Goal: Task Accomplishment & Management: Manage account settings

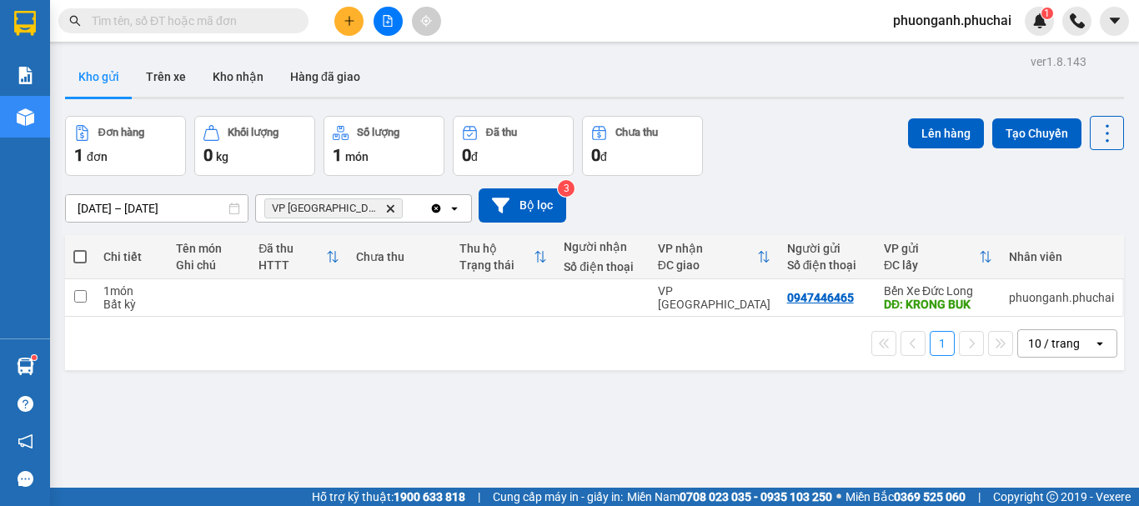
scroll to position [77, 0]
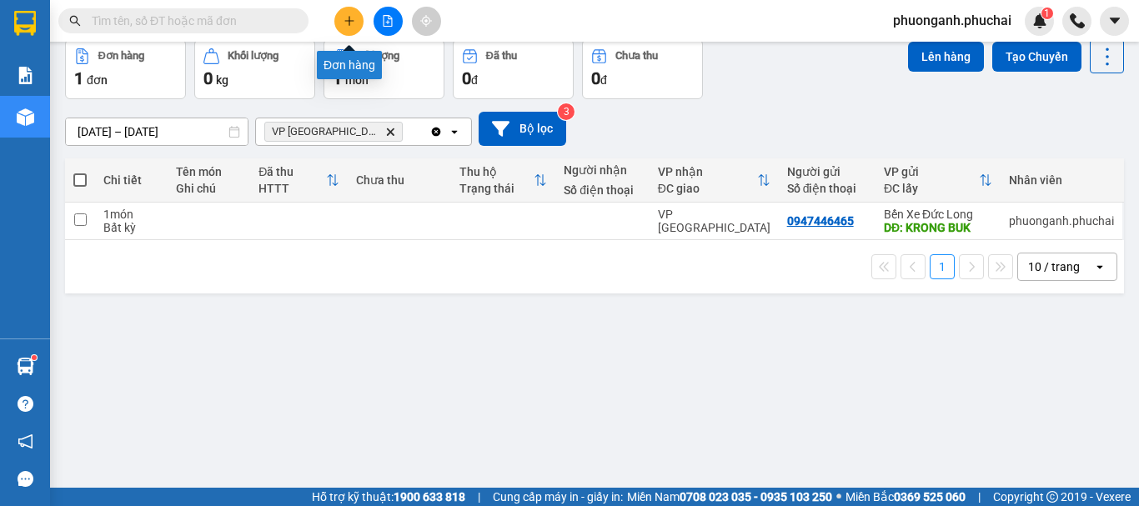
click at [349, 18] on icon "plus" at bounding box center [348, 20] width 1 height 9
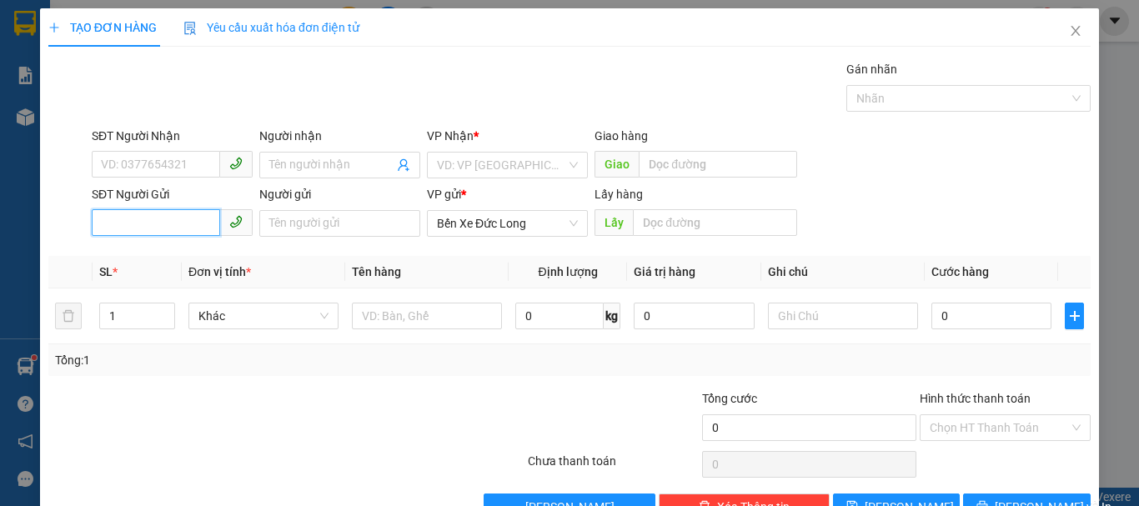
paste input "0905191633"
type input "0905191633"
click at [188, 253] on div "0905191633 - CÔ NIÊN" at bounding box center [170, 257] width 139 height 18
type input "CÔ NIÊN"
type input "Buôn Hồ"
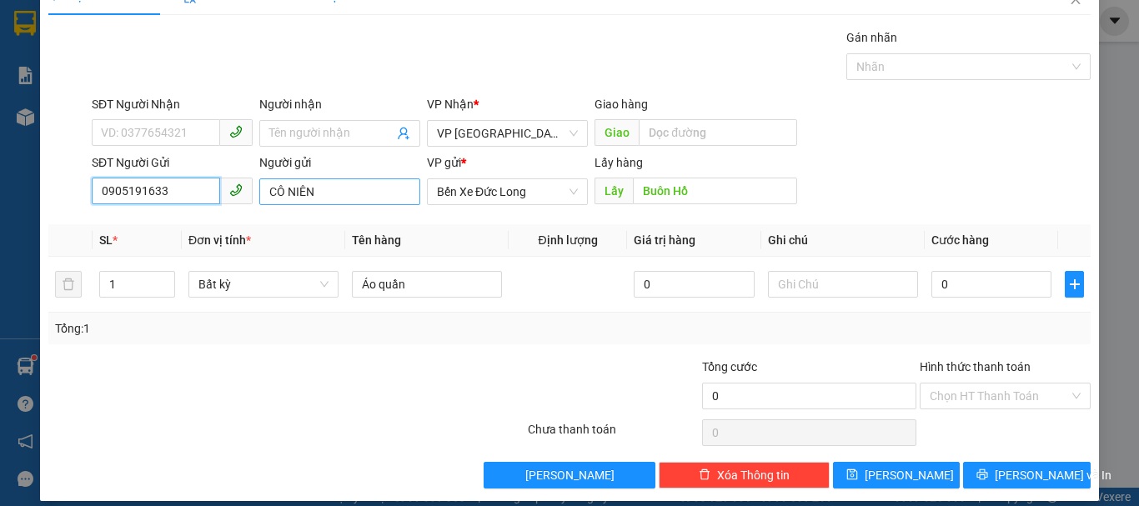
scroll to position [47, 0]
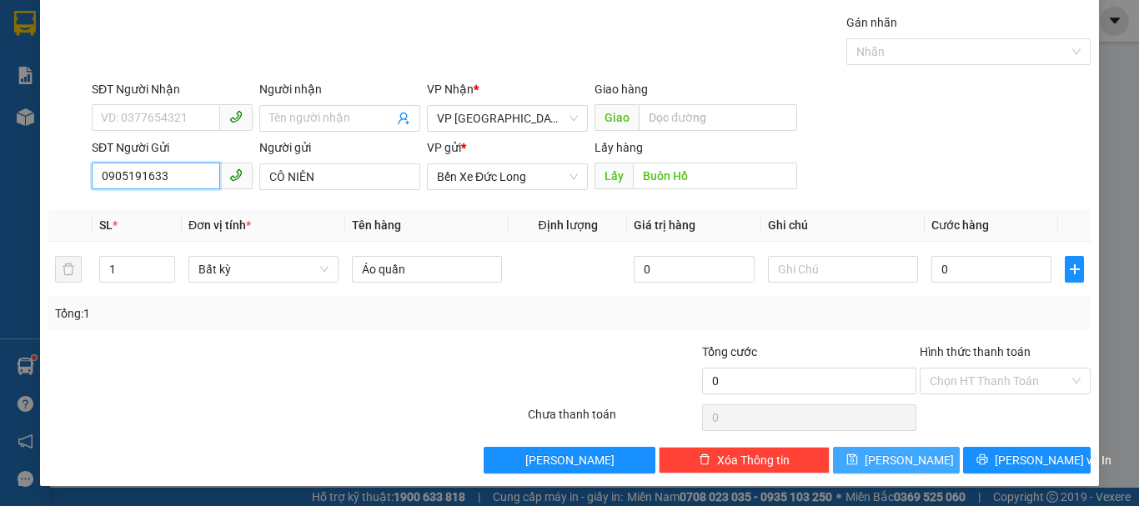
type input "0905191633"
click at [900, 457] on span "Lưu" at bounding box center [908, 460] width 89 height 18
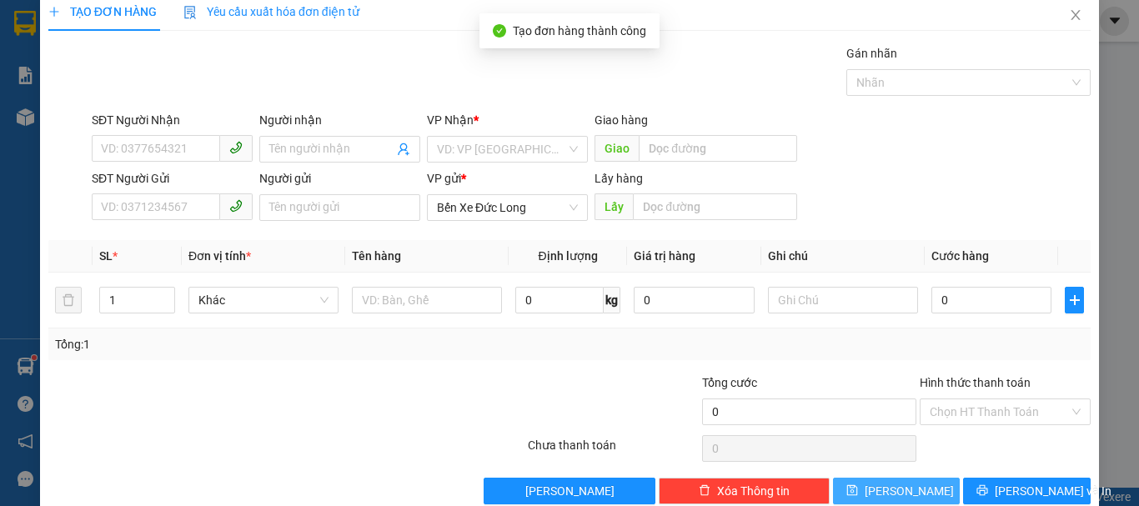
scroll to position [0, 0]
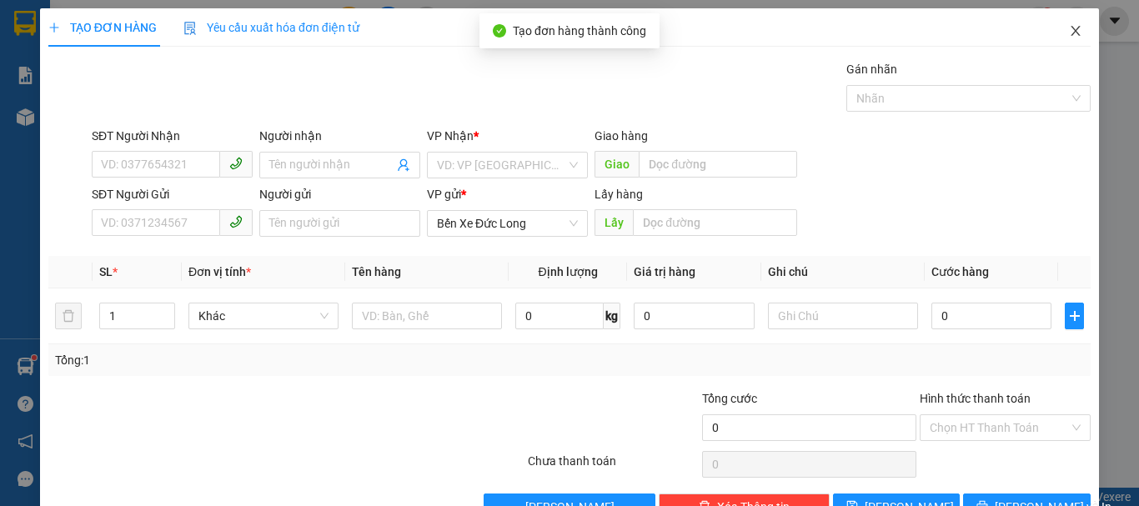
click at [1062, 23] on span "Close" at bounding box center [1075, 31] width 47 height 47
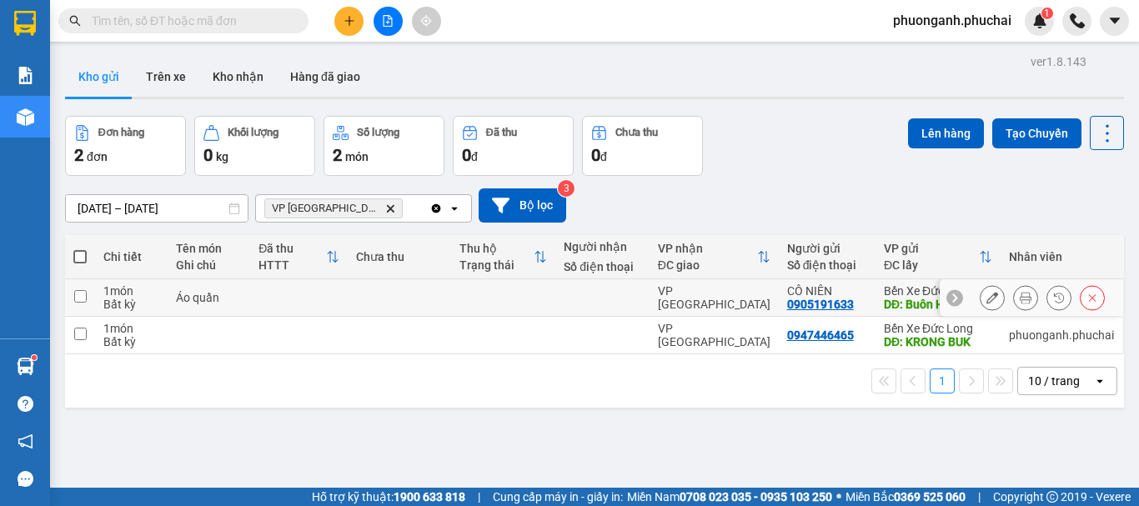
click at [84, 297] on input "checkbox" at bounding box center [80, 296] width 13 height 13
checkbox input "true"
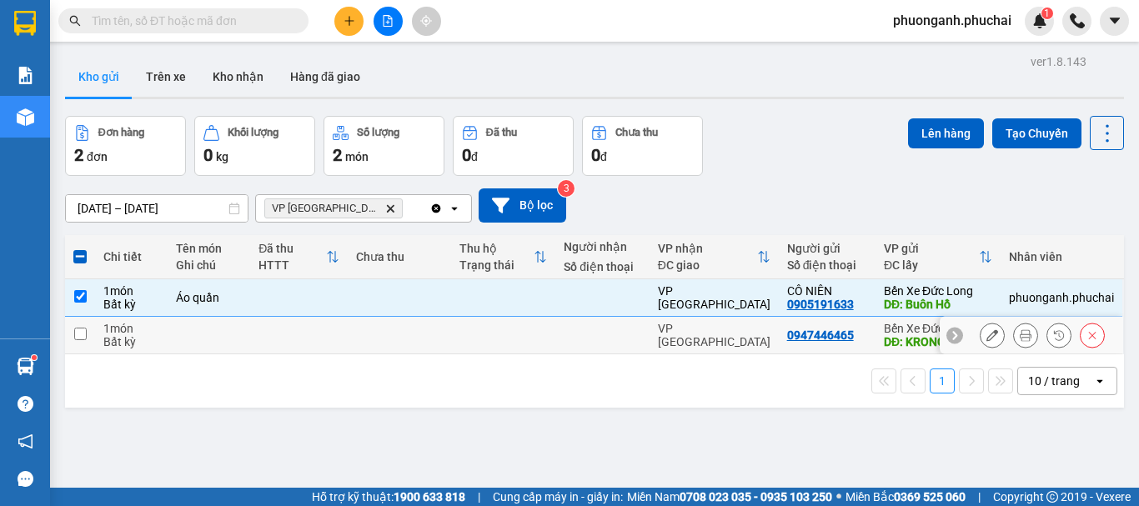
click at [83, 330] on input "checkbox" at bounding box center [80, 334] width 13 height 13
checkbox input "true"
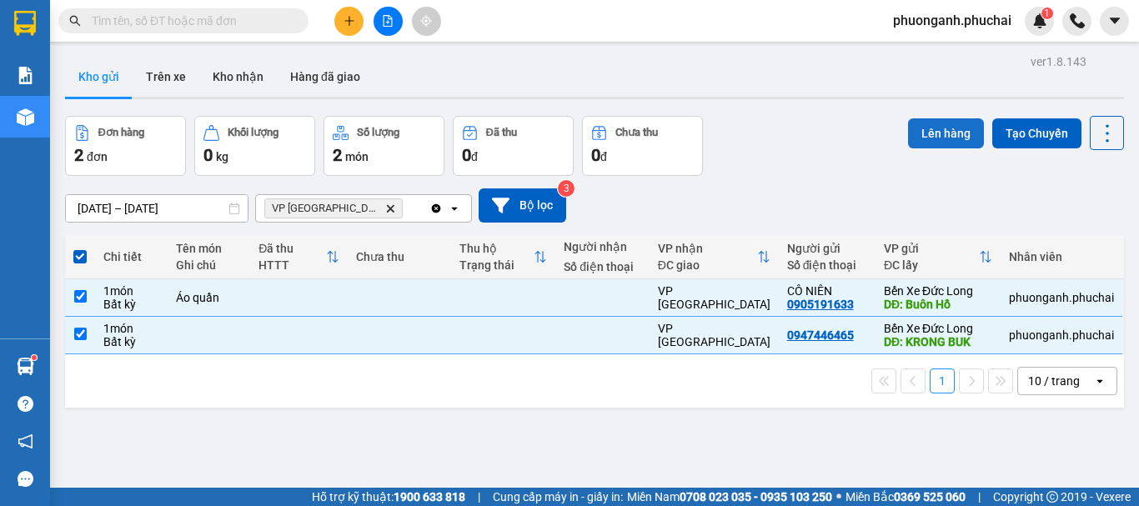
click at [927, 125] on button "Lên hàng" at bounding box center [946, 133] width 76 height 30
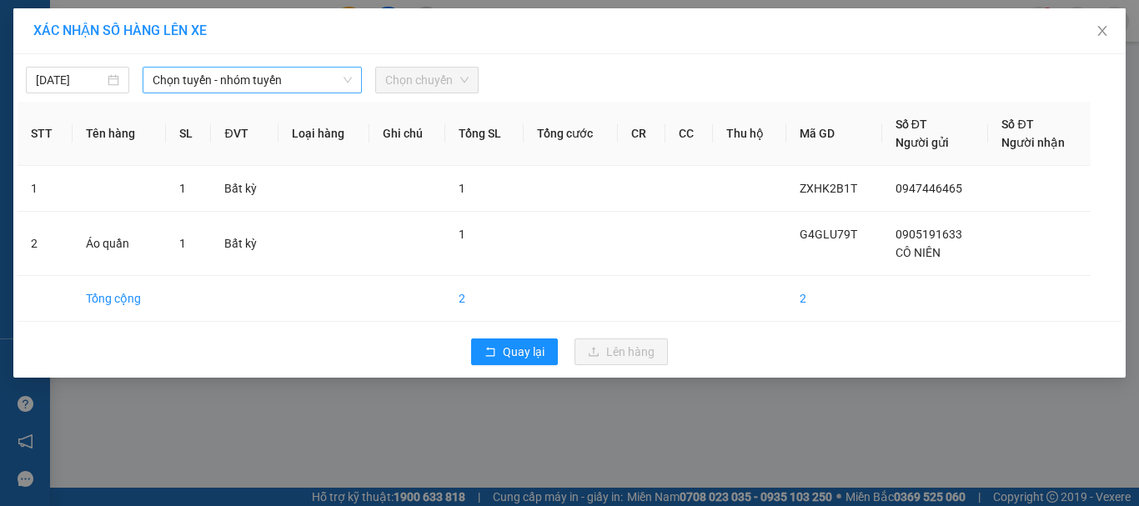
click at [270, 83] on span "Chọn tuyến - nhóm tuyến" at bounding box center [252, 80] width 199 height 25
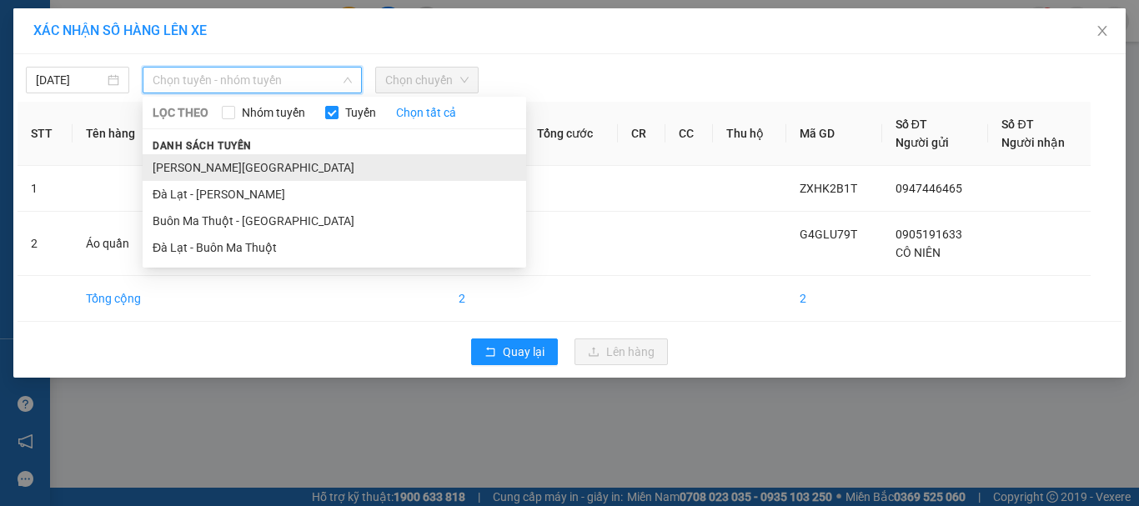
click at [221, 171] on li "Gia Lai - Đà Lạt" at bounding box center [334, 167] width 383 height 27
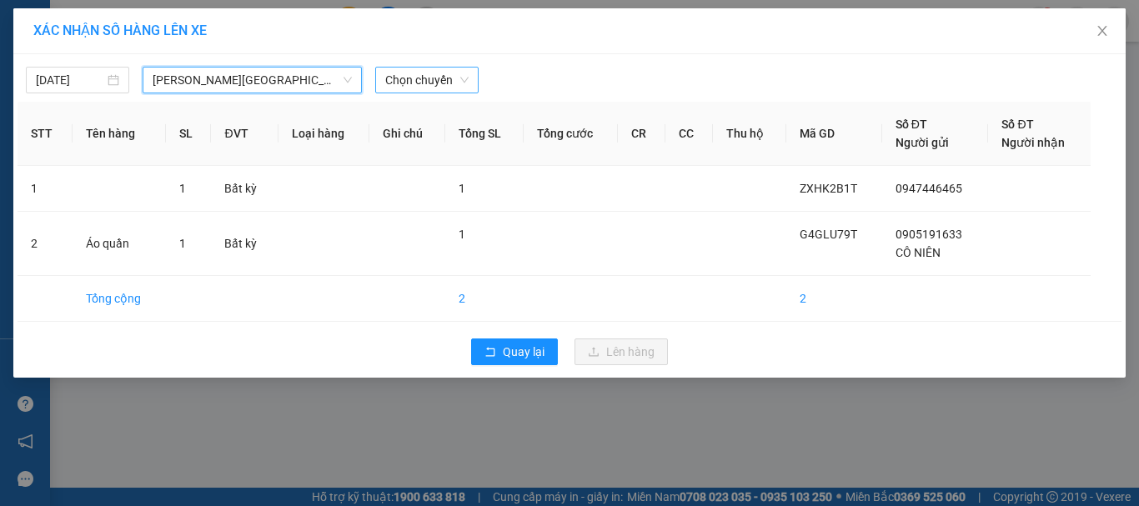
click at [431, 74] on span "Chọn chuyến" at bounding box center [426, 80] width 83 height 25
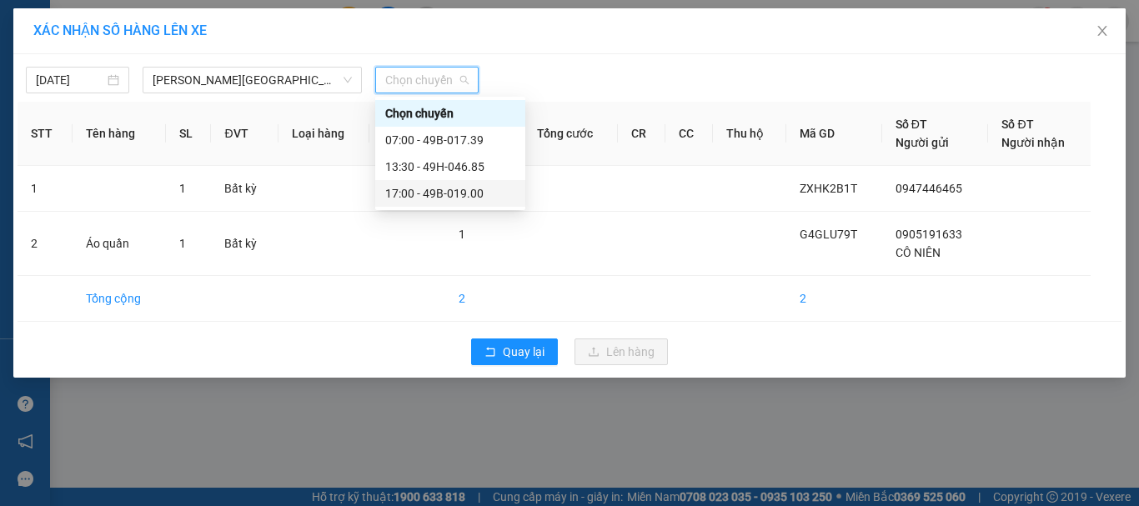
click at [404, 198] on div "17:00 - 49B-019.00" at bounding box center [450, 193] width 130 height 18
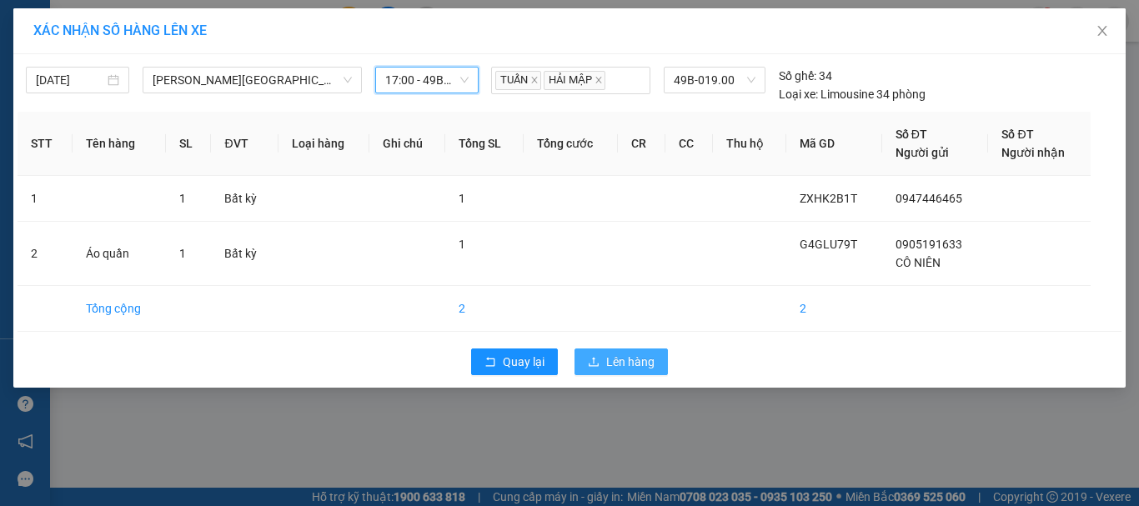
click at [622, 362] on span "Lên hàng" at bounding box center [630, 362] width 48 height 18
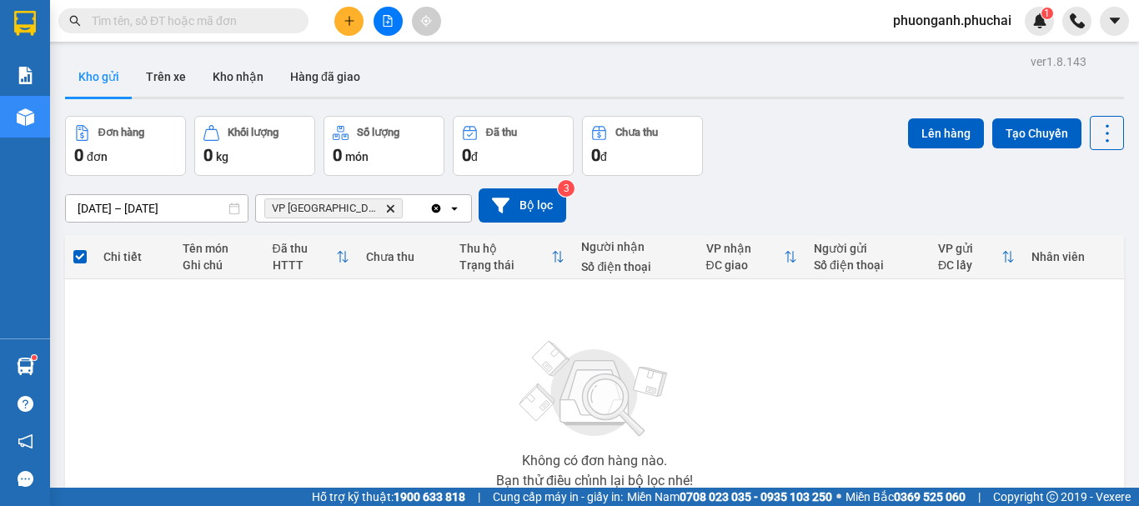
click at [390, 20] on icon "file-add" at bounding box center [388, 21] width 12 height 12
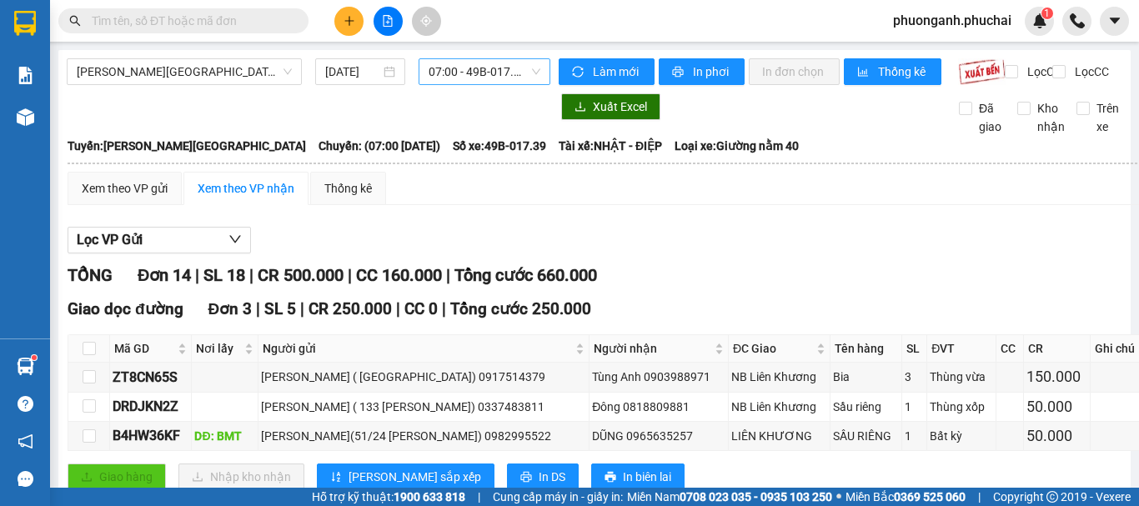
click at [476, 67] on span "07:00 - 49B-017.39" at bounding box center [484, 71] width 112 height 25
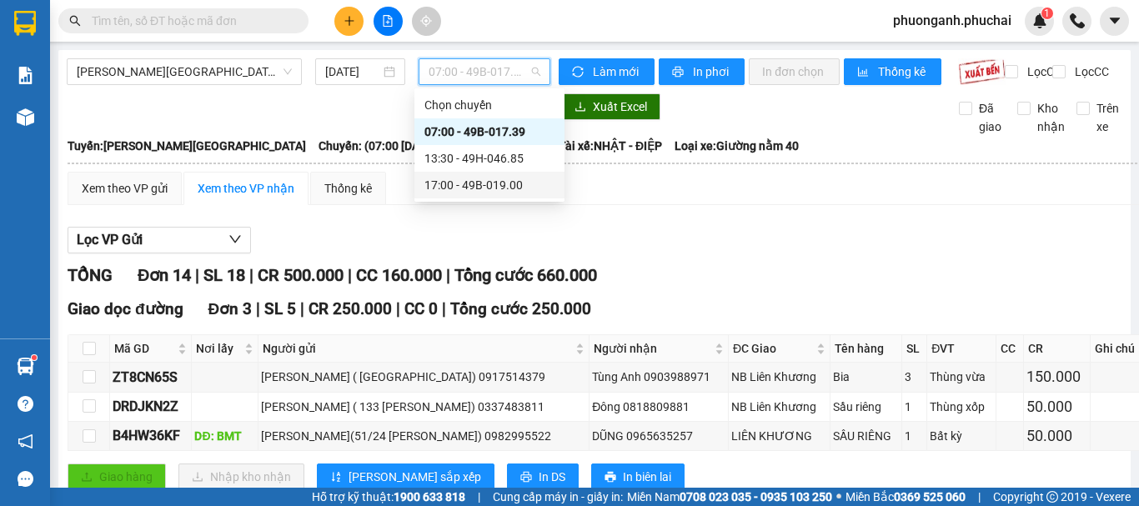
click at [455, 192] on div "17:00 - 49B-019.00" at bounding box center [489, 185] width 130 height 18
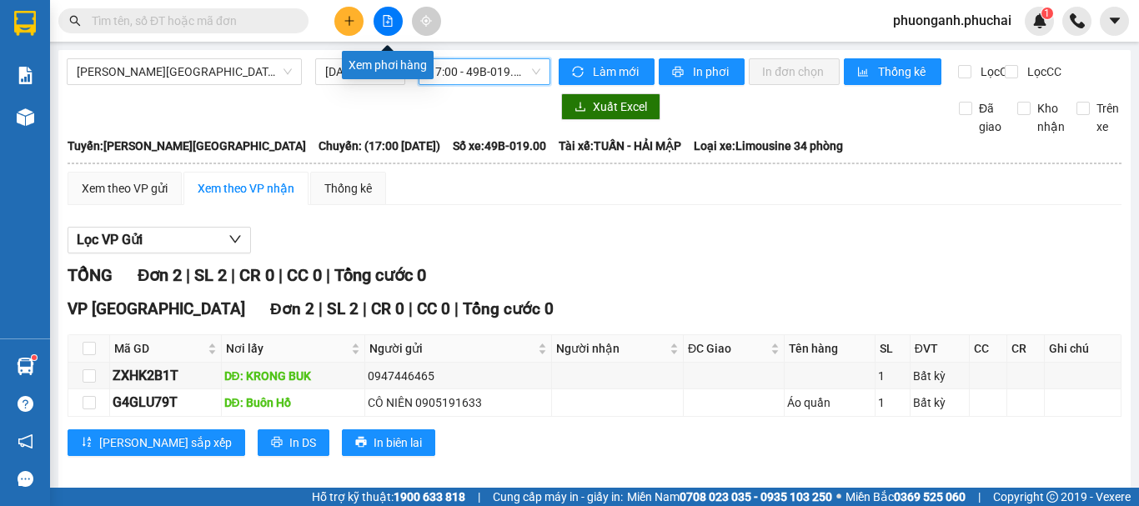
click at [386, 12] on button at bounding box center [387, 21] width 29 height 29
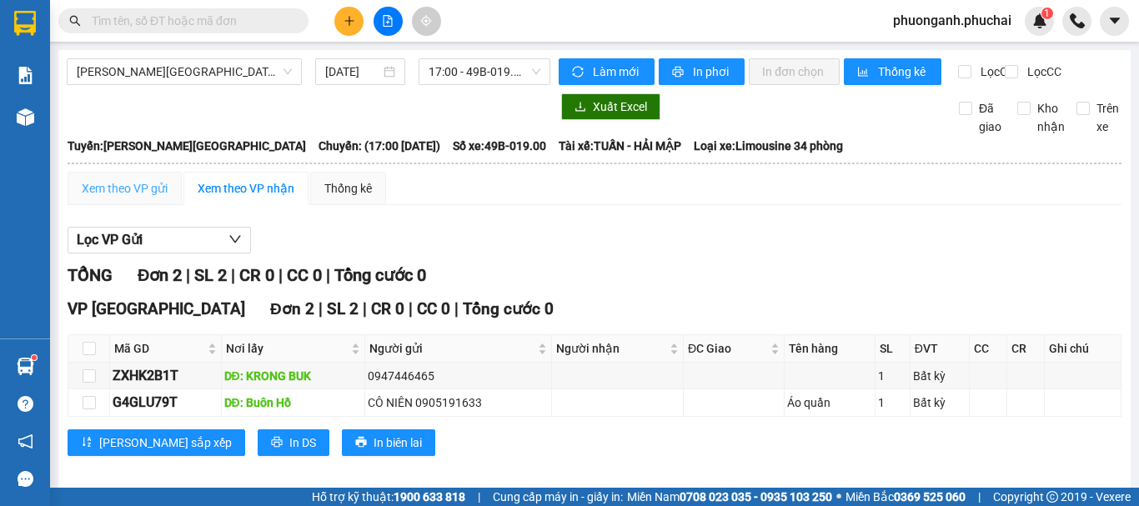
click at [71, 201] on div "Xem theo VP gửi" at bounding box center [125, 188] width 114 height 33
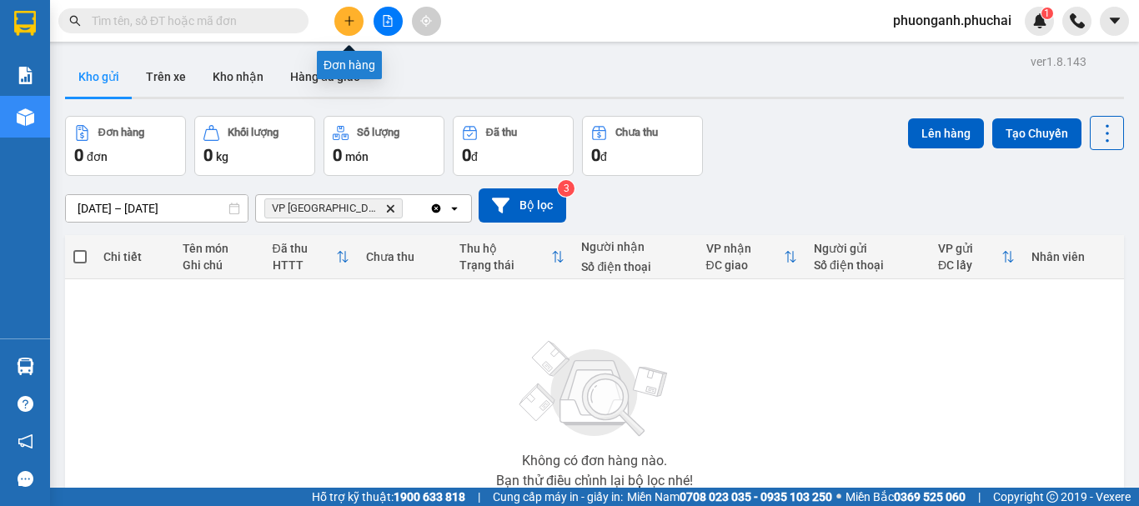
click at [342, 28] on button at bounding box center [348, 21] width 29 height 29
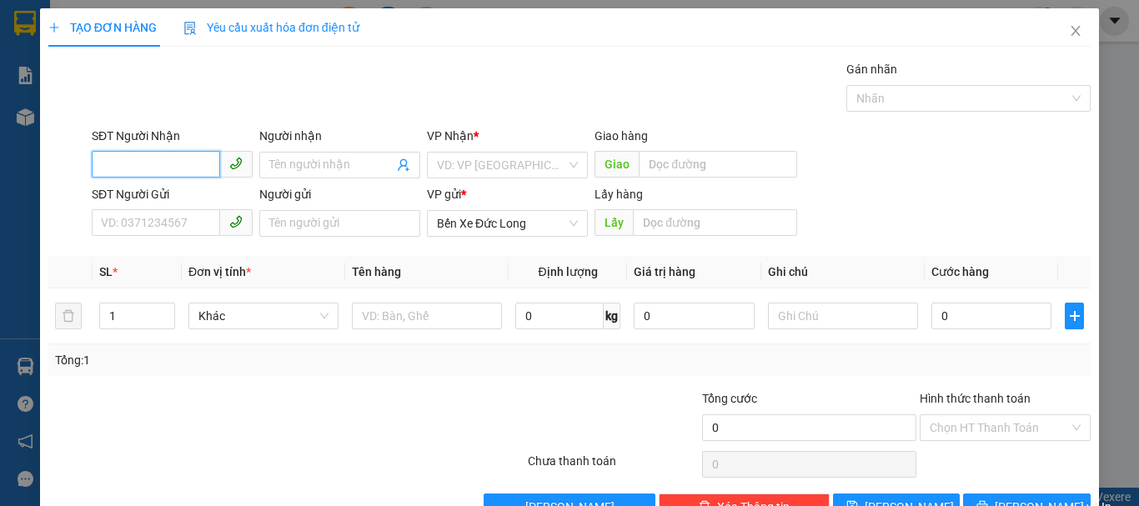
click at [159, 160] on input "SĐT Người Nhận" at bounding box center [156, 164] width 128 height 27
type input "0908015899"
click at [333, 163] on input "Người nhận" at bounding box center [331, 165] width 124 height 18
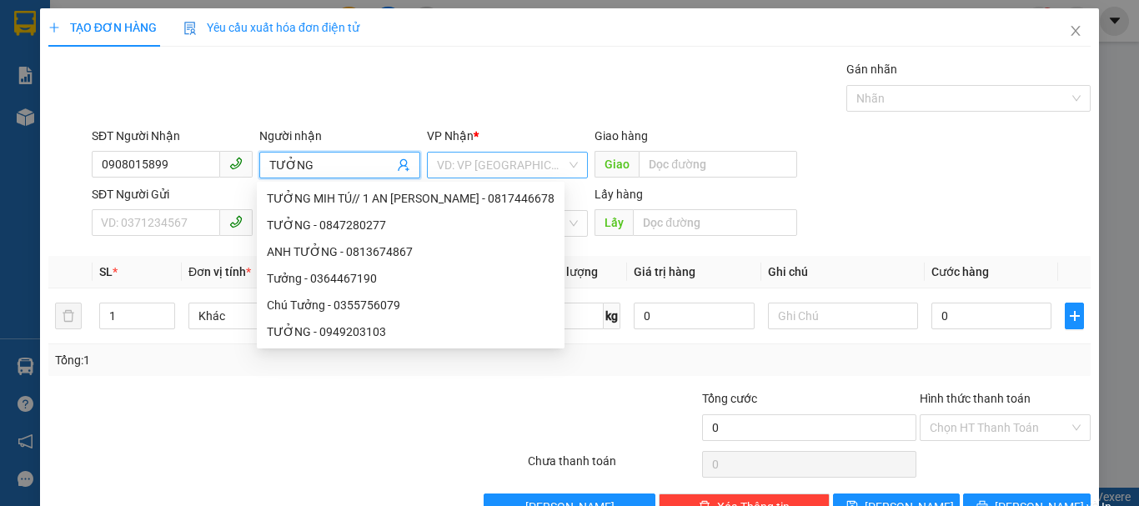
type input "TƯỞNG"
click at [476, 167] on input "search" at bounding box center [501, 165] width 129 height 25
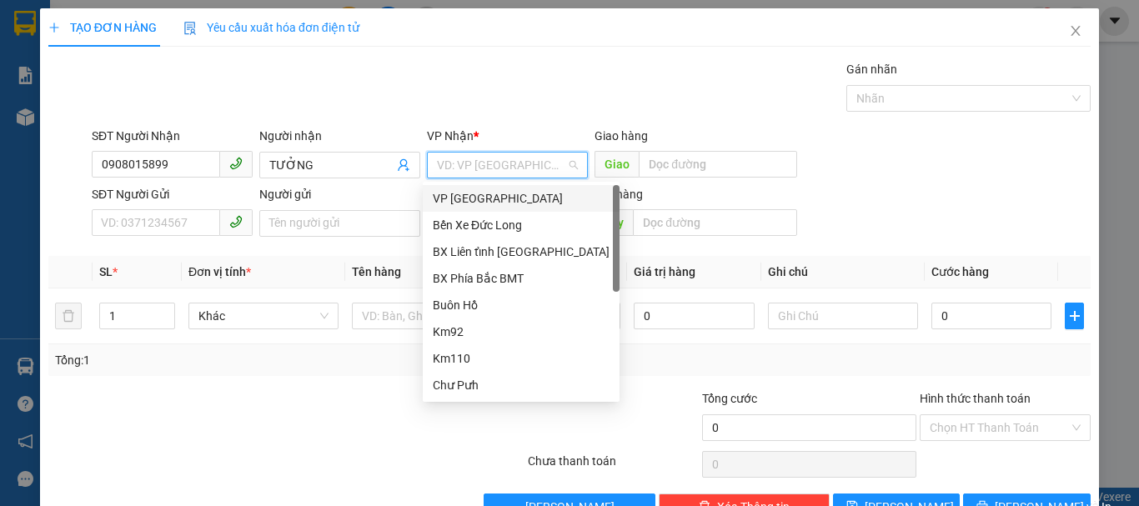
click at [462, 201] on div "VP [GEOGRAPHIC_DATA]" at bounding box center [521, 198] width 177 height 18
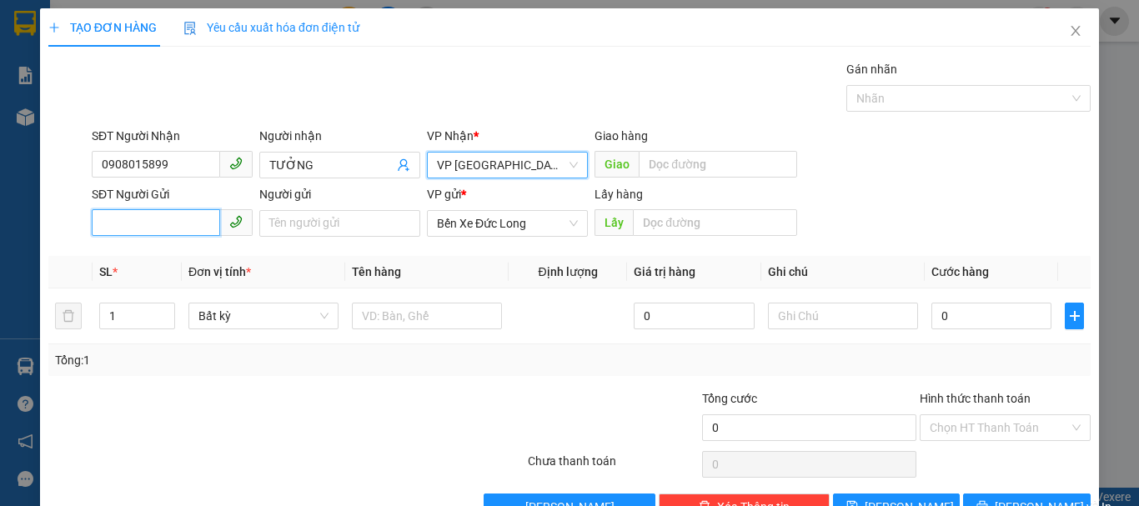
click at [182, 222] on input "SĐT Người Gửi" at bounding box center [156, 222] width 128 height 27
type input "0342800125"
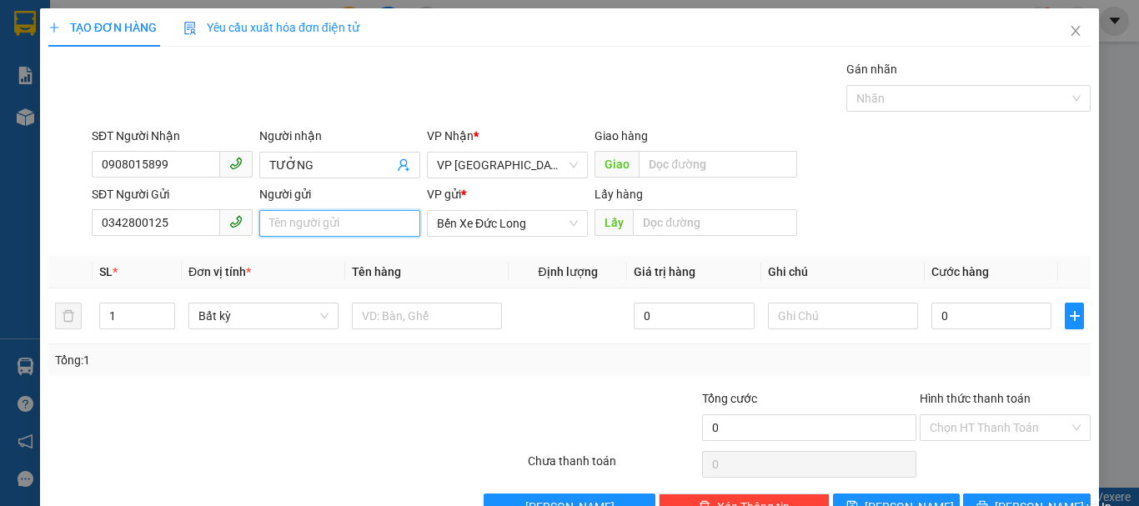
click at [280, 220] on input "Người gửi" at bounding box center [339, 223] width 161 height 27
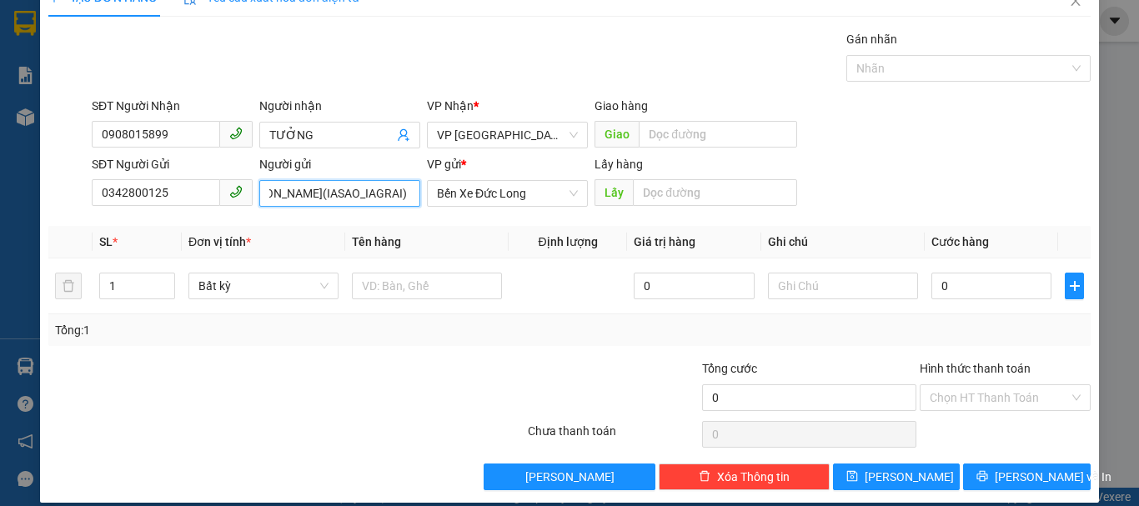
scroll to position [47, 0]
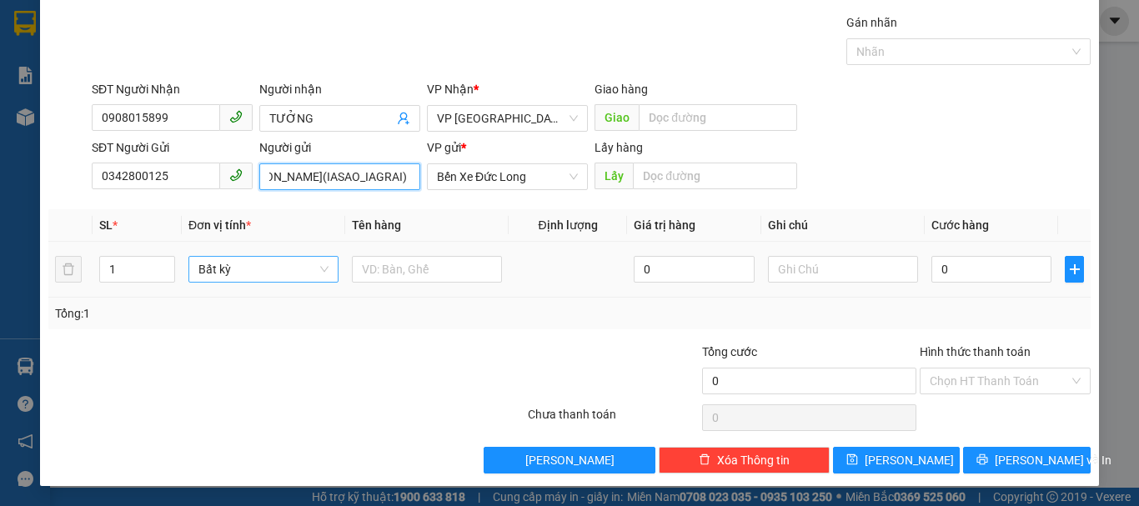
click at [249, 275] on span "Bất kỳ" at bounding box center [263, 269] width 130 height 25
type input "TRẦN DOÃN ĐỨC(IASAO_IAGRAI)"
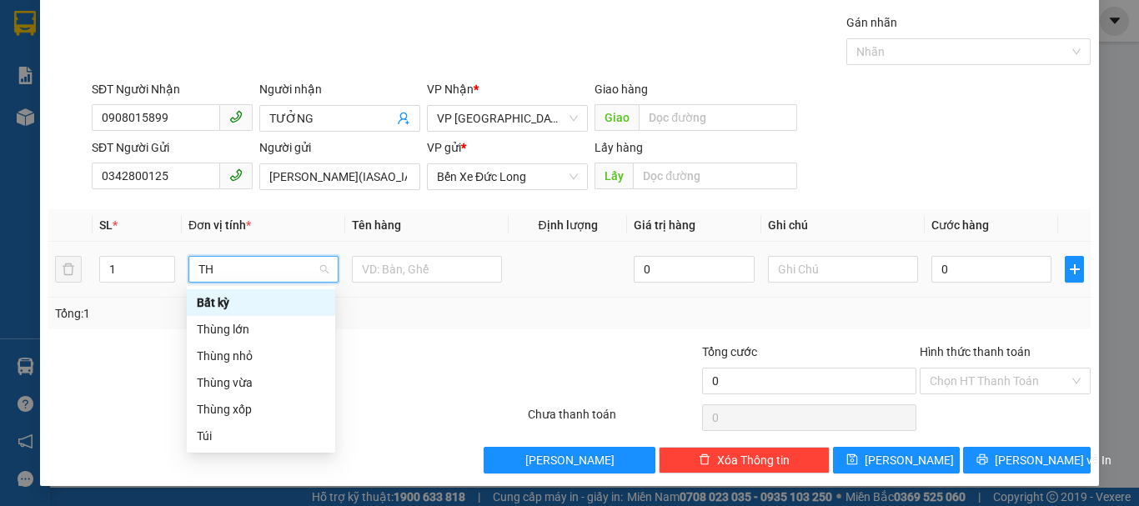
type input "THU"
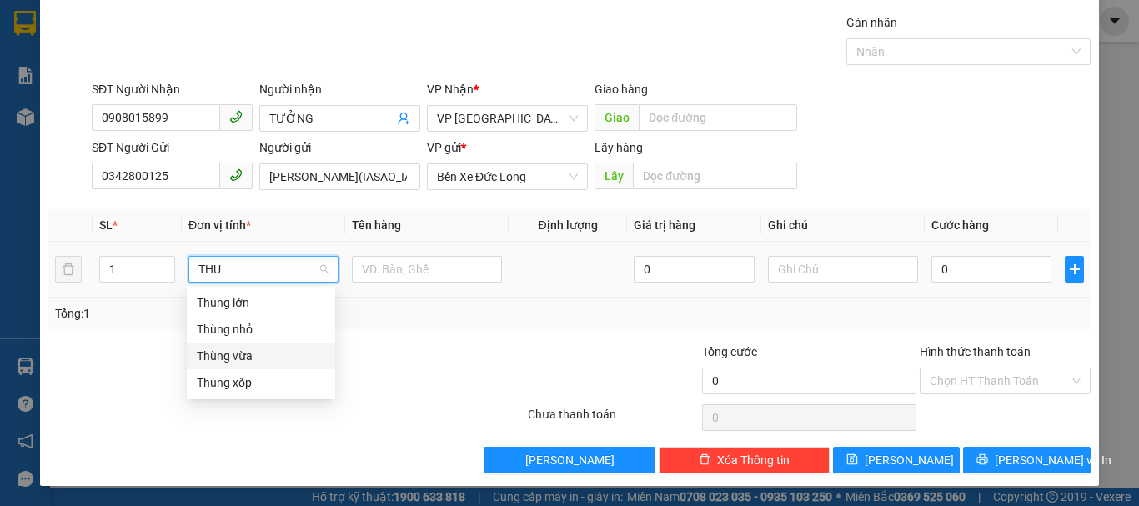
drag, startPoint x: 233, startPoint y: 357, endPoint x: 232, endPoint y: 348, distance: 8.5
click at [235, 356] on div "Thùng vừa" at bounding box center [261, 356] width 128 height 18
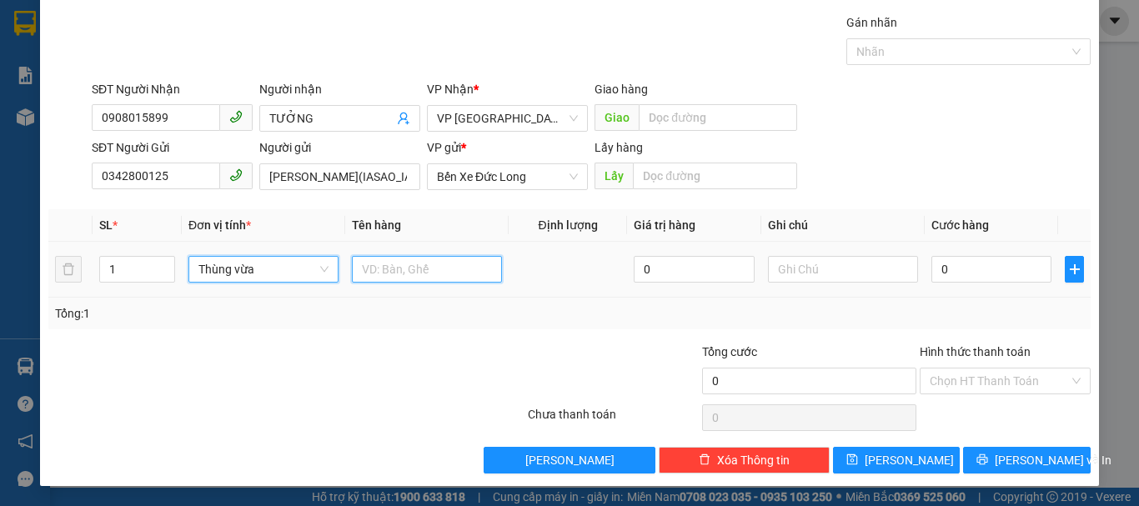
click at [413, 277] on input "text" at bounding box center [427, 269] width 150 height 27
type input "SẦU RIÊNG"
click at [872, 165] on div "SĐT Người Gửi 0342800125 Người gửi TRẦN DOÃN ĐỨC(IASAO_IAGRAI) VP gửi * Bến Xe …" at bounding box center [590, 167] width 1005 height 58
click at [863, 140] on div "SĐT Người Gửi 0342800125 Người gửi TRẦN DOÃN ĐỨC(IASAO_IAGRAI) VP gửi * Bến Xe …" at bounding box center [590, 167] width 1005 height 58
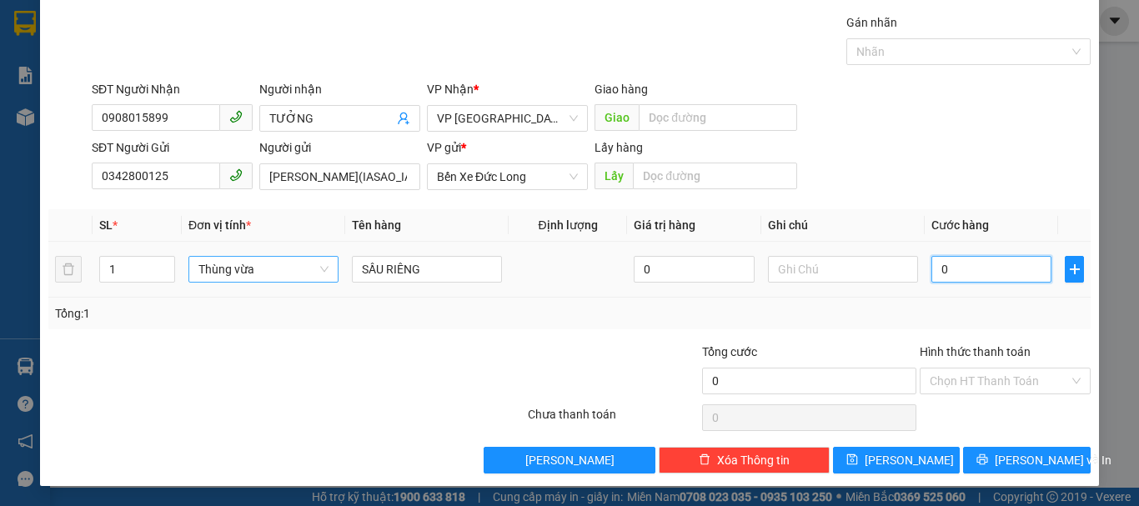
click at [985, 260] on input "0" at bounding box center [991, 269] width 120 height 27
type input "6"
type input "60"
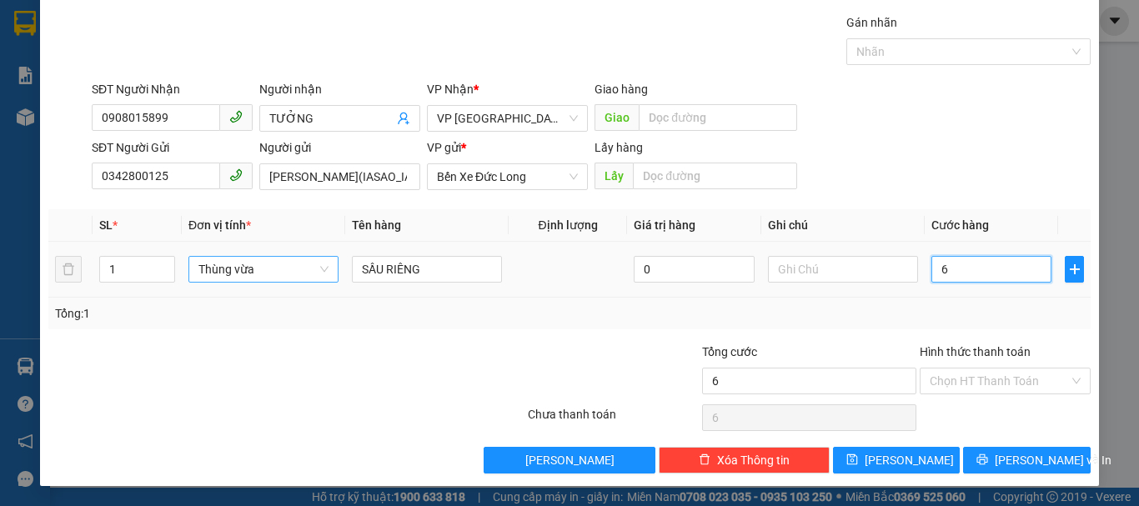
type input "60"
type input "600"
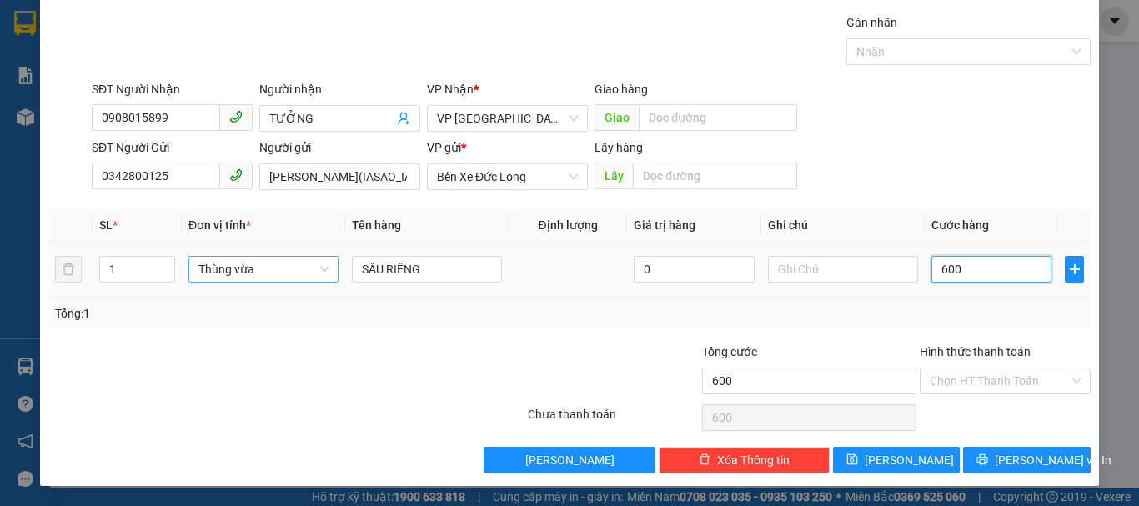
type input "6.000"
type input "60.000"
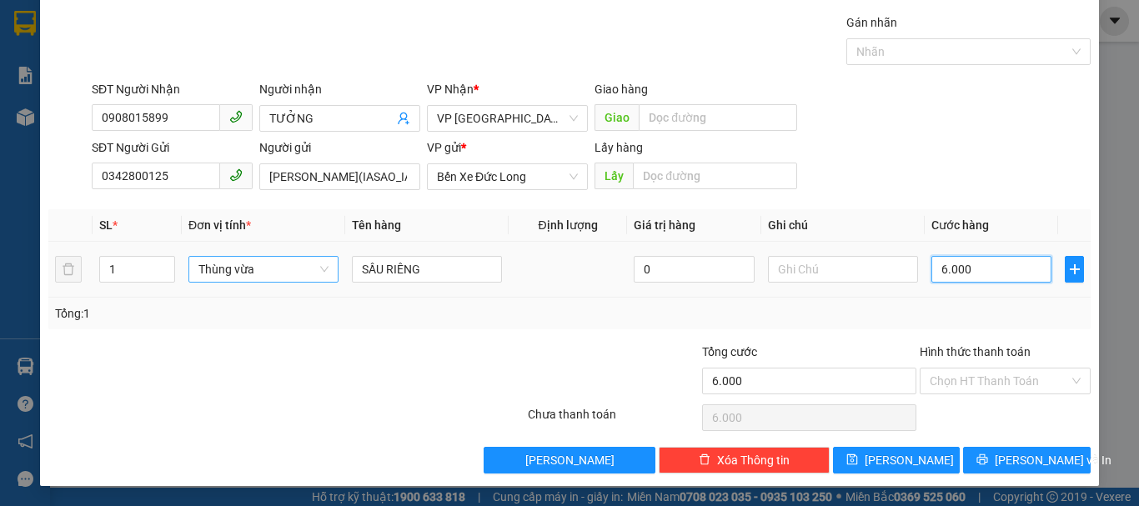
type input "60.000"
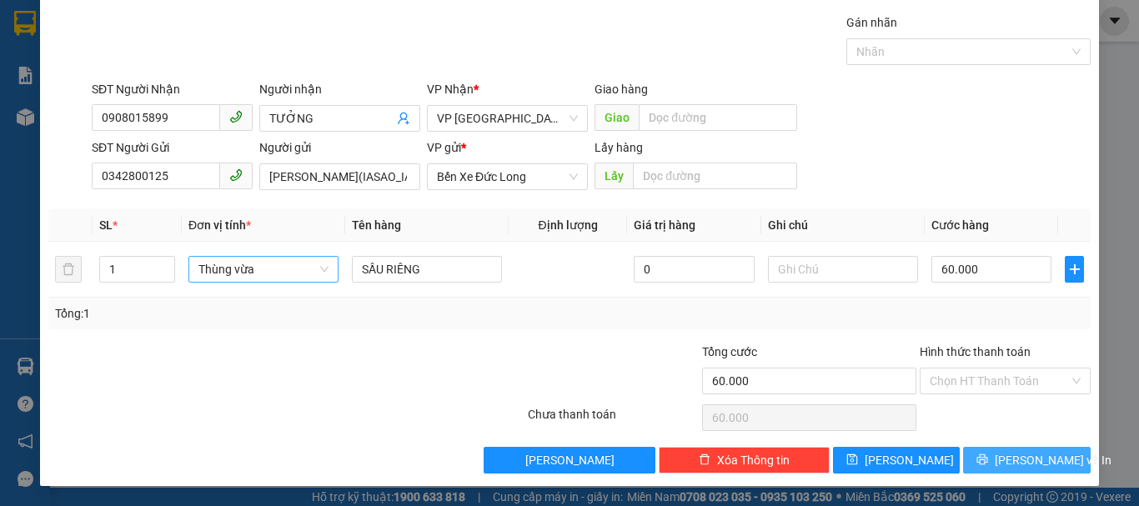
click at [1015, 458] on span "Lưu và In" at bounding box center [1052, 460] width 117 height 18
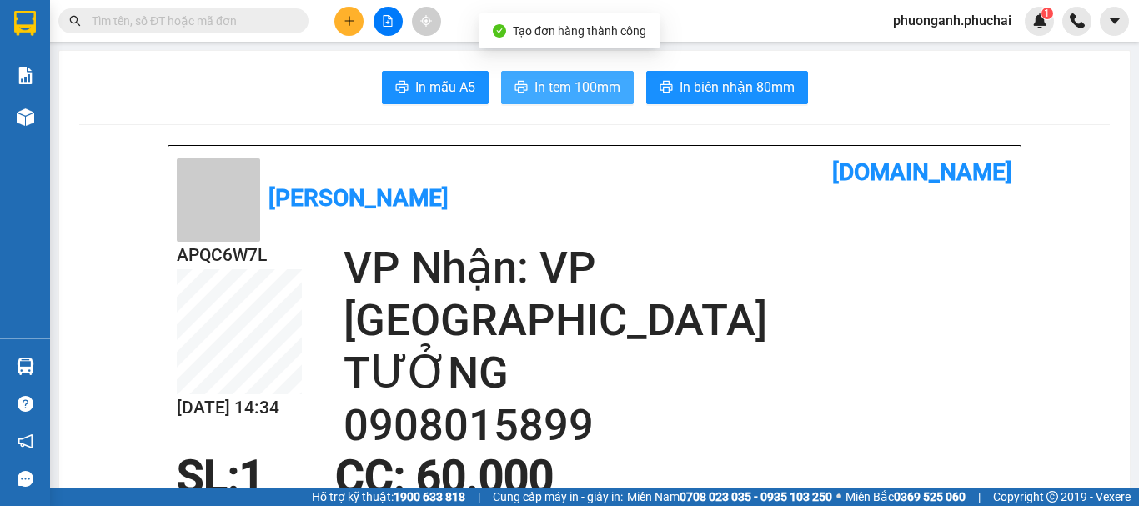
click at [548, 73] on button "In tem 100mm" at bounding box center [567, 87] width 133 height 33
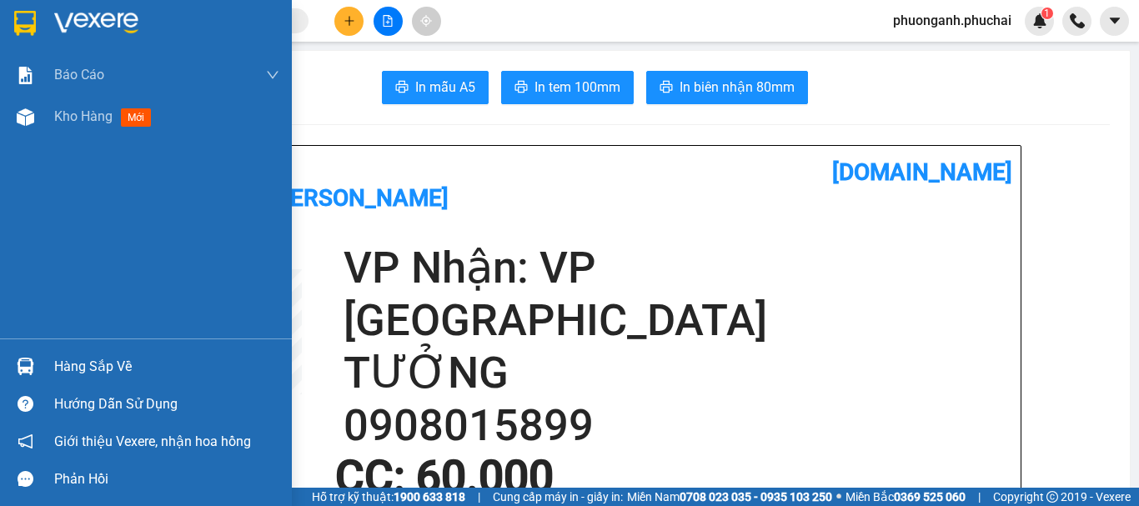
click at [74, 194] on div "Báo cáo Mẫu 1: Báo cáo dòng tiền theo nhân viên Mẫu 3.1: Thống kê đơn hàng văn …" at bounding box center [146, 196] width 292 height 284
click at [90, 120] on span "Kho hàng" at bounding box center [83, 116] width 58 height 16
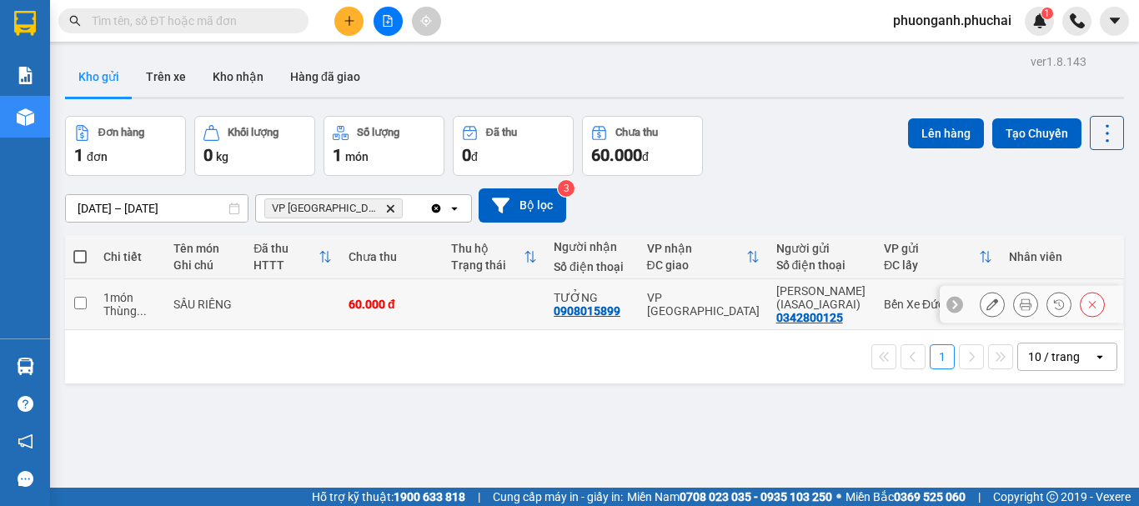
click at [78, 302] on input "checkbox" at bounding box center [80, 303] width 13 height 13
checkbox input "true"
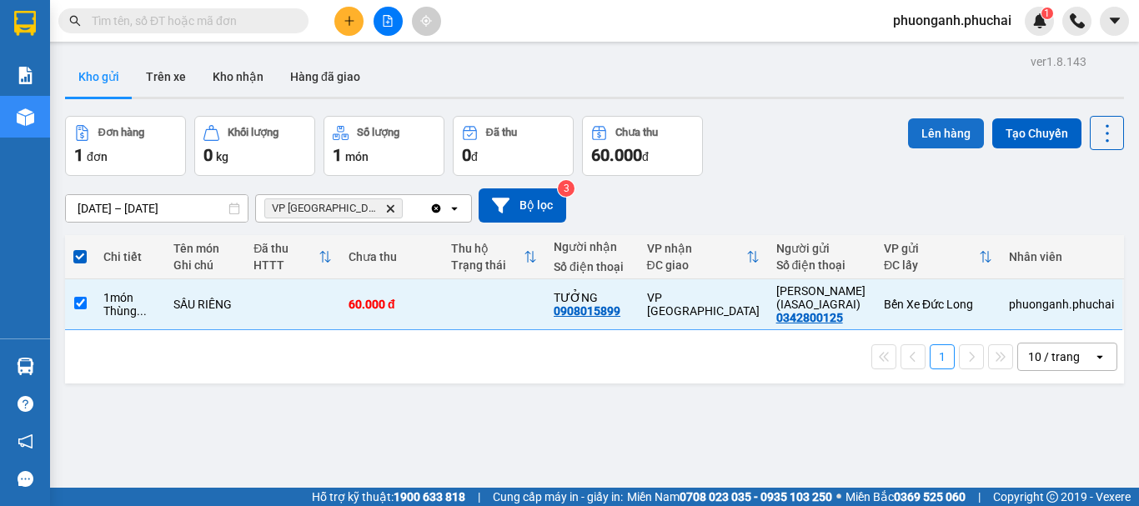
click at [956, 133] on button "Lên hàng" at bounding box center [946, 133] width 76 height 30
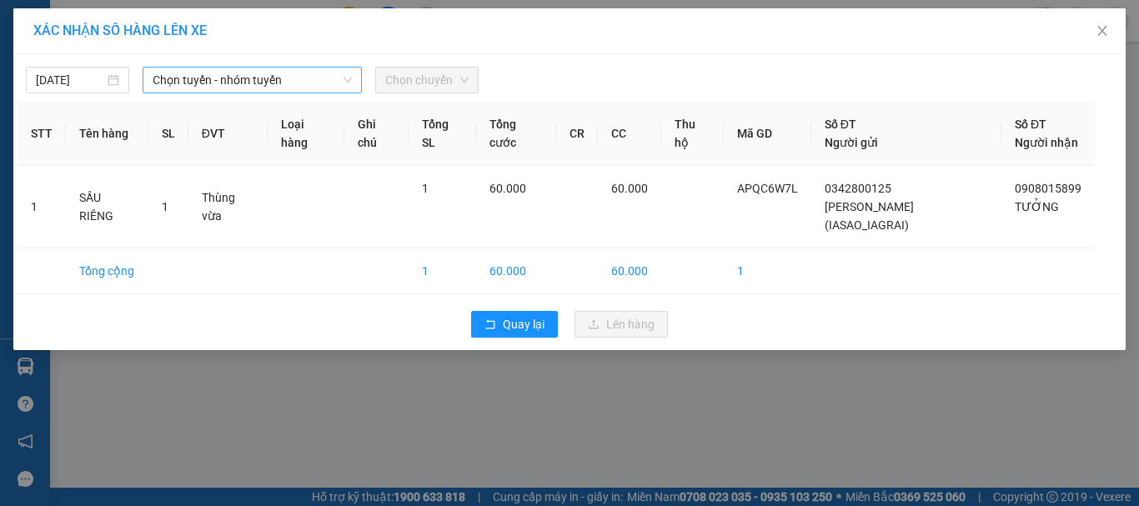
click at [218, 77] on span "Chọn tuyến - nhóm tuyến" at bounding box center [252, 80] width 199 height 25
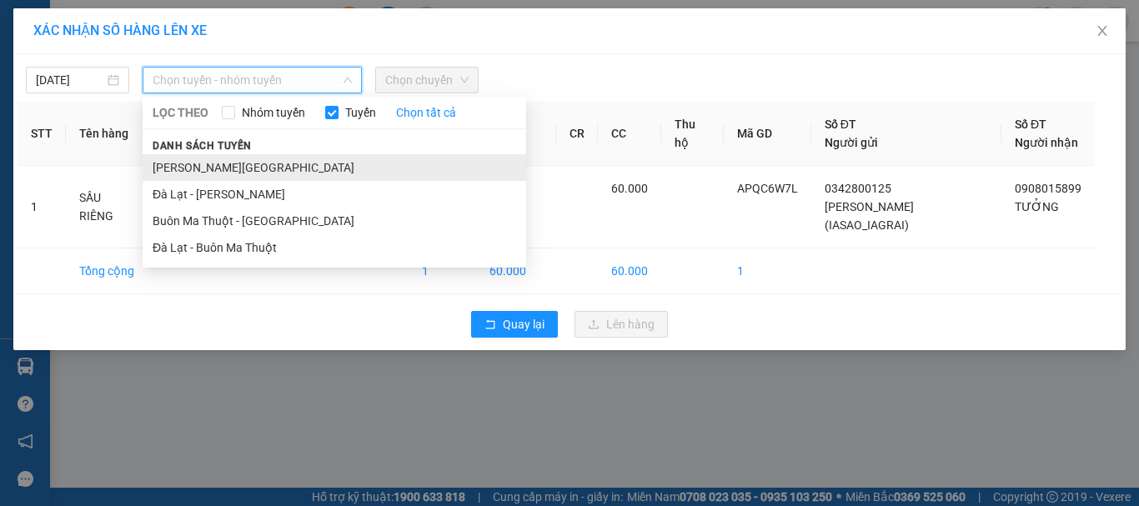
click at [207, 170] on li "Gia Lai - Đà Lạt" at bounding box center [334, 167] width 383 height 27
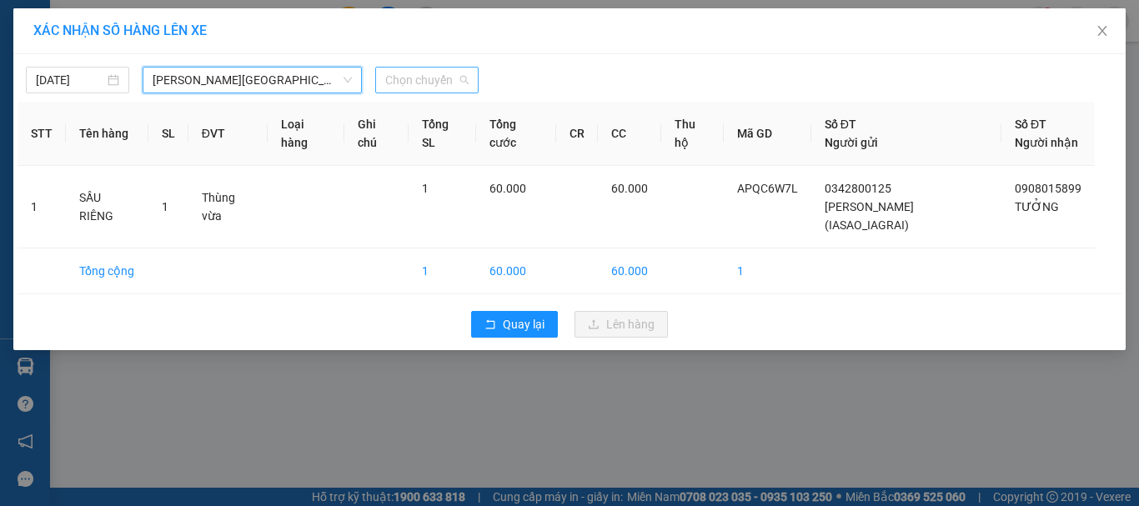
click at [440, 70] on span "Chọn chuyến" at bounding box center [426, 80] width 83 height 25
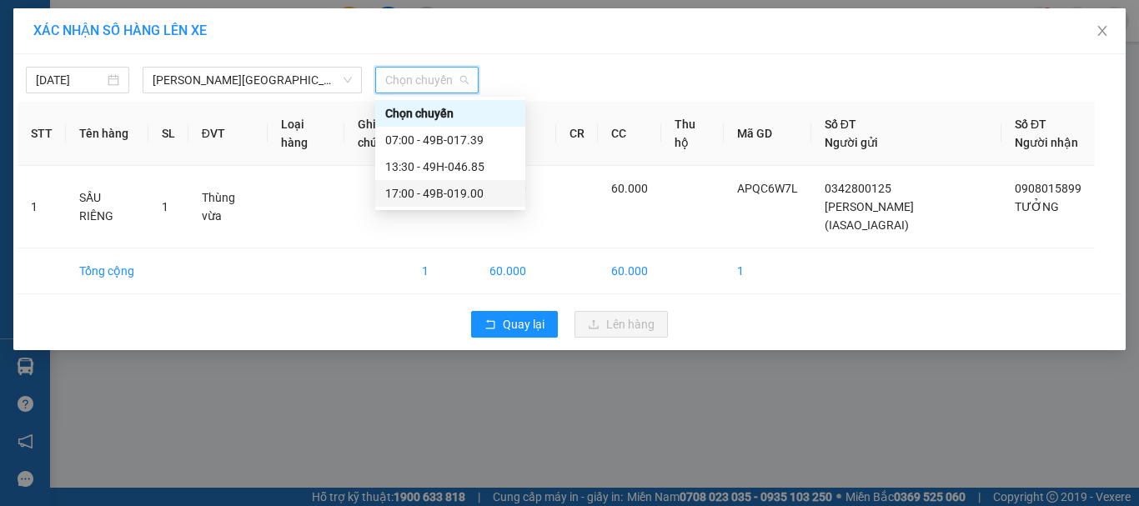
click at [436, 193] on div "17:00 - 49B-019.00" at bounding box center [450, 193] width 130 height 18
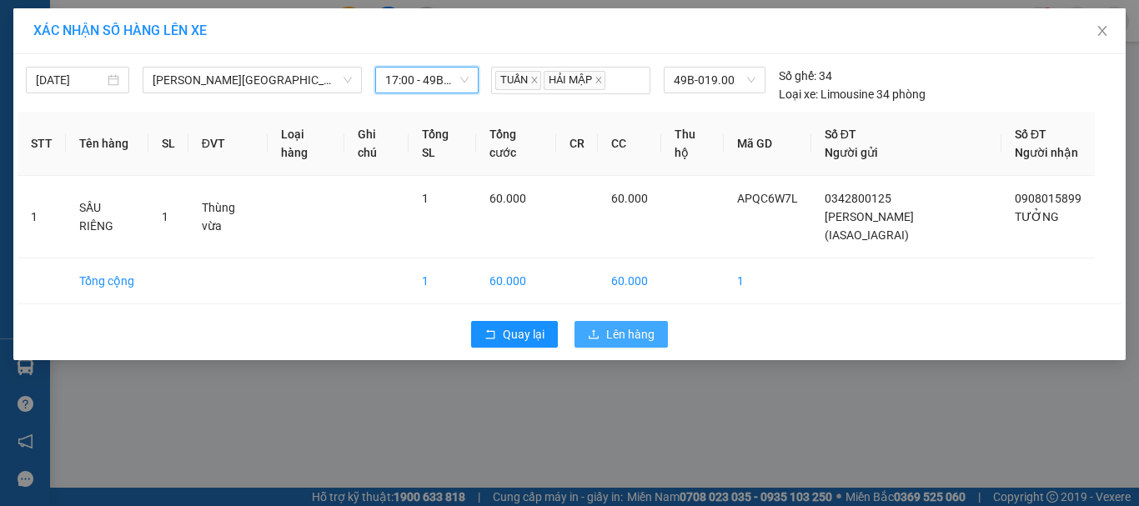
click at [617, 348] on button "Lên hàng" at bounding box center [620, 334] width 93 height 27
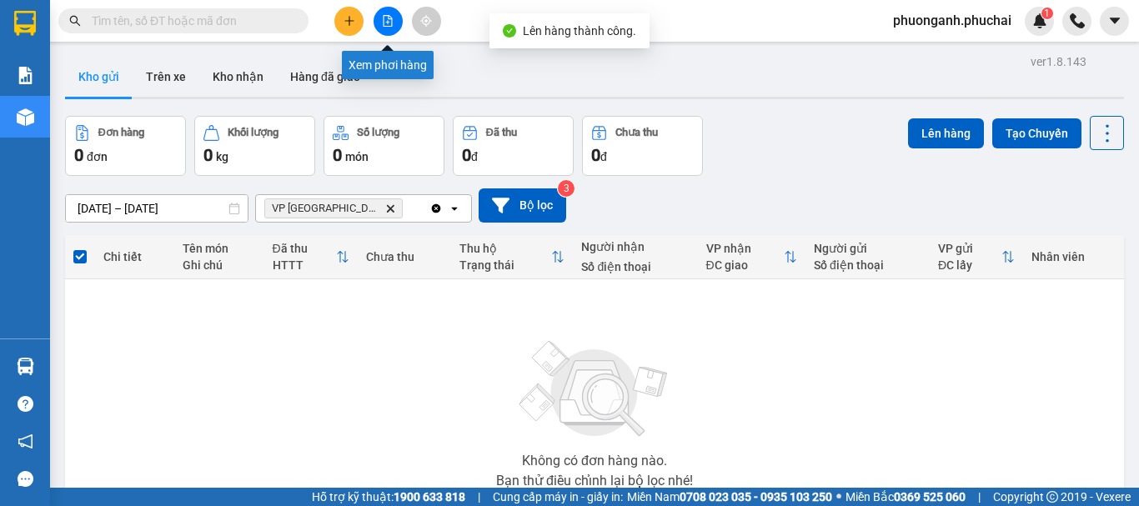
click at [385, 20] on icon "file-add" at bounding box center [388, 21] width 12 height 12
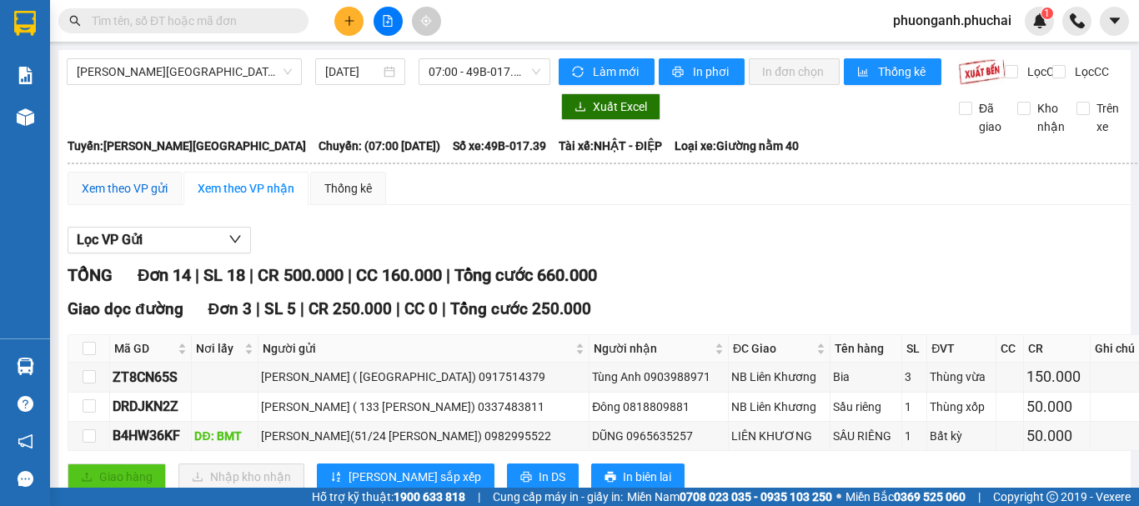
click at [113, 198] on div "Xem theo VP gửi" at bounding box center [125, 188] width 86 height 18
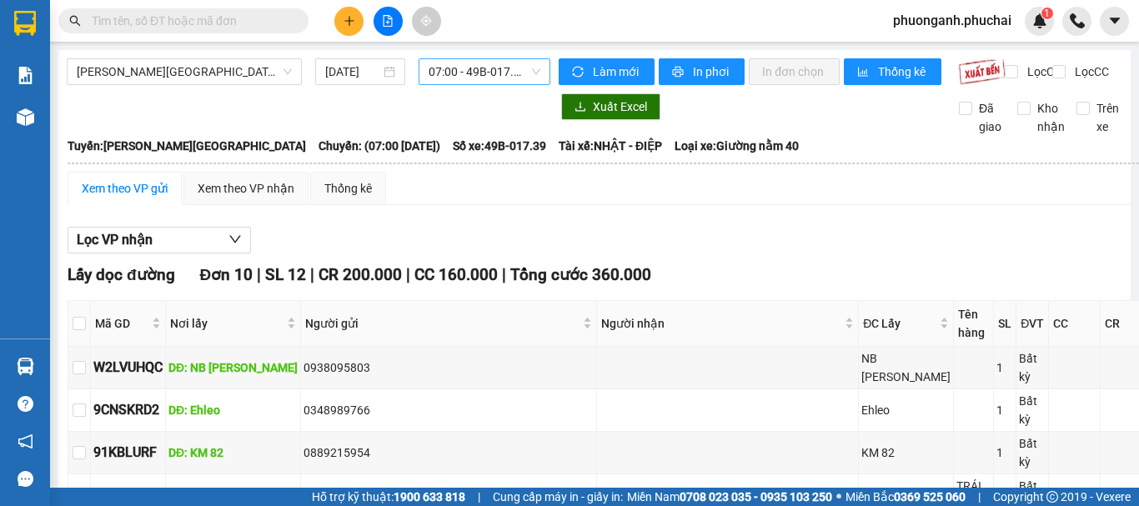
click at [480, 67] on span "07:00 - 49B-017.39" at bounding box center [484, 71] width 112 height 25
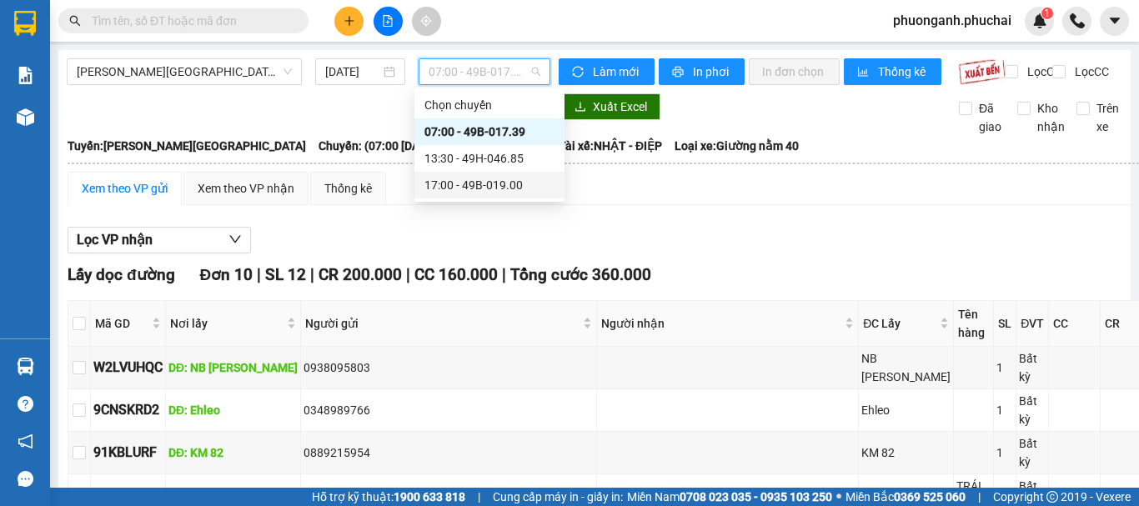
click at [458, 188] on div "17:00 - 49B-019.00" at bounding box center [489, 185] width 130 height 18
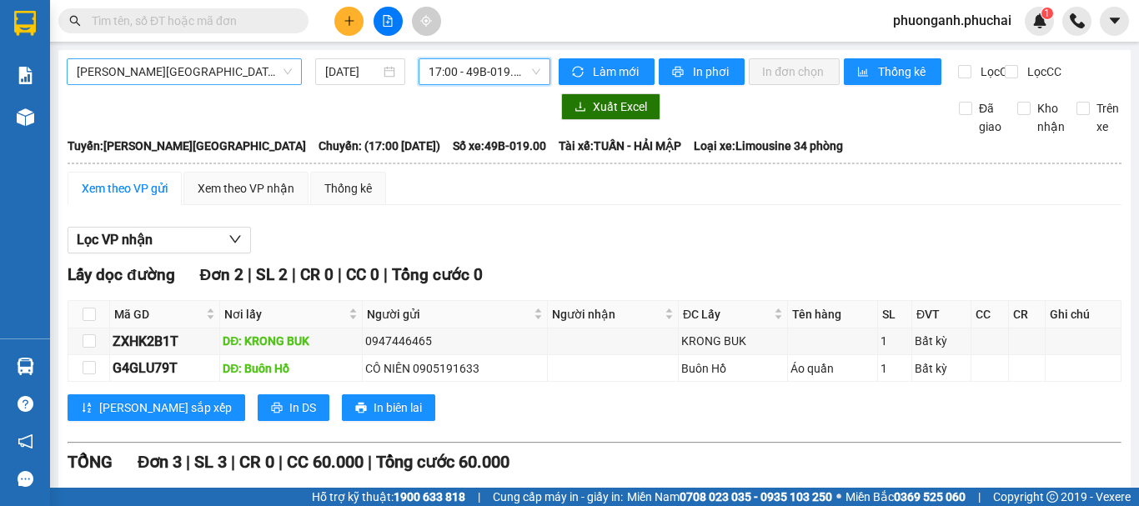
click at [158, 73] on span "Gia Lai - Đà Lạt" at bounding box center [184, 71] width 215 height 25
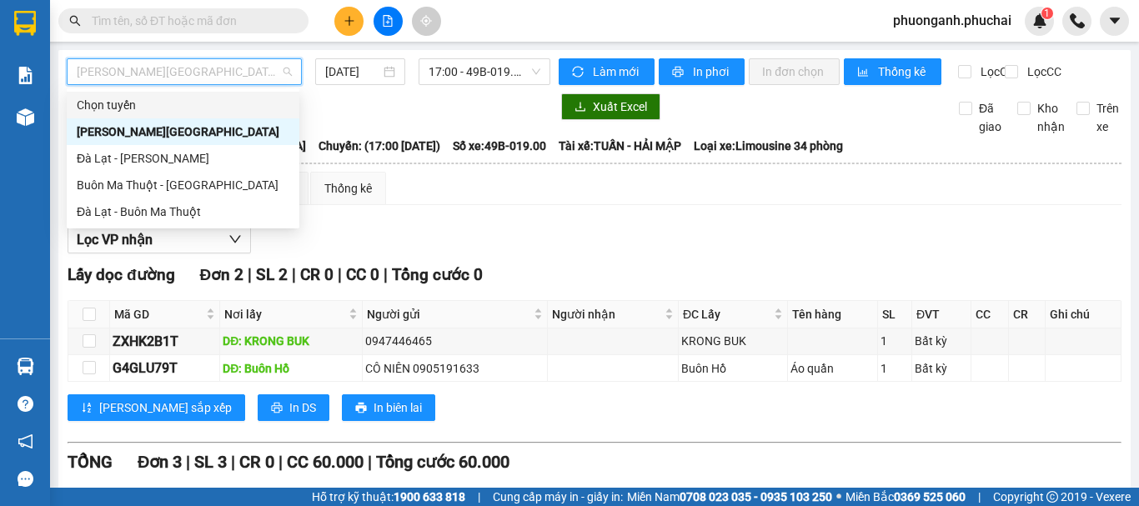
click at [160, 23] on input "text" at bounding box center [190, 21] width 197 height 18
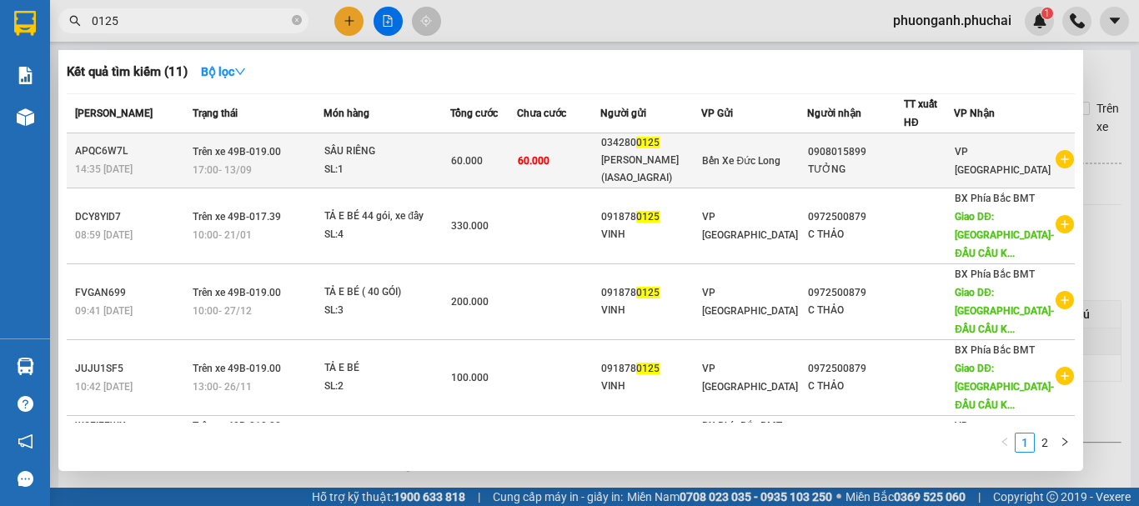
type input "0125"
click at [593, 172] on td "60.000" at bounding box center [558, 160] width 83 height 55
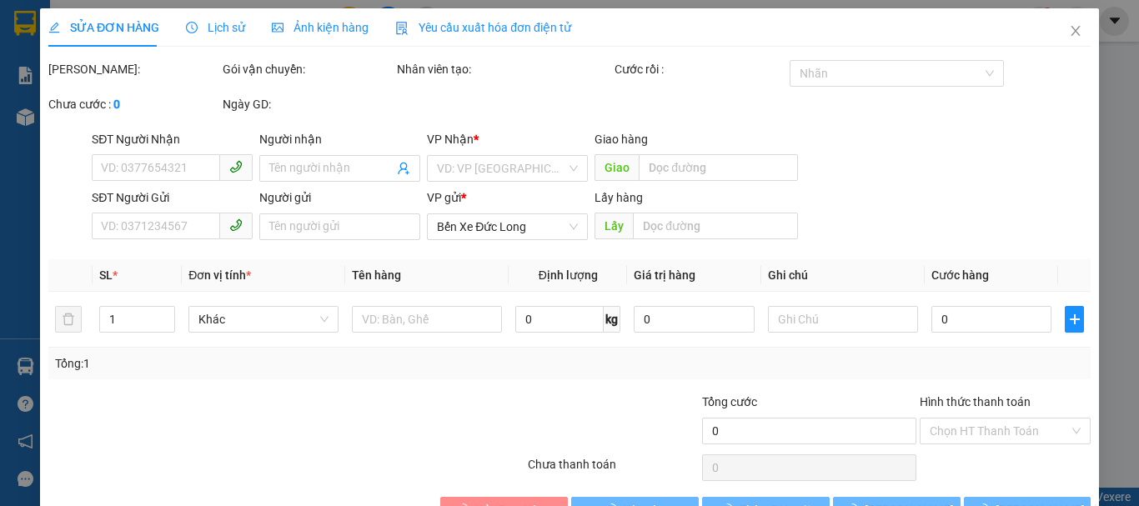
type input "0908015899"
type input "TƯỞNG"
type input "0342800125"
type input "TRẦN DOÃN ĐỨC(IASAO_IAGRAI)"
type input "60.000"
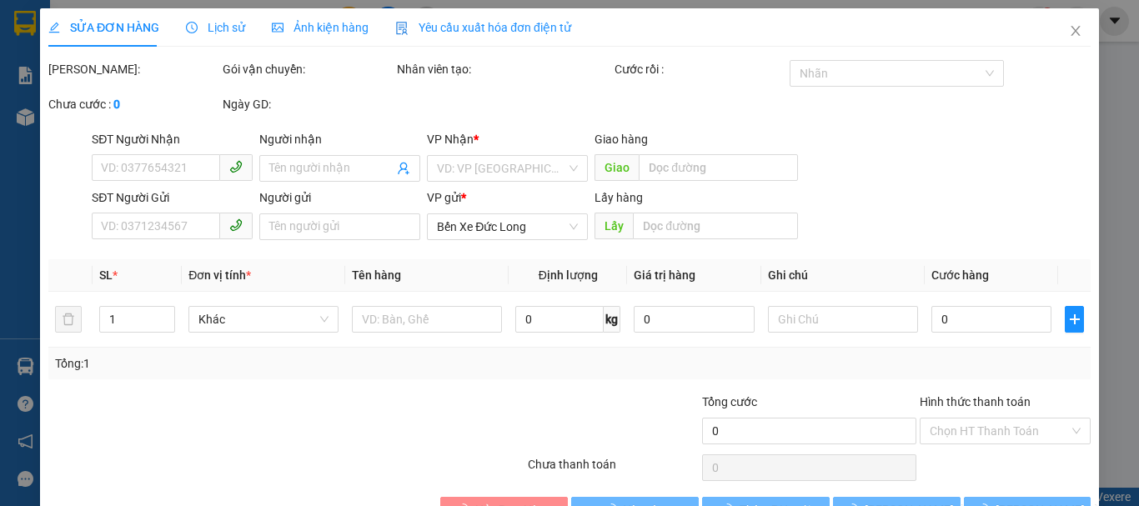
type input "60.000"
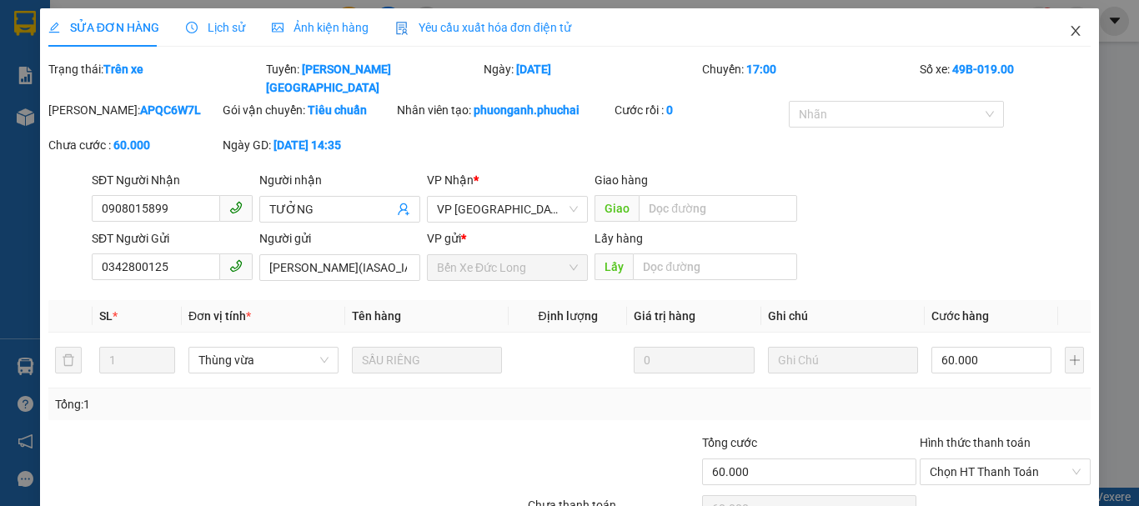
click at [1069, 38] on icon "close" at bounding box center [1075, 30] width 13 height 13
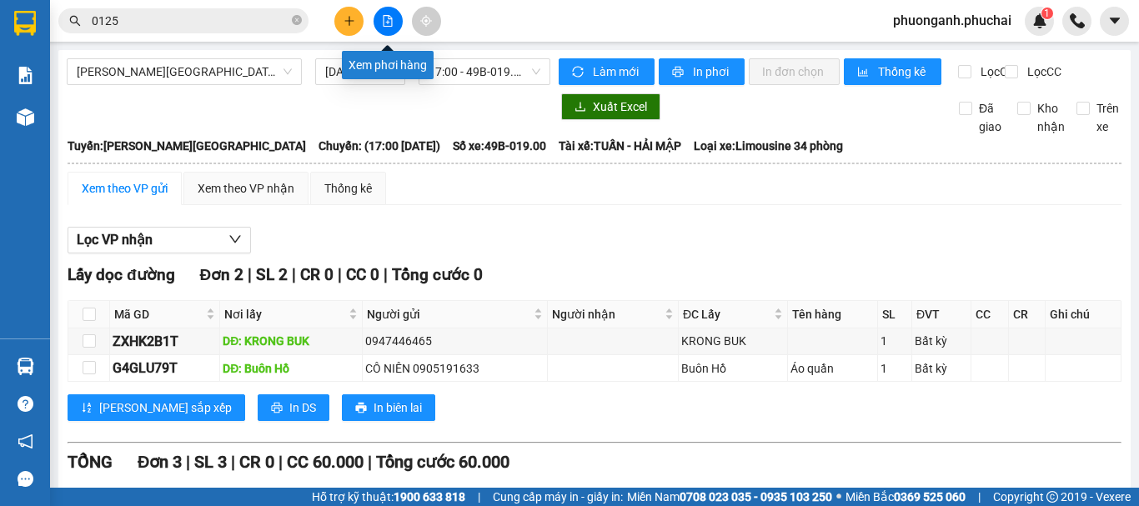
click at [396, 15] on button at bounding box center [387, 21] width 29 height 29
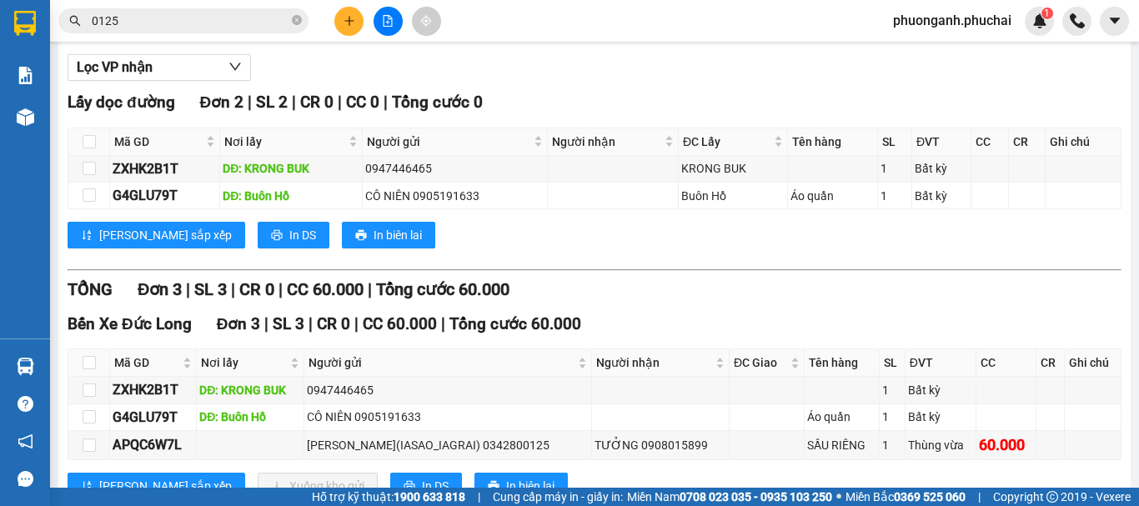
scroll to position [245, 0]
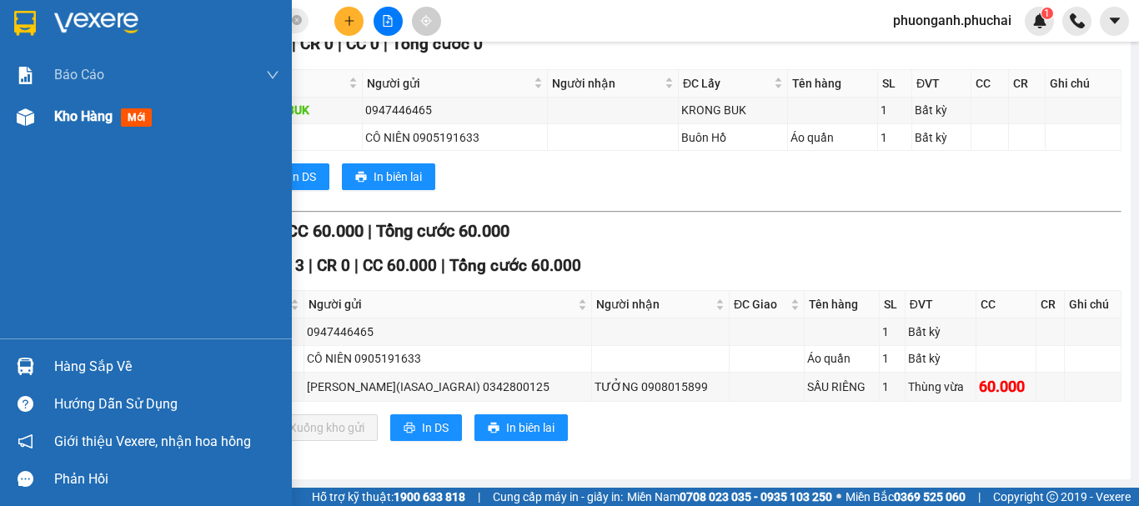
click at [19, 107] on div at bounding box center [25, 117] width 29 height 29
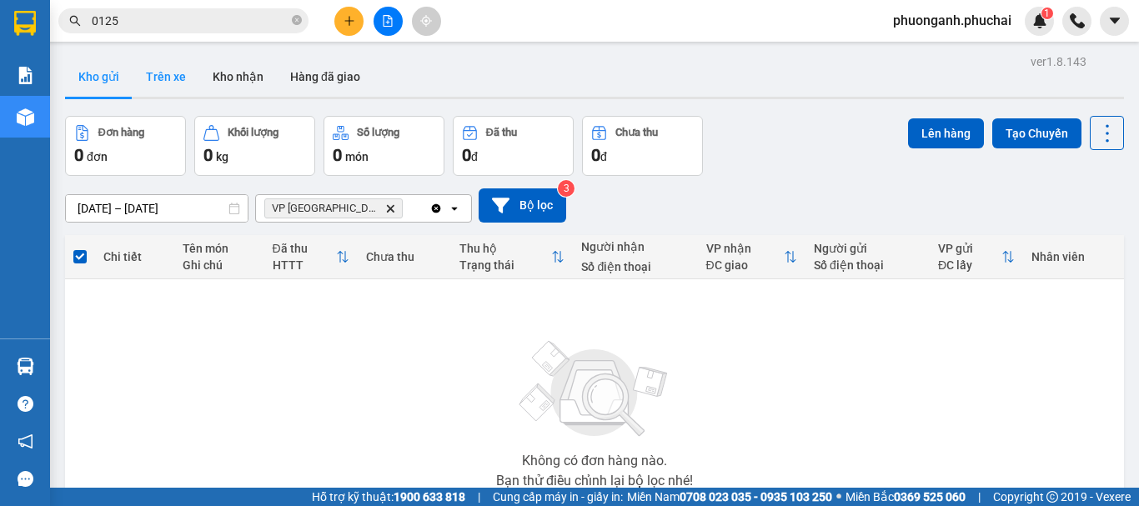
click at [147, 78] on button "Trên xe" at bounding box center [166, 77] width 67 height 40
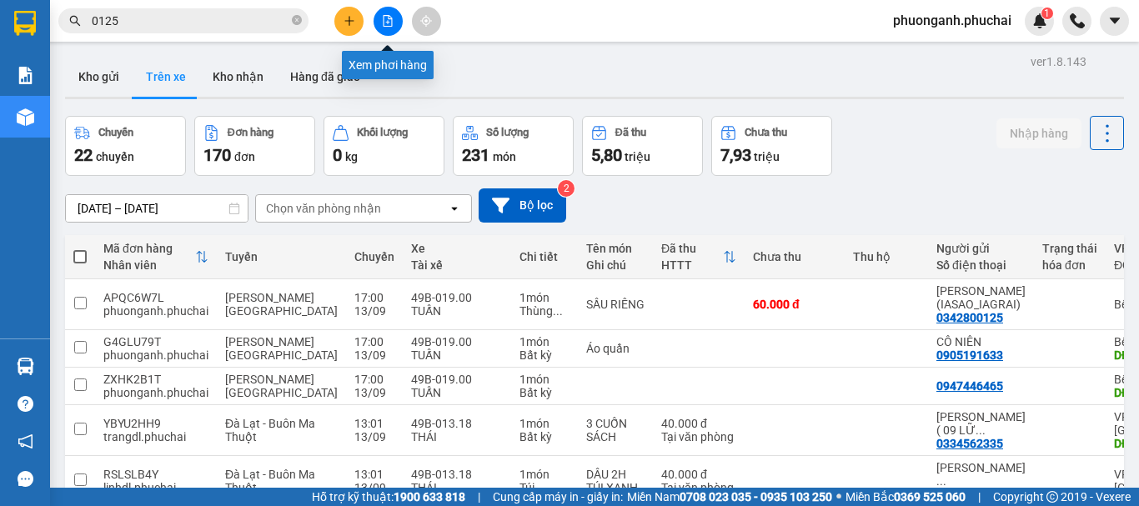
click at [388, 29] on button at bounding box center [387, 21] width 29 height 29
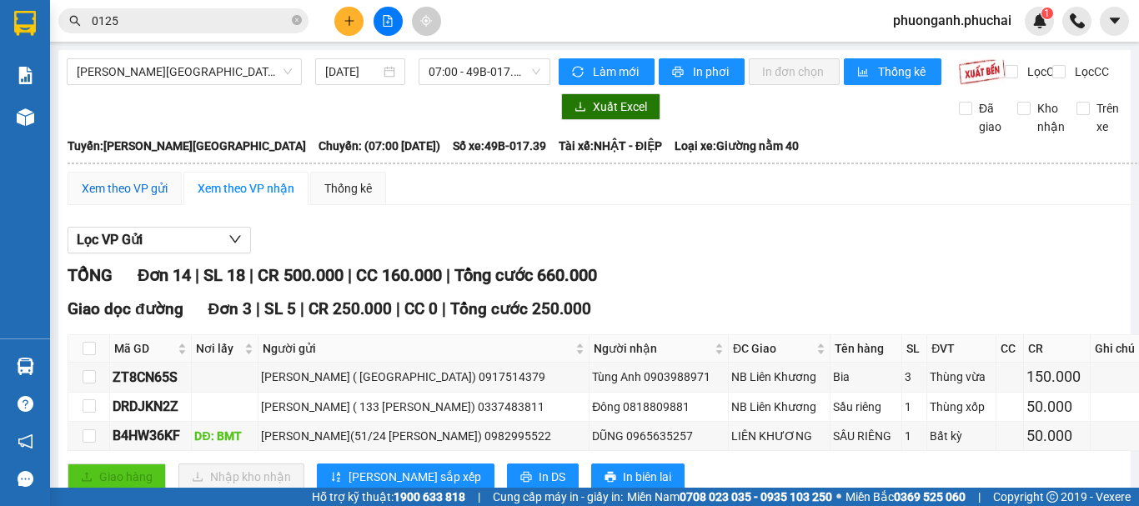
click at [117, 198] on div "Xem theo VP gửi" at bounding box center [125, 188] width 86 height 18
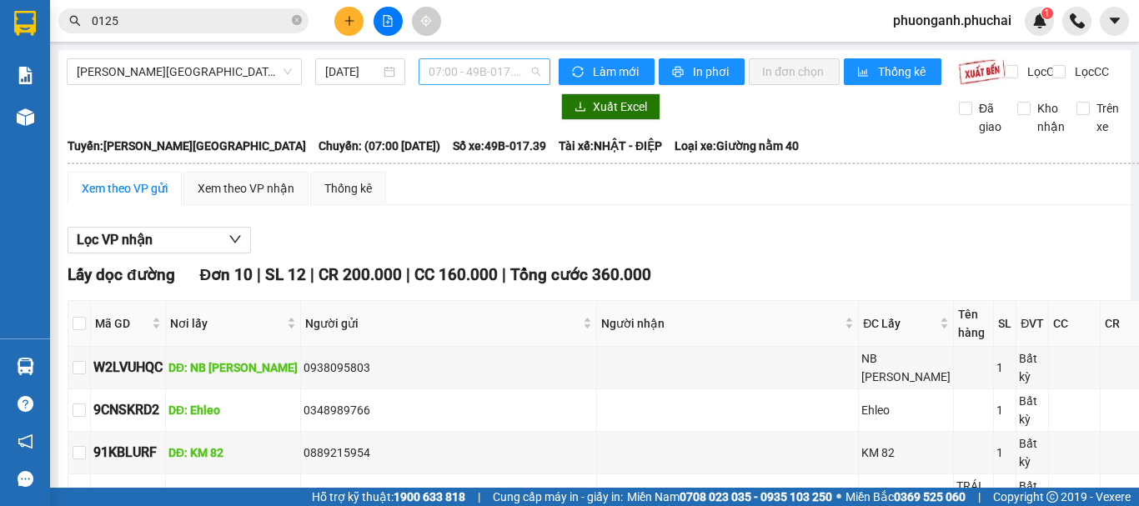
click at [474, 78] on span "07:00 - 49B-017.39" at bounding box center [484, 71] width 112 height 25
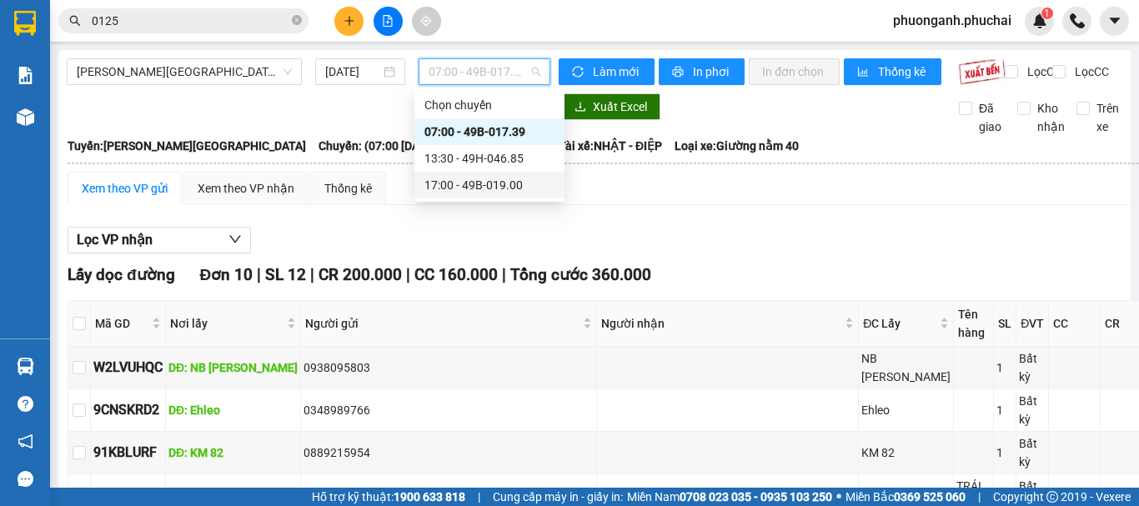
click at [446, 187] on div "17:00 - 49B-019.00" at bounding box center [489, 185] width 130 height 18
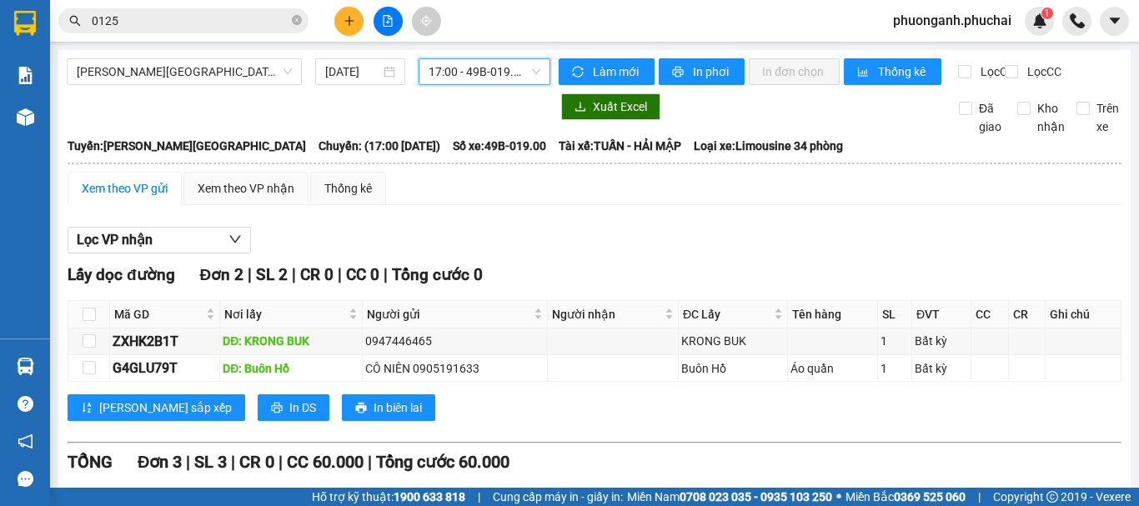
click at [358, 27] on button at bounding box center [348, 21] width 29 height 29
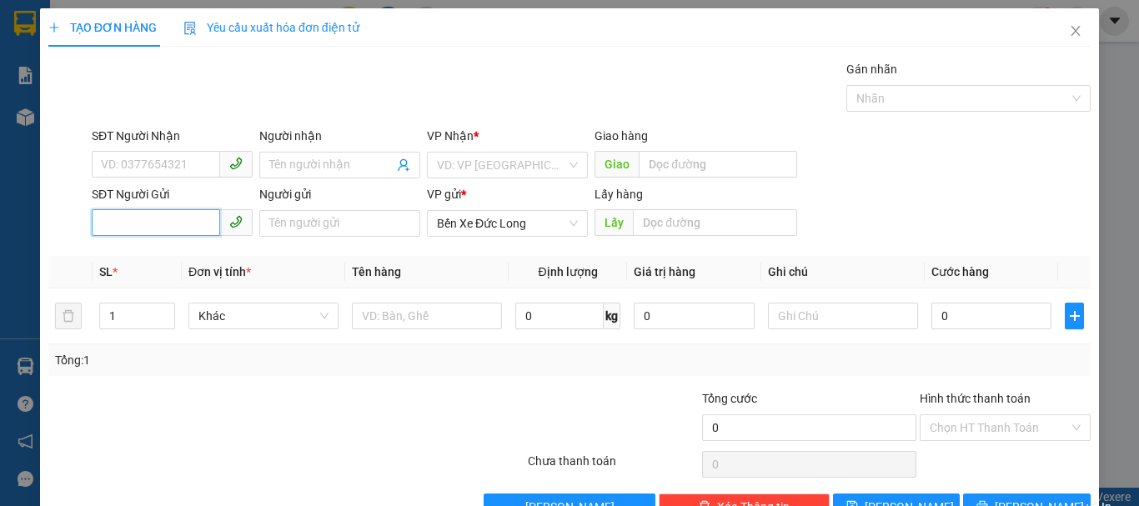
click at [173, 223] on input "SĐT Người Gửi" at bounding box center [156, 222] width 128 height 27
type input "0358847655"
click at [158, 253] on div "0358847655 - (0357396330)" at bounding box center [176, 257] width 150 height 18
type input "(0357396330)"
type input "Chư Sê"
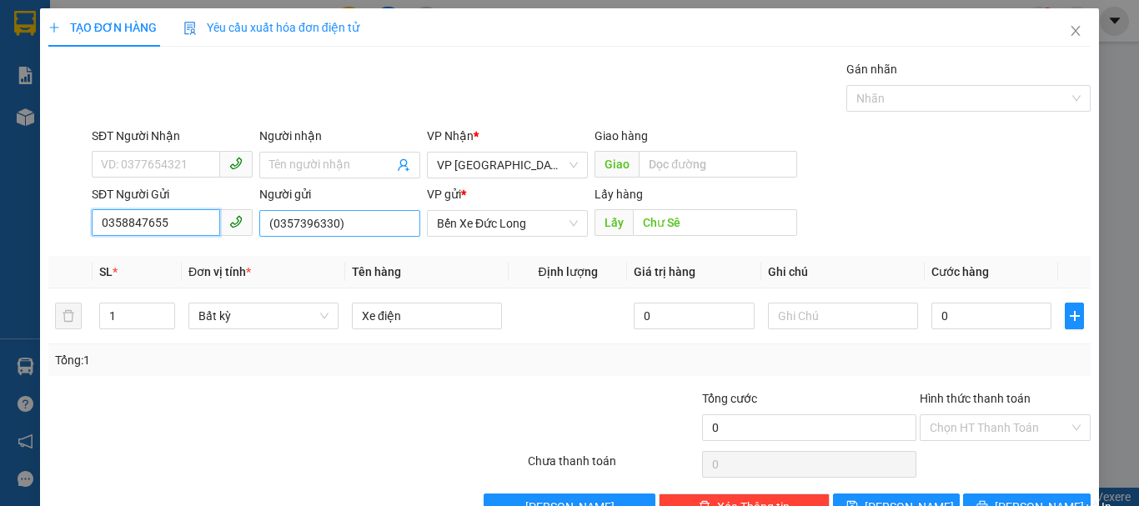
type input "0358847655"
click at [342, 222] on input "(0357396330)" at bounding box center [339, 223] width 161 height 27
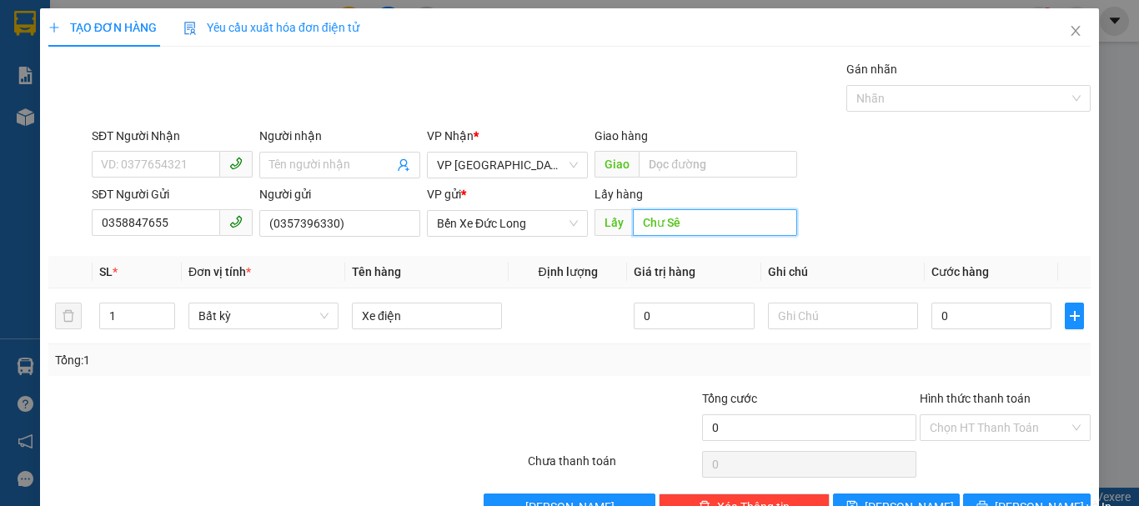
click at [689, 222] on input "Chư Sê" at bounding box center [715, 222] width 164 height 27
type input "D"
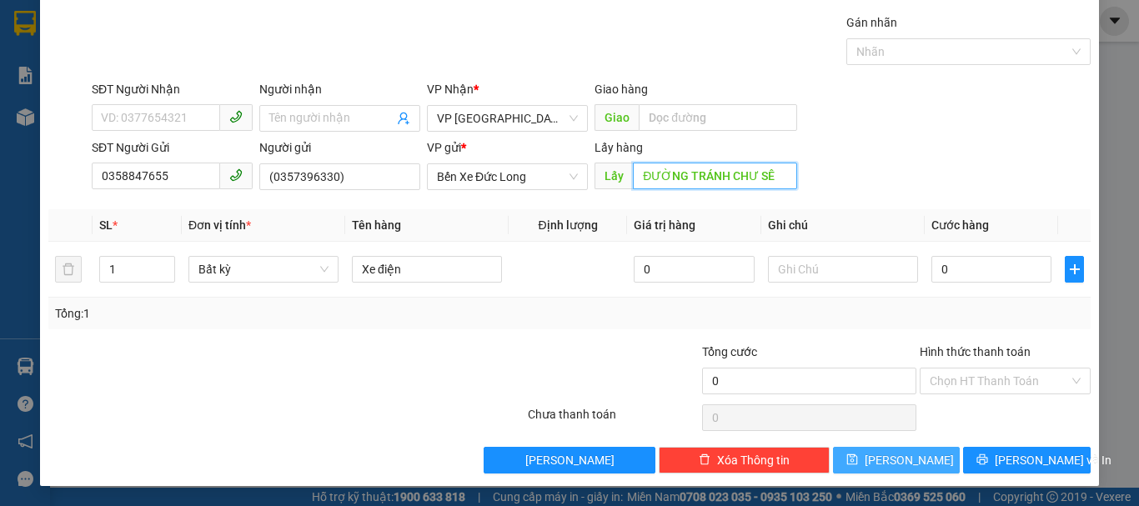
type input "ĐƯỜNG TRÁNH CHƯ SÊ"
click at [895, 468] on span "Lưu" at bounding box center [908, 460] width 89 height 18
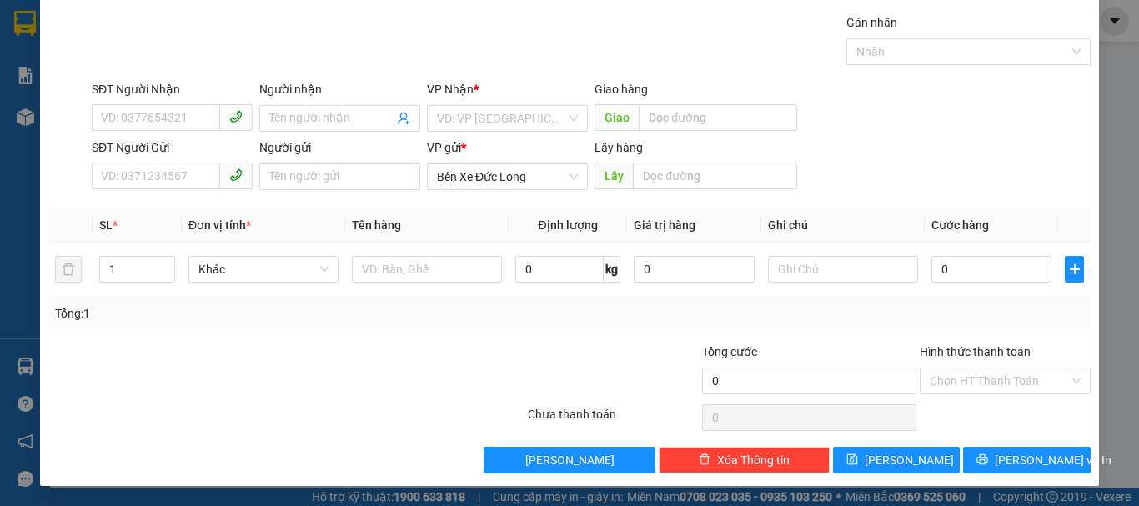
click at [1107, 273] on div "TẠO ĐƠN HÀNG Yêu cầu xuất hóa đơn điện tử Transit Pickup Surcharge Ids Transit …" at bounding box center [569, 253] width 1139 height 506
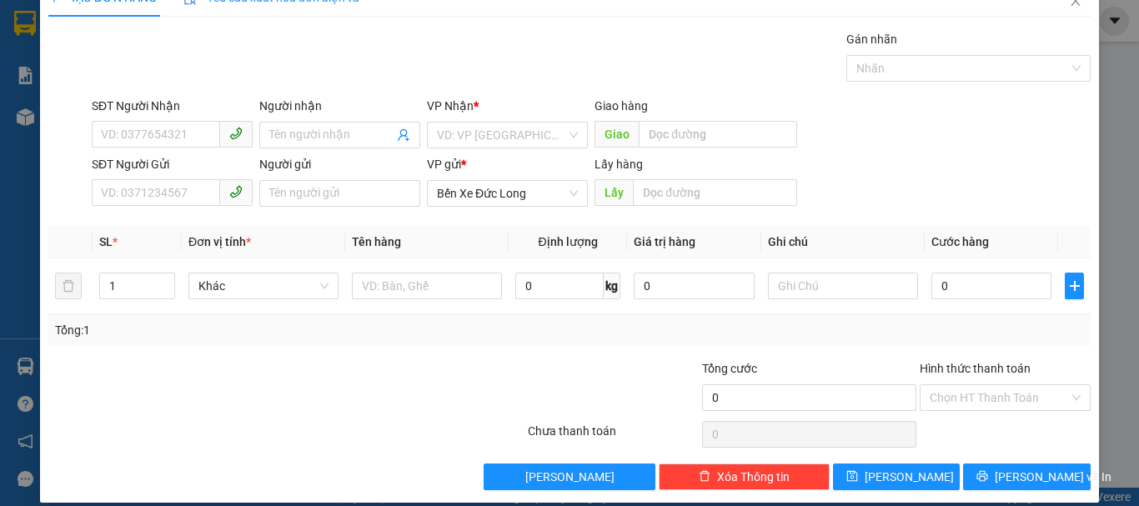
scroll to position [0, 0]
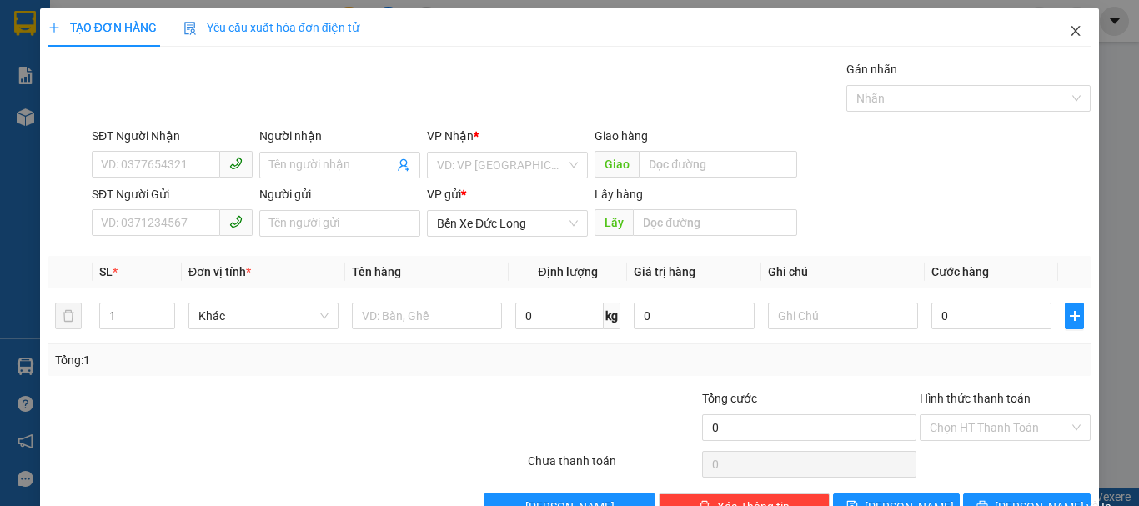
click at [1069, 30] on icon "close" at bounding box center [1075, 30] width 13 height 13
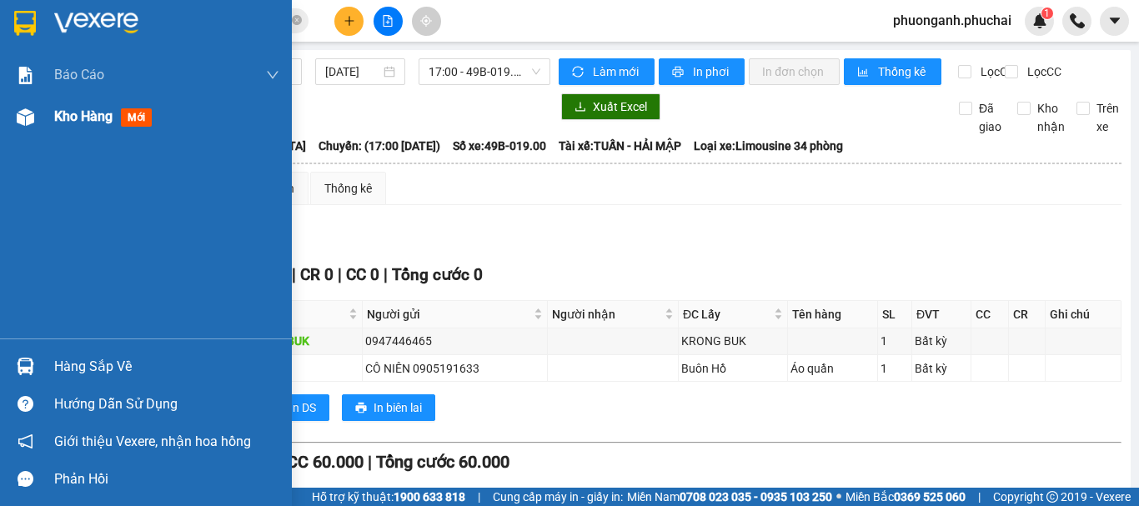
click at [33, 123] on img at bounding box center [26, 117] width 18 height 18
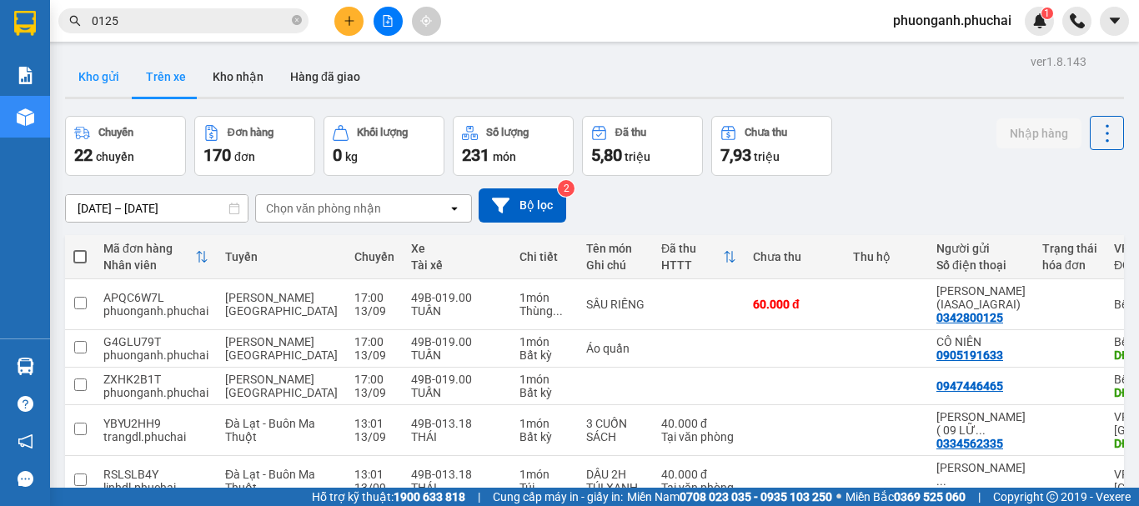
click at [89, 73] on button "Kho gửi" at bounding box center [99, 77] width 68 height 40
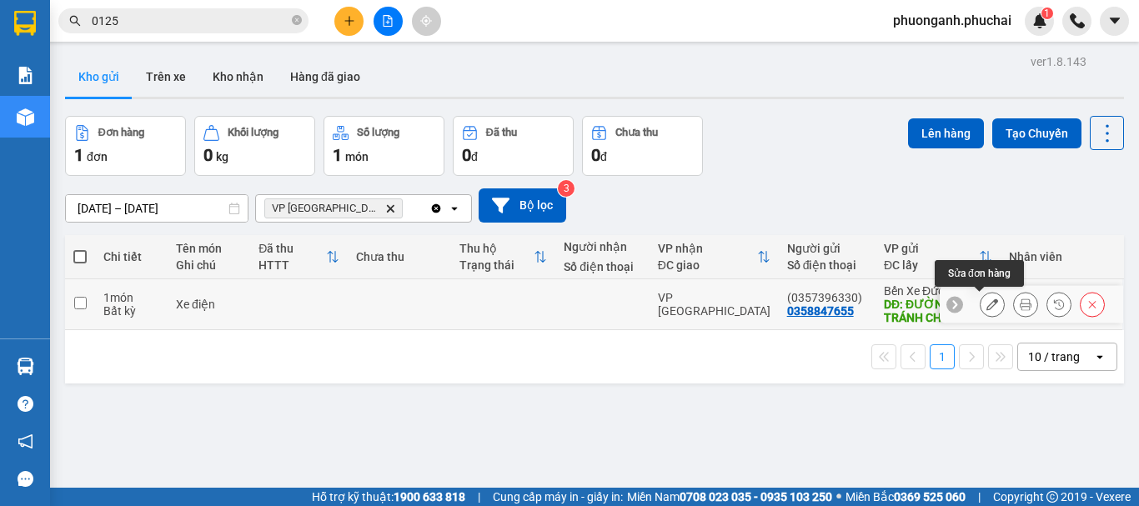
click at [986, 304] on icon at bounding box center [992, 304] width 12 height 12
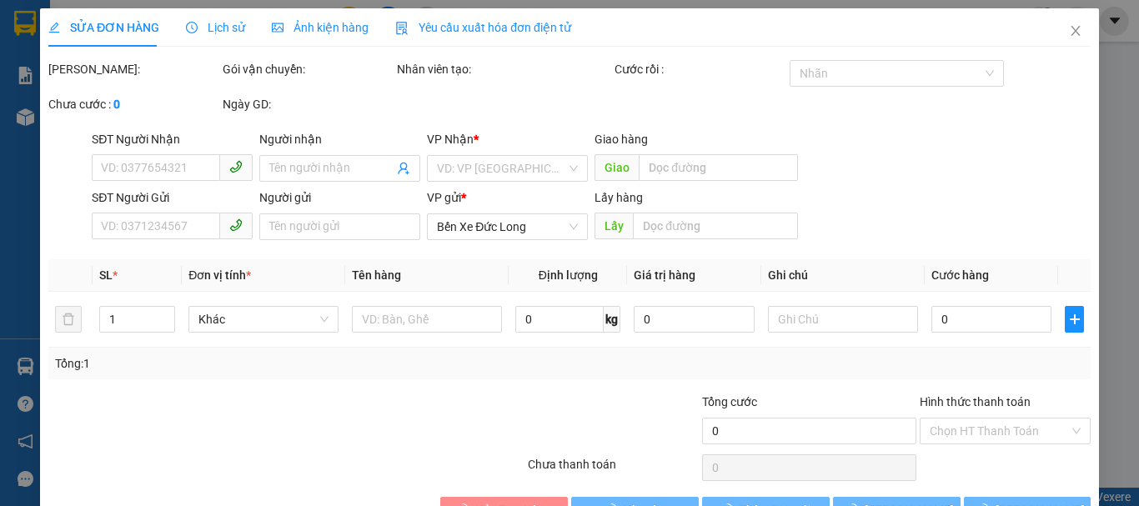
type input "0358847655"
type input "(0357396330)"
type input "ĐƯỜNG TRÁNH CHƯ SÊ"
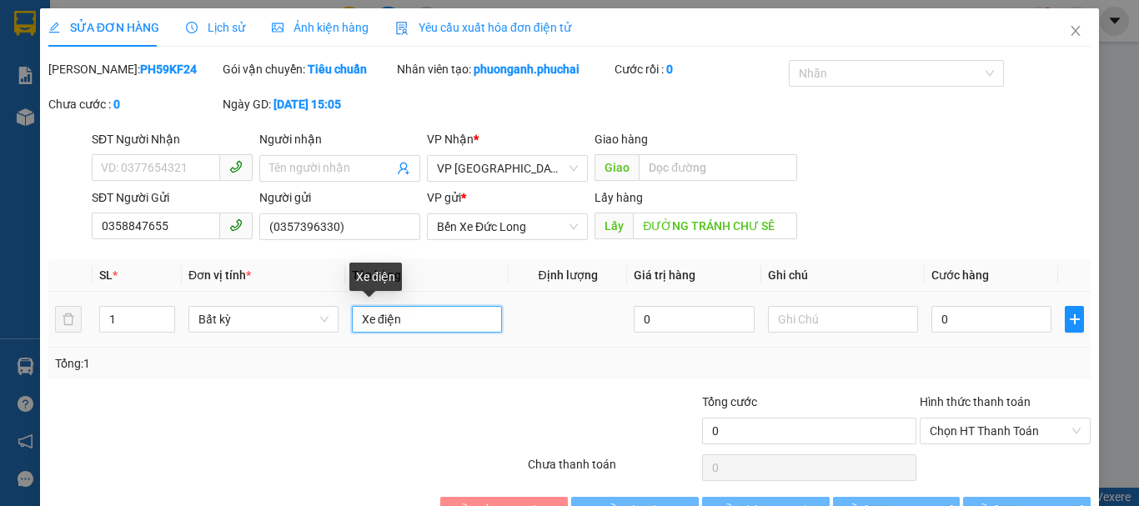
click at [433, 317] on input "Xe điện" at bounding box center [427, 319] width 150 height 27
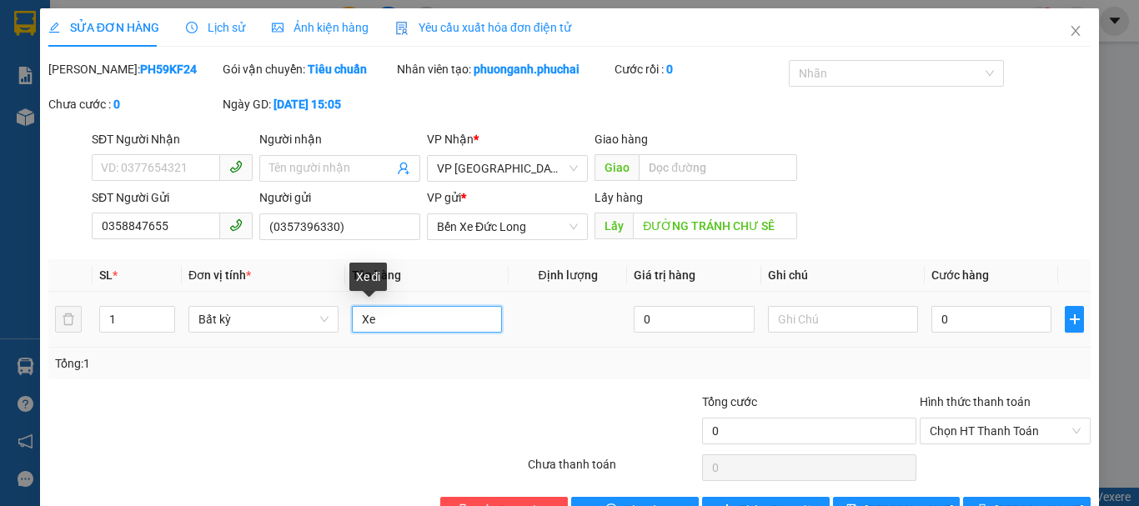
type input "X"
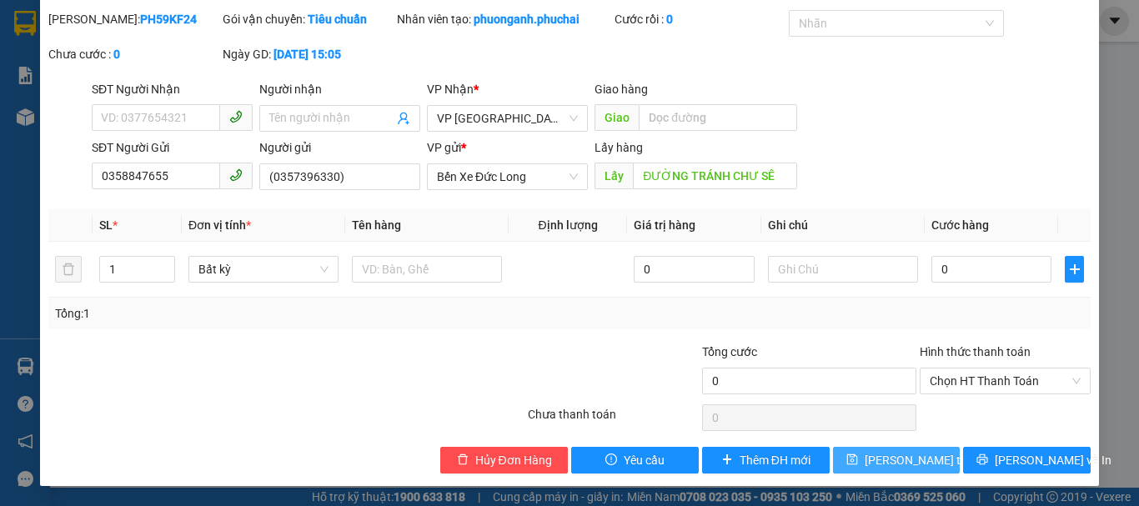
click at [874, 459] on span "Lưu thay đổi" at bounding box center [930, 460] width 133 height 18
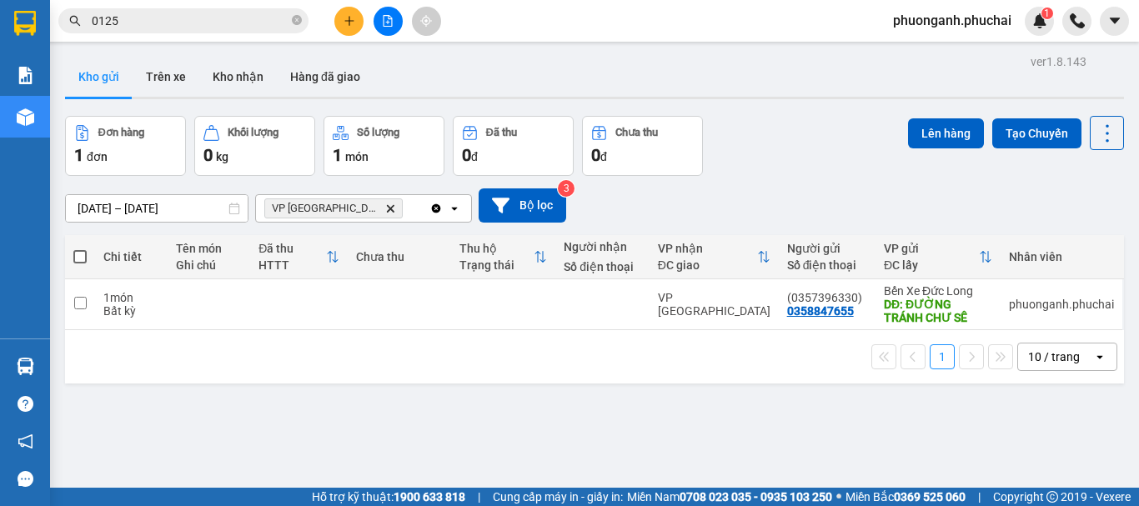
click at [774, 139] on div "Đơn hàng 1 đơn Khối lượng 0 kg Số lượng 1 món Đã thu 0 đ Chưa thu 0 đ Lên hàng …" at bounding box center [594, 146] width 1059 height 60
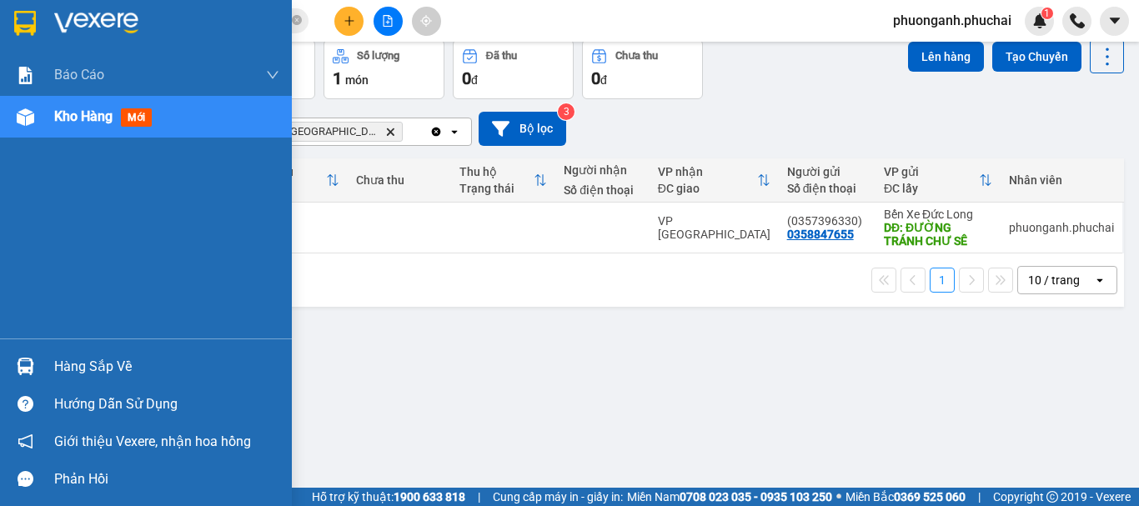
click at [74, 126] on div "Kho hàng mới" at bounding box center [106, 116] width 104 height 21
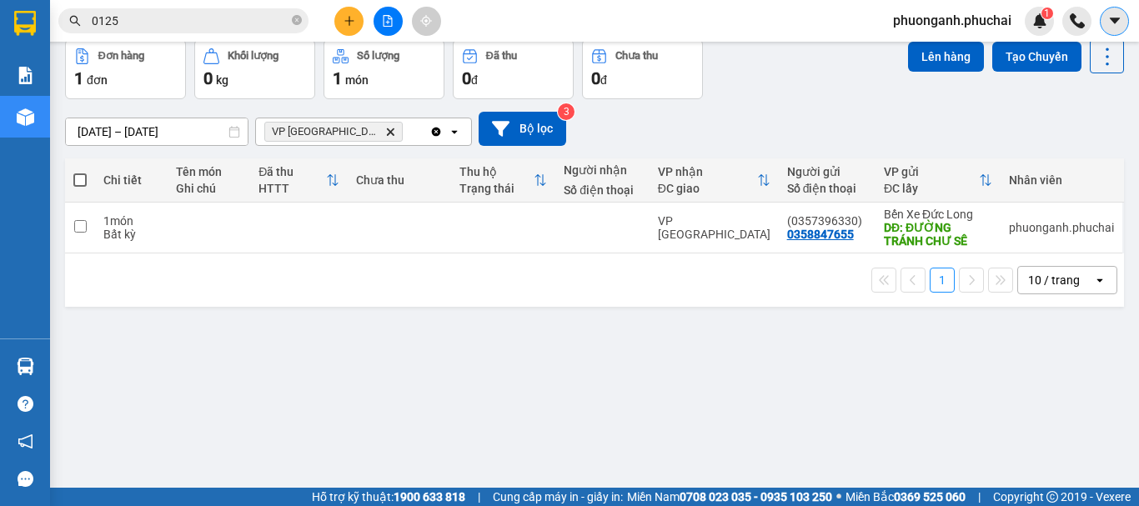
click at [1109, 18] on icon "caret-down" at bounding box center [1114, 21] width 10 height 6
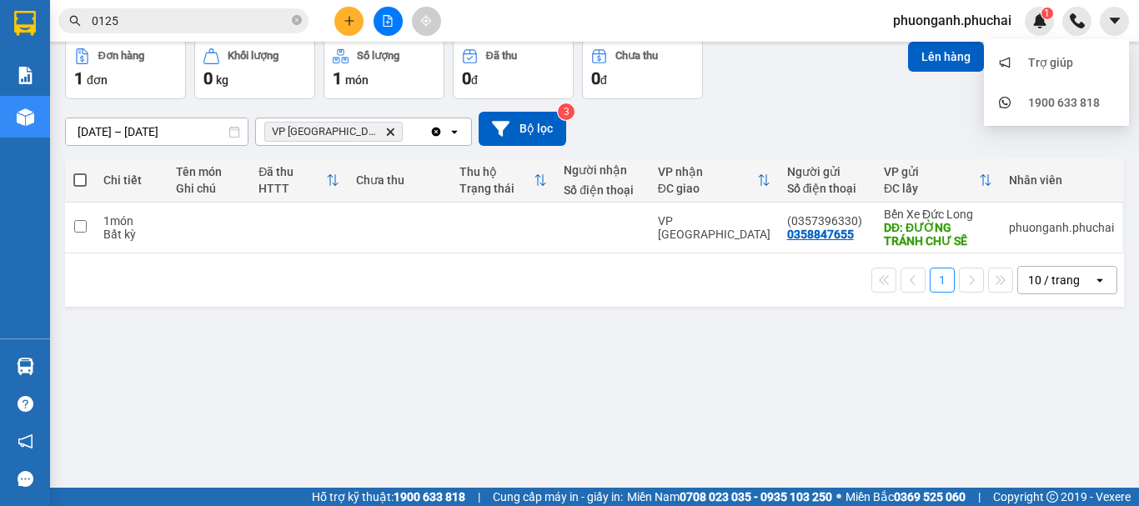
click at [729, 98] on div "Đơn hàng 1 đơn Khối lượng 0 kg Số lượng 1 món Đã thu 0 đ Chưa thu 0 đ Lên hàng …" at bounding box center [594, 69] width 1059 height 60
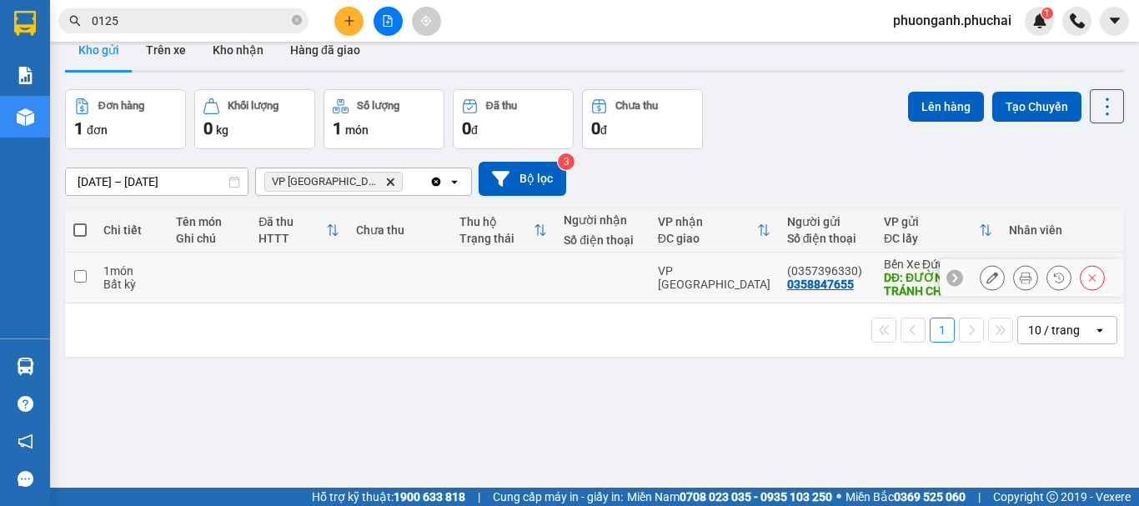
scroll to position [0, 0]
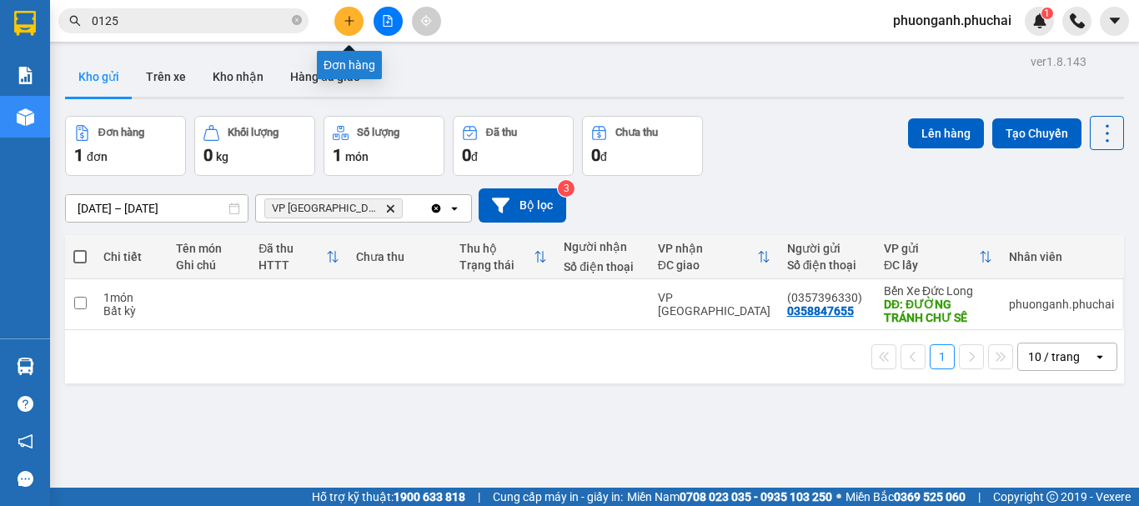
click at [345, 7] on button at bounding box center [348, 21] width 29 height 29
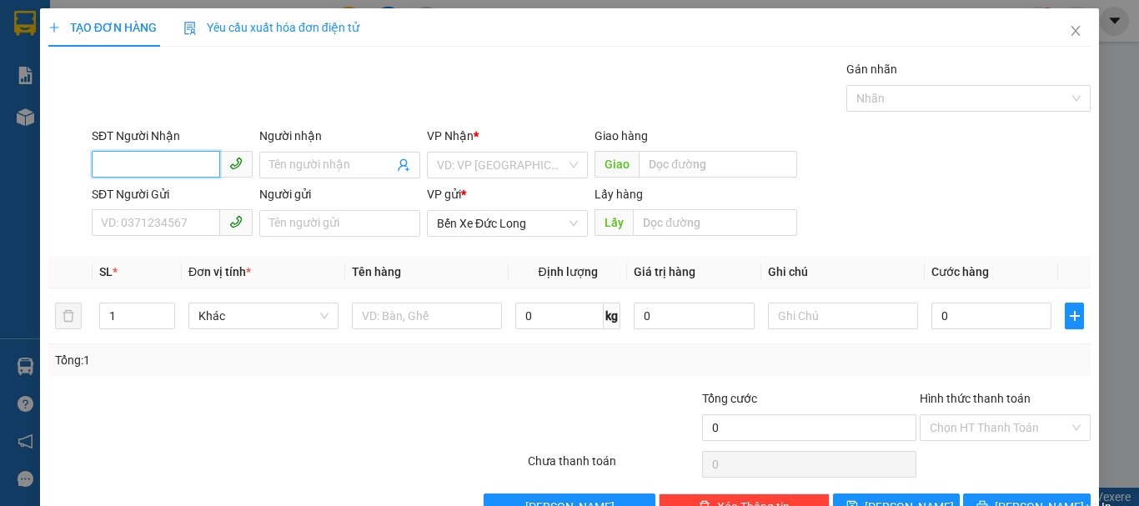
click at [163, 168] on input "SĐT Người Nhận" at bounding box center [156, 164] width 128 height 27
type input "0902801199"
click at [171, 191] on div "0902801199 - Hiền" at bounding box center [170, 198] width 139 height 18
type input "Hiền"
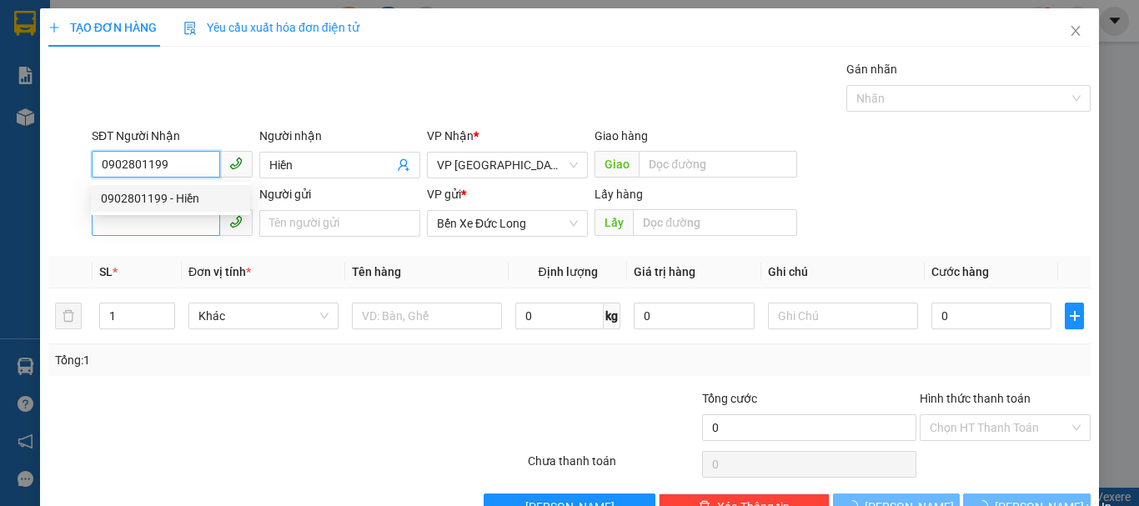
type input "50.000"
type input "0902801199"
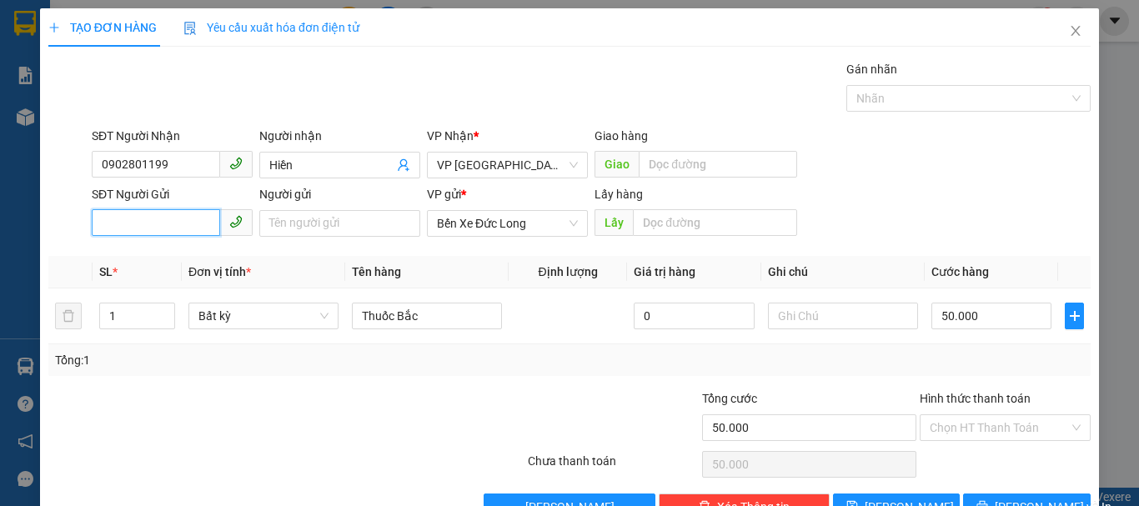
click at [166, 223] on input "SĐT Người Gửi" at bounding box center [156, 222] width 128 height 27
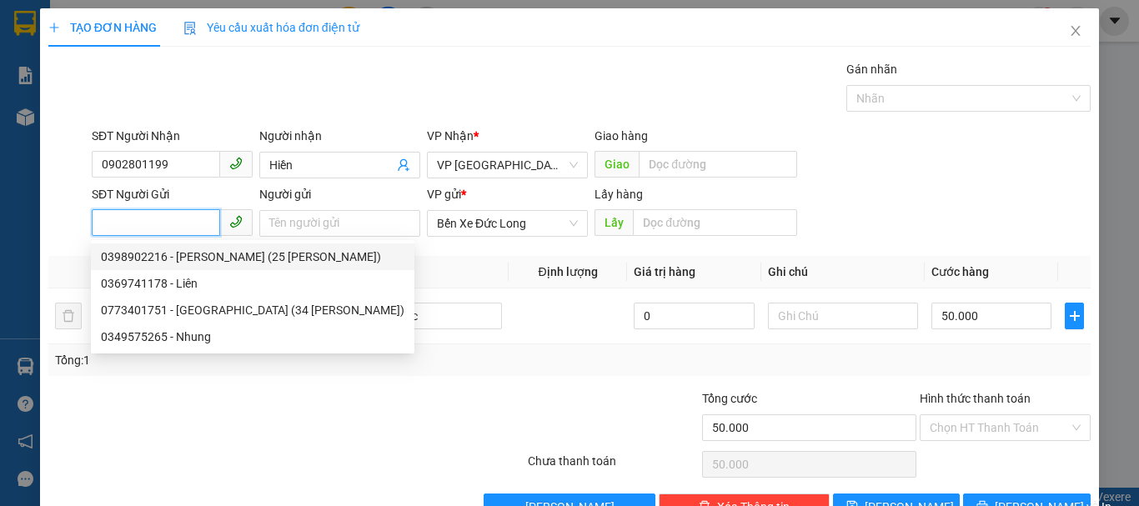
click at [166, 259] on div "0398902216 - Phan Văn Trung (25 Võ Thị Sáu)" at bounding box center [252, 257] width 303 height 18
type input "0398902216"
type input "Phan Văn Trung (25 Võ Thị Sáu)"
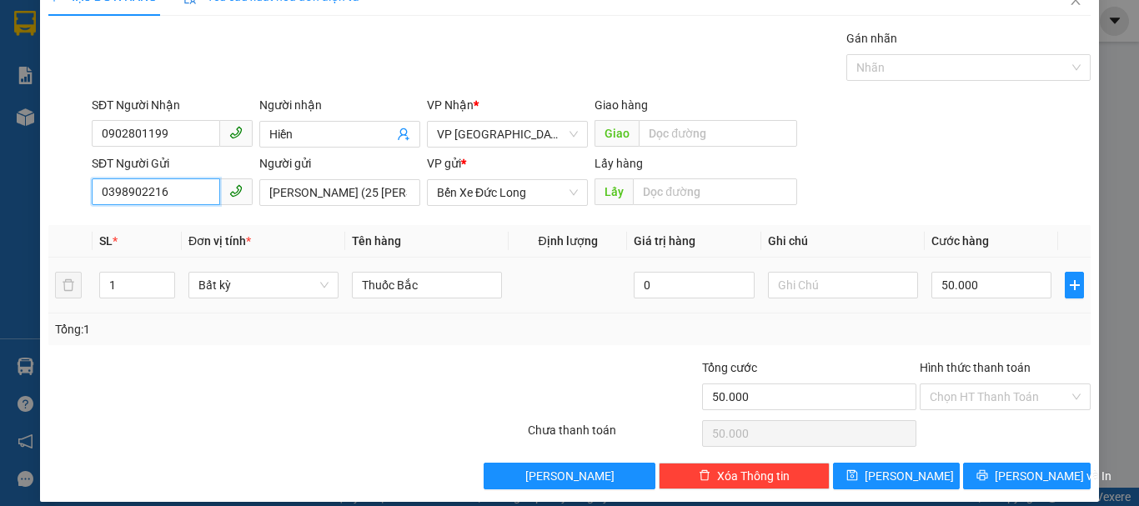
scroll to position [47, 0]
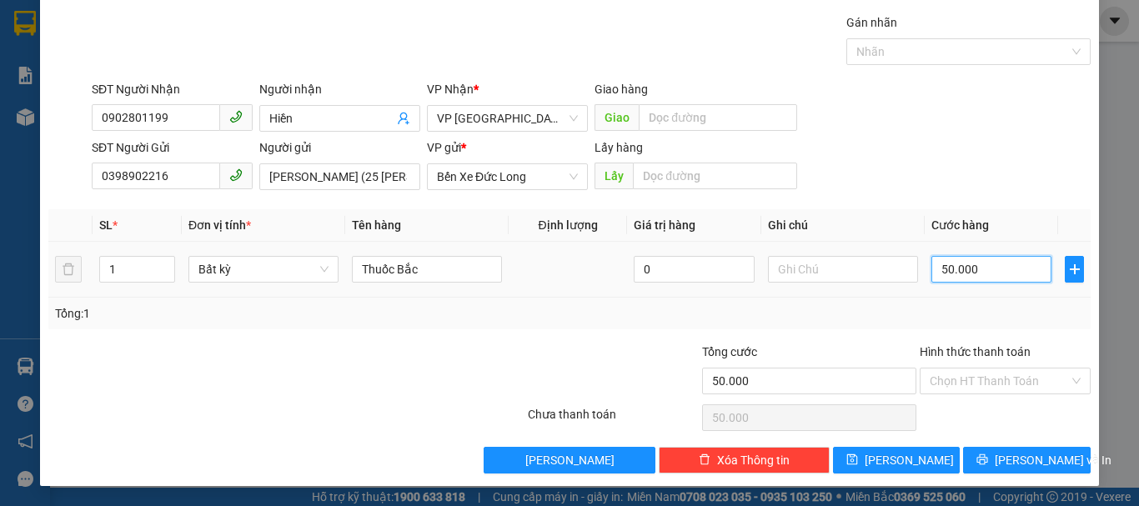
click at [955, 268] on input "50.000" at bounding box center [991, 269] width 120 height 27
type input "0"
click at [953, 269] on input "0" at bounding box center [991, 269] width 120 height 27
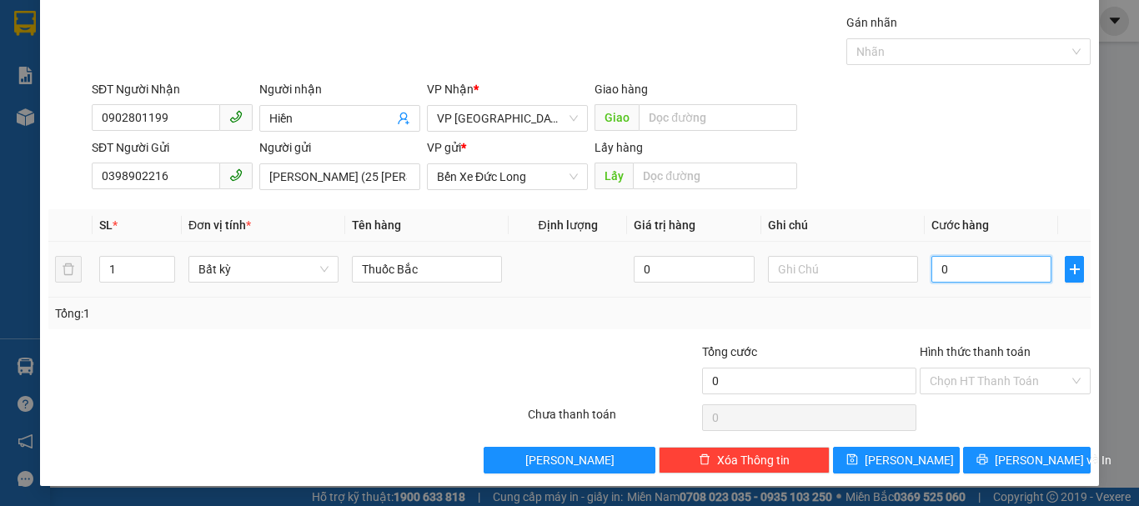
click at [936, 272] on input "0" at bounding box center [991, 269] width 120 height 27
click at [931, 274] on input "0" at bounding box center [991, 269] width 120 height 27
click at [935, 269] on input "0" at bounding box center [991, 269] width 120 height 27
type input "5"
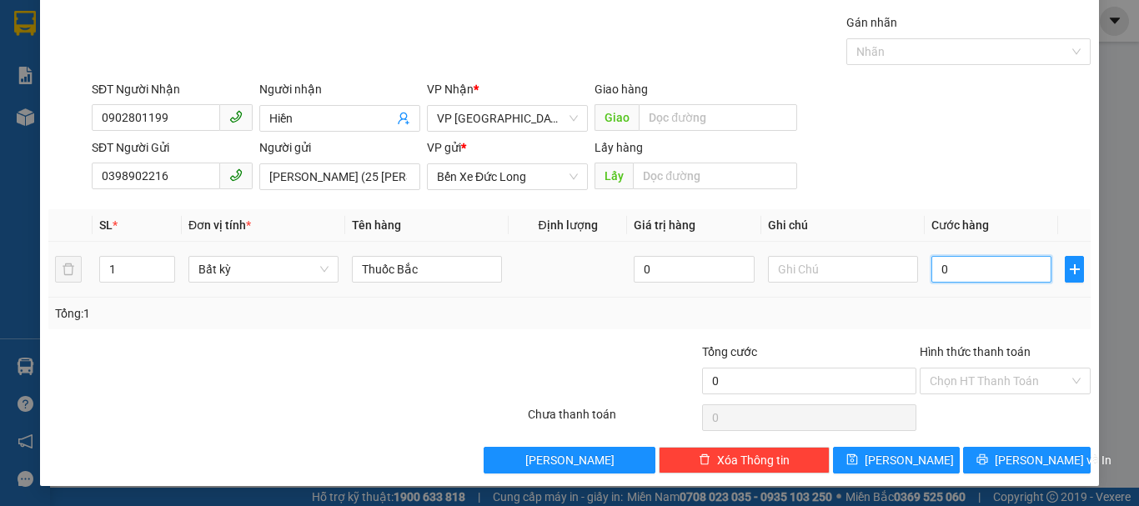
type input "5"
type input "50"
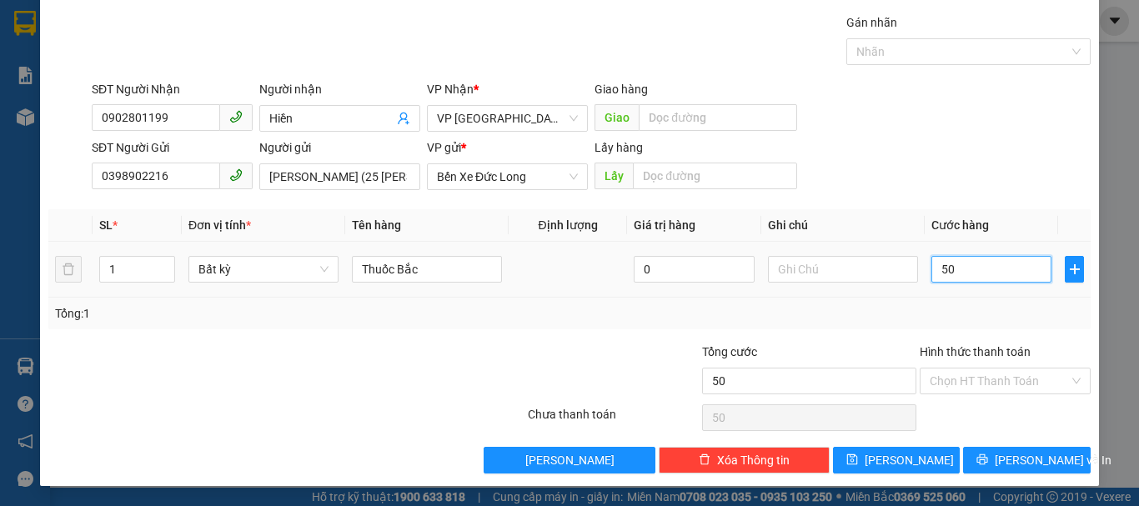
type input "500"
type input "5.000"
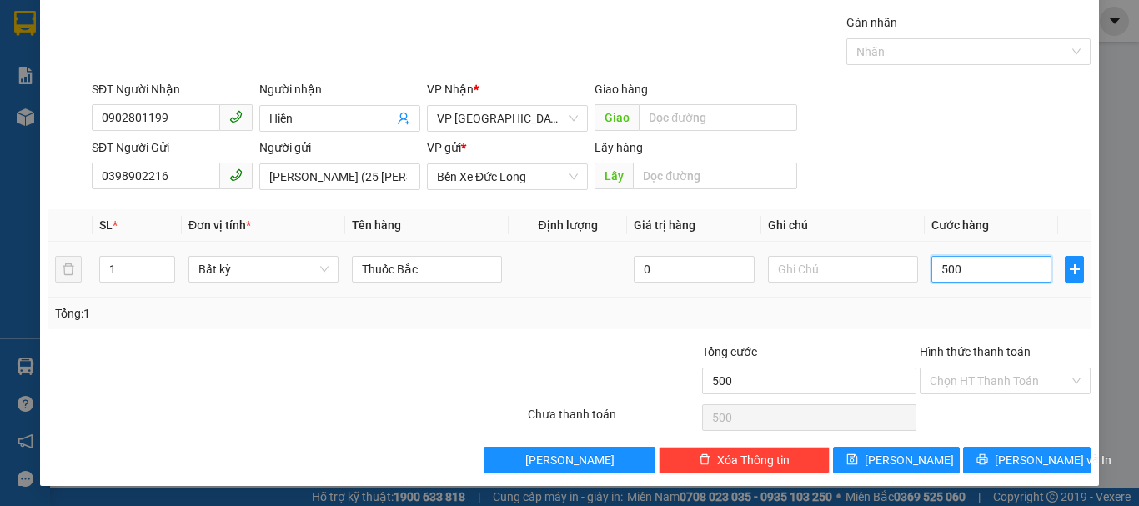
type input "5.000"
type input "50.000"
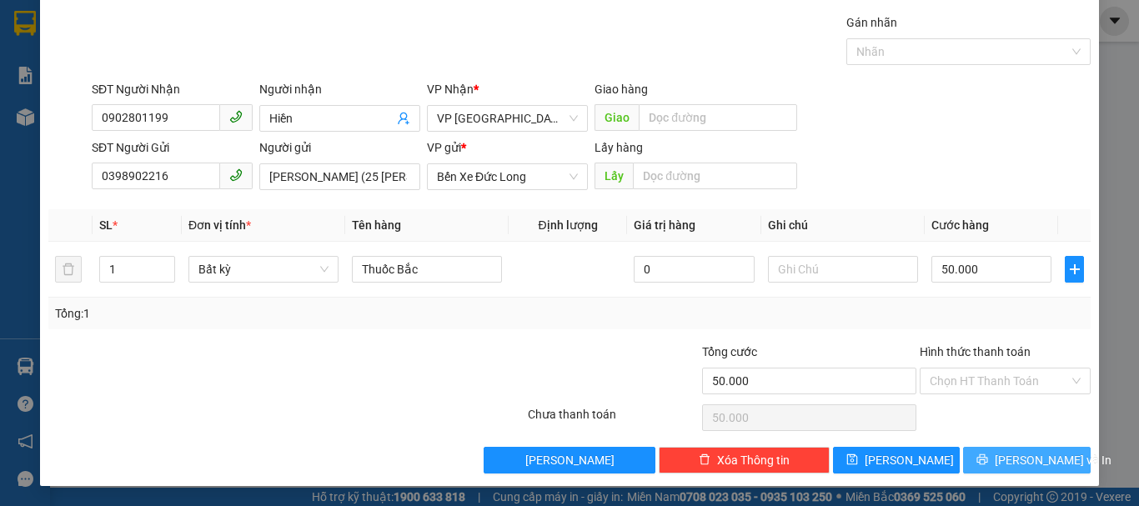
click at [1009, 460] on span "Lưu và In" at bounding box center [1052, 460] width 117 height 18
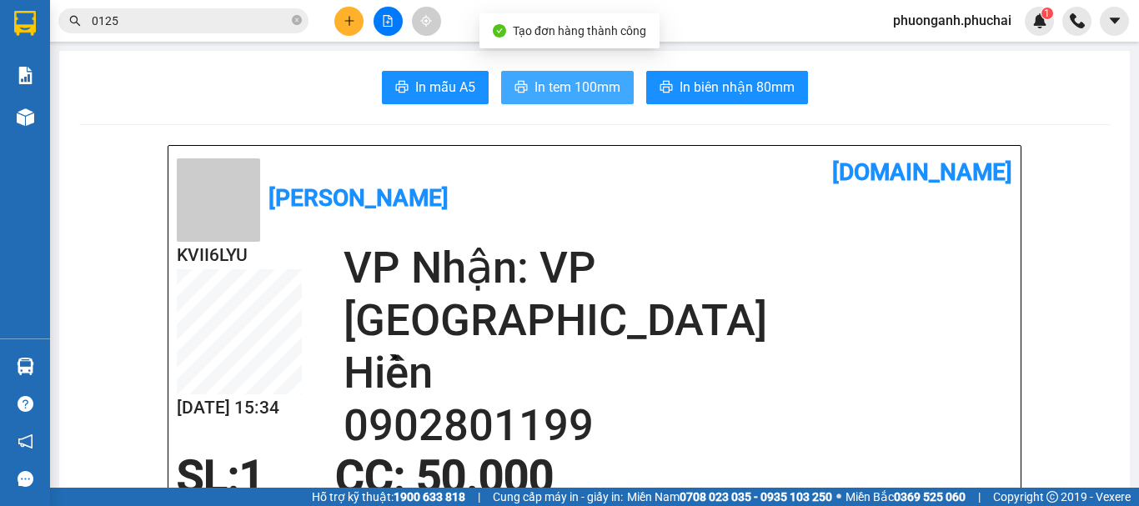
click at [570, 78] on span "In tem 100mm" at bounding box center [577, 87] width 86 height 21
click at [577, 78] on span "In tem 100mm" at bounding box center [577, 87] width 86 height 21
click at [575, 88] on span "In tem 100mm" at bounding box center [577, 87] width 86 height 21
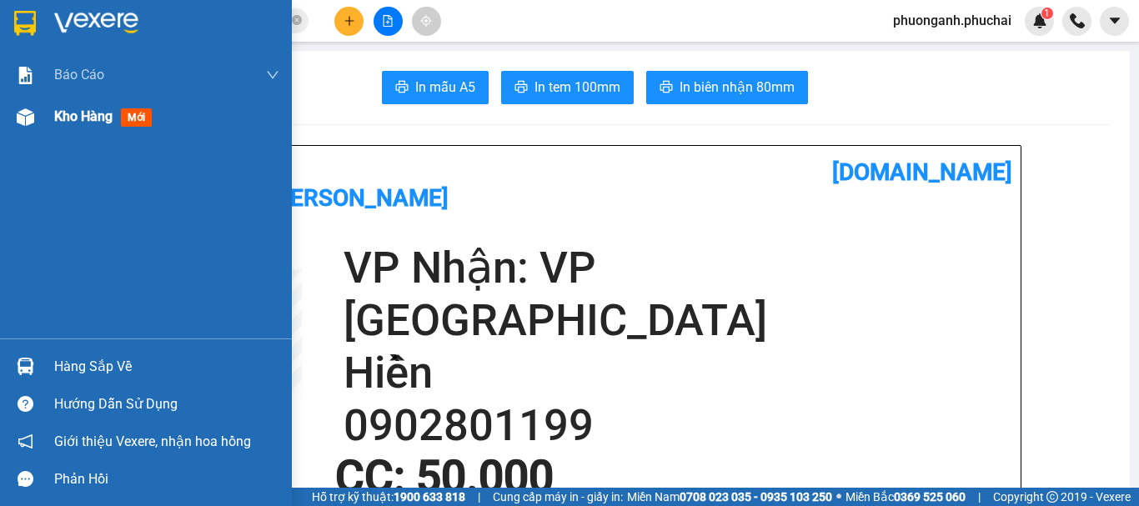
click at [83, 118] on span "Kho hàng" at bounding box center [83, 116] width 58 height 16
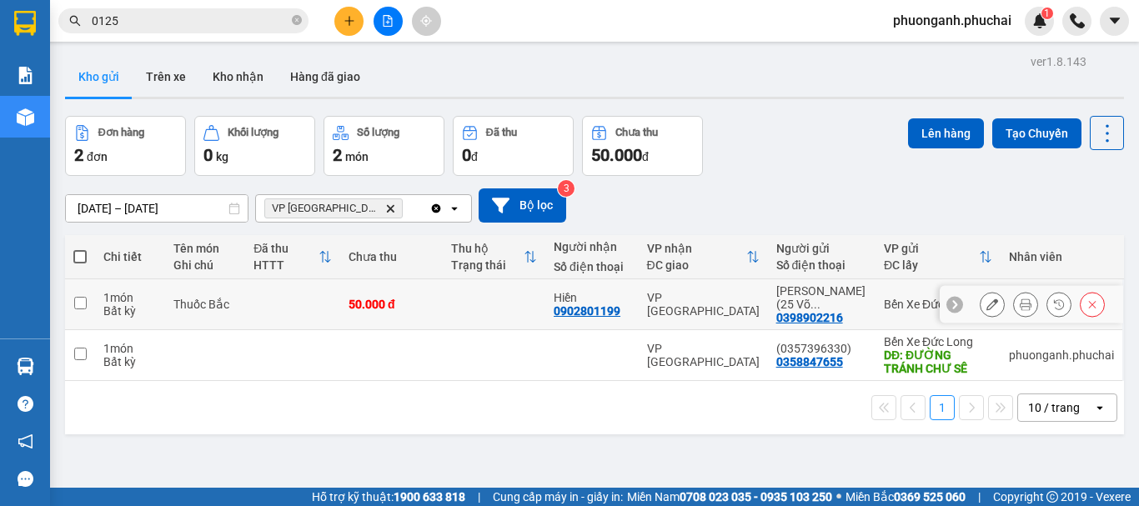
click at [89, 300] on td at bounding box center [80, 304] width 30 height 51
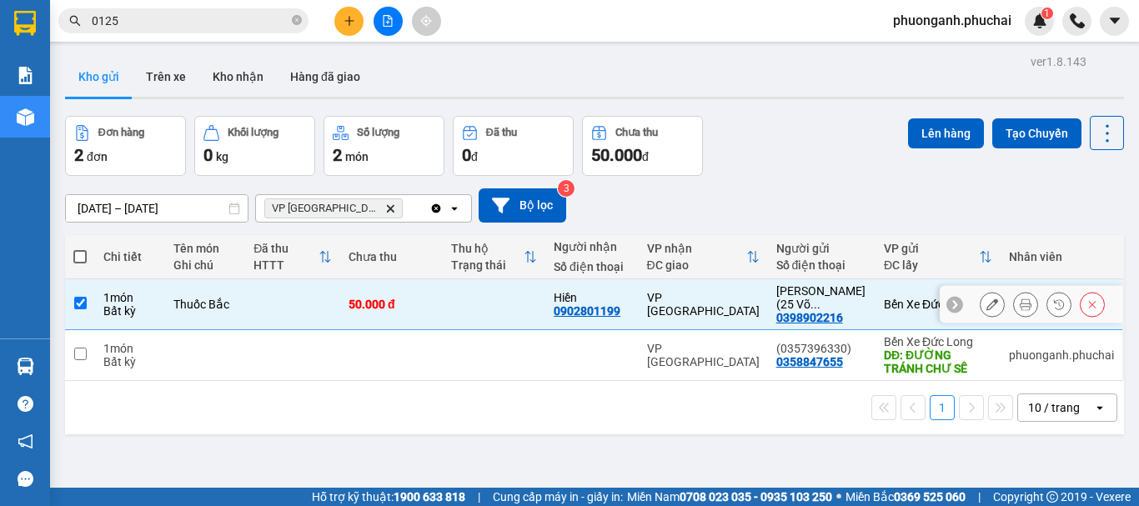
checkbox input "true"
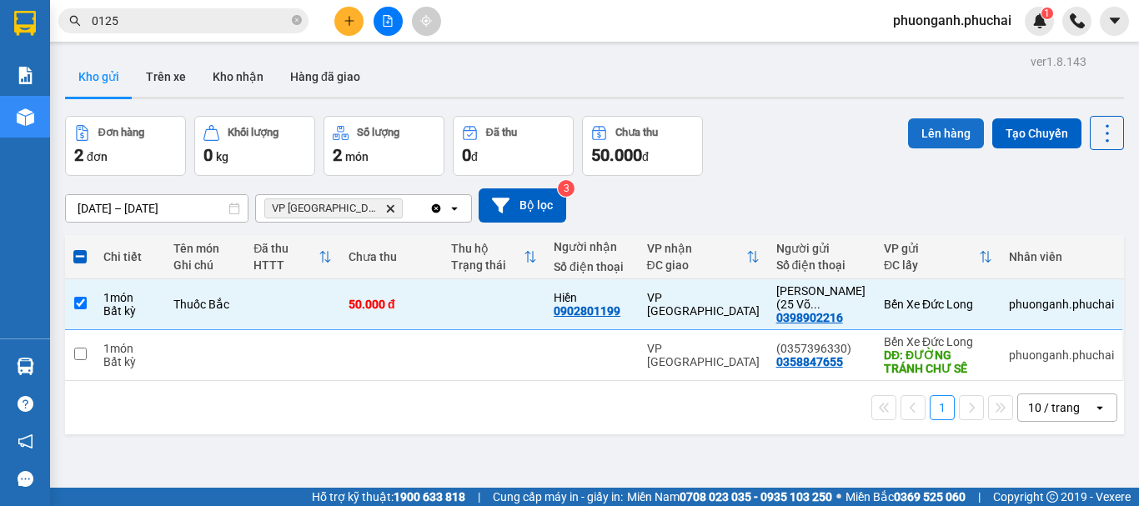
click at [937, 128] on button "Lên hàng" at bounding box center [946, 133] width 76 height 30
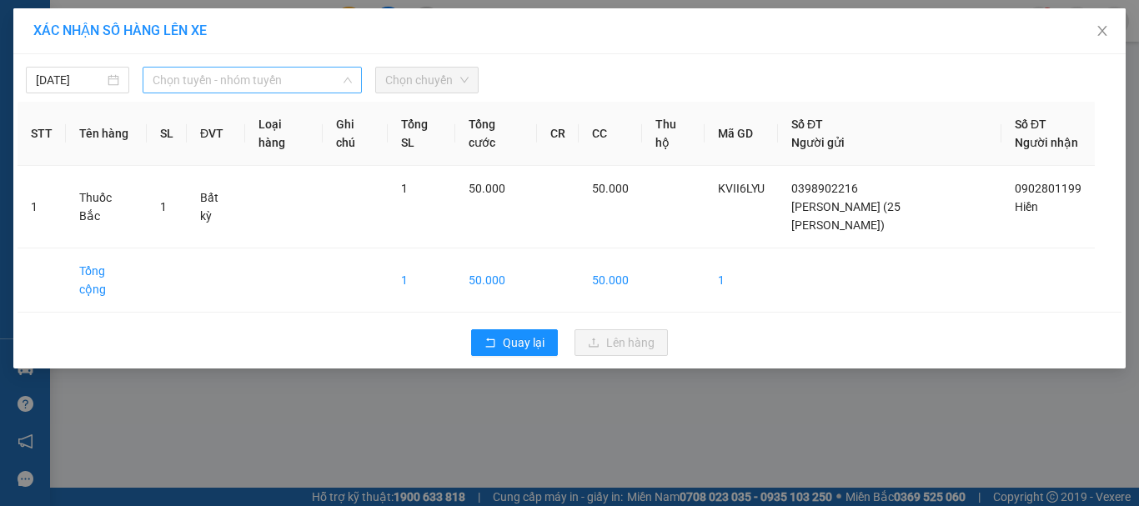
click at [248, 77] on span "Chọn tuyến - nhóm tuyến" at bounding box center [252, 80] width 199 height 25
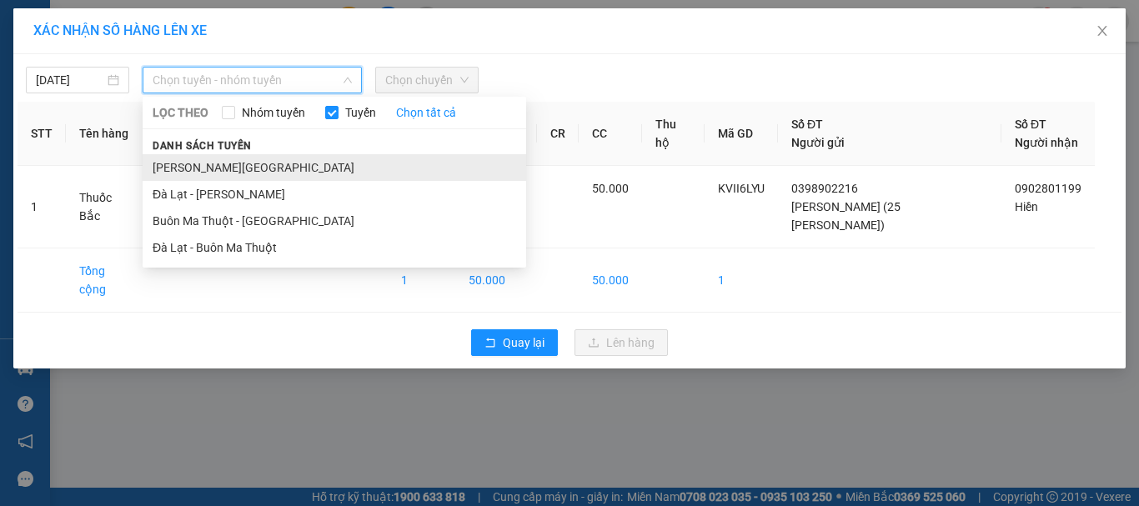
click at [208, 169] on li "Gia Lai - Đà Lạt" at bounding box center [334, 167] width 383 height 27
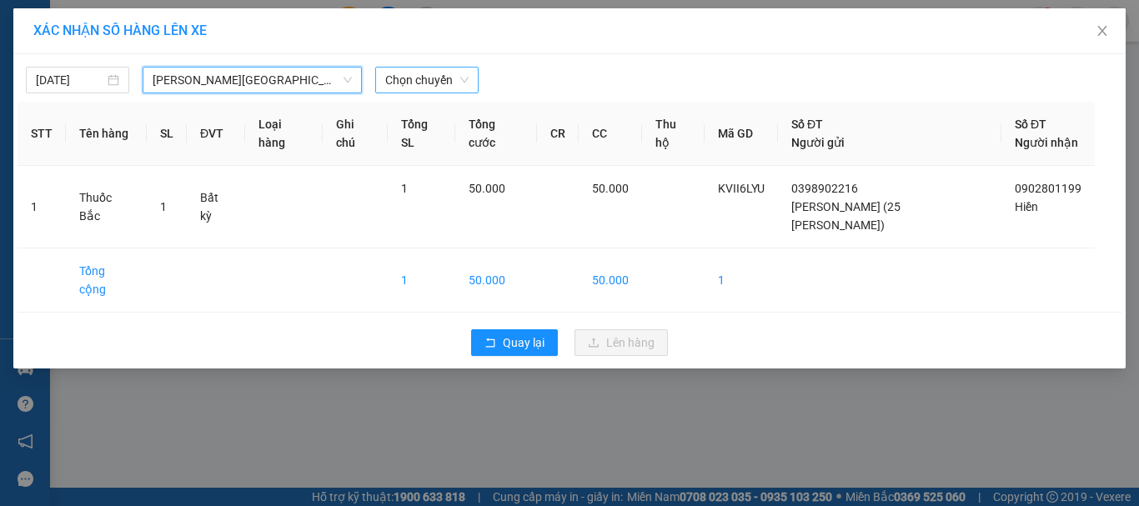
click at [412, 79] on span "Chọn chuyến" at bounding box center [426, 80] width 83 height 25
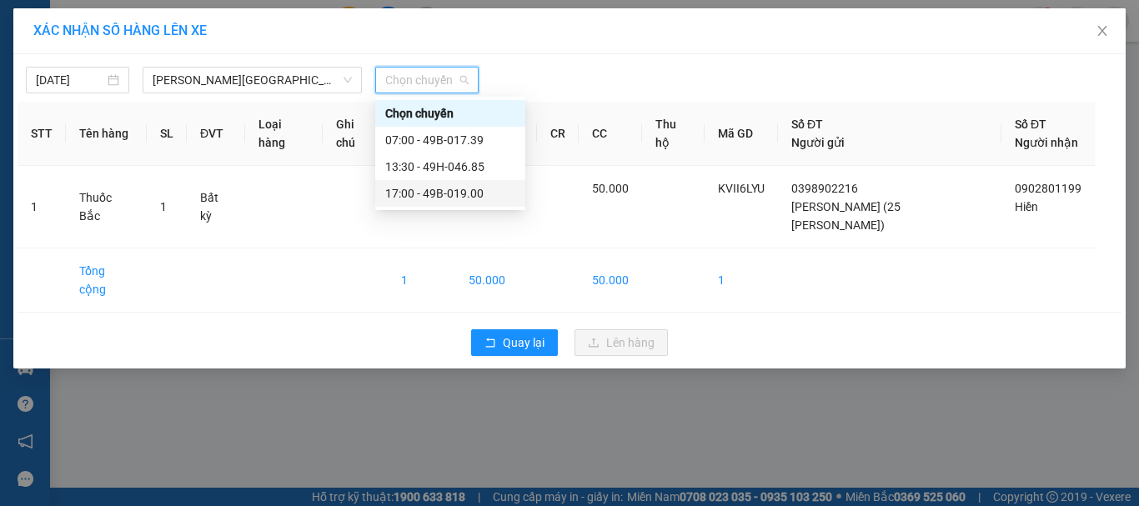
click at [409, 198] on div "17:00 - 49B-019.00" at bounding box center [450, 193] width 130 height 18
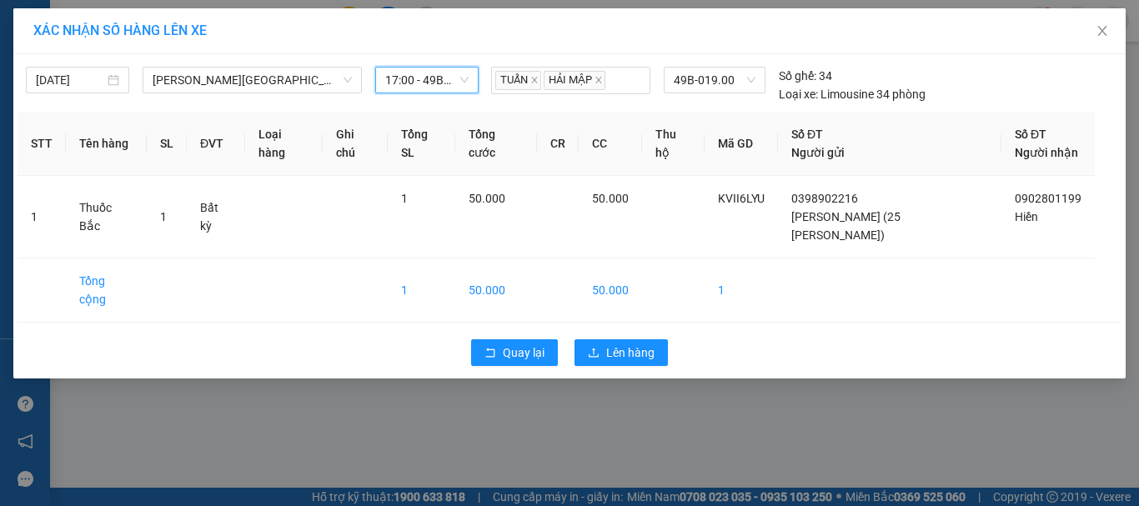
click at [705, 440] on div "XÁC NHẬN SỐ HÀNG LÊN XE 13/09/2025 Gia Lai - Đà Lạt LỌC THEO Nhóm tuyến Tuyến C…" at bounding box center [569, 253] width 1139 height 506
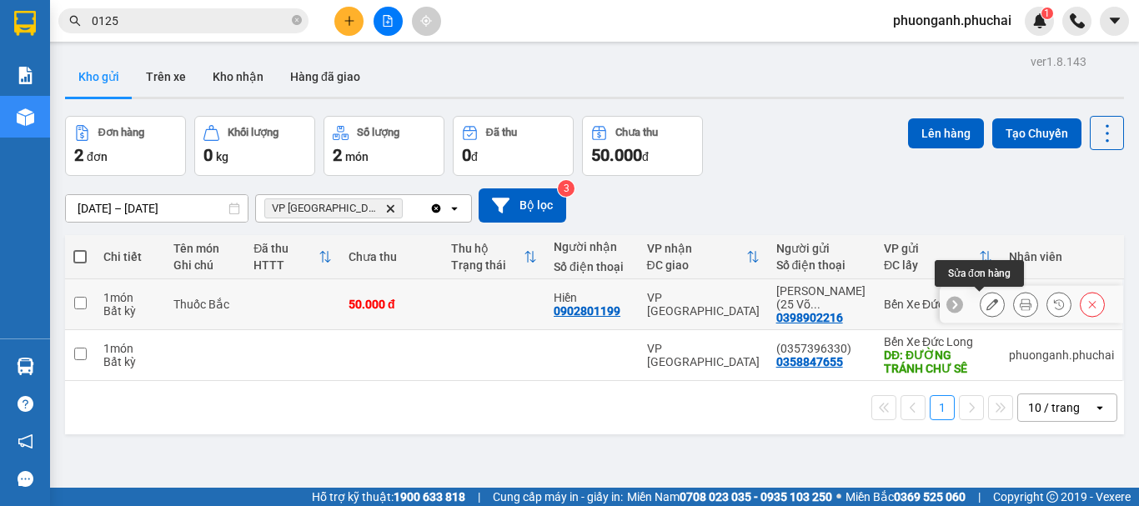
click at [986, 308] on icon at bounding box center [992, 304] width 12 height 12
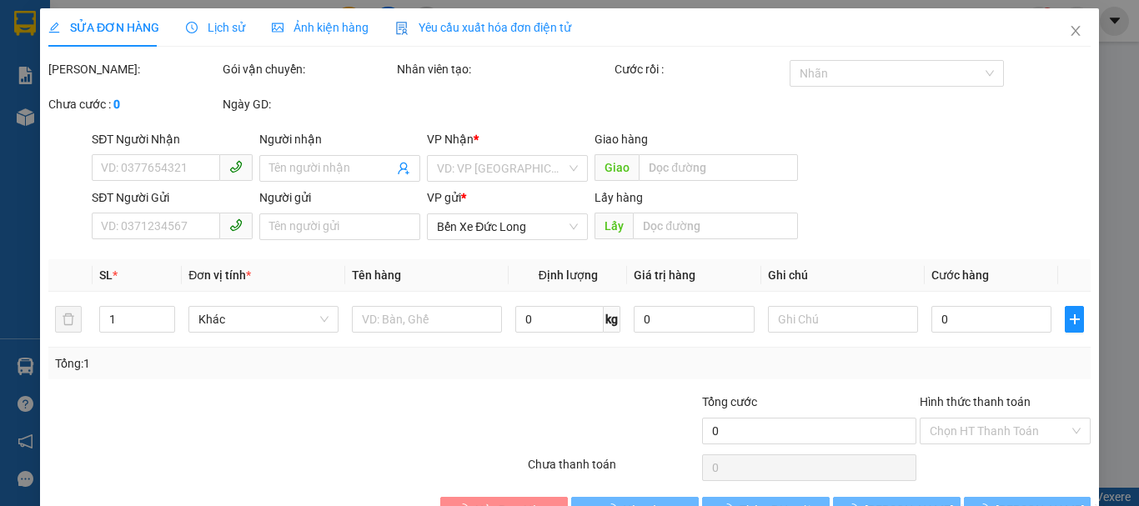
type input "0902801199"
type input "Hiền"
type input "0398902216"
type input "Phan Văn Trung (25 Võ Thị Sáu)"
type input "50.000"
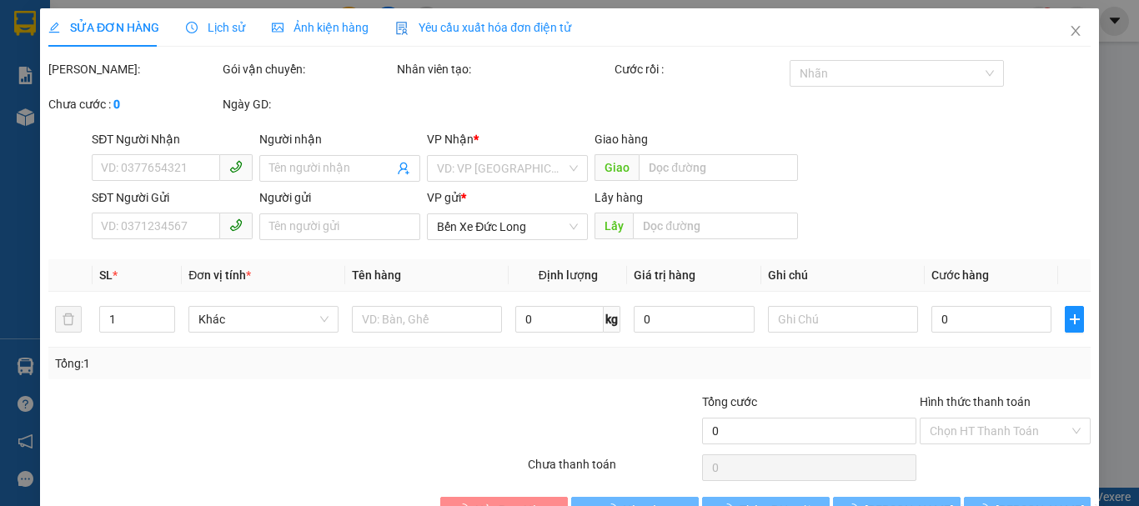
type input "50.000"
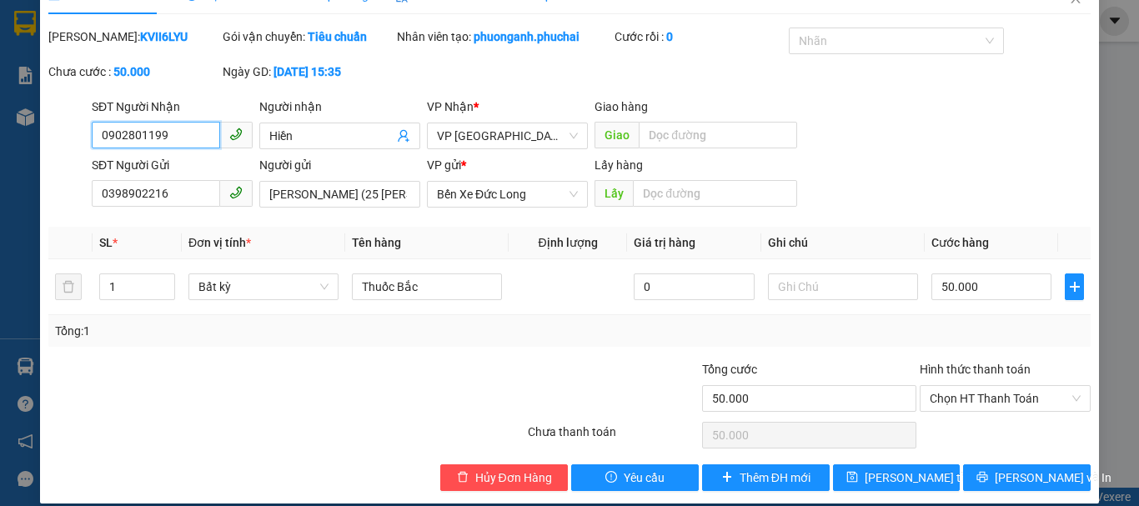
scroll to position [50, 0]
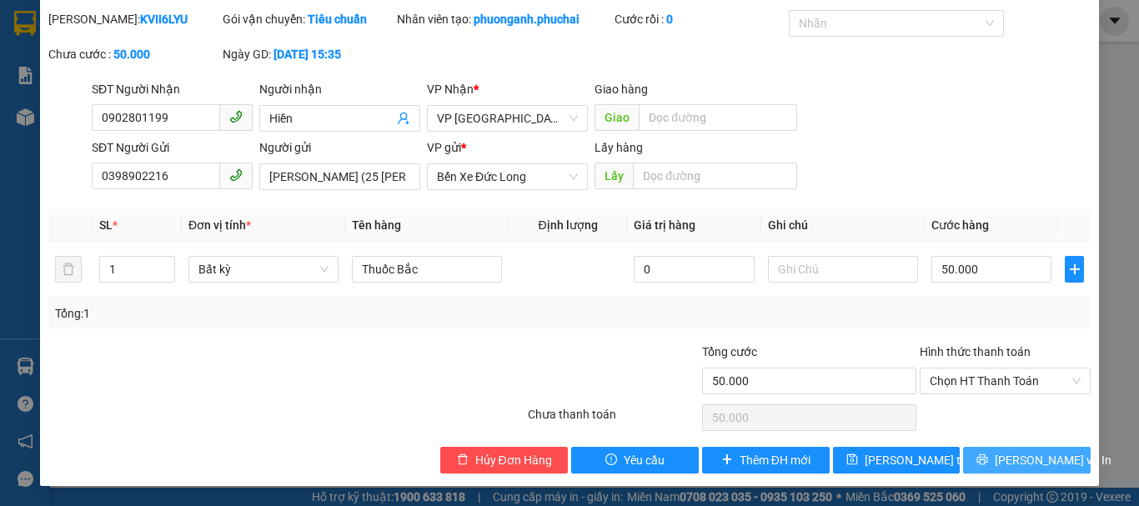
click at [1017, 458] on span "Lưu và In" at bounding box center [1052, 460] width 117 height 18
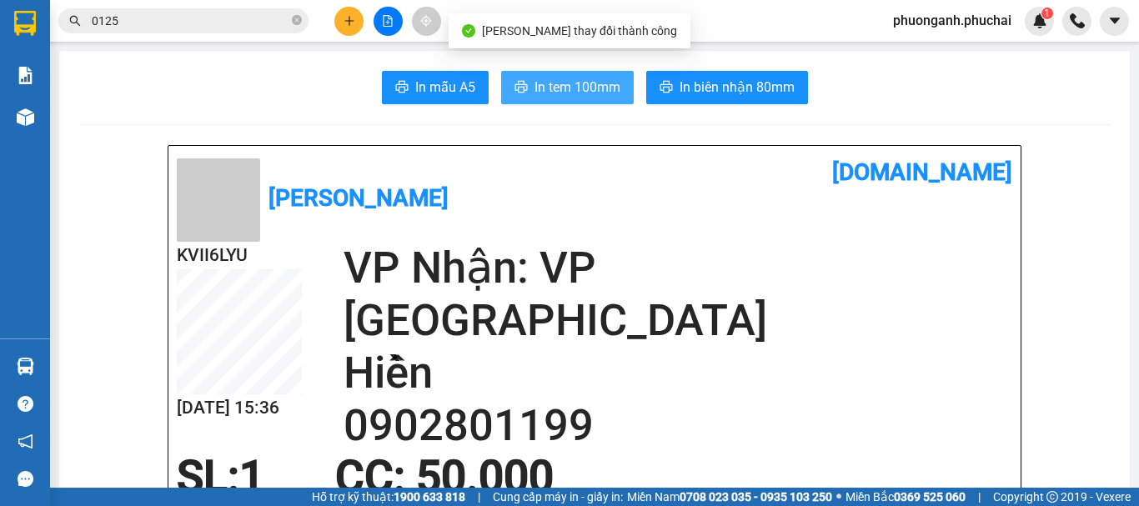
click at [560, 89] on span "In tem 100mm" at bounding box center [577, 87] width 86 height 21
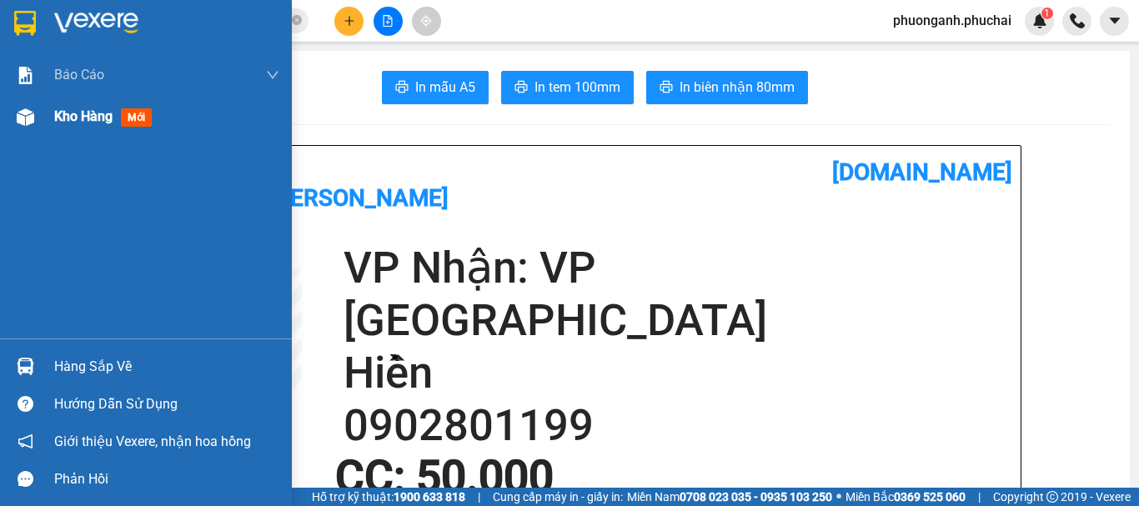
click at [34, 121] on div at bounding box center [25, 117] width 29 height 29
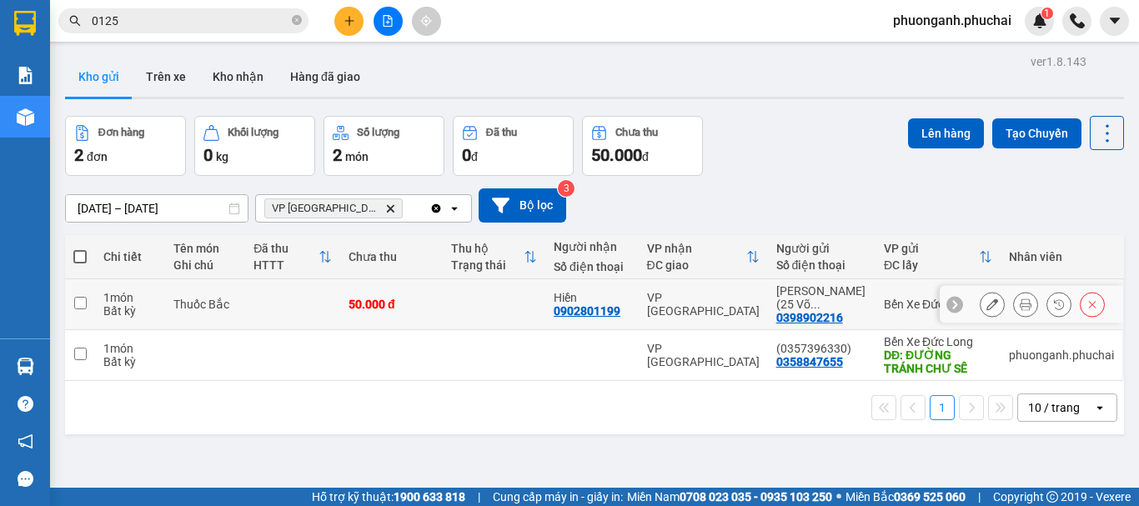
click at [82, 304] on input "checkbox" at bounding box center [80, 303] width 13 height 13
checkbox input "true"
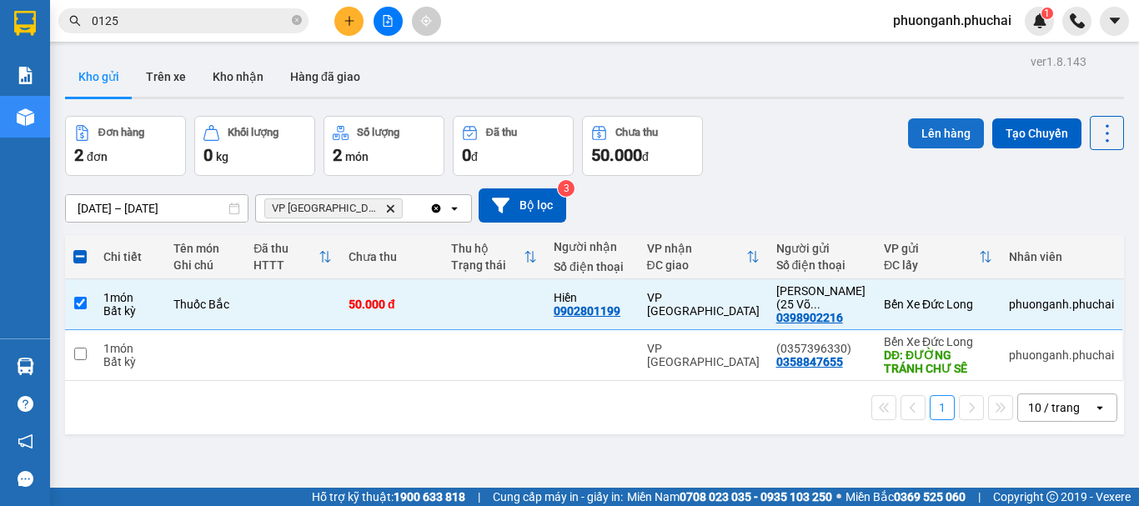
click at [938, 137] on button "Lên hàng" at bounding box center [946, 133] width 76 height 30
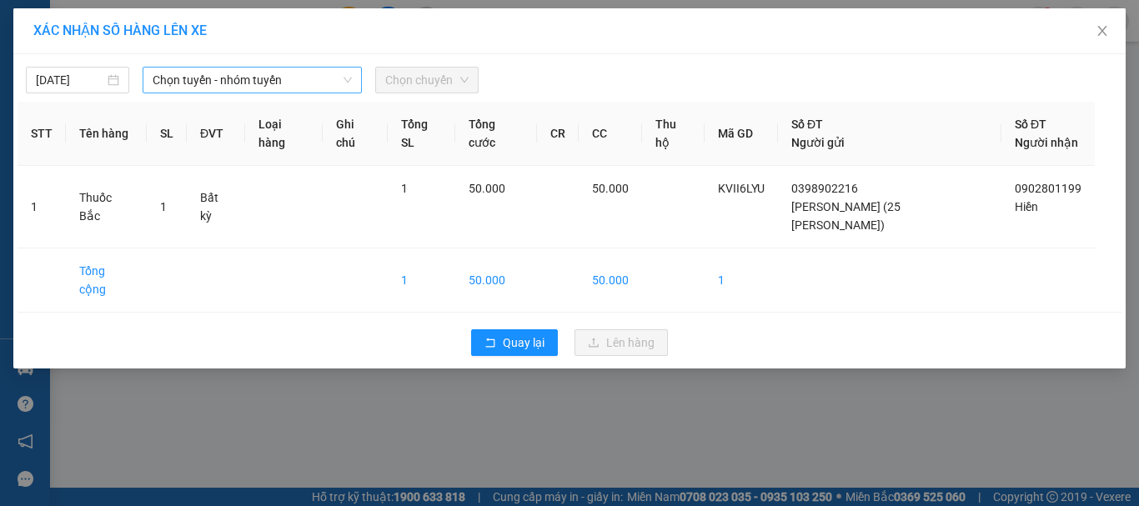
click at [283, 90] on span "Chọn tuyến - nhóm tuyến" at bounding box center [252, 80] width 199 height 25
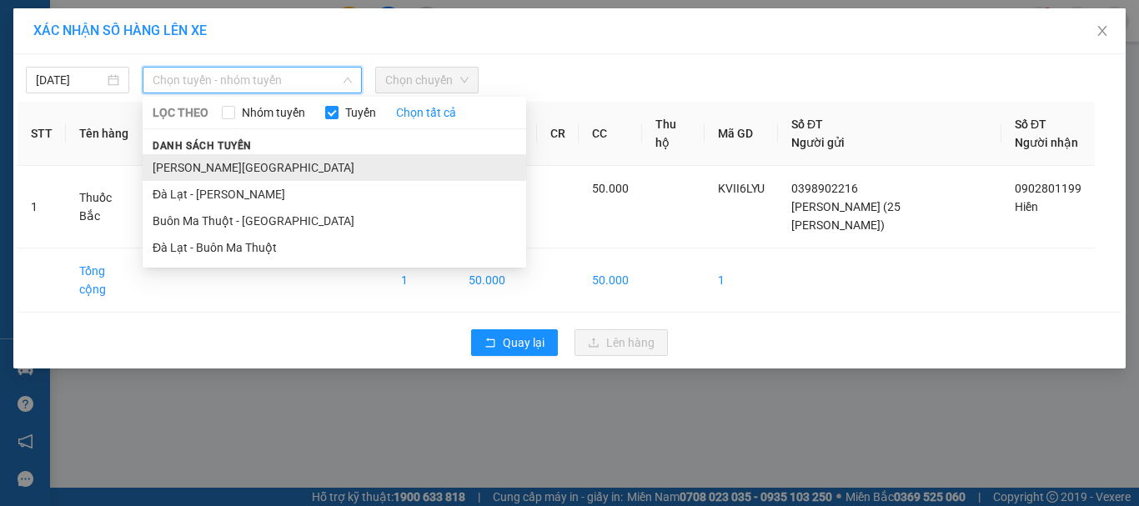
click at [218, 171] on li "Gia Lai - Đà Lạt" at bounding box center [334, 167] width 383 height 27
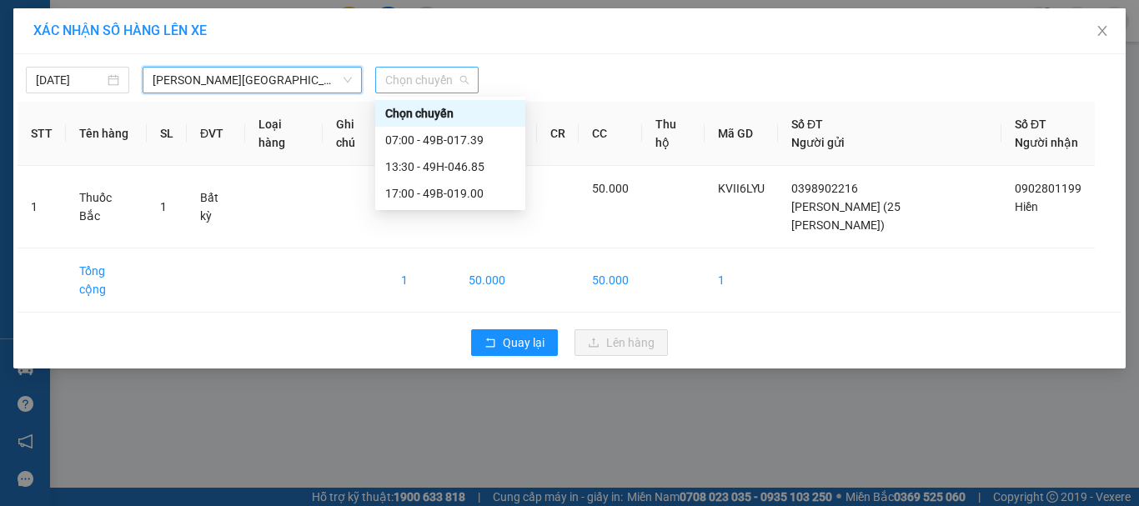
click at [425, 78] on span "Chọn chuyến" at bounding box center [426, 80] width 83 height 25
click at [427, 197] on div "17:00 - 49B-019.00" at bounding box center [450, 193] width 130 height 18
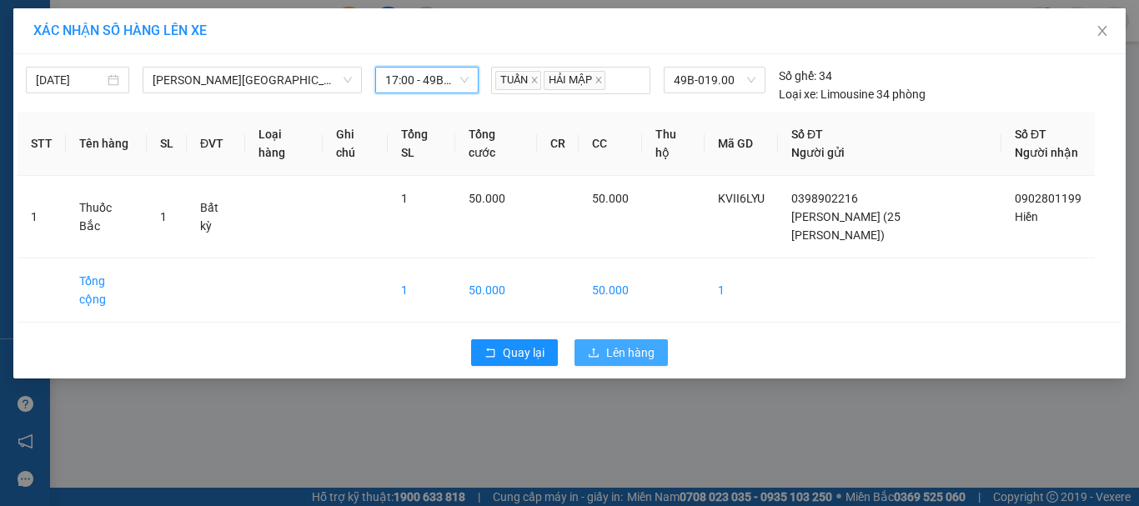
click at [633, 343] on span "Lên hàng" at bounding box center [630, 352] width 48 height 18
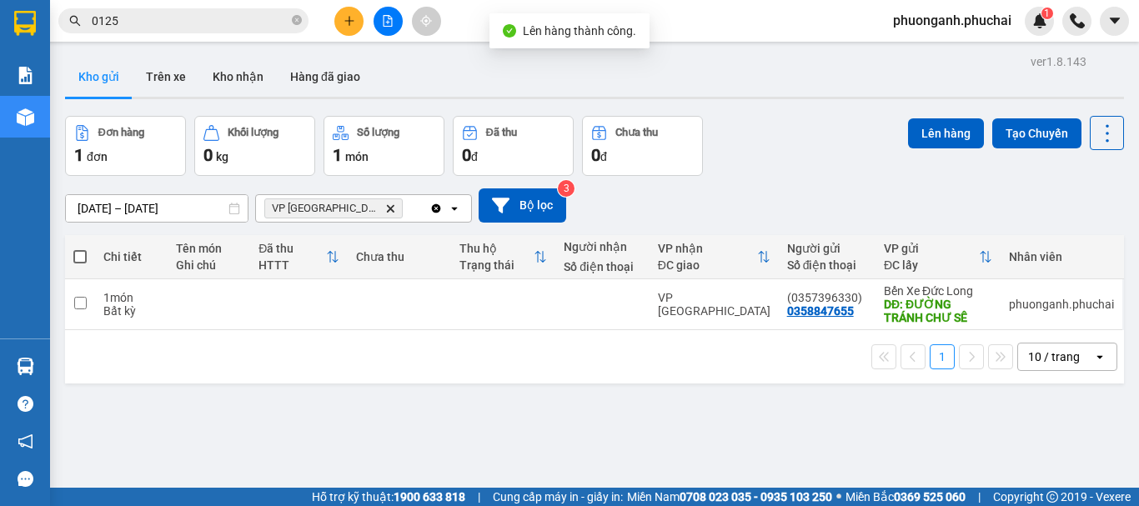
click at [386, 22] on icon "file-add" at bounding box center [388, 21] width 12 height 12
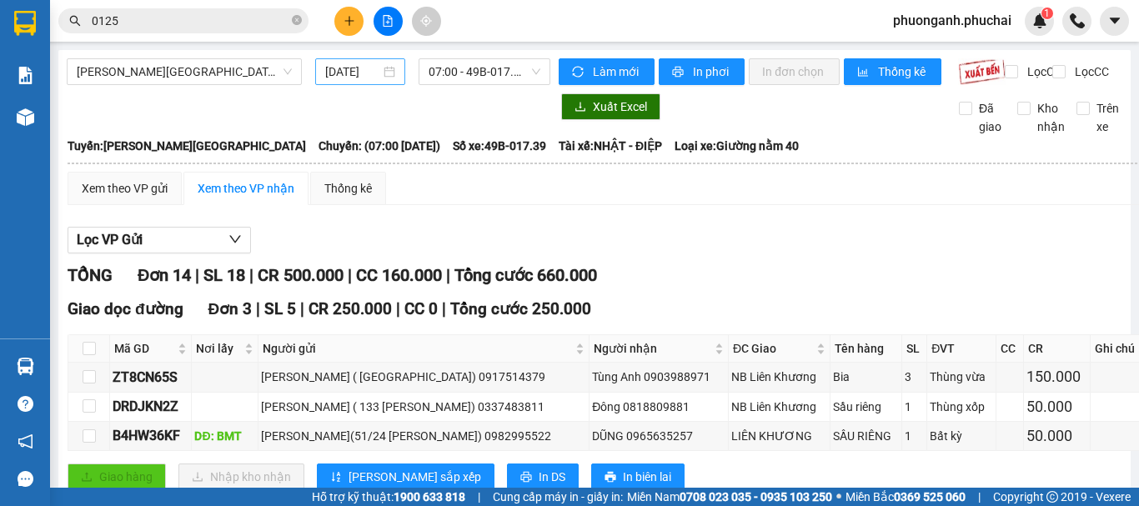
click at [363, 65] on input "13/09/2025" at bounding box center [352, 72] width 55 height 18
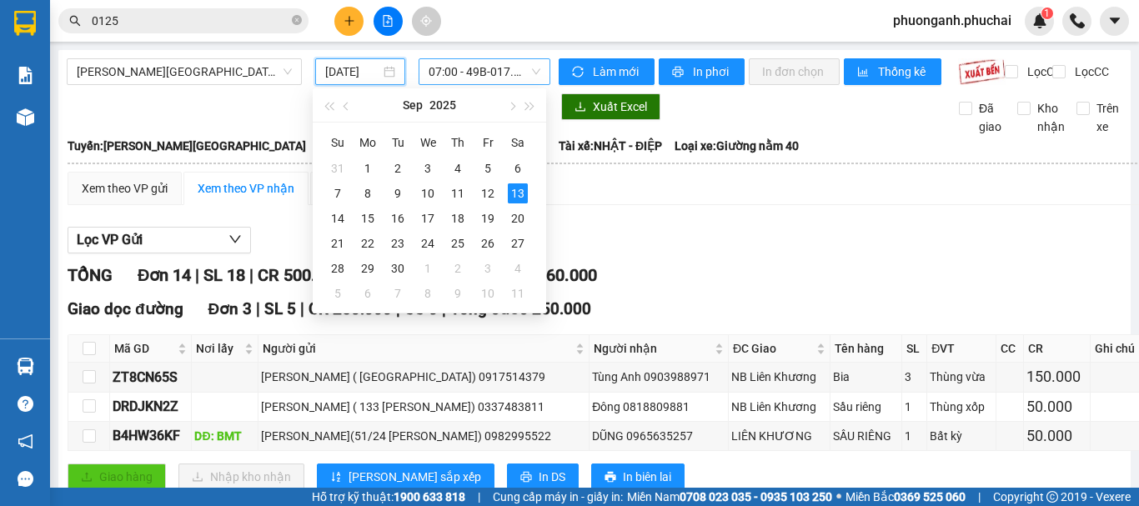
click at [475, 73] on span "07:00 - 49B-017.39" at bounding box center [484, 71] width 112 height 25
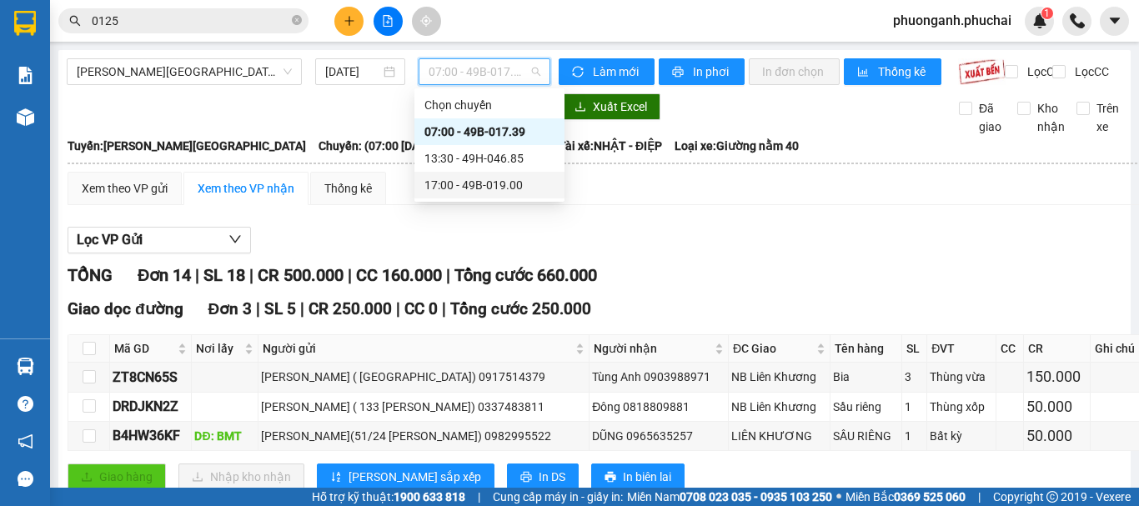
click at [466, 185] on div "17:00 - 49B-019.00" at bounding box center [489, 185] width 130 height 18
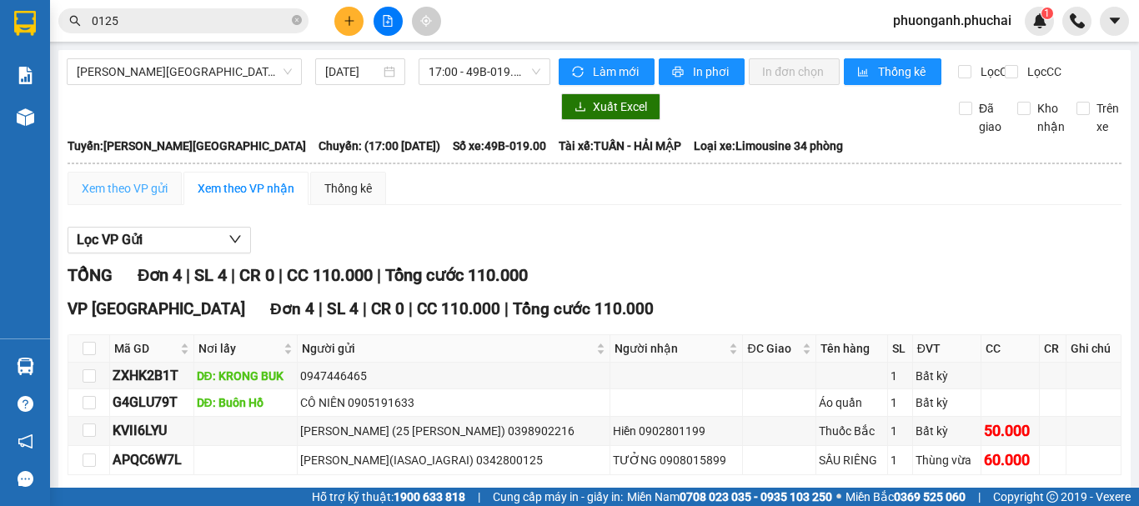
click at [134, 205] on div "Xem theo VP gửi" at bounding box center [125, 188] width 114 height 33
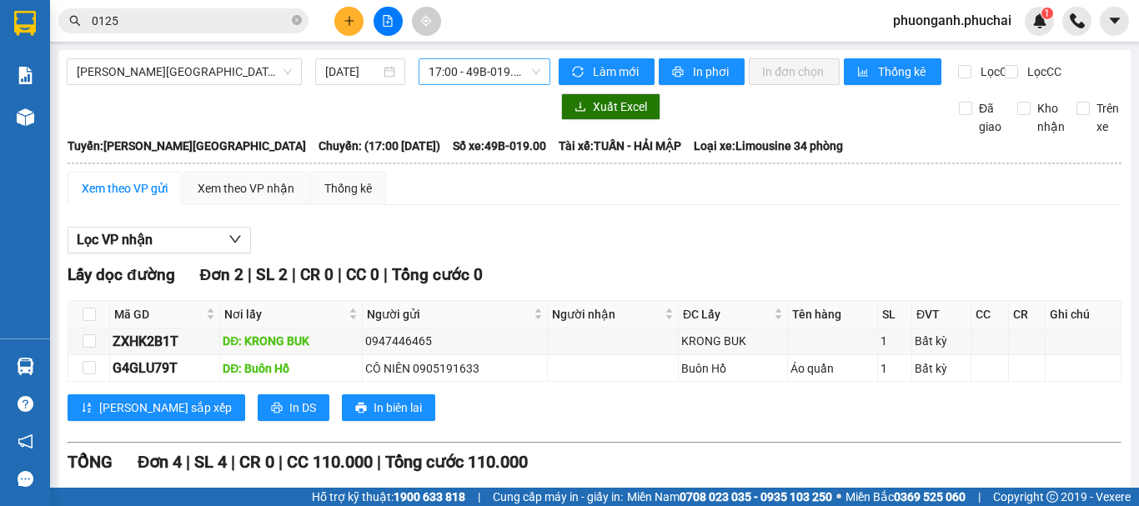
click at [448, 72] on span "17:00 - 49B-019.00" at bounding box center [484, 71] width 112 height 25
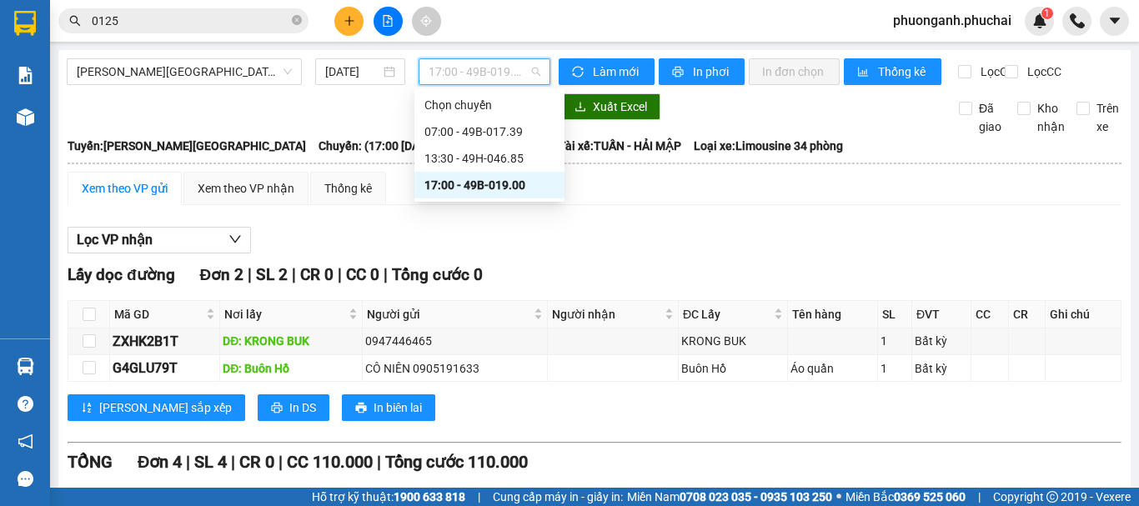
click at [449, 184] on div "17:00 - 49B-019.00" at bounding box center [489, 185] width 130 height 18
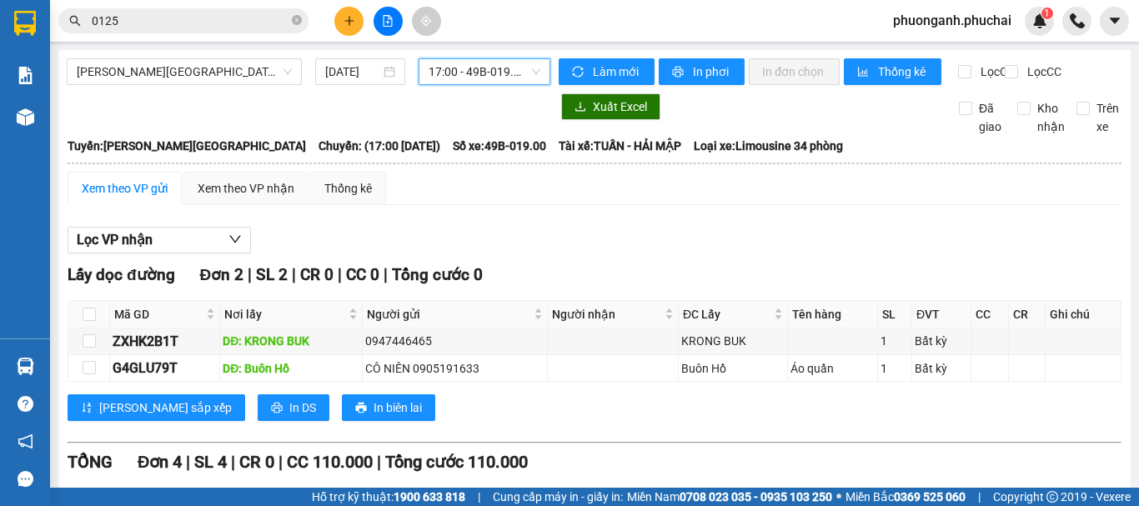
click at [346, 13] on button at bounding box center [348, 21] width 29 height 29
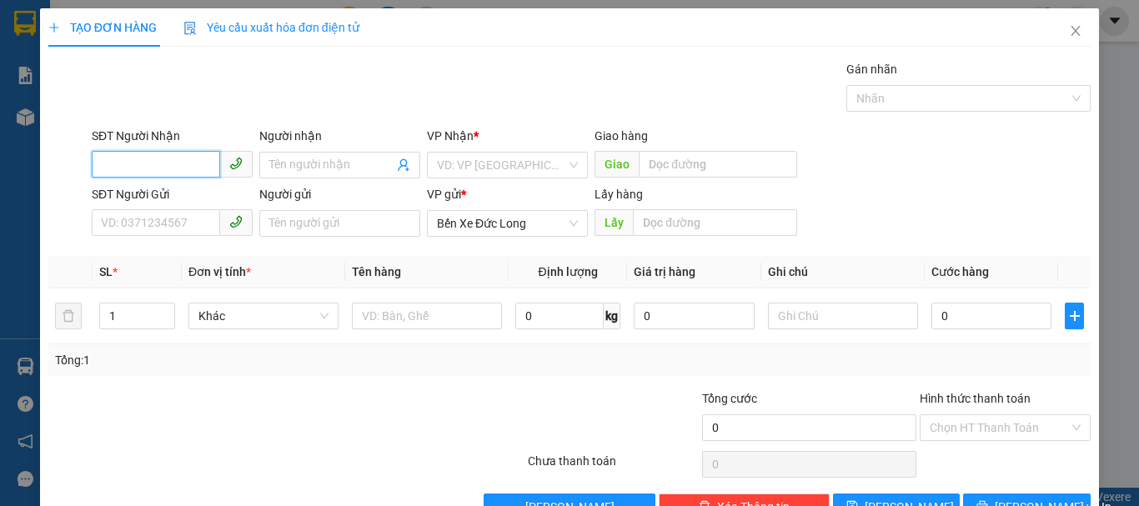
click at [127, 155] on input "SĐT Người Nhận" at bounding box center [156, 164] width 128 height 27
click at [160, 156] on input "0935783" at bounding box center [156, 164] width 128 height 27
type input "0935783113"
click at [155, 191] on div "0935783113 - Huy" at bounding box center [195, 198] width 188 height 18
type input "Huy"
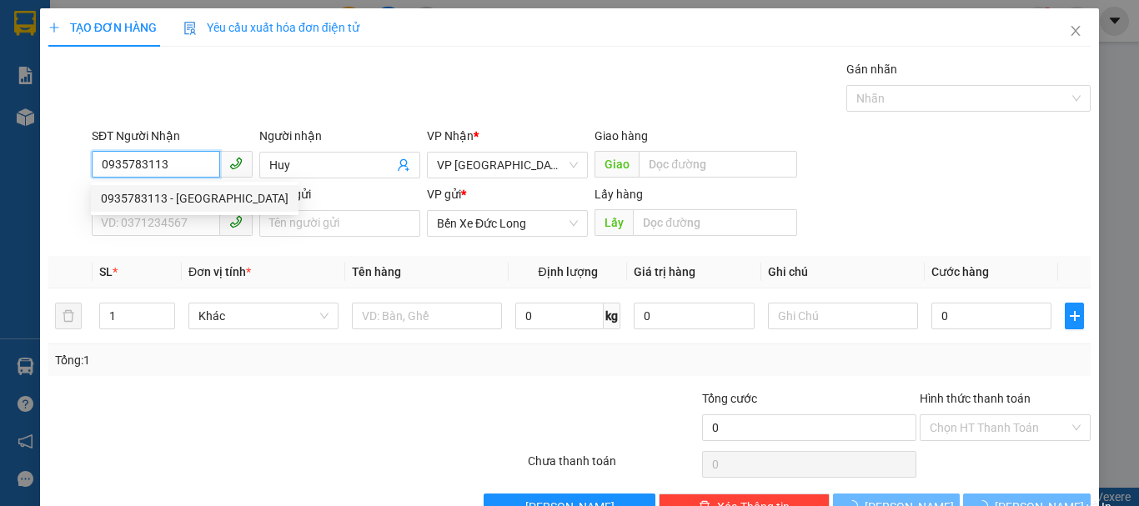
type input "50.000"
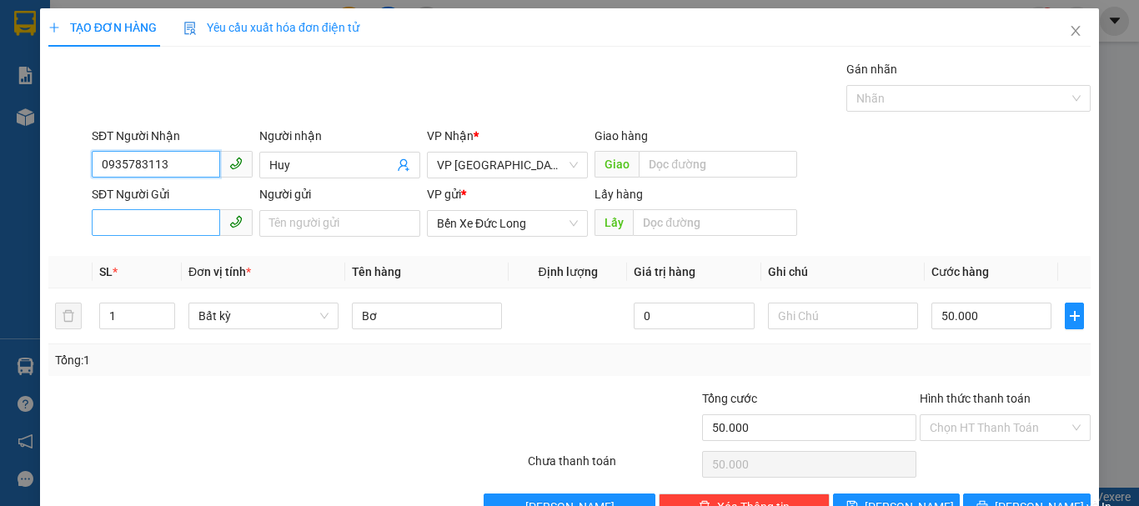
type input "0935783113"
click at [178, 226] on input "SĐT Người Gửi" at bounding box center [156, 222] width 128 height 27
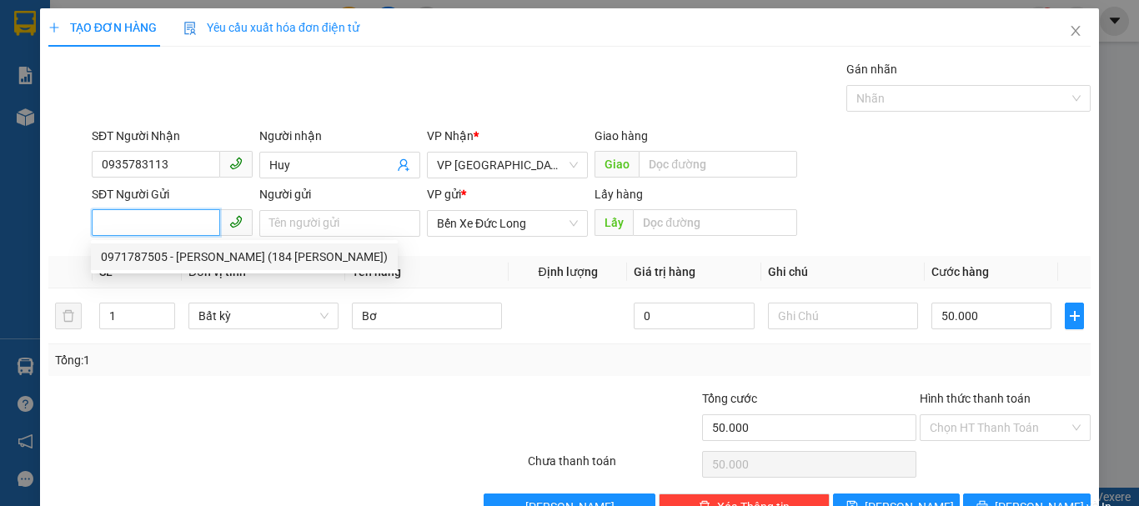
click at [162, 258] on div "0971787505 - Lê Thị Ngân (184 Tôn Thất Thuyết)" at bounding box center [244, 257] width 287 height 18
type input "0971787505"
type input "Lê Thị Ngân (184 Tôn Thất Thuyết)"
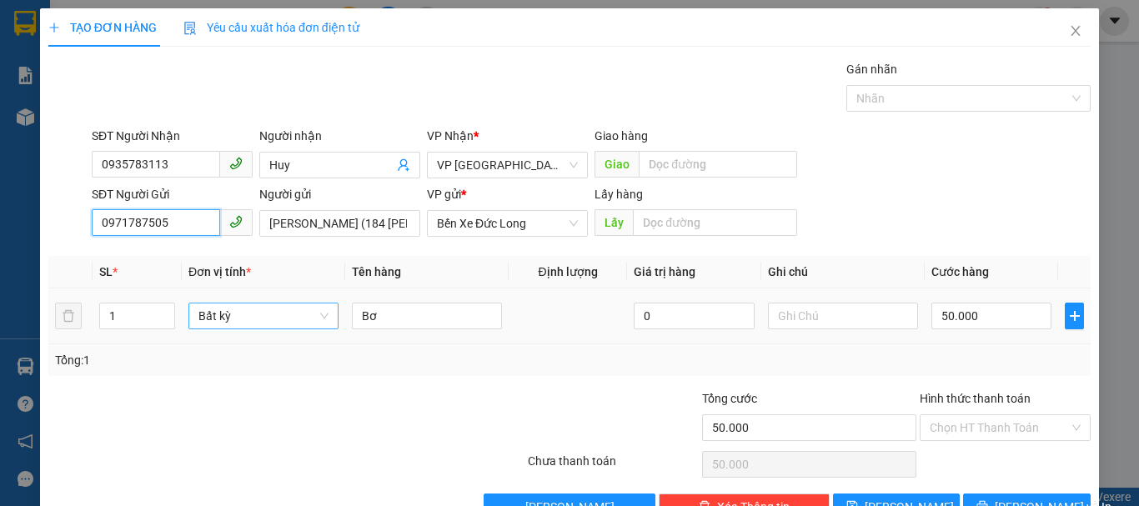
click at [217, 308] on span "Bất kỳ" at bounding box center [263, 315] width 130 height 25
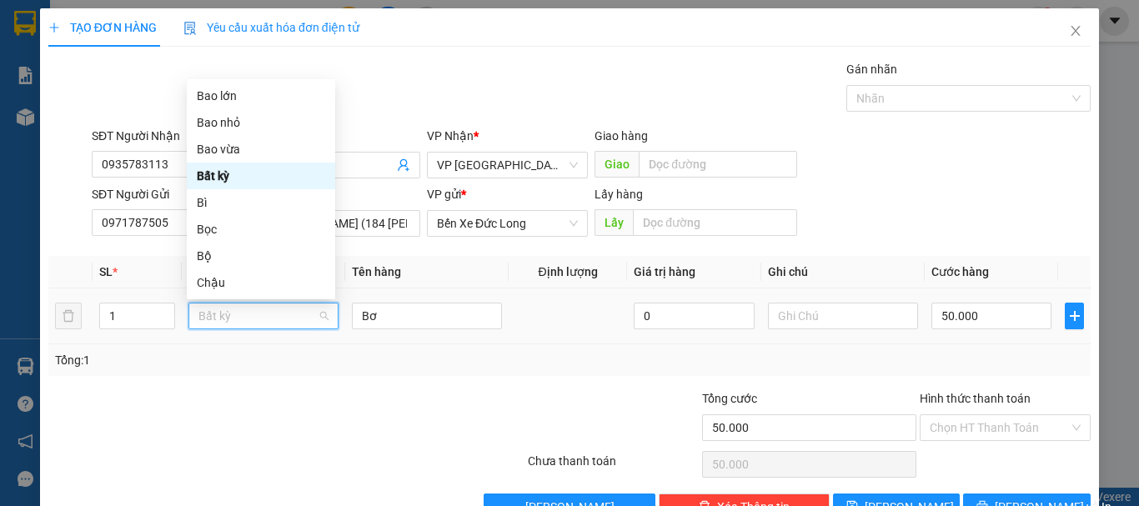
type input "C"
type input "X"
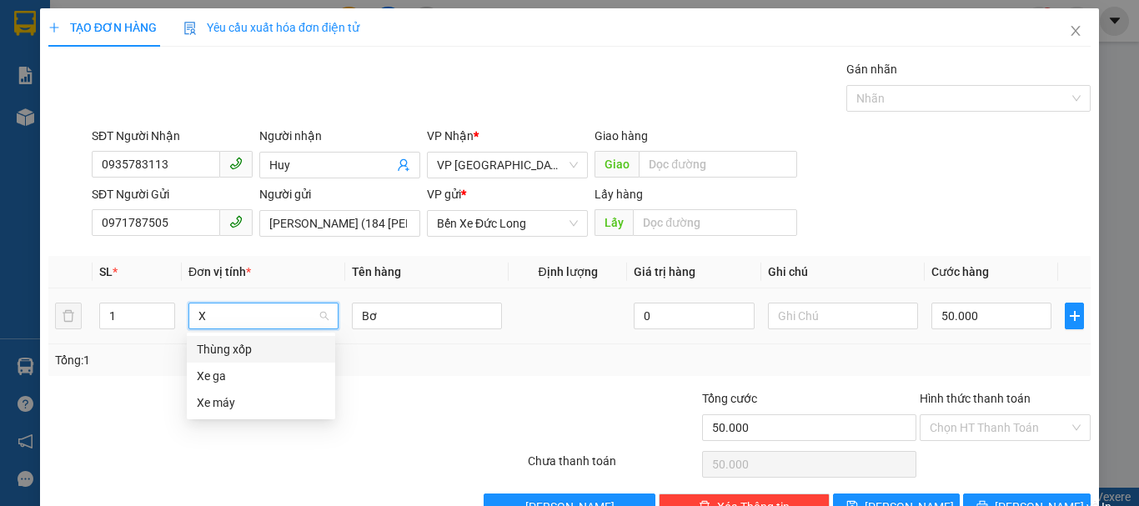
click at [254, 353] on div "Thùng xốp" at bounding box center [261, 349] width 128 height 18
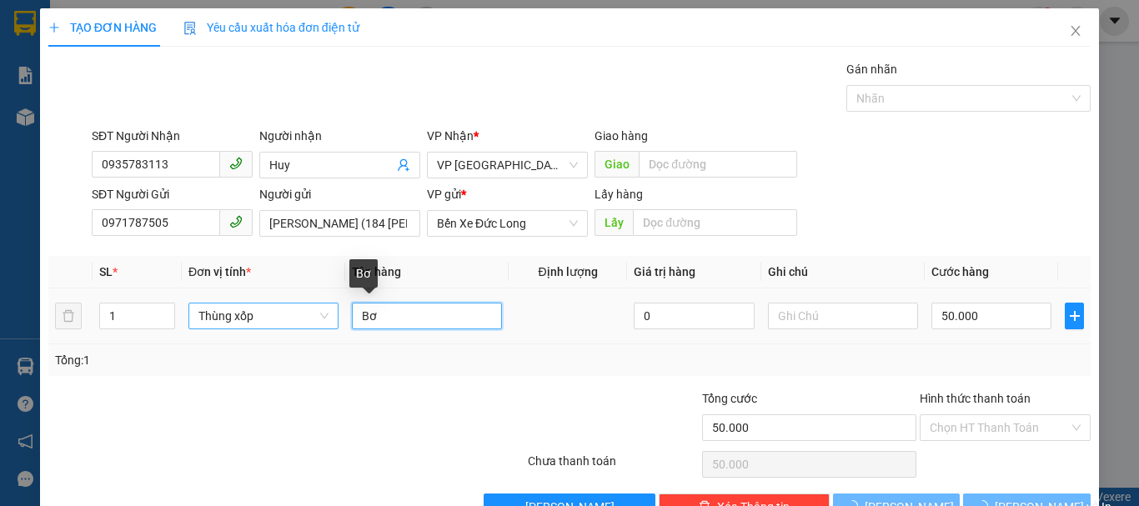
click at [395, 323] on input "Bơ" at bounding box center [427, 316] width 150 height 27
type input "0"
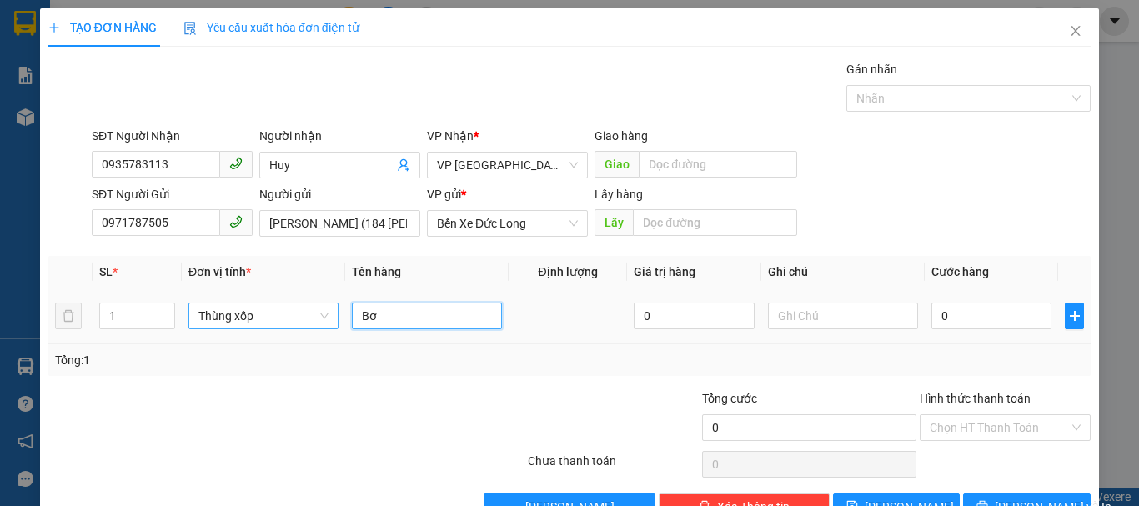
type input "B"
type input "SẦU RIÊNG+CHÂN GÀ"
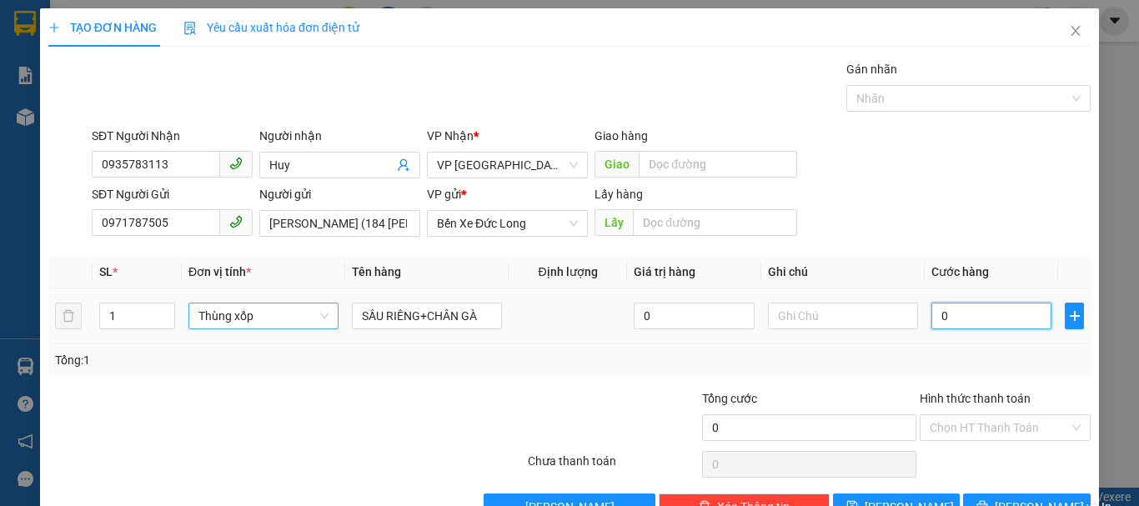
click at [937, 312] on input "0" at bounding box center [991, 316] width 120 height 27
type input "0"
click at [933, 312] on input "0" at bounding box center [991, 316] width 120 height 27
click at [940, 308] on input "0" at bounding box center [991, 316] width 120 height 27
click at [942, 315] on input "0" at bounding box center [991, 316] width 120 height 27
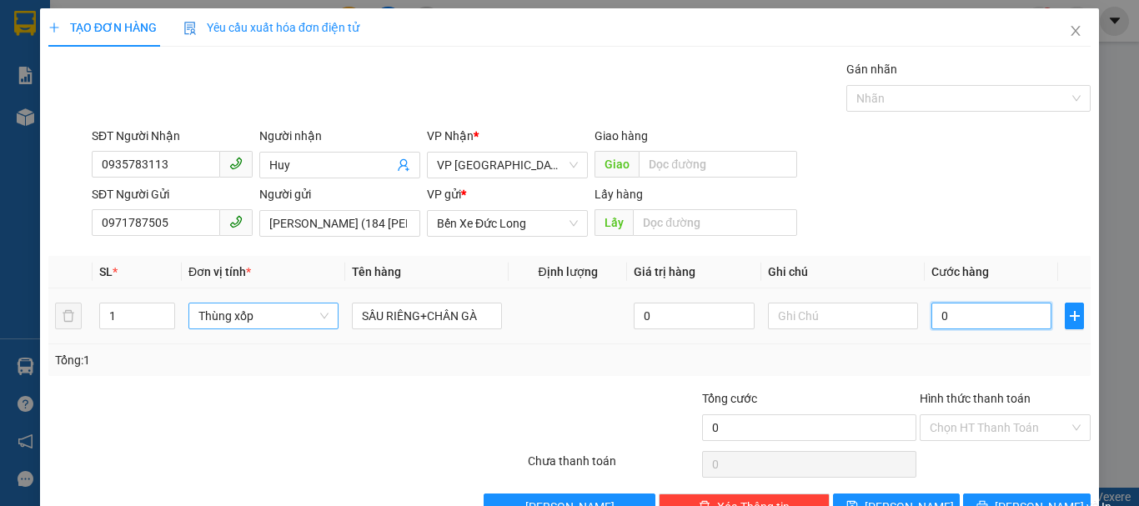
click at [931, 317] on input "0" at bounding box center [991, 316] width 120 height 27
type input "6"
type input "60"
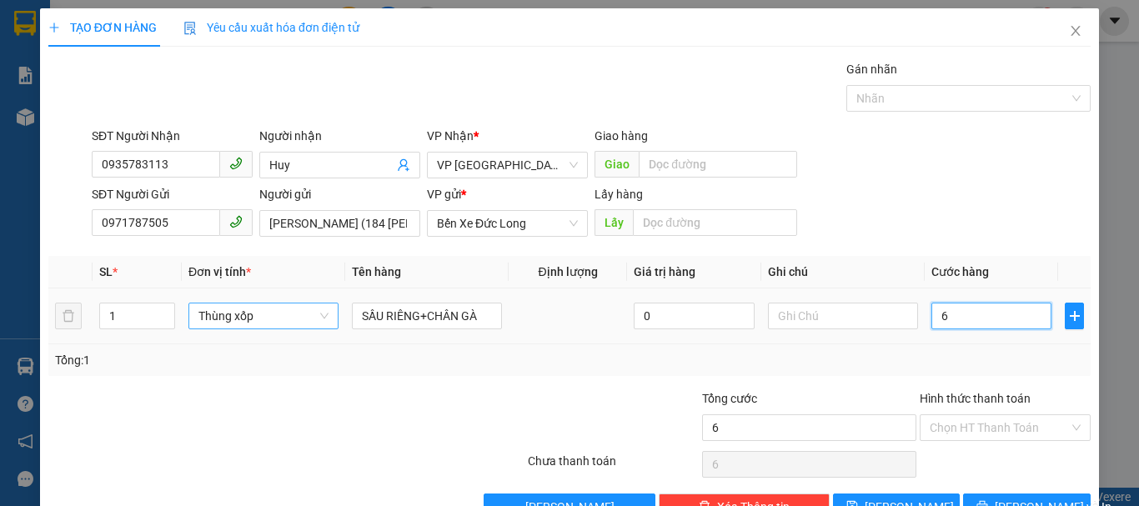
type input "60"
type input "600"
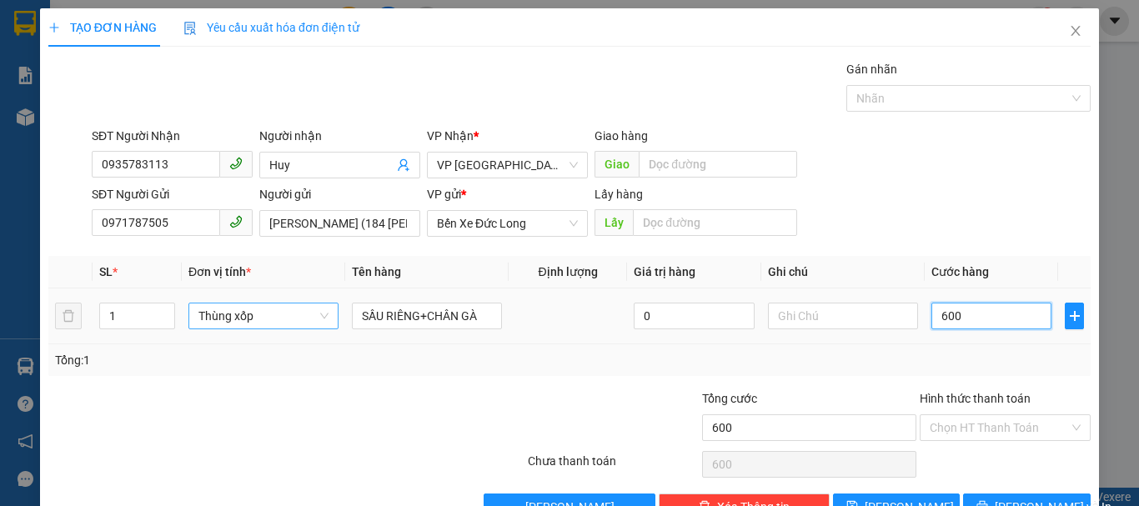
type input "6.000"
type input "60.000"
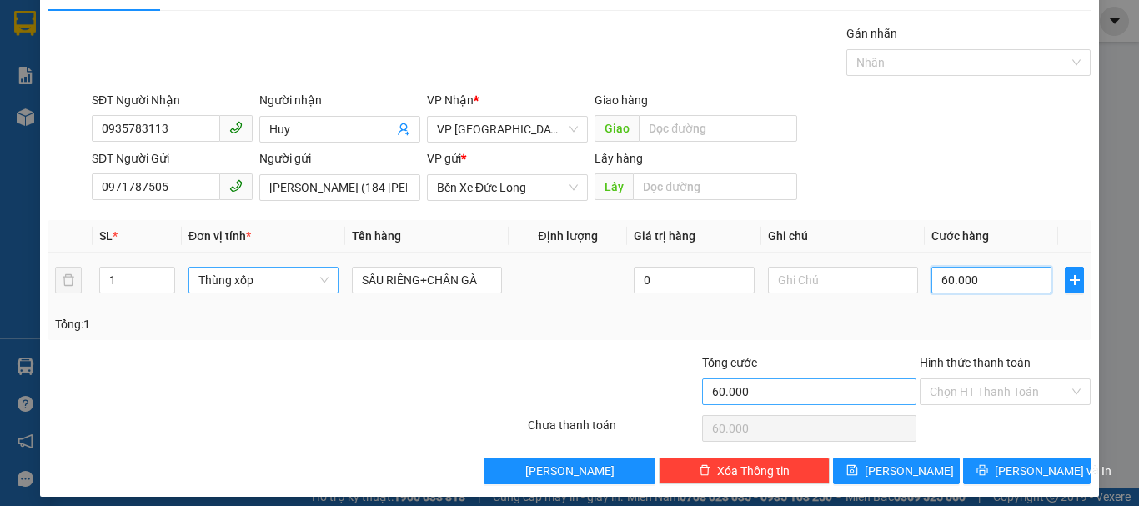
scroll to position [47, 0]
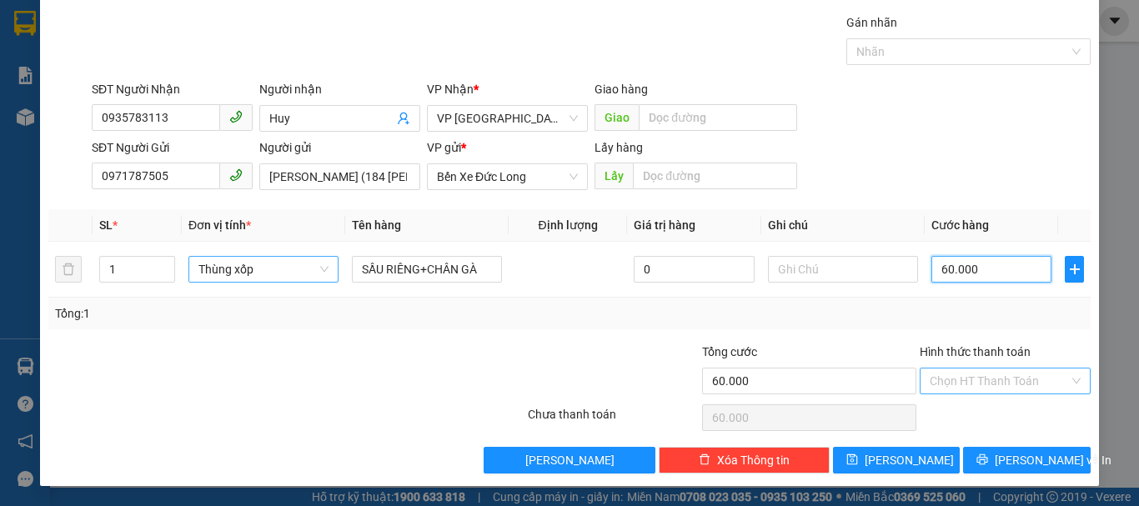
type input "60.000"
click at [964, 388] on input "Hình thức thanh toán" at bounding box center [998, 380] width 139 height 25
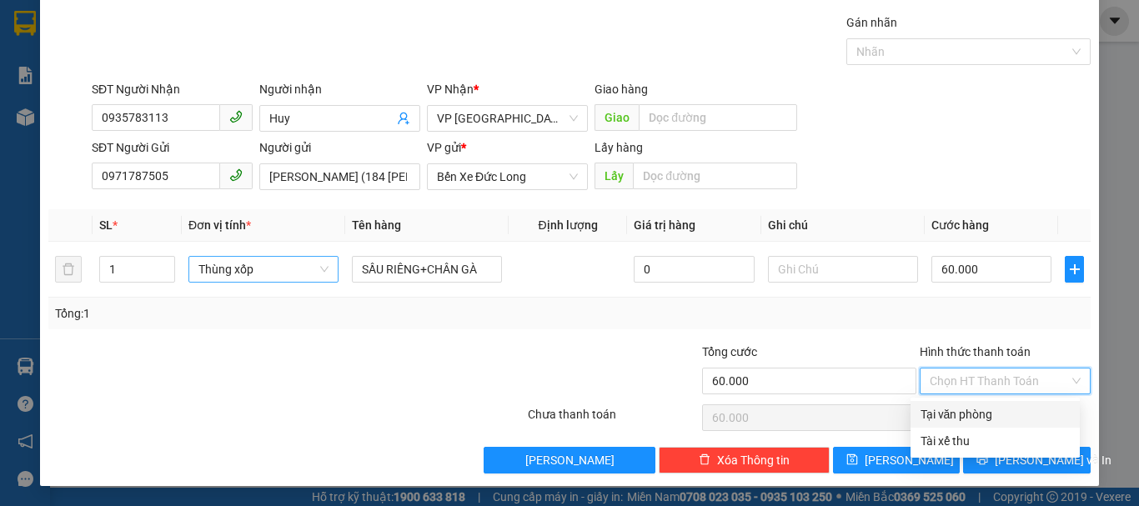
click at [954, 414] on div "Tại văn phòng" at bounding box center [994, 414] width 149 height 18
type input "0"
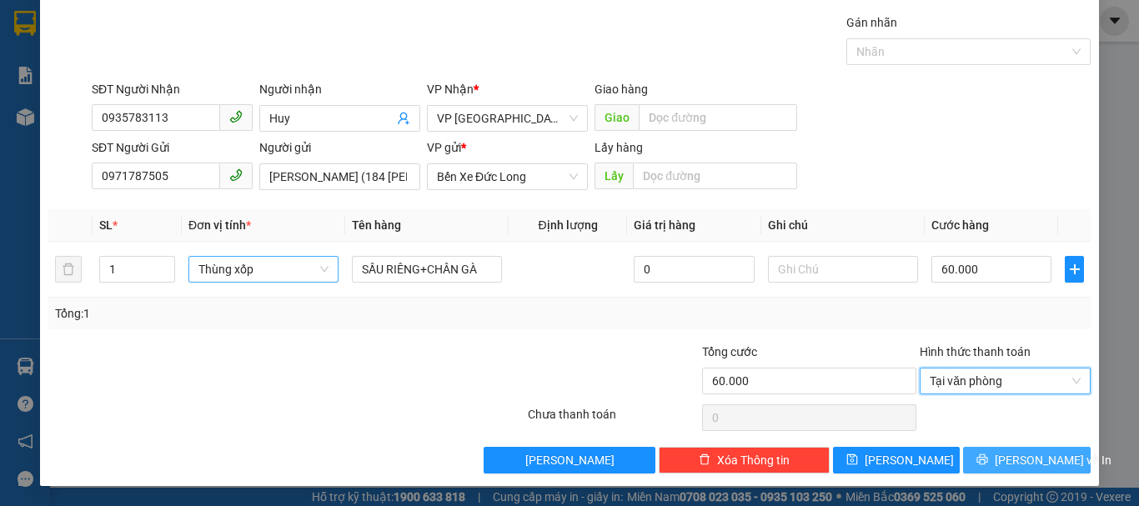
click at [1001, 458] on span "Lưu và In" at bounding box center [1052, 460] width 117 height 18
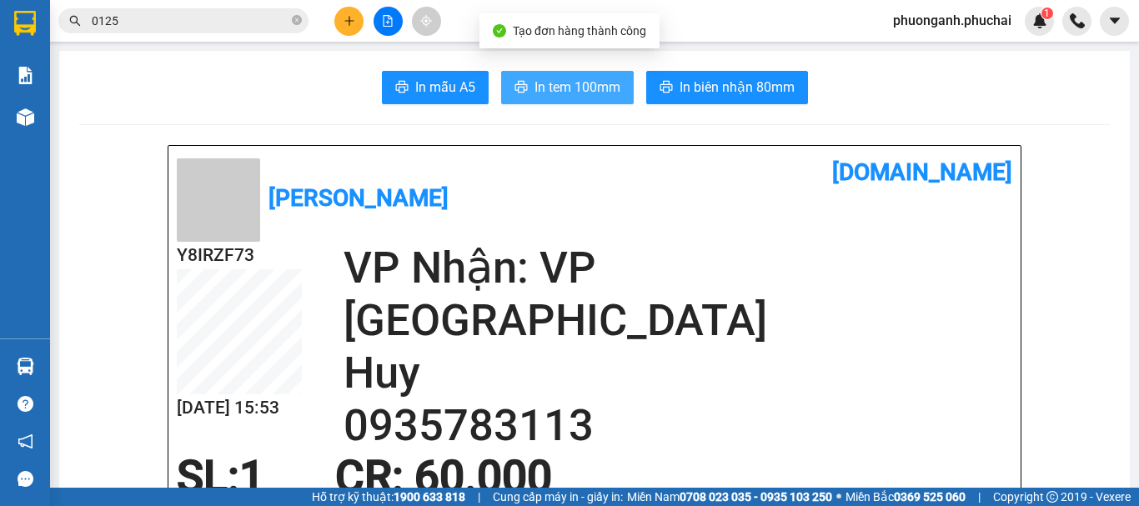
click at [534, 93] on span "In tem 100mm" at bounding box center [577, 87] width 86 height 21
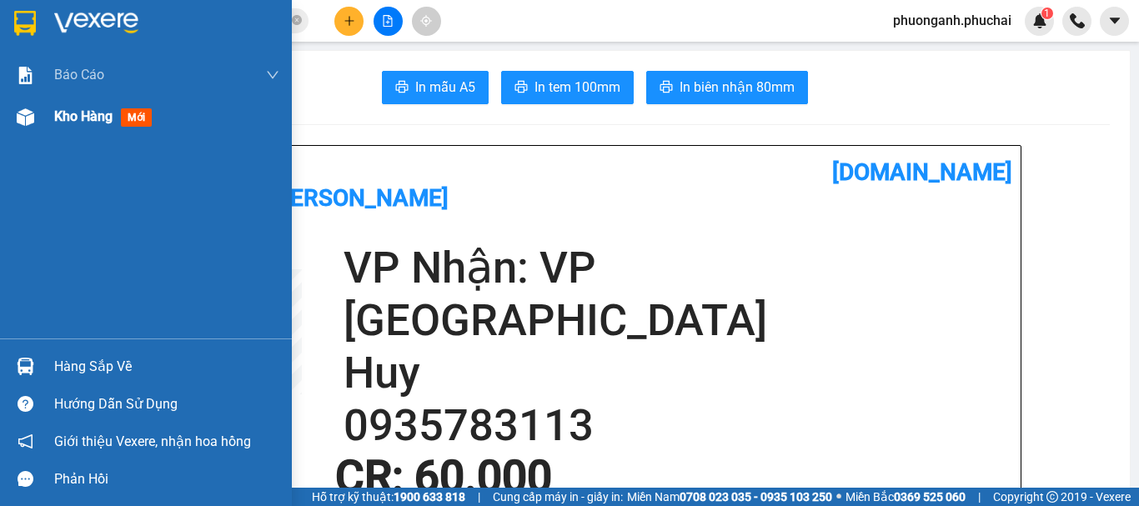
click at [54, 120] on span "Kho hàng" at bounding box center [83, 116] width 58 height 16
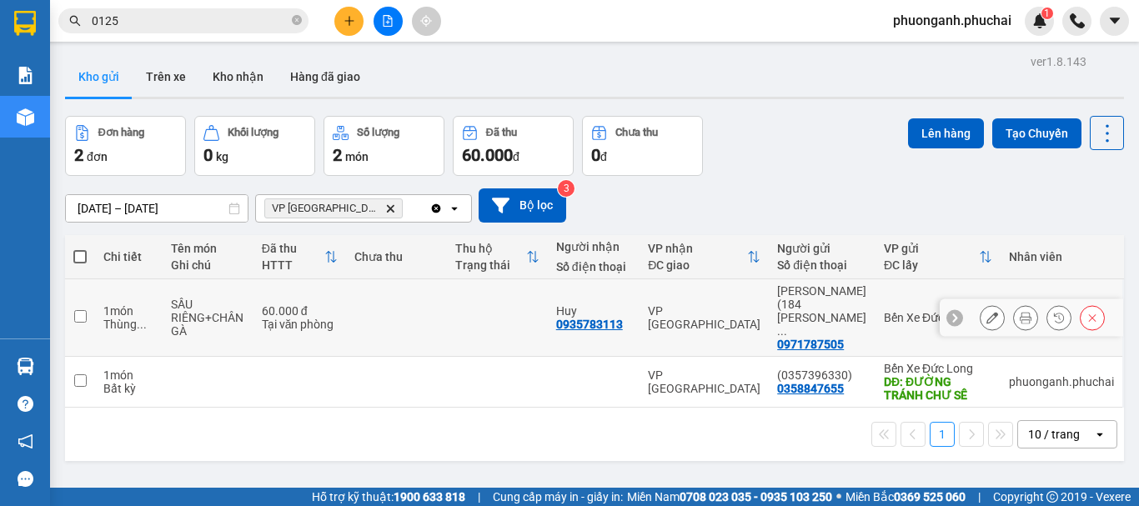
click at [81, 310] on input "checkbox" at bounding box center [80, 316] width 13 height 13
checkbox input "true"
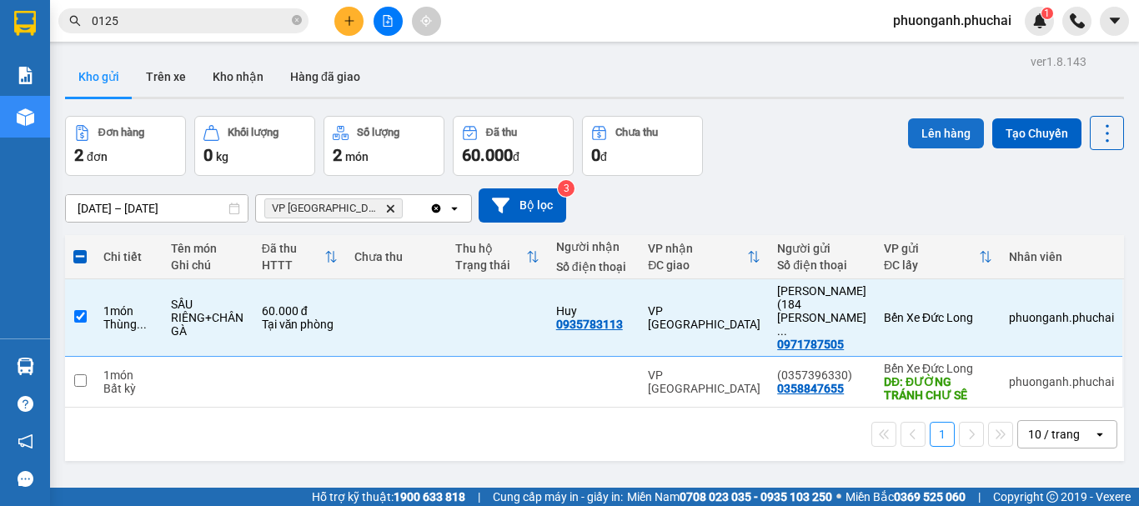
click at [921, 129] on button "Lên hàng" at bounding box center [946, 133] width 76 height 30
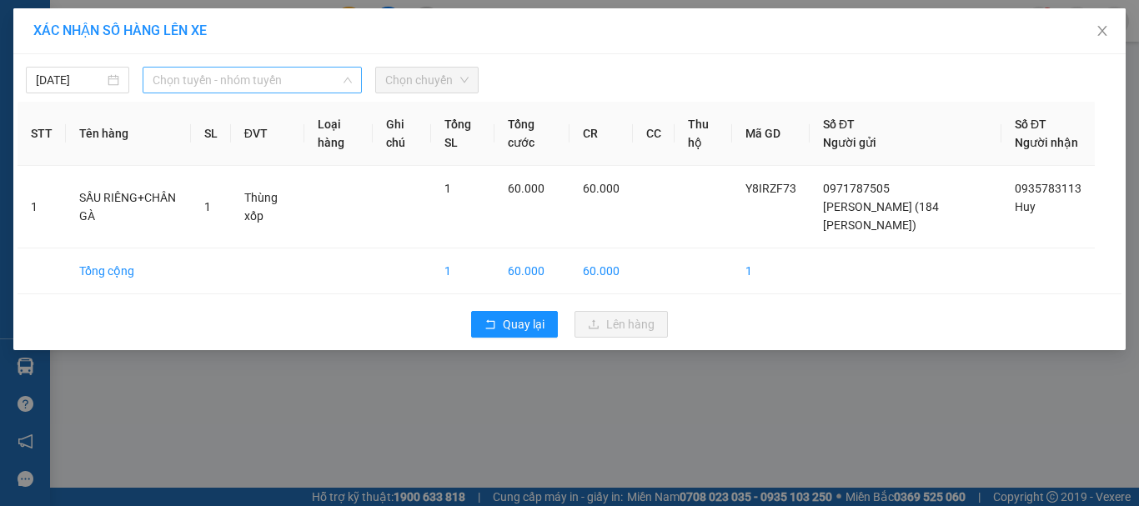
drag, startPoint x: 251, startPoint y: 80, endPoint x: 249, endPoint y: 88, distance: 8.5
click at [249, 81] on span "Chọn tuyến - nhóm tuyến" at bounding box center [252, 80] width 199 height 25
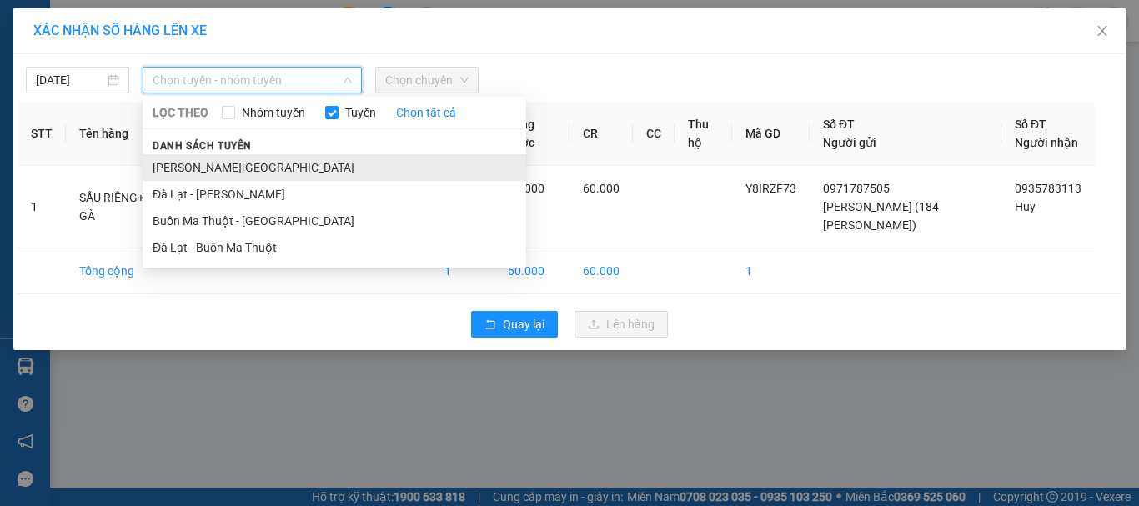
click at [196, 163] on li "Gia Lai - Đà Lạt" at bounding box center [334, 167] width 383 height 27
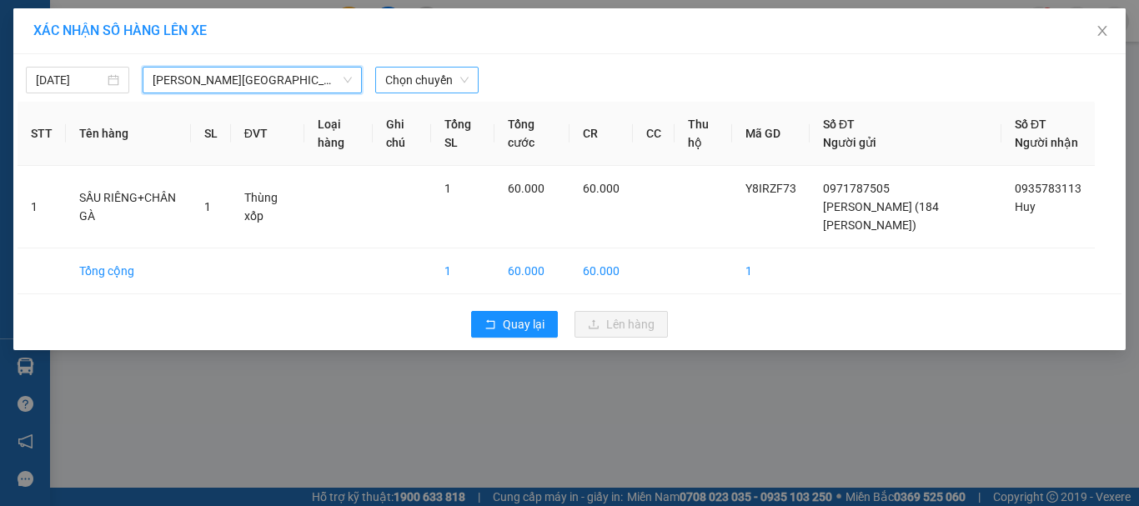
click at [434, 73] on span "Chọn chuyến" at bounding box center [426, 80] width 83 height 25
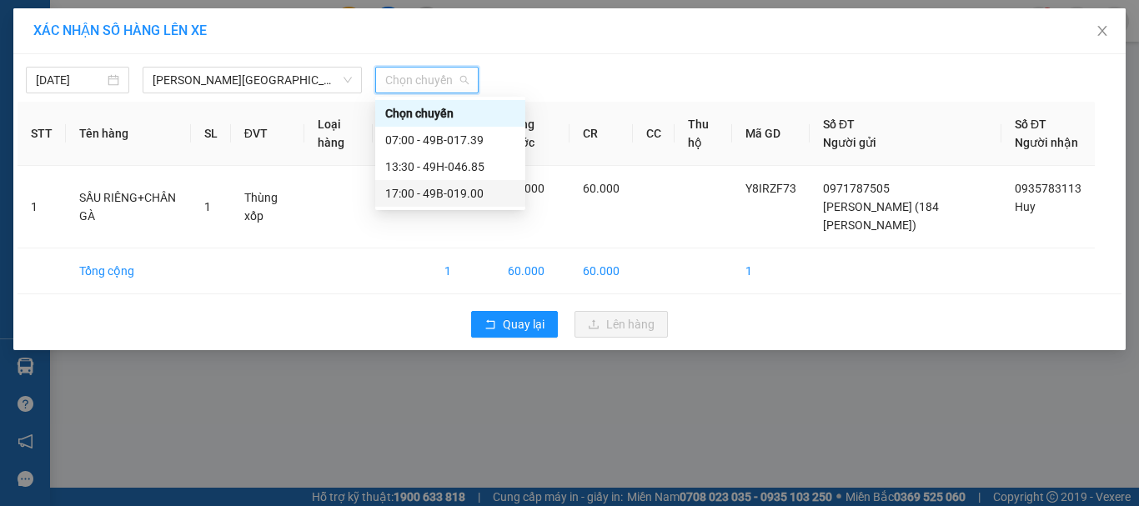
click at [417, 197] on div "17:00 - 49B-019.00" at bounding box center [450, 193] width 130 height 18
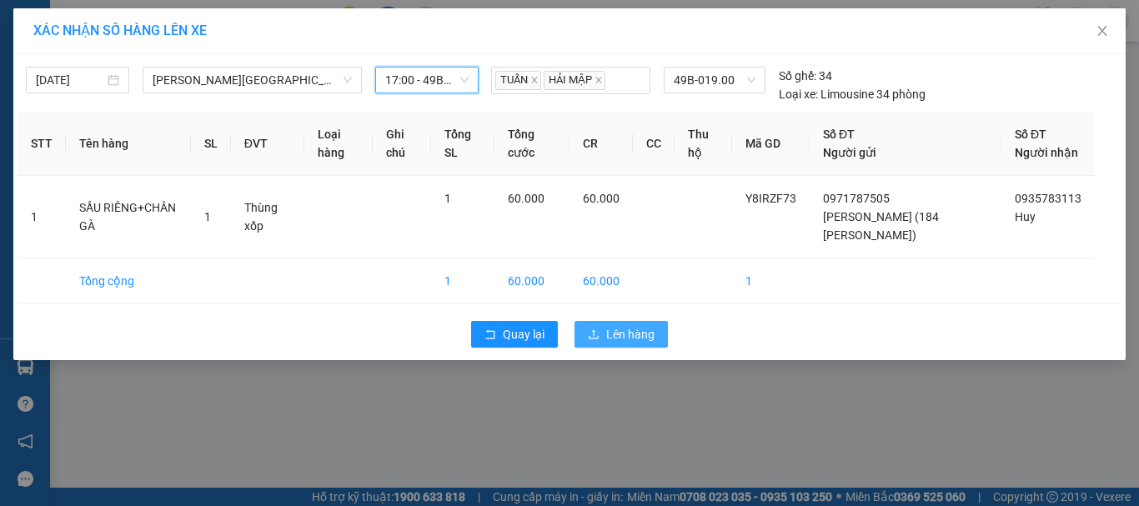
click at [623, 343] on span "Lên hàng" at bounding box center [630, 334] width 48 height 18
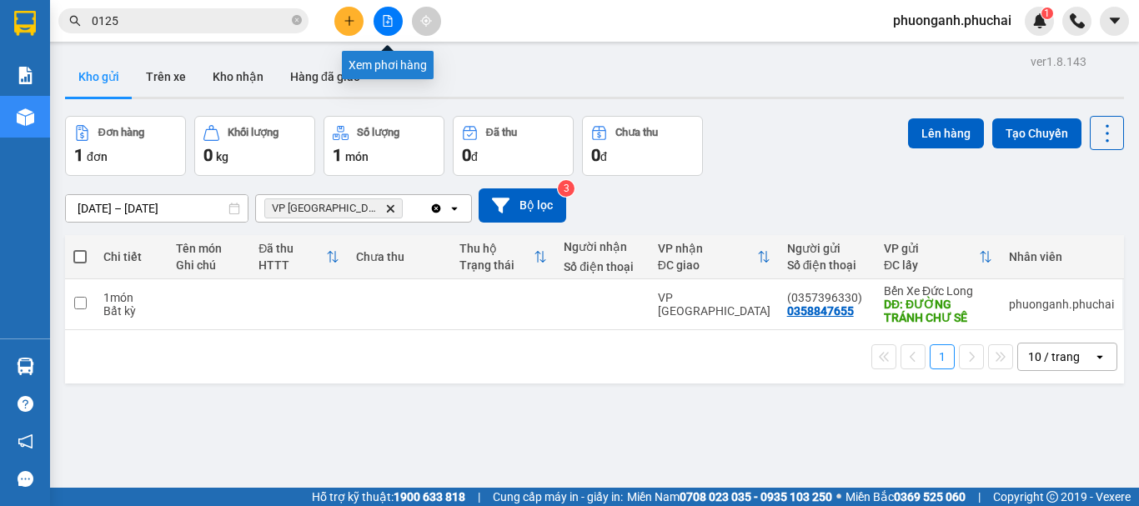
click at [391, 26] on icon "file-add" at bounding box center [387, 21] width 9 height 12
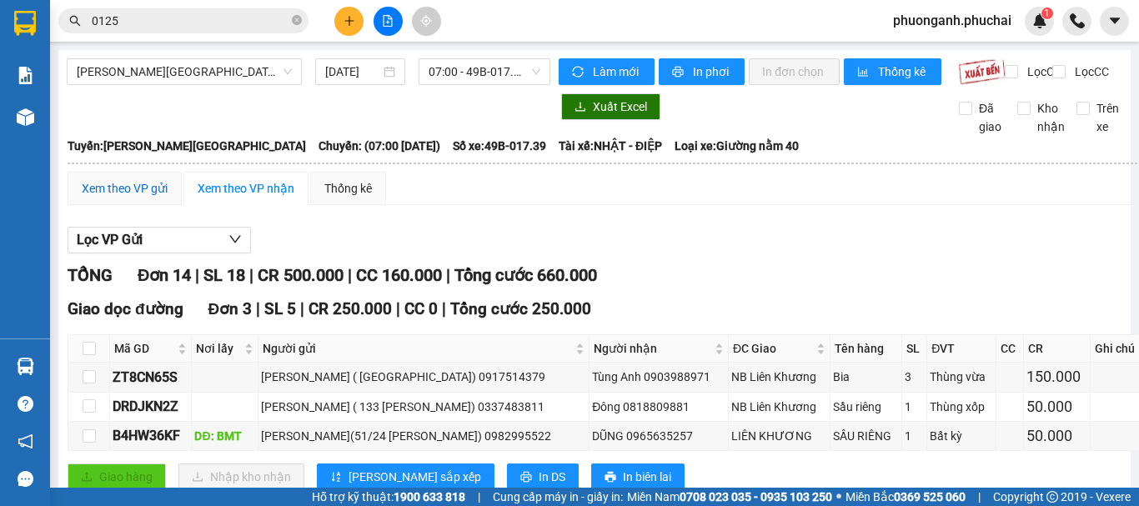
click at [108, 198] on div "Xem theo VP gửi" at bounding box center [125, 188] width 86 height 18
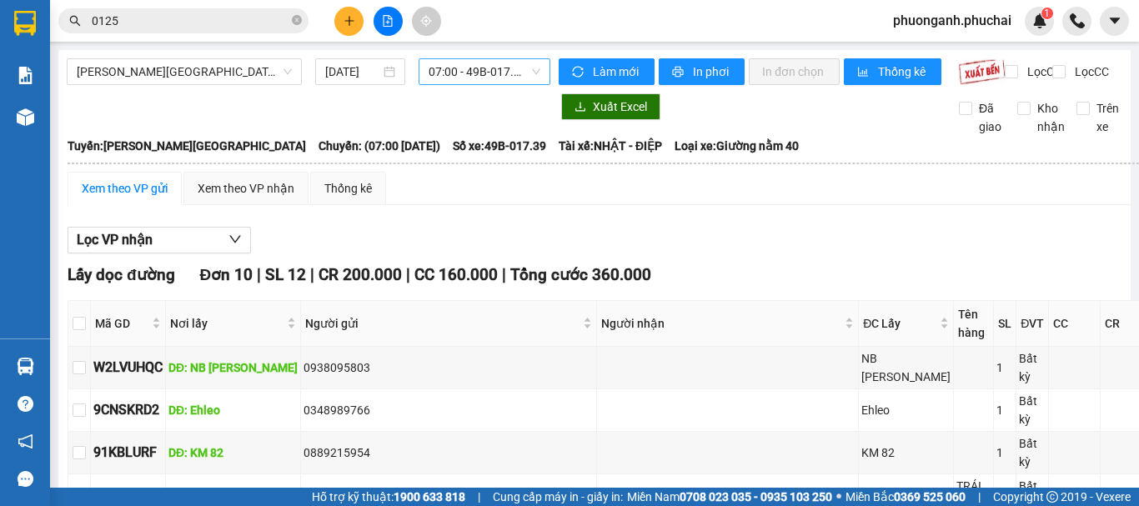
click at [461, 76] on span "07:00 - 49B-017.39" at bounding box center [484, 71] width 112 height 25
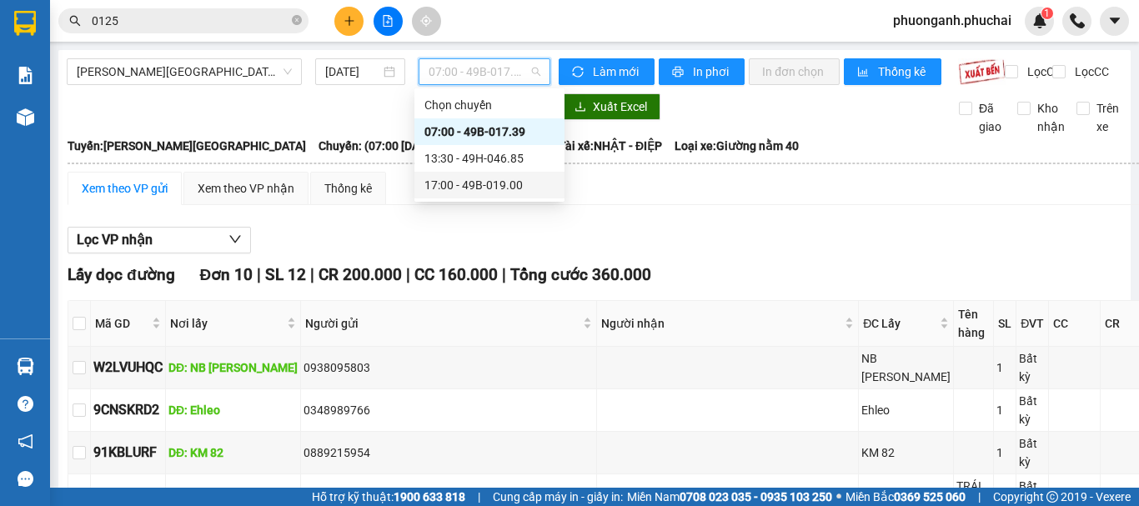
click at [458, 185] on div "17:00 - 49B-019.00" at bounding box center [489, 185] width 130 height 18
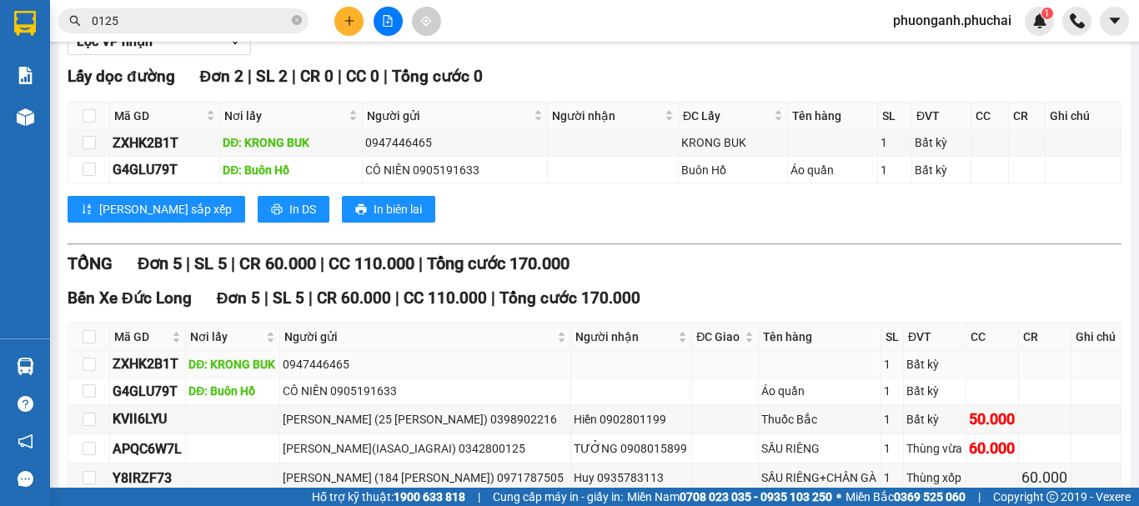
scroll to position [304, 0]
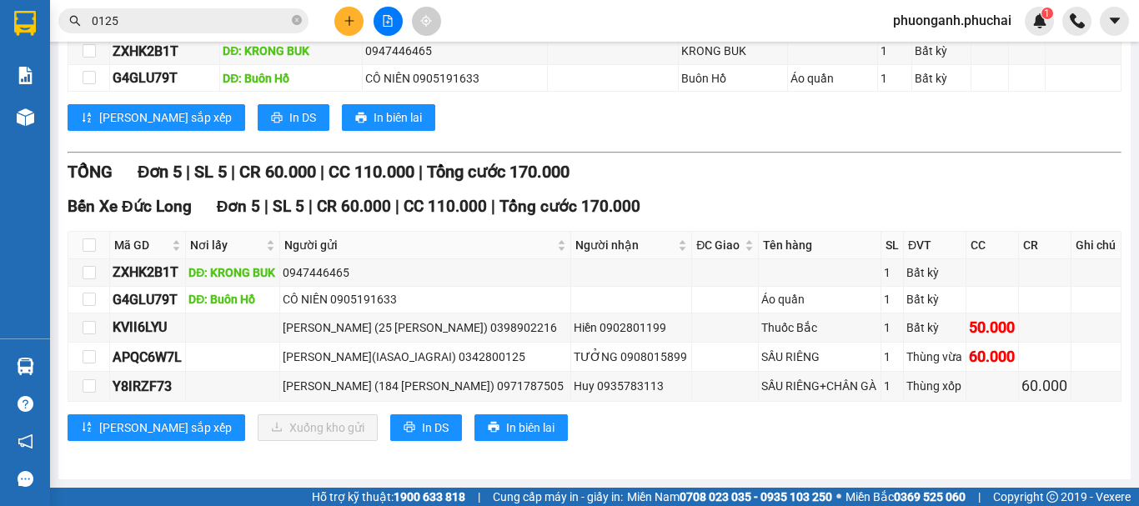
click at [161, 13] on input "0125" at bounding box center [190, 21] width 197 height 18
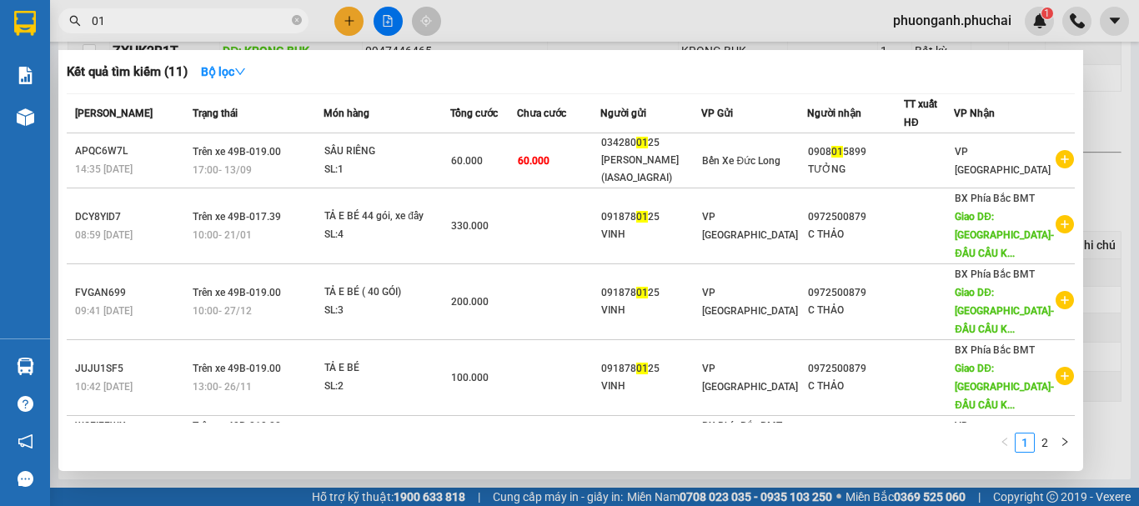
type input "0"
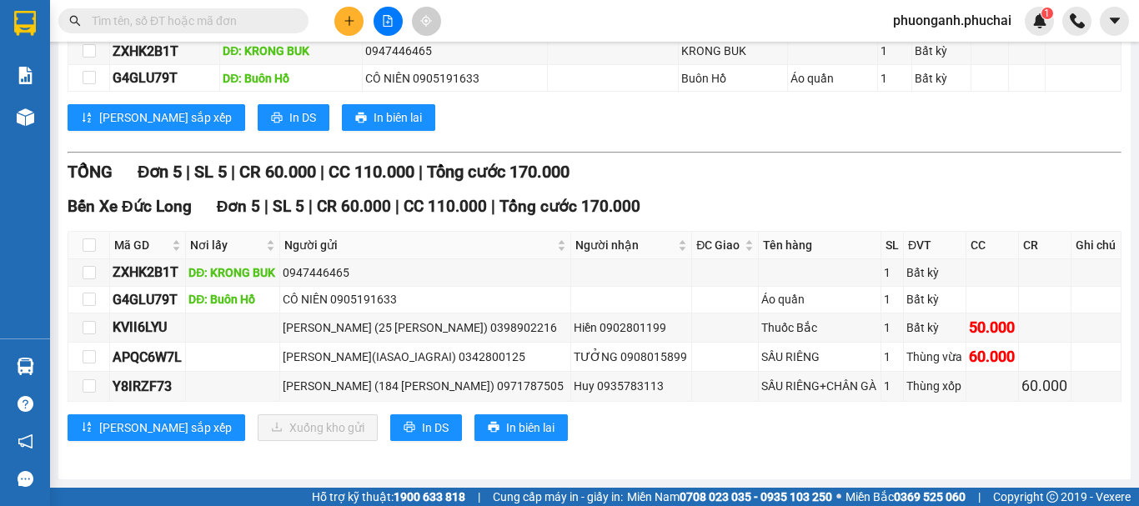
click at [217, 21] on input "text" at bounding box center [190, 21] width 197 height 18
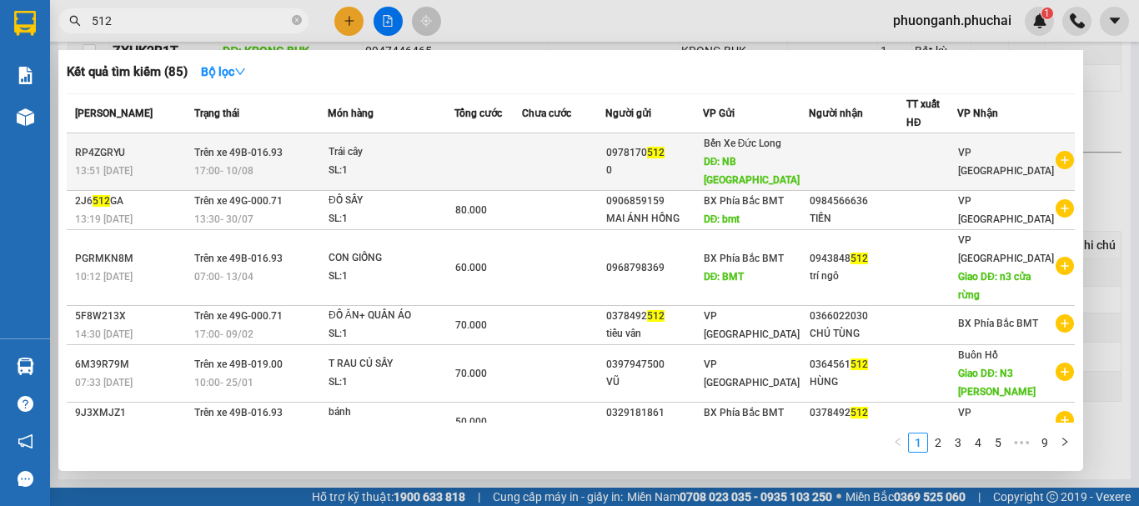
type input "512"
click at [537, 162] on td at bounding box center [563, 162] width 83 height 58
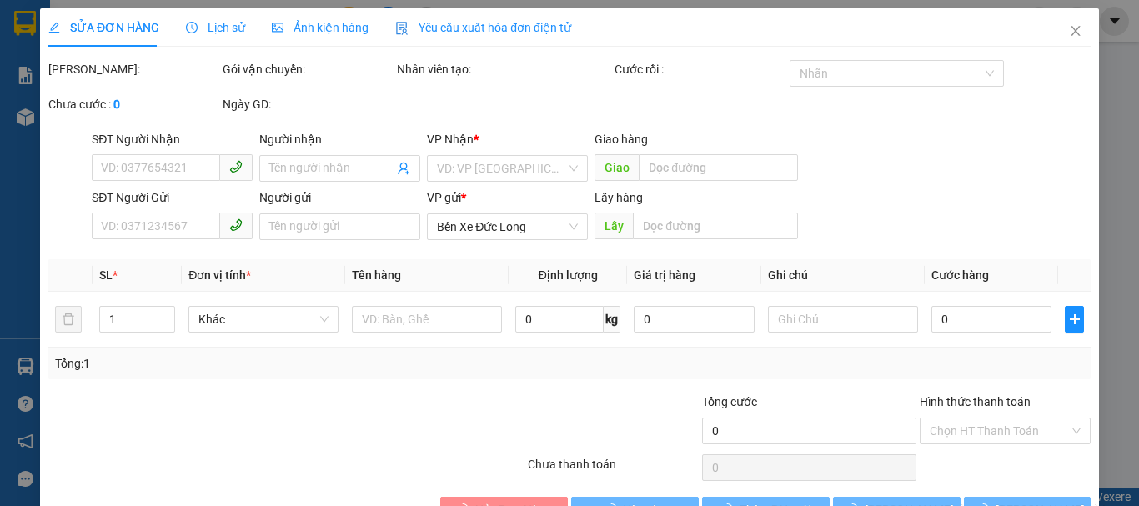
type input "0978170512"
type input "0"
type input "NB Phú Mỹ"
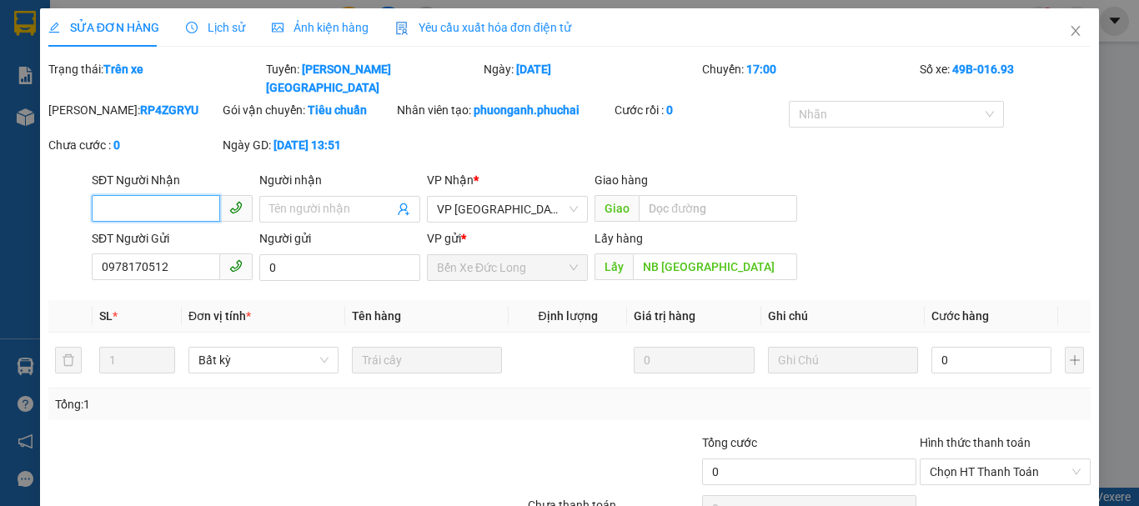
scroll to position [73, 0]
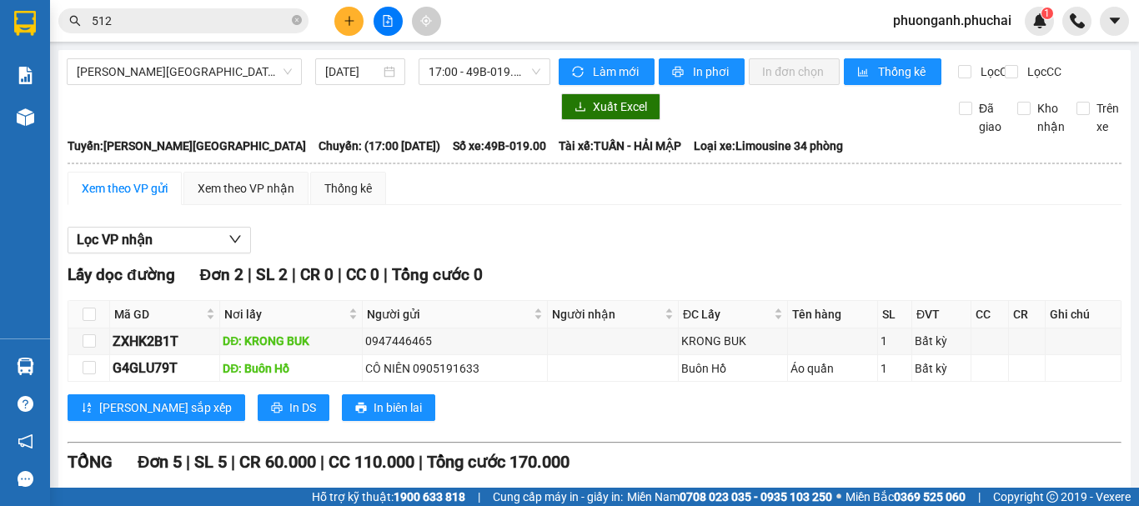
drag, startPoint x: 562, startPoint y: 144, endPoint x: 501, endPoint y: 211, distance: 90.3
click at [501, 205] on div "Xem theo VP gửi Xem theo VP nhận Thống kê" at bounding box center [595, 188] width 1054 height 33
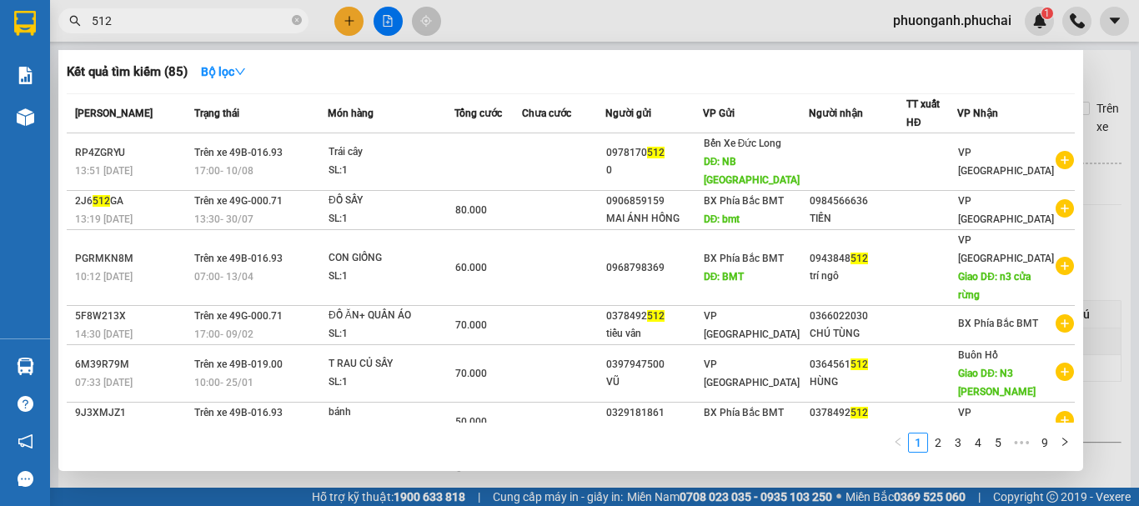
click at [146, 11] on span "512" at bounding box center [183, 20] width 250 height 25
click at [150, 14] on input "512" at bounding box center [190, 21] width 197 height 18
type input "5"
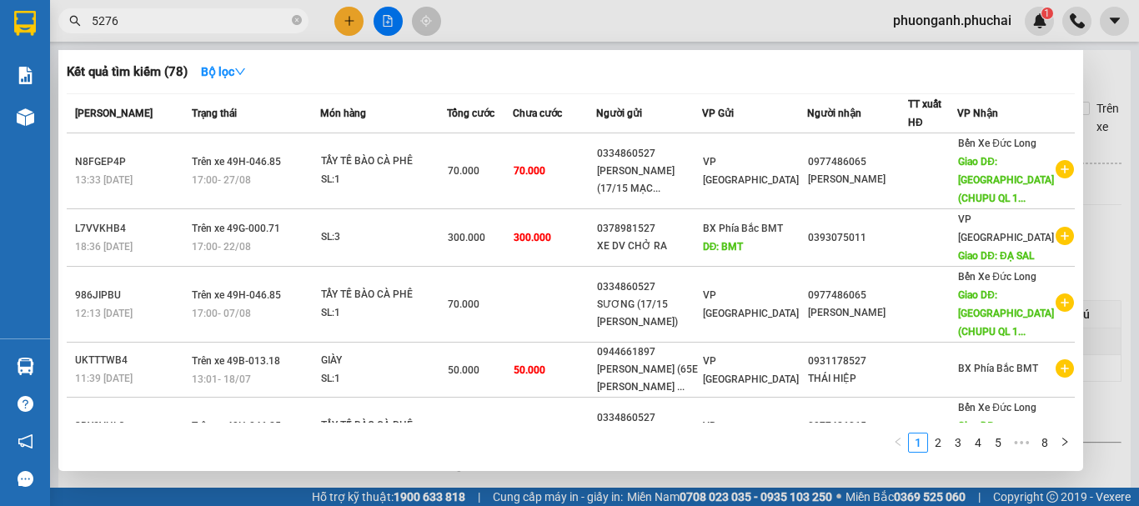
click at [185, 18] on input "5276" at bounding box center [190, 21] width 197 height 18
type input "5"
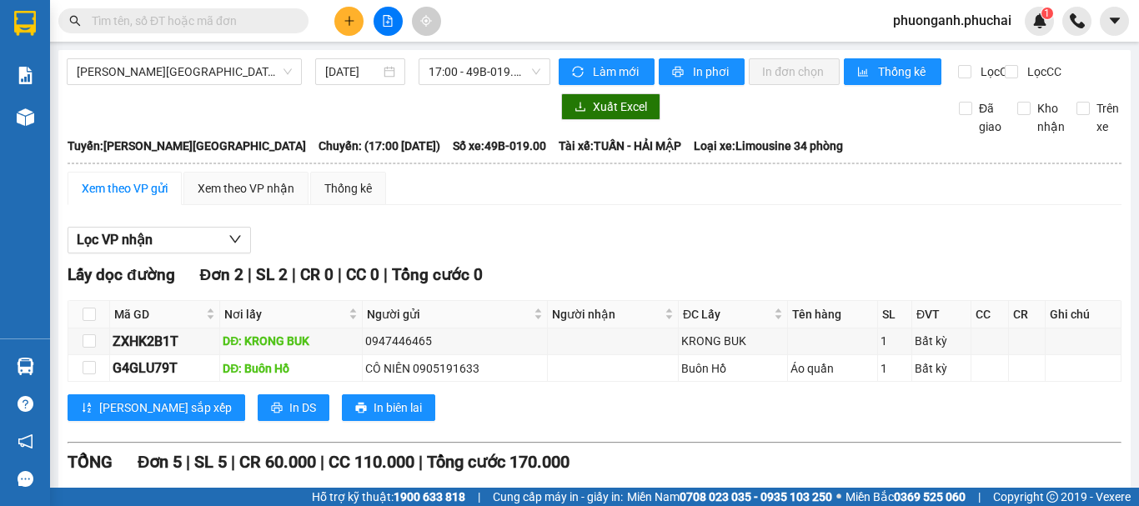
click at [185, 11] on span at bounding box center [183, 20] width 250 height 25
click at [183, 16] on input "text" at bounding box center [190, 21] width 197 height 18
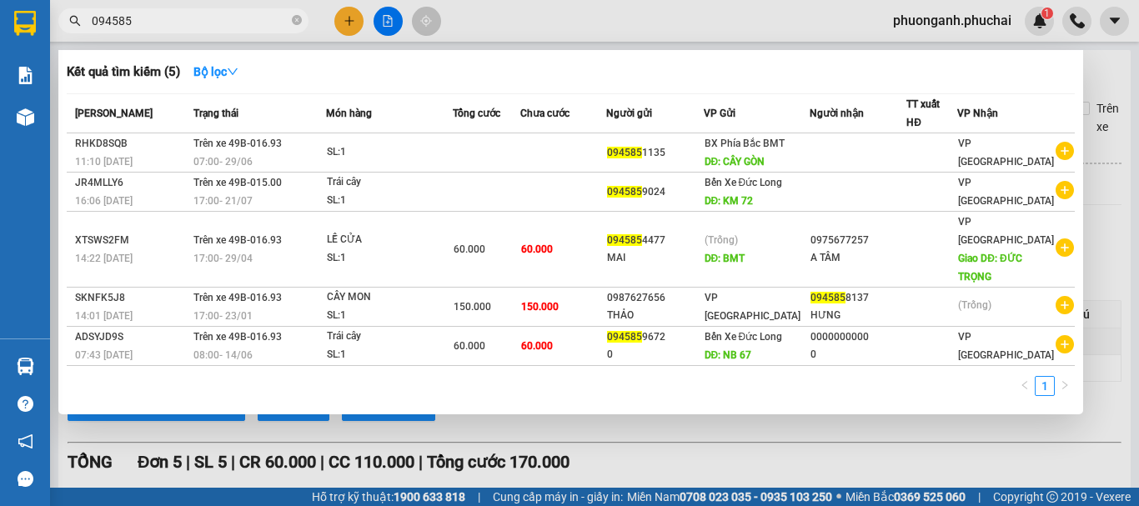
click at [231, 13] on input "094585" at bounding box center [190, 21] width 197 height 18
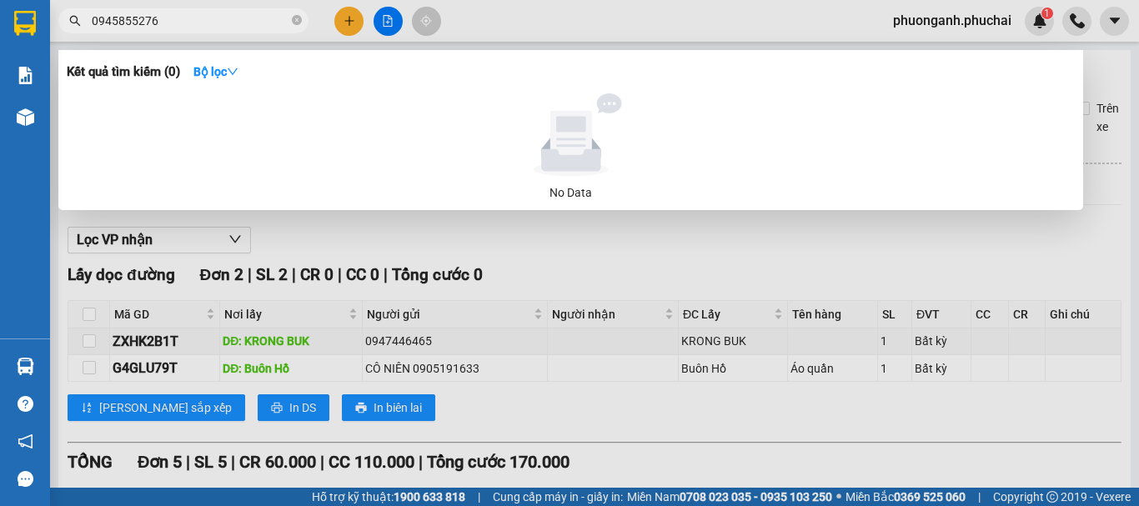
click at [215, 18] on input "0945855276" at bounding box center [190, 21] width 197 height 18
type input "0"
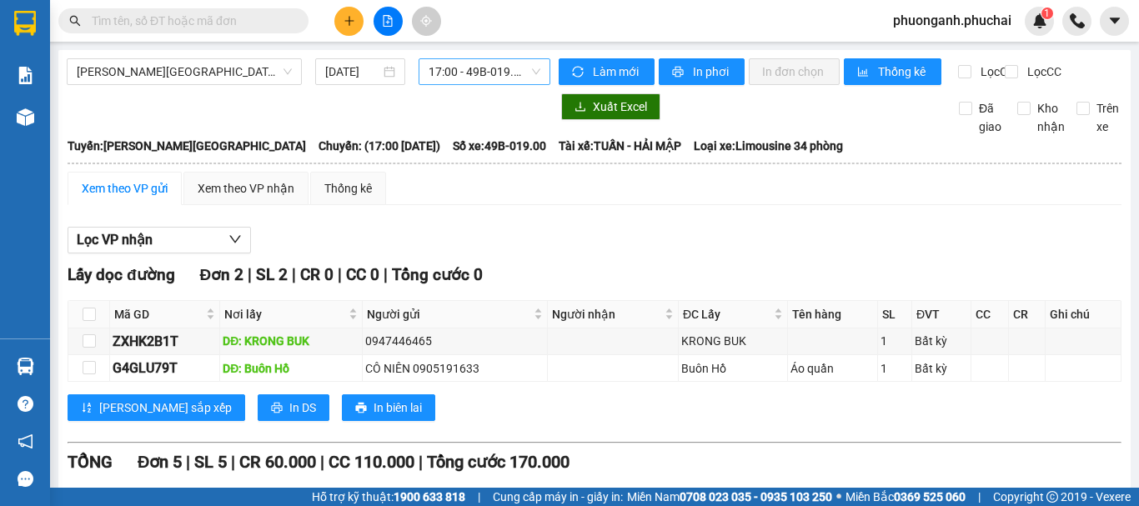
click at [471, 66] on span "17:00 - 49B-019.00" at bounding box center [484, 71] width 112 height 25
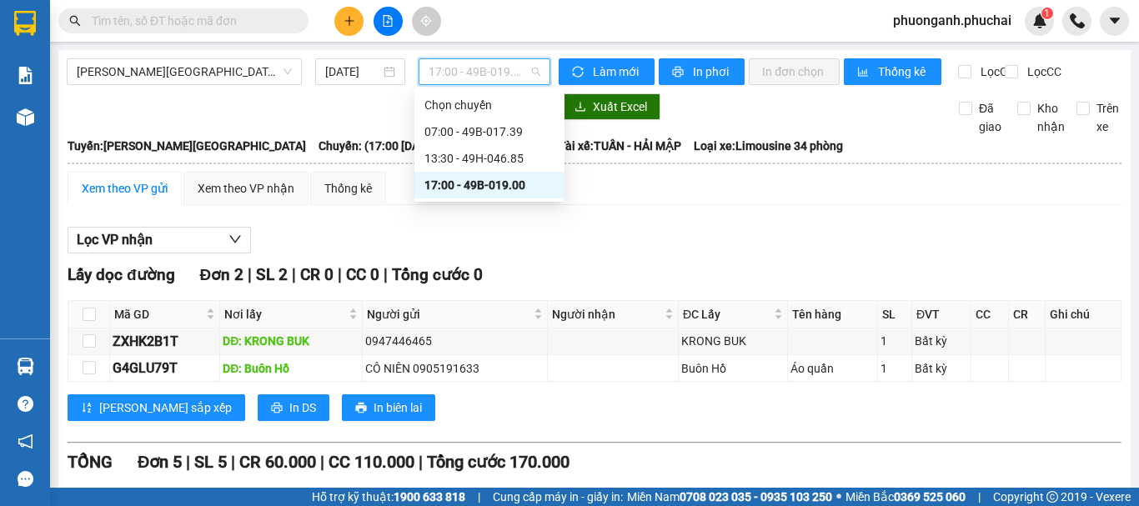
click at [450, 182] on div "17:00 - 49B-019.00" at bounding box center [489, 185] width 130 height 18
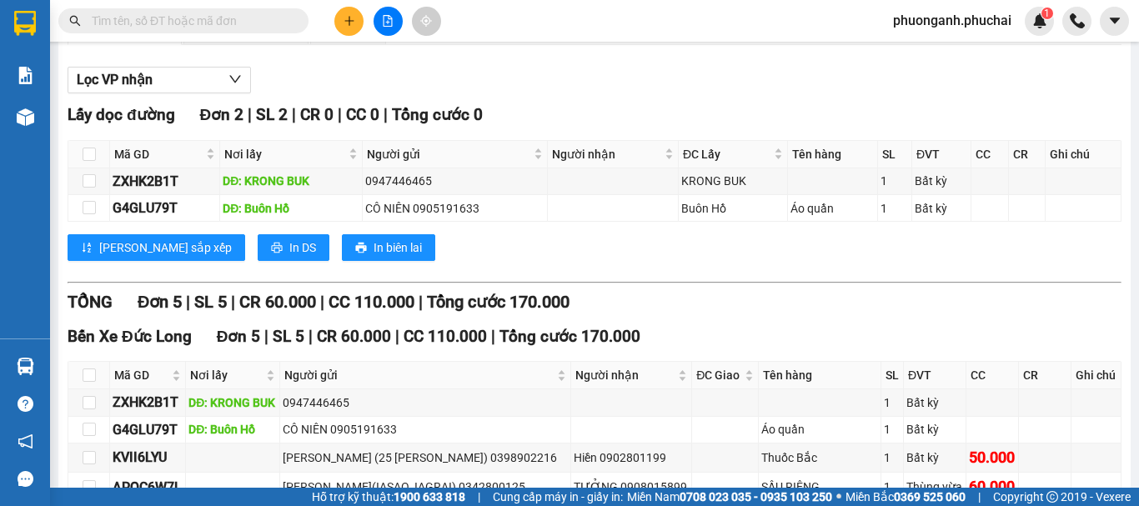
scroll to position [167, 0]
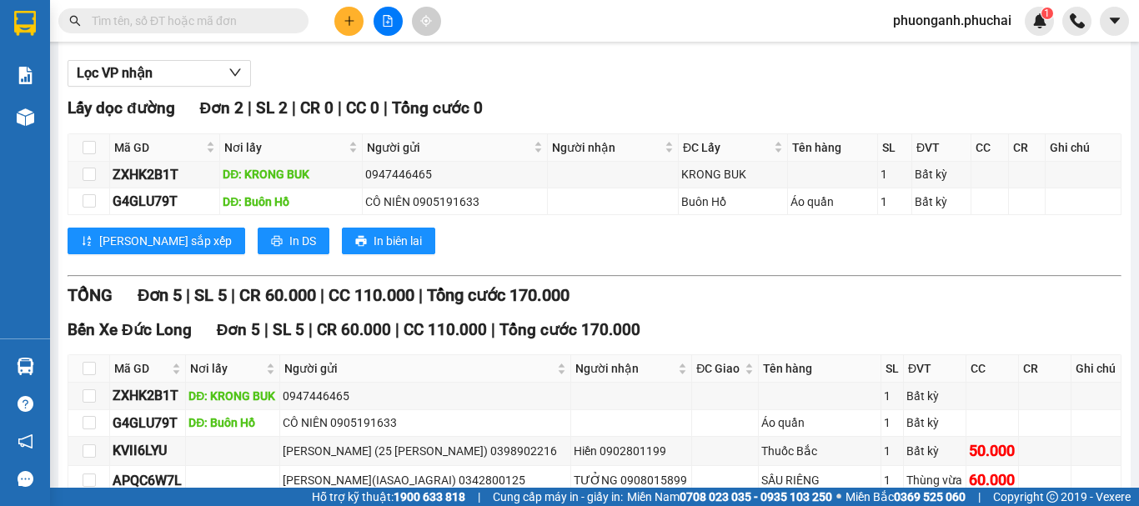
click at [352, 22] on icon "plus" at bounding box center [349, 21] width 12 height 12
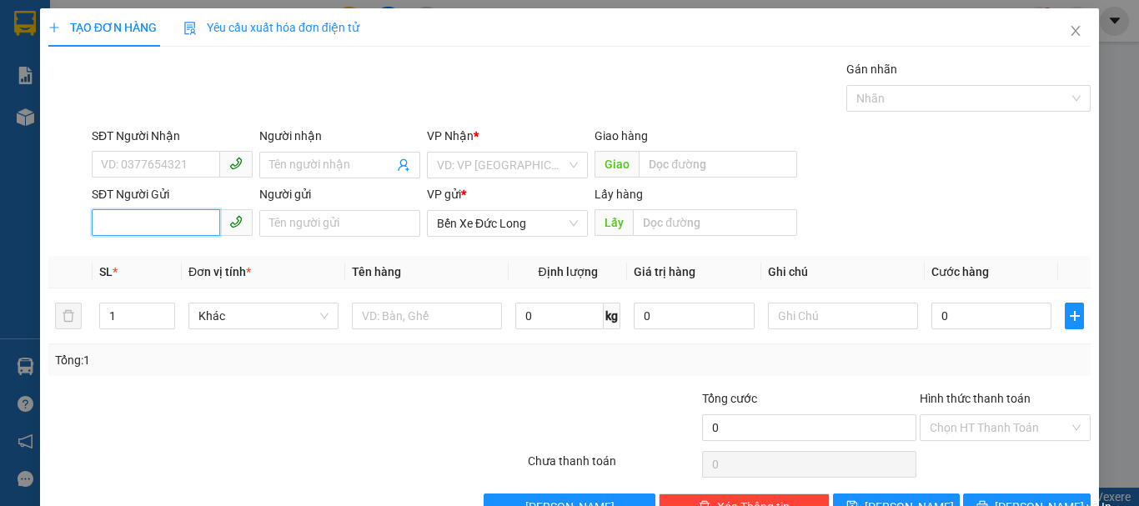
paste input "0383578024"
type input "0383578024"
click at [147, 258] on div "0383578024" at bounding box center [170, 257] width 139 height 18
type input "Hà Lan"
type input "0383578024"
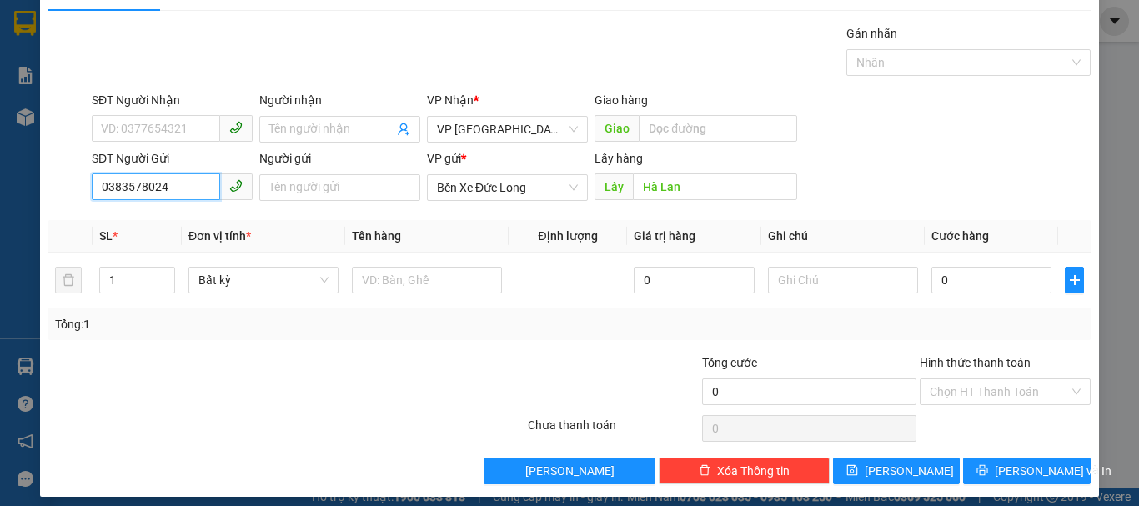
scroll to position [47, 0]
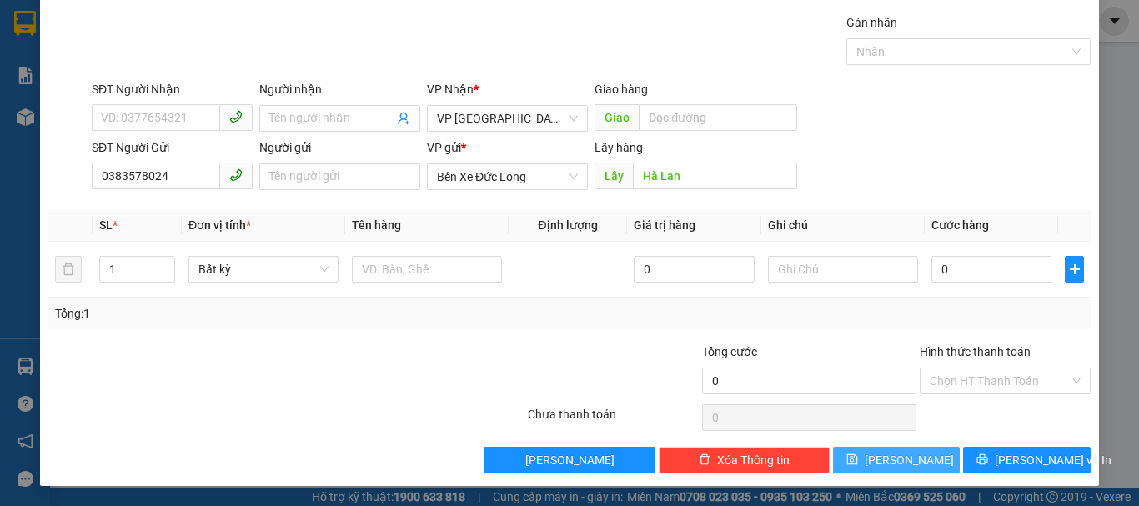
click at [904, 458] on span "Lưu" at bounding box center [908, 460] width 89 height 18
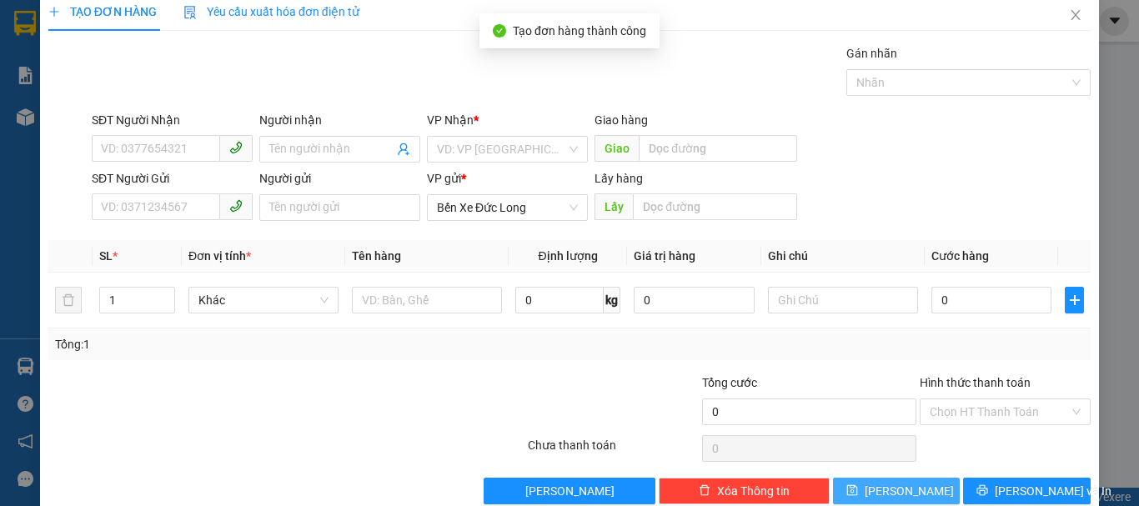
scroll to position [0, 0]
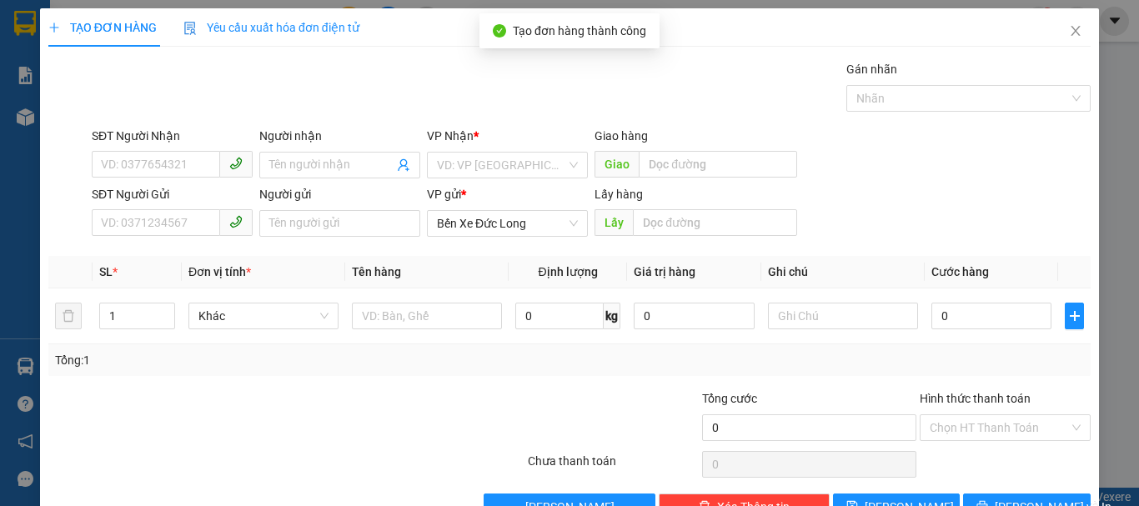
click at [18, 117] on div "TẠO ĐƠN HÀNG Yêu cầu xuất hóa đơn điện tử Transit Pickup Surcharge Ids Transit …" at bounding box center [569, 253] width 1139 height 506
click at [30, 120] on div "TẠO ĐƠN HÀNG Yêu cầu xuất hóa đơn điện tử Transit Pickup Surcharge Ids Transit …" at bounding box center [569, 253] width 1139 height 506
drag, startPoint x: 32, startPoint y: 114, endPoint x: 0, endPoint y: 123, distance: 32.8
click at [32, 113] on div "TẠO ĐƠN HÀNG Yêu cầu xuất hóa đơn điện tử Transit Pickup Surcharge Ids Transit …" at bounding box center [569, 253] width 1139 height 506
drag, startPoint x: 33, startPoint y: 126, endPoint x: 26, endPoint y: 114, distance: 13.4
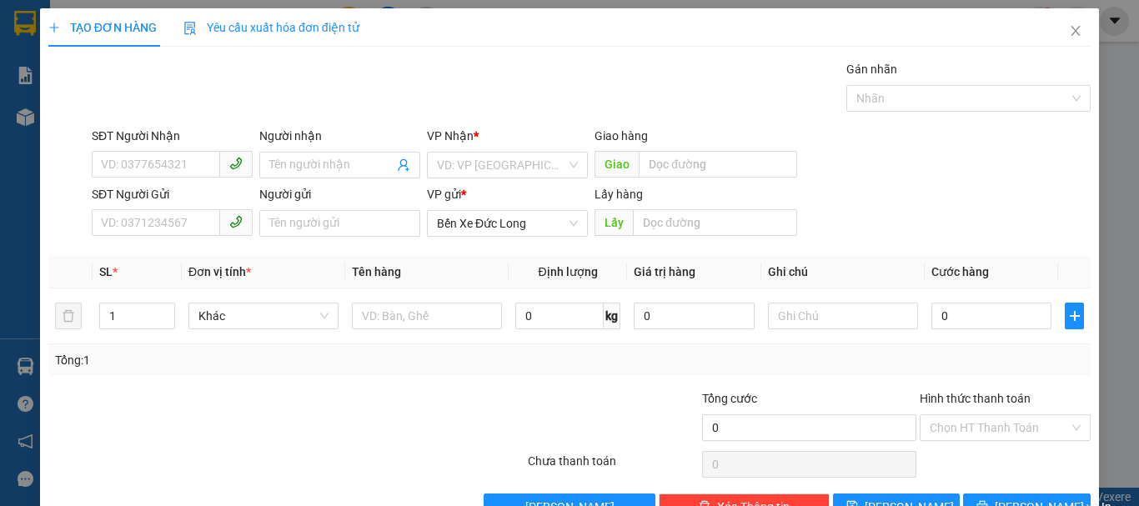
click at [33, 125] on div "TẠO ĐƠN HÀNG Yêu cầu xuất hóa đơn điện tử Transit Pickup Surcharge Ids Transit …" at bounding box center [569, 253] width 1139 height 506
click at [26, 114] on div "TẠO ĐƠN HÀNG Yêu cầu xuất hóa đơn điện tử Transit Pickup Surcharge Ids Transit …" at bounding box center [569, 253] width 1139 height 506
click at [1069, 30] on icon "close" at bounding box center [1075, 30] width 13 height 13
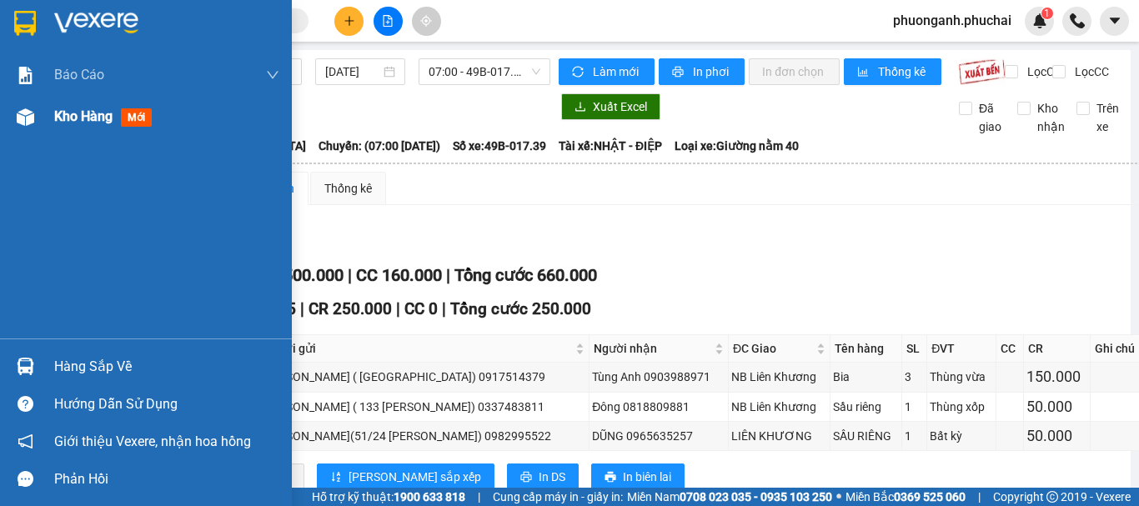
click at [49, 115] on div "Kho hàng mới" at bounding box center [146, 117] width 292 height 42
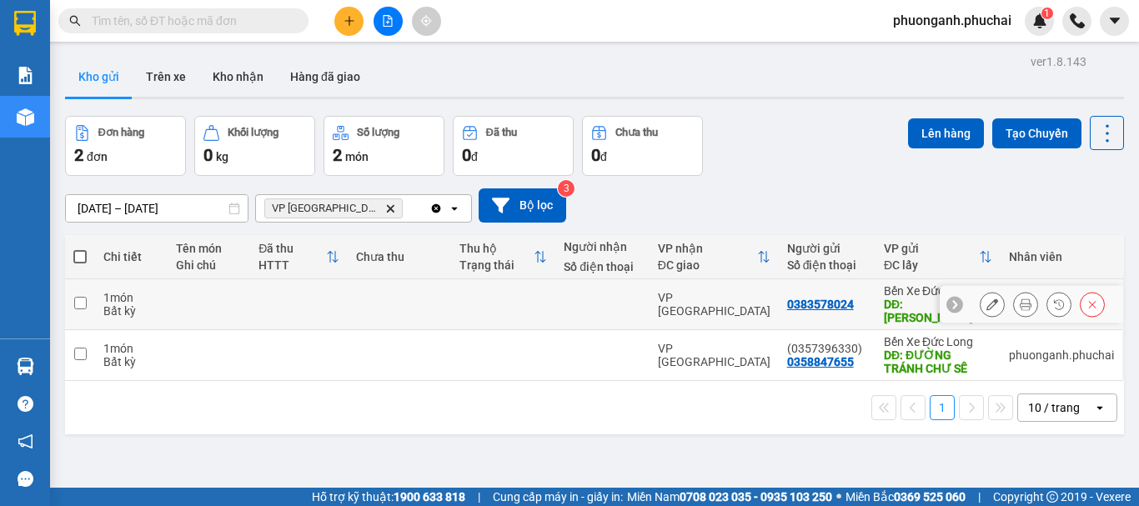
click at [81, 297] on input "checkbox" at bounding box center [80, 303] width 13 height 13
checkbox input "true"
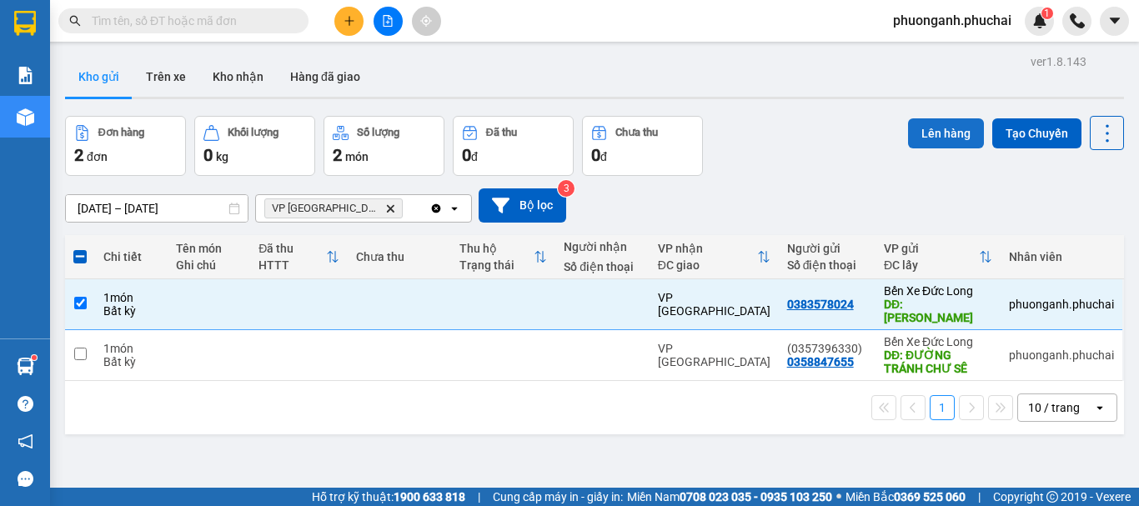
click at [923, 131] on button "Lên hàng" at bounding box center [946, 133] width 76 height 30
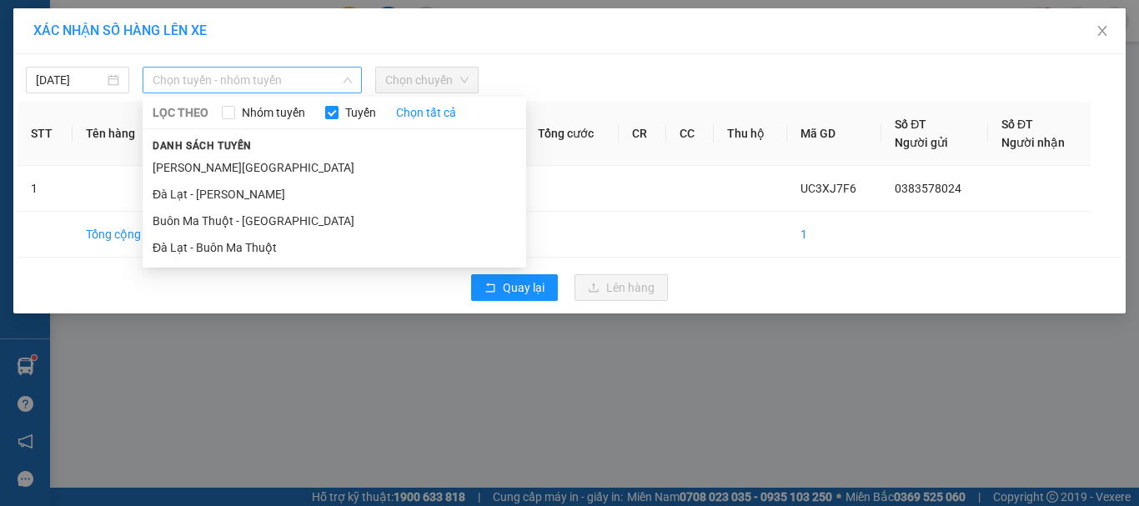
click at [223, 82] on span "Chọn tuyến - nhóm tuyến" at bounding box center [252, 80] width 199 height 25
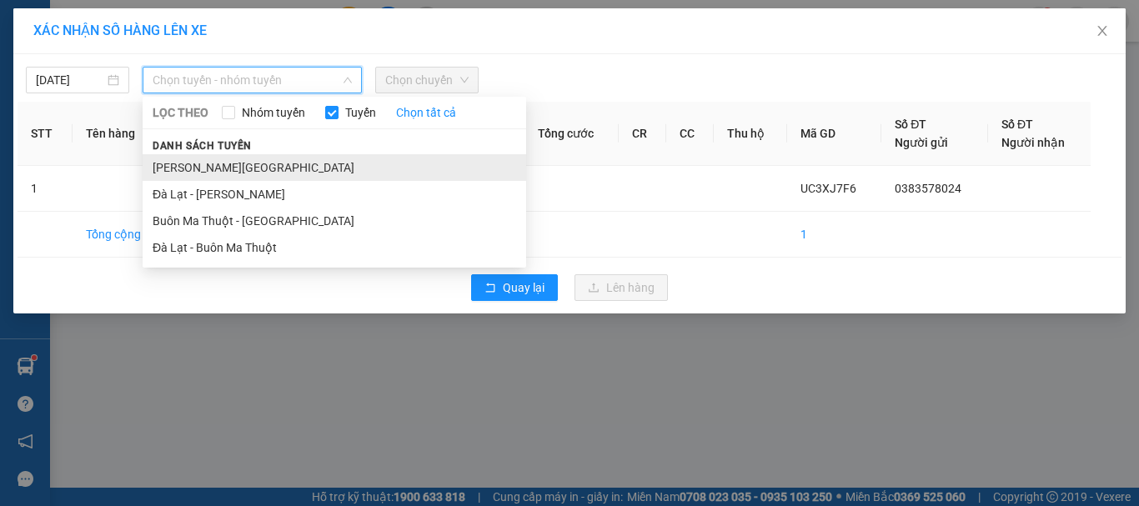
click at [208, 168] on li "Gia Lai - Đà Lạt" at bounding box center [334, 167] width 383 height 27
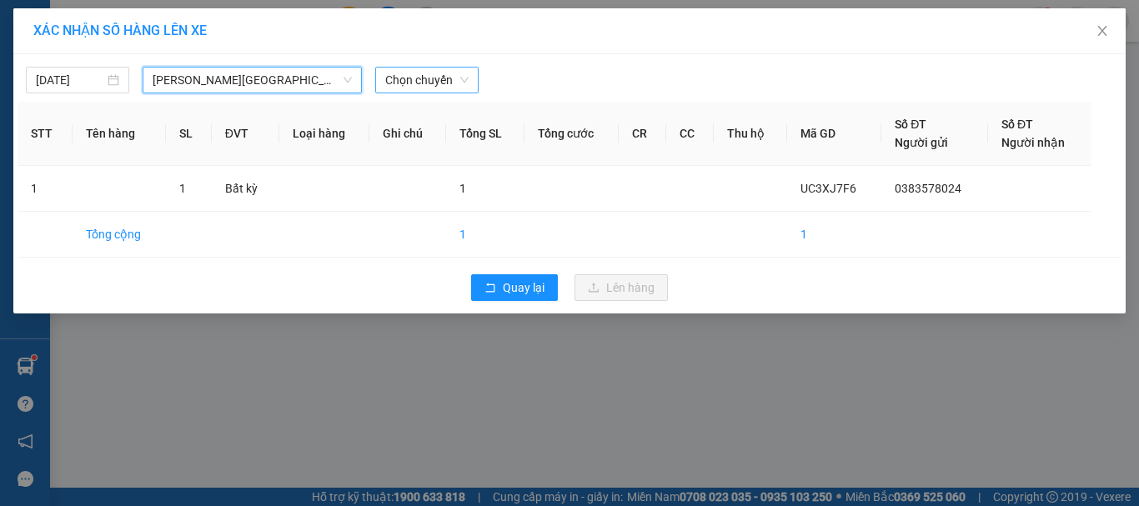
click at [445, 78] on span "Chọn chuyến" at bounding box center [426, 80] width 83 height 25
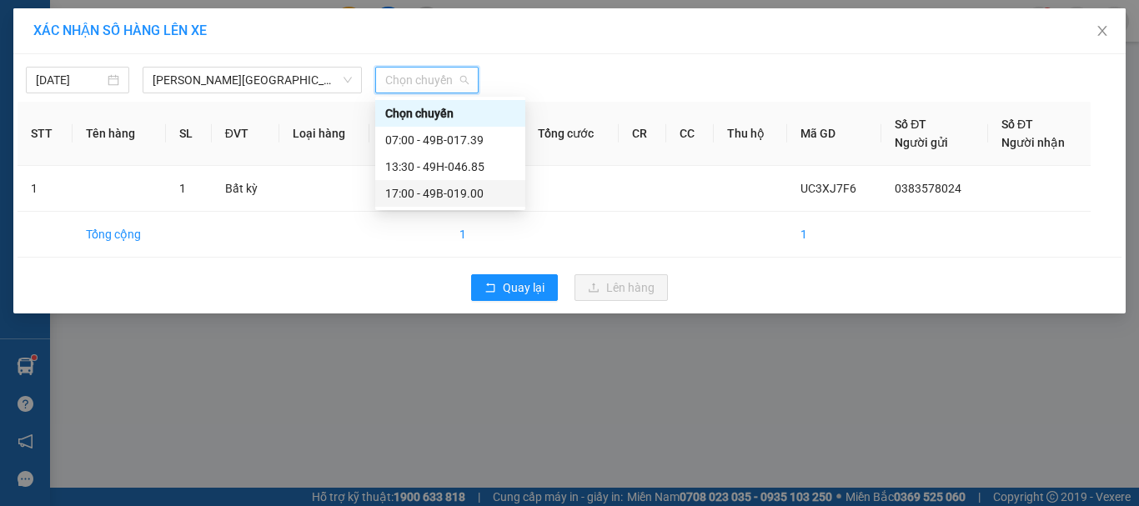
click at [428, 196] on div "17:00 - 49B-019.00" at bounding box center [450, 193] width 130 height 18
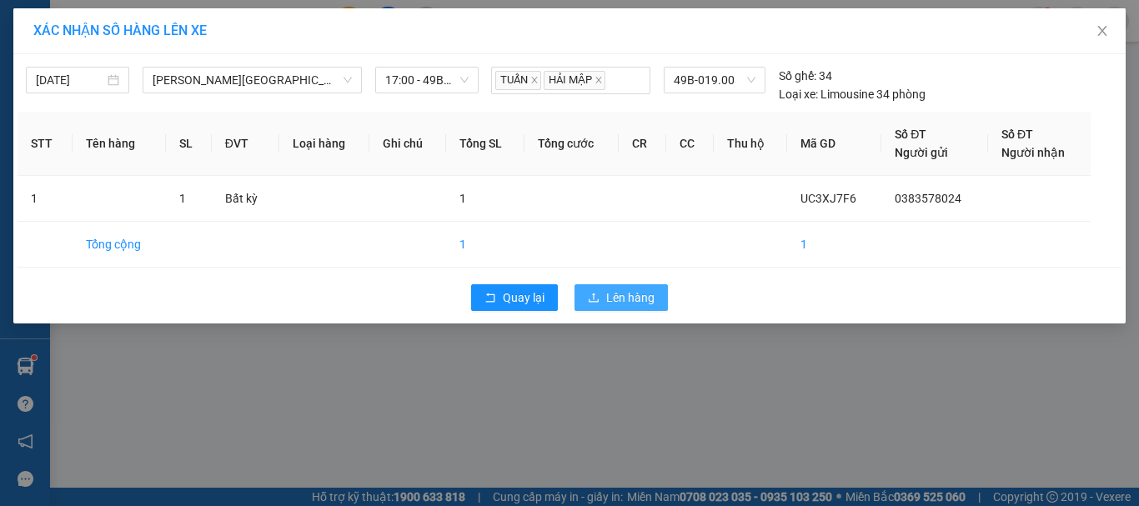
click at [621, 297] on span "Lên hàng" at bounding box center [630, 297] width 48 height 18
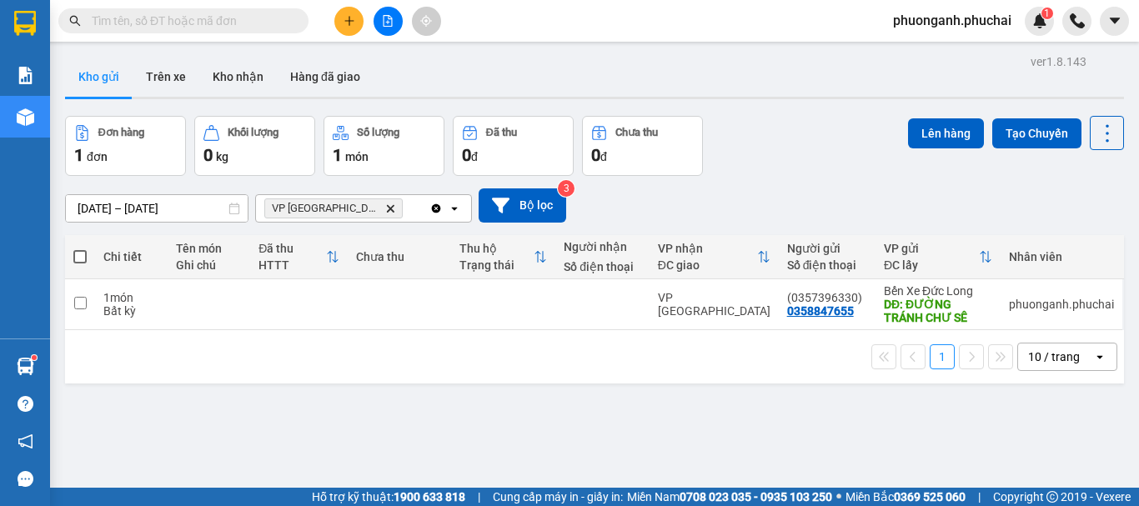
click at [180, 206] on div "ver 1.8.143 Kho gửi Trên xe Kho nhận Hàng đã giao Đơn hàng 1 đơn Khối lượng 0 k…" at bounding box center [594, 303] width 1072 height 506
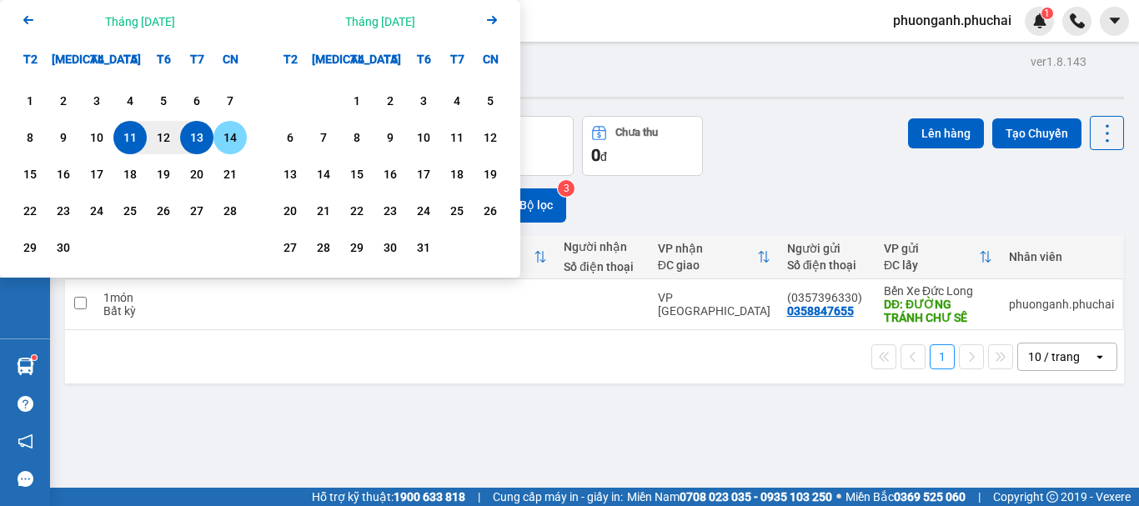
click at [228, 133] on div "14" at bounding box center [229, 138] width 23 height 20
click at [195, 132] on div "13" at bounding box center [196, 138] width 23 height 20
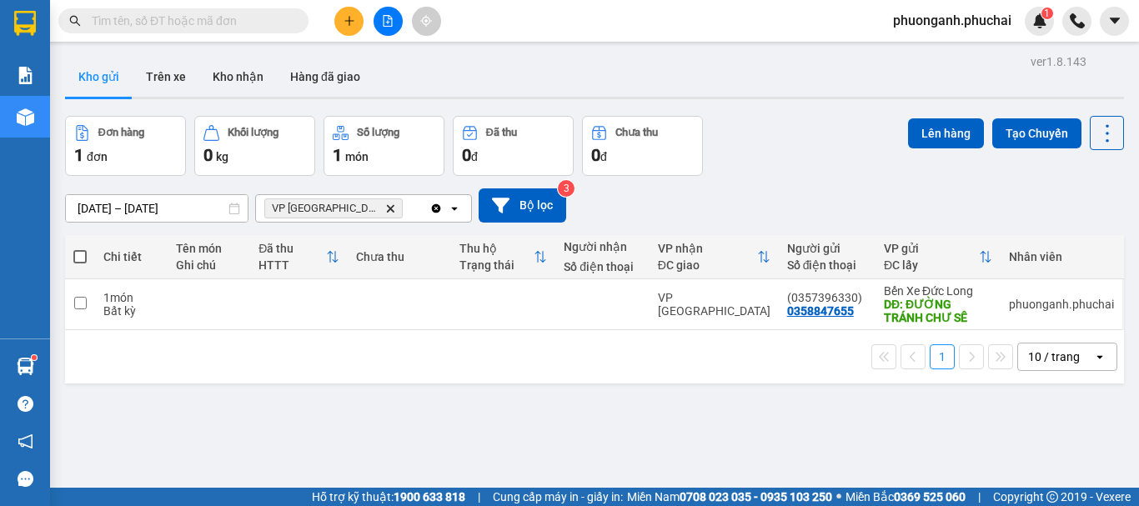
click at [170, 201] on div "ver 1.8.143 Kho gửi Trên xe Kho nhận Hàng đã giao Đơn hàng 1 đơn Khối lượng 0 k…" at bounding box center [594, 303] width 1072 height 506
click at [548, 84] on div "Kho gửi Trên xe Kho nhận Hàng đã giao" at bounding box center [594, 79] width 1059 height 44
click at [171, 209] on div "ver 1.8.143 Kho gửi Trên xe Kho nhận Hàng đã giao Đơn hàng 1 đơn Khối lượng 0 k…" at bounding box center [594, 303] width 1072 height 506
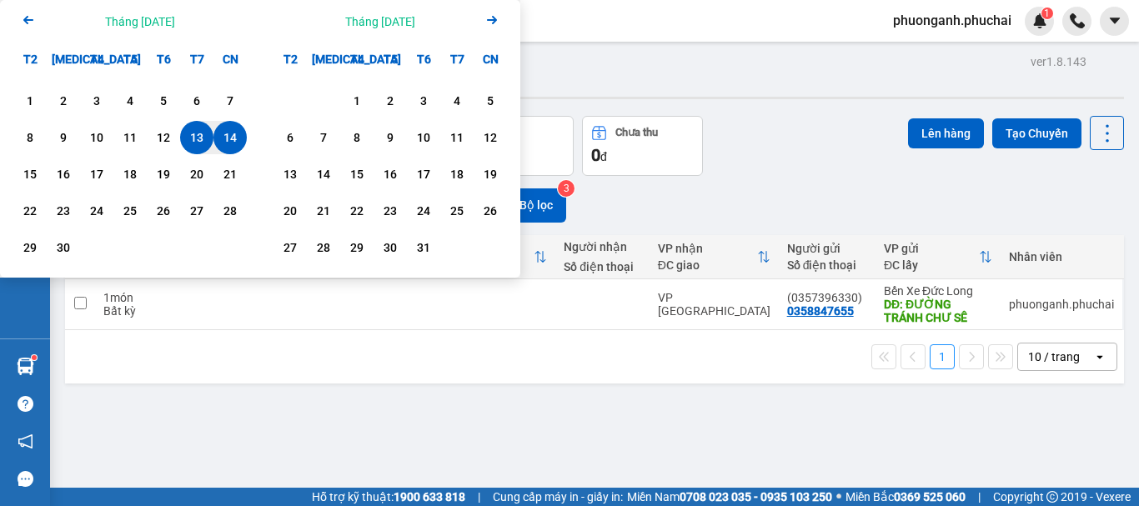
click at [191, 134] on div "13" at bounding box center [196, 138] width 23 height 20
click at [205, 133] on div "13" at bounding box center [196, 138] width 23 height 20
type input "13/09/2025 – 13/09/2025"
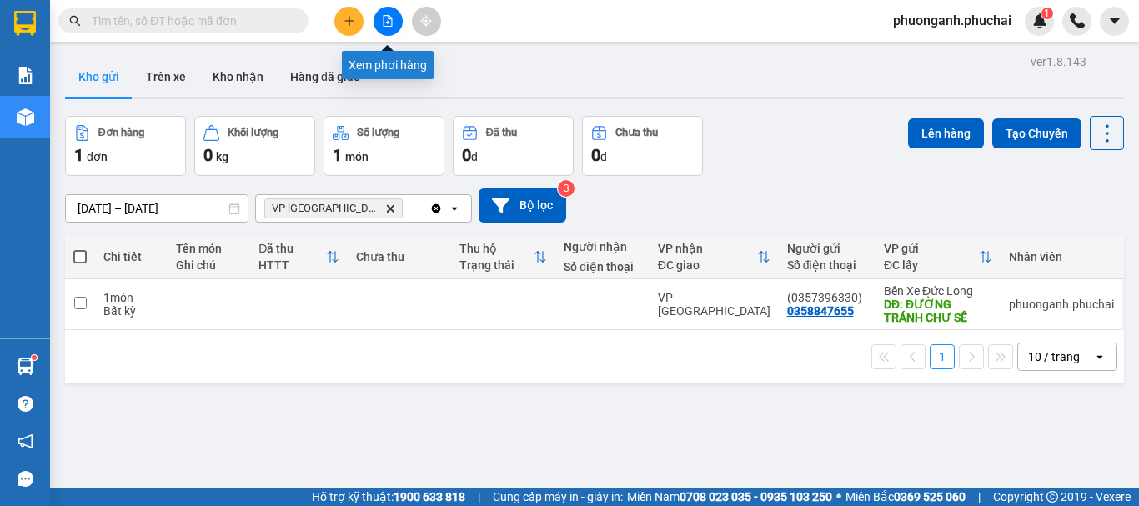
click at [385, 13] on button at bounding box center [387, 21] width 29 height 29
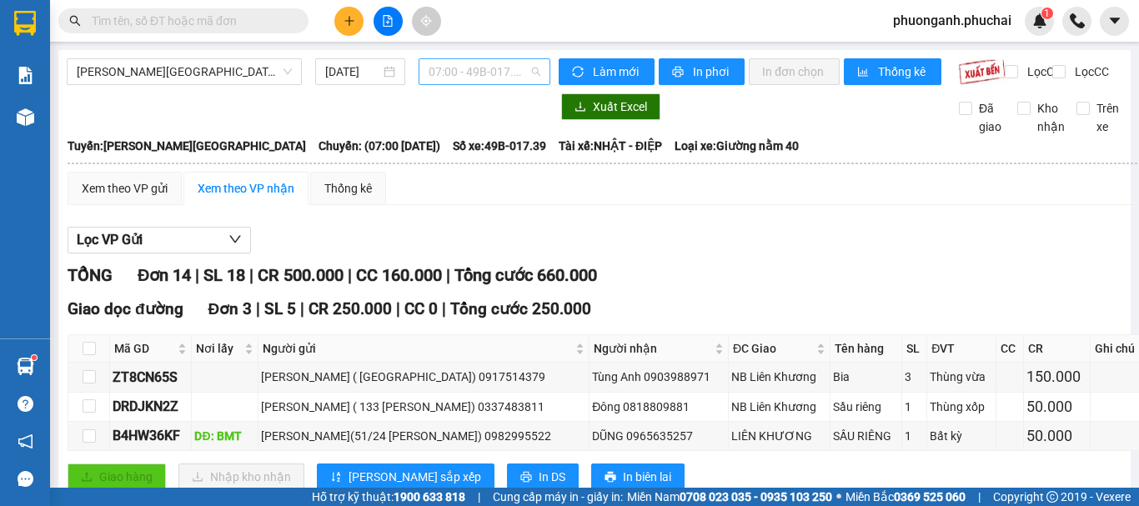
click at [485, 72] on span "07:00 - 49B-017.39" at bounding box center [484, 71] width 112 height 25
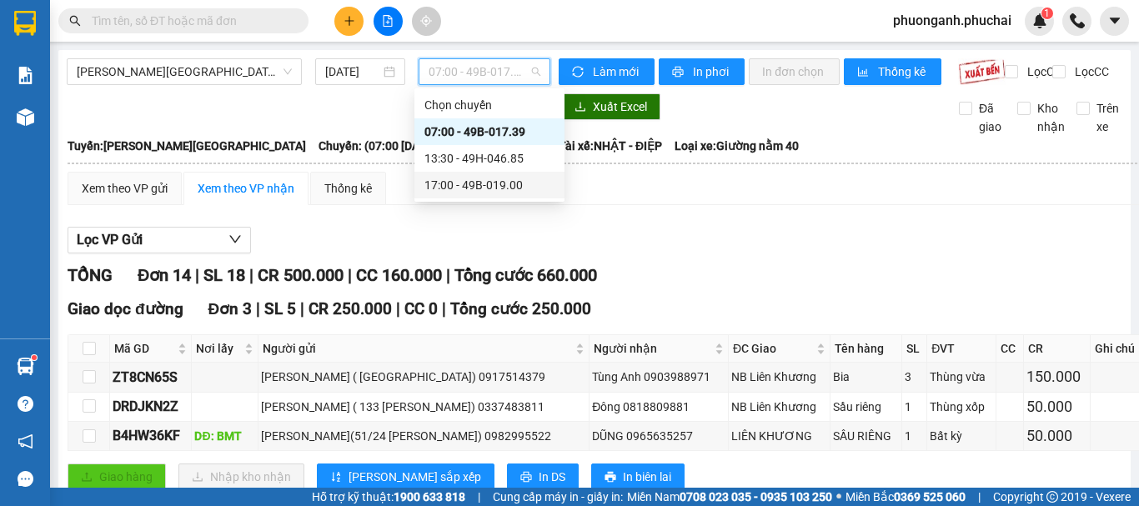
click at [452, 183] on div "17:00 - 49B-019.00" at bounding box center [489, 185] width 130 height 18
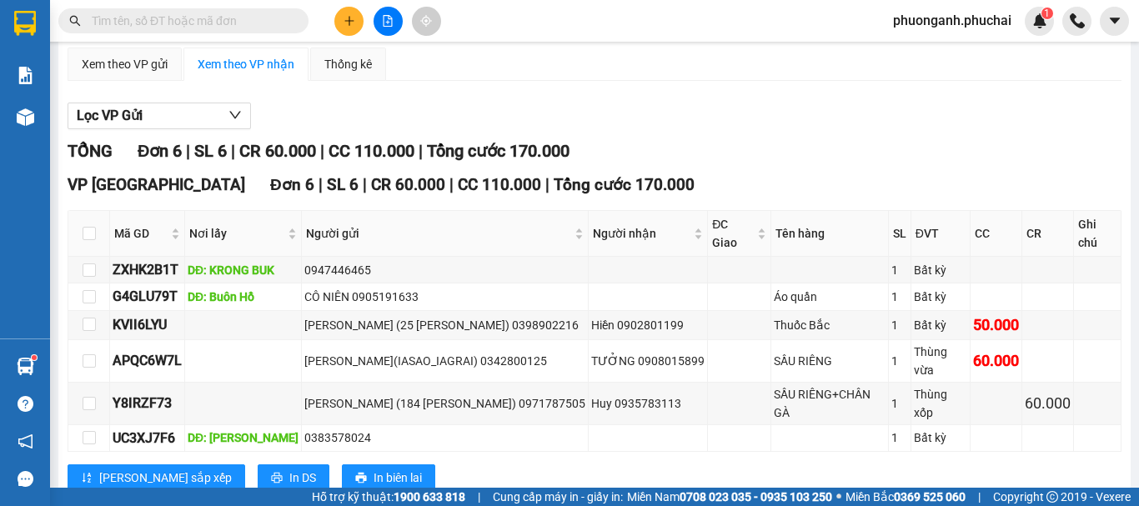
scroll to position [144, 0]
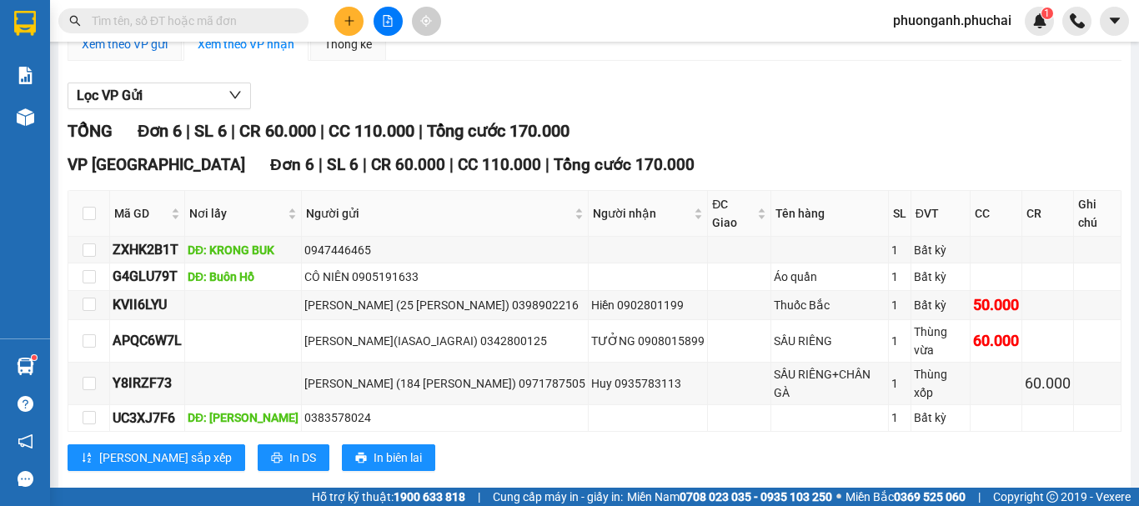
click at [163, 53] on div "Xem theo VP gửi" at bounding box center [125, 44] width 86 height 18
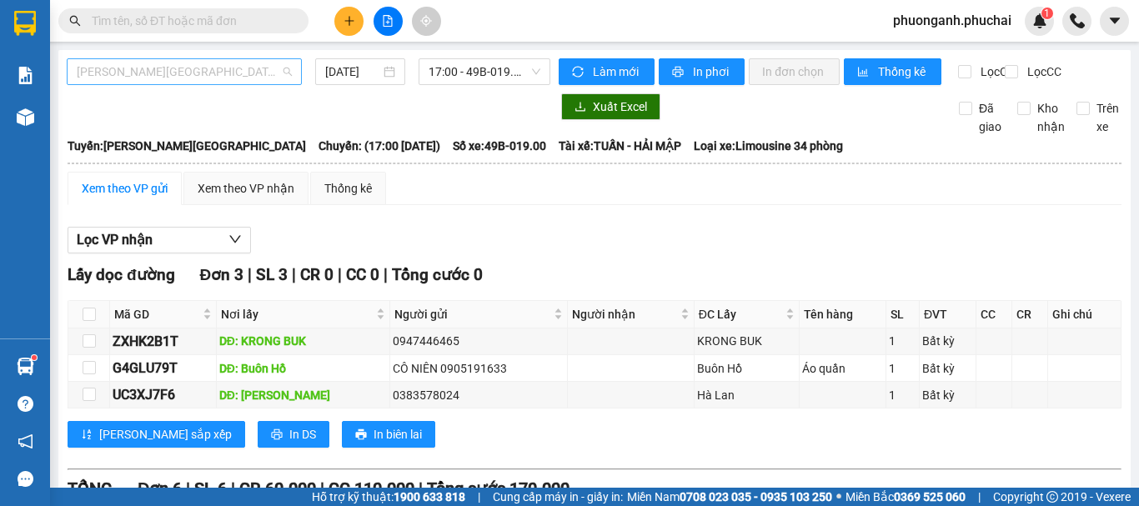
click at [193, 77] on span "Gia Lai - Đà Lạt" at bounding box center [184, 71] width 215 height 25
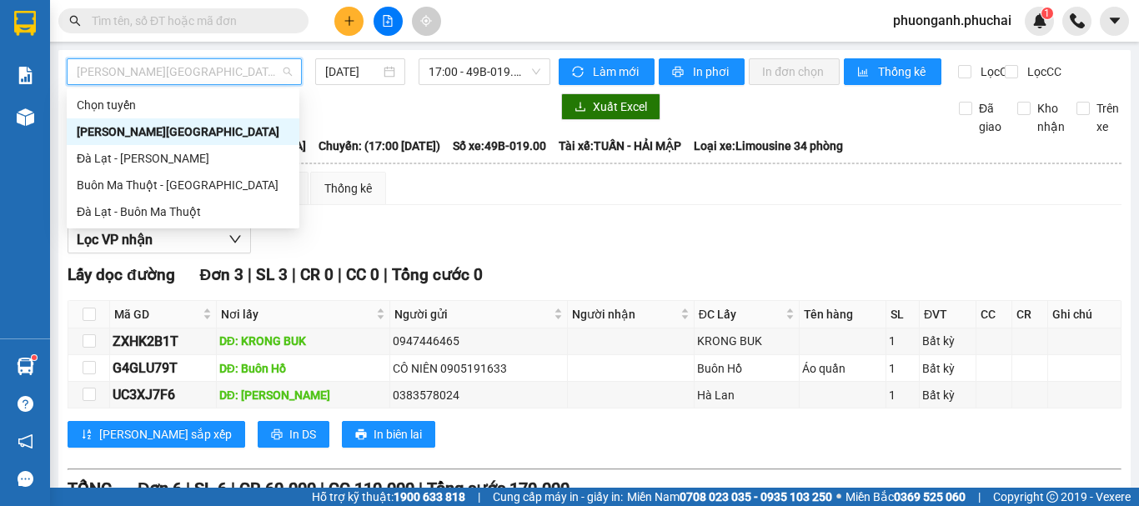
click at [128, 130] on div "Gia Lai - Đà Lạt" at bounding box center [183, 132] width 213 height 18
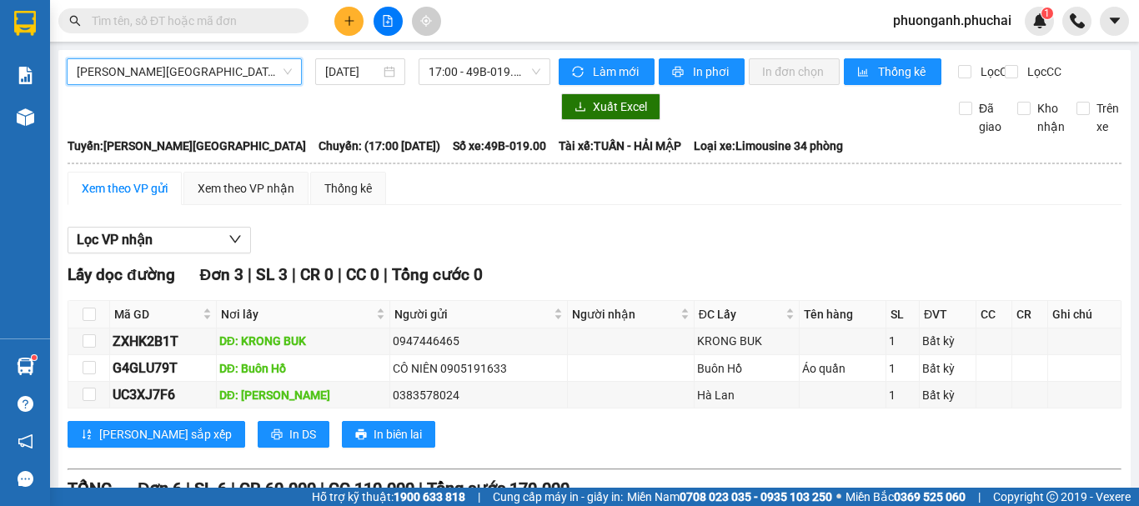
click at [346, 13] on button at bounding box center [348, 21] width 29 height 29
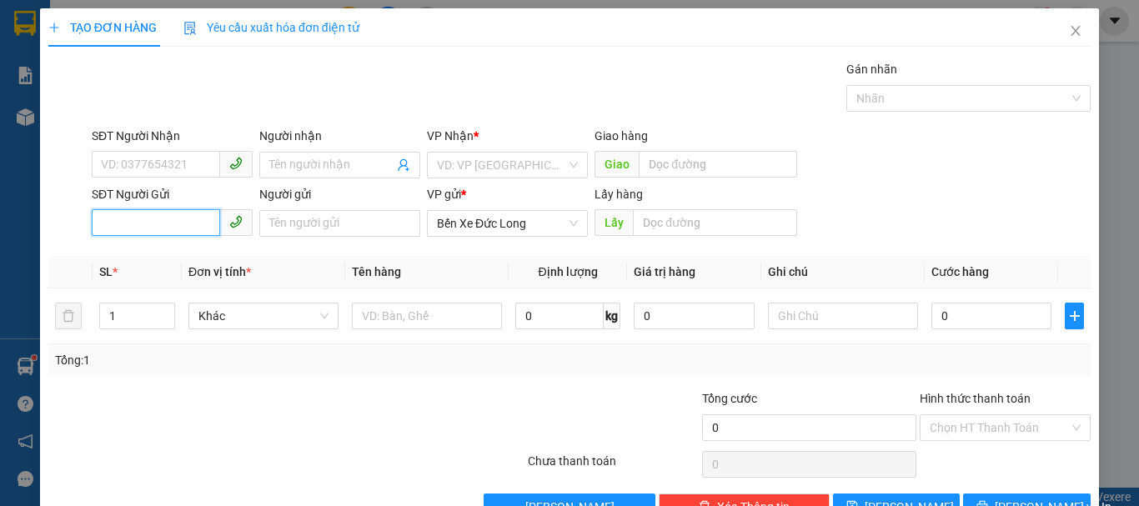
paste input "0827458987"
type input "0827458987"
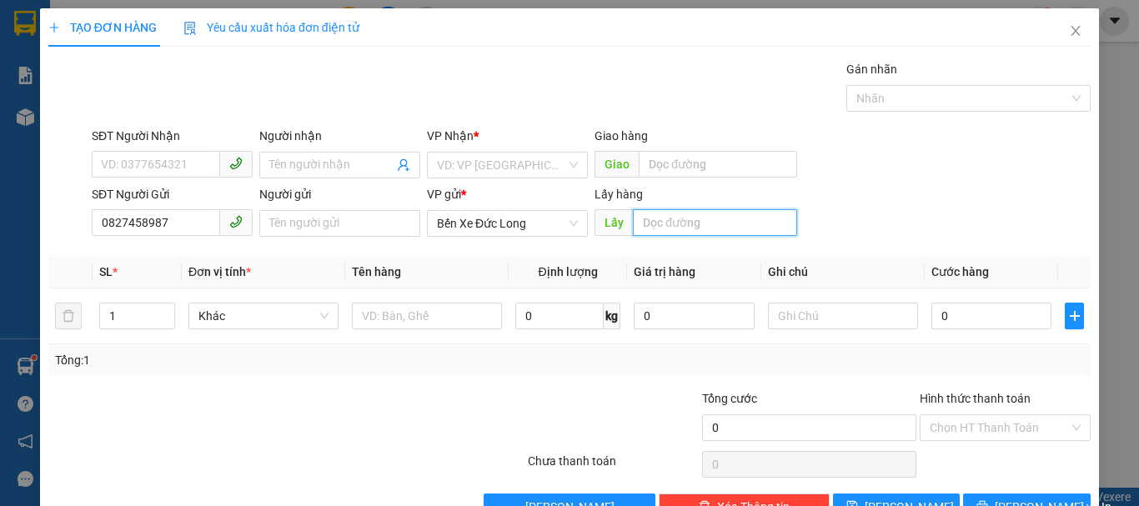
click at [654, 227] on input "text" at bounding box center [715, 222] width 164 height 27
type input "K"
click at [653, 229] on input "82" at bounding box center [715, 222] width 164 height 27
type input "8"
type input "KM82"
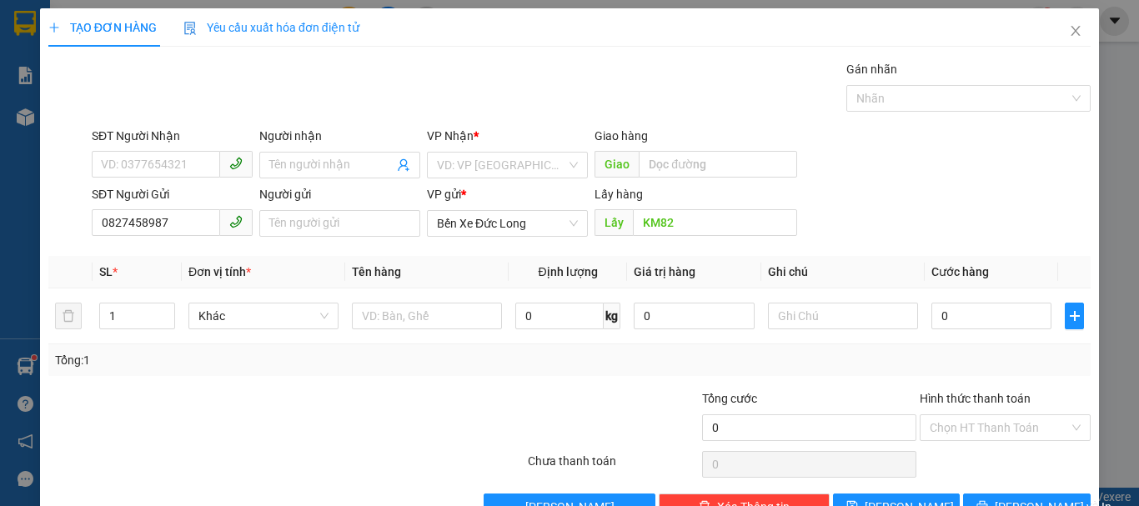
click at [841, 196] on div "SĐT Người Gửi 0827458987 Người gửi Tên người gửi VP gửi * Bến Xe Đức Long Lấy h…" at bounding box center [590, 214] width 1005 height 58
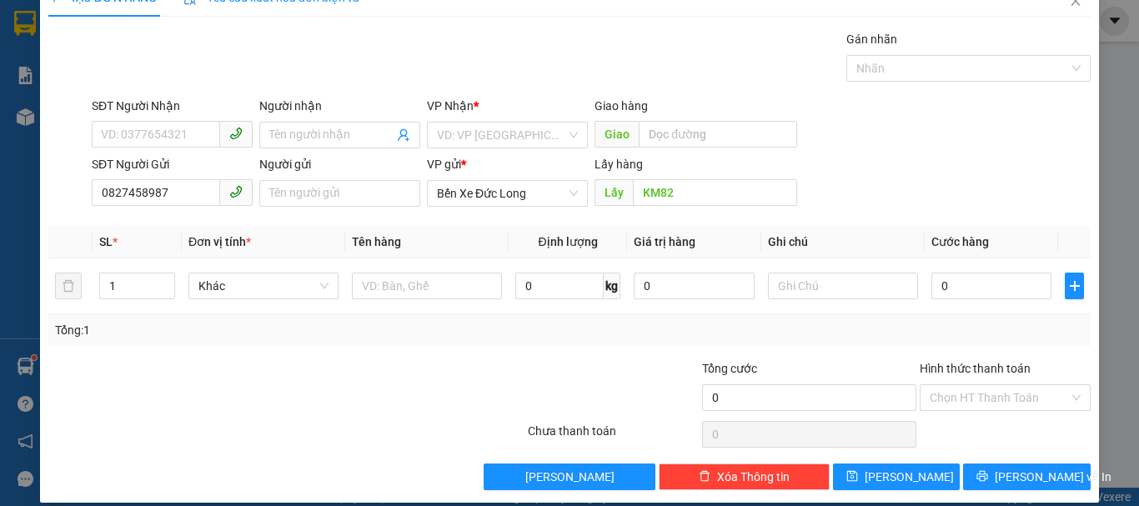
scroll to position [47, 0]
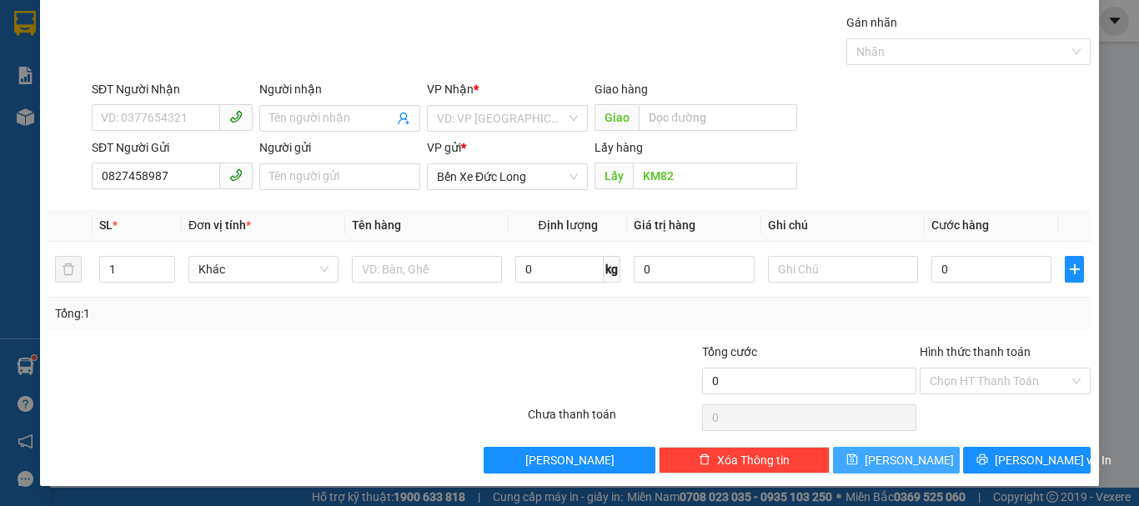
drag, startPoint x: 882, startPoint y: 468, endPoint x: 856, endPoint y: 450, distance: 31.2
click at [883, 468] on button "Lưu" at bounding box center [897, 460] width 128 height 27
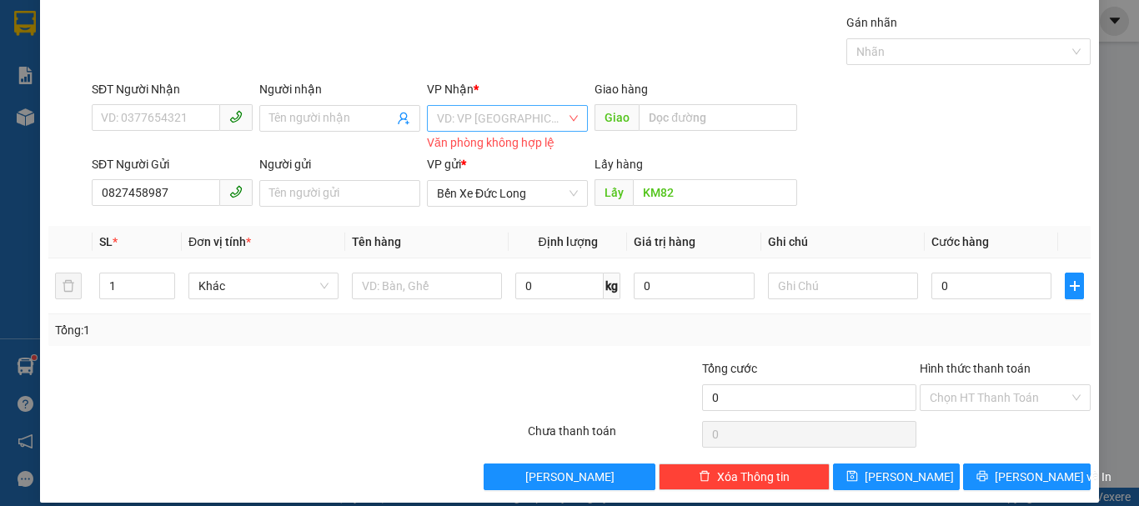
click at [478, 111] on input "search" at bounding box center [501, 118] width 129 height 25
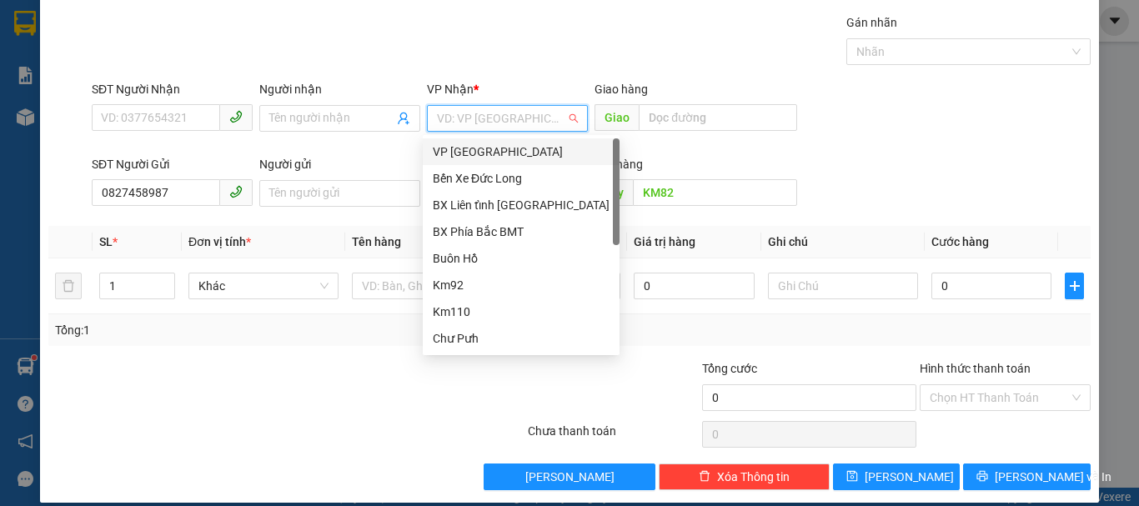
click at [445, 148] on div "VP [GEOGRAPHIC_DATA]" at bounding box center [521, 152] width 177 height 18
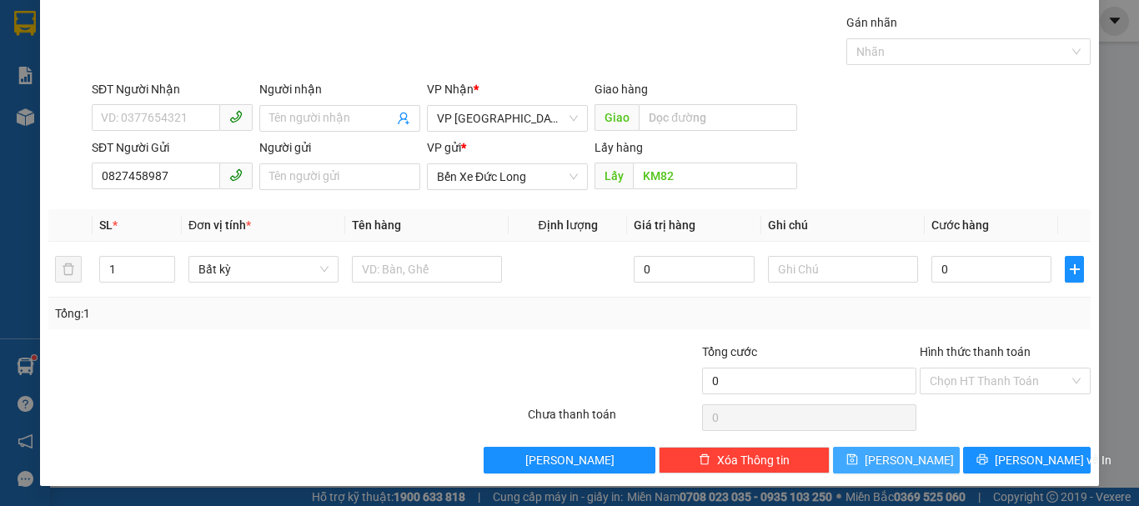
click at [901, 458] on span "Lưu" at bounding box center [908, 460] width 89 height 18
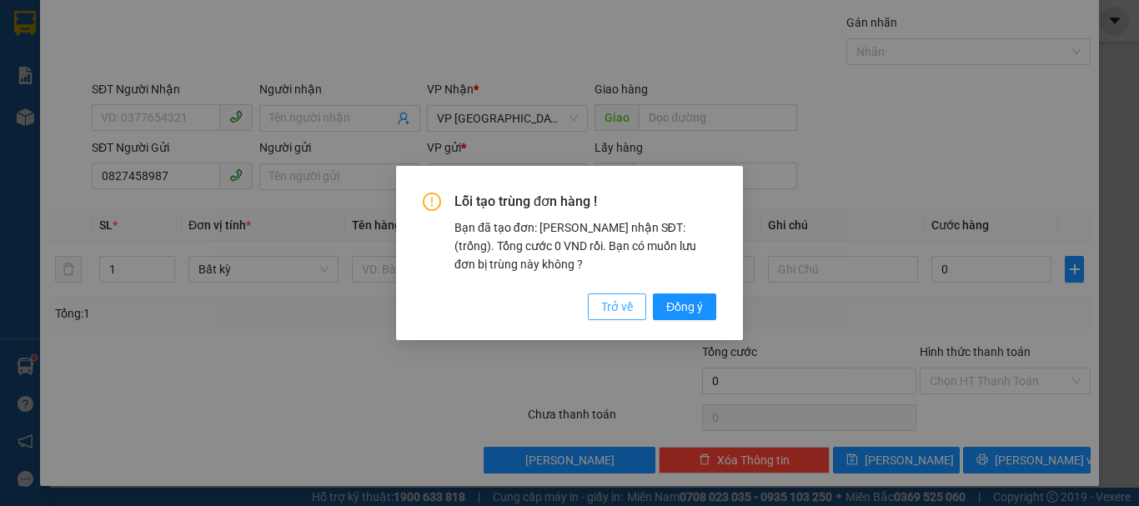
click at [621, 309] on span "Trở về" at bounding box center [617, 307] width 32 height 18
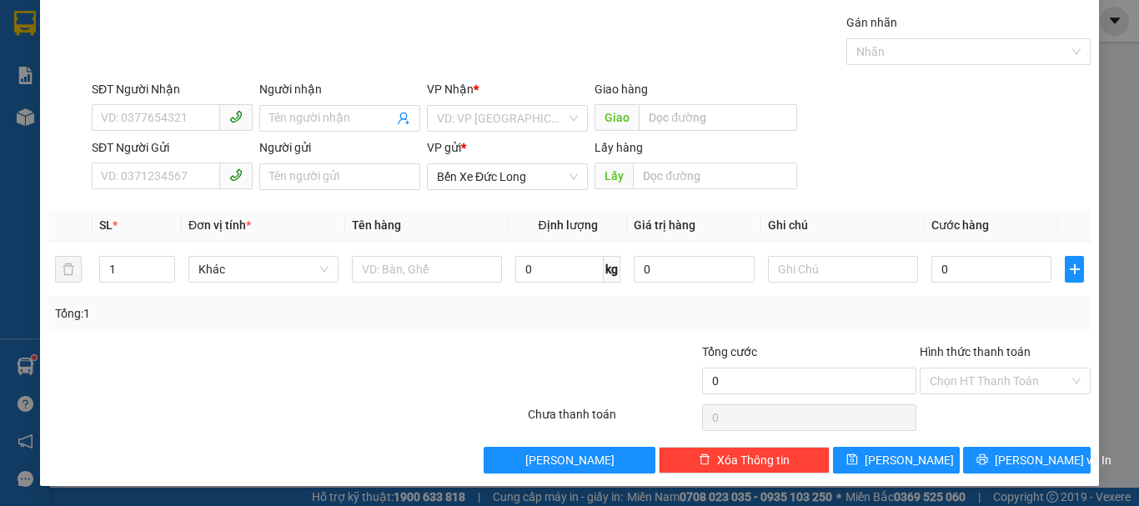
drag, startPoint x: 17, startPoint y: 148, endPoint x: 28, endPoint y: 116, distance: 33.5
click at [18, 148] on div "TẠO ĐƠN HÀNG Yêu cầu xuất hóa đơn điện tử Transit Pickup Surcharge Ids Transit …" at bounding box center [569, 253] width 1139 height 506
click at [28, 114] on div "TẠO ĐƠN HÀNG Yêu cầu xuất hóa đơn điện tử Transit Pickup Surcharge Ids Transit …" at bounding box center [569, 253] width 1139 height 506
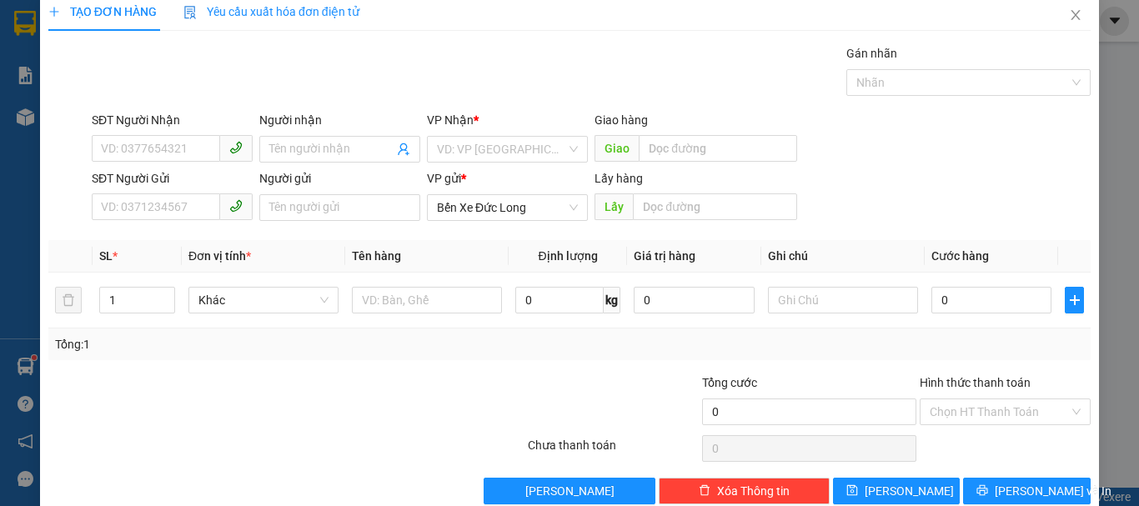
scroll to position [0, 0]
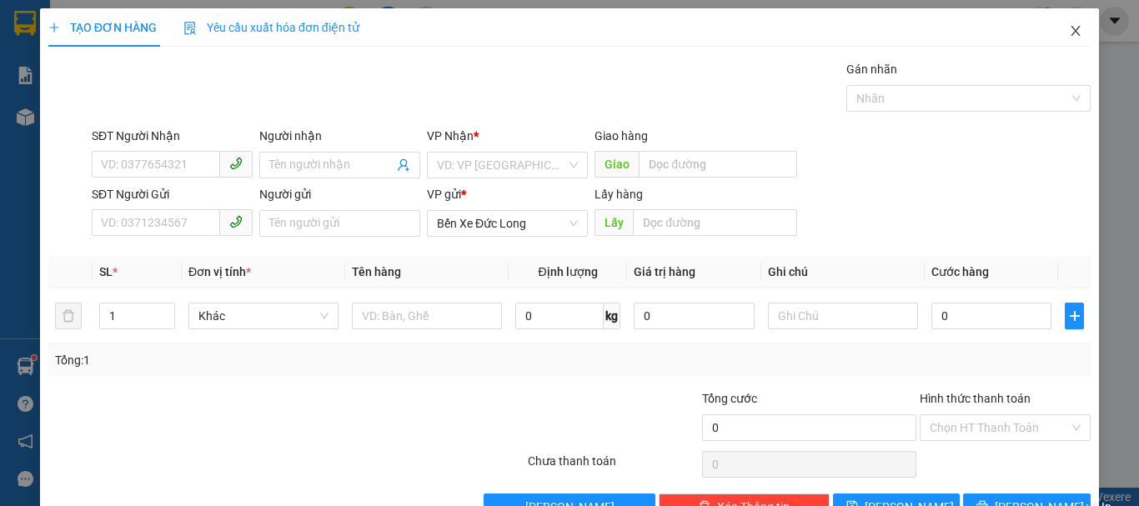
click at [1069, 32] on icon "close" at bounding box center [1075, 30] width 13 height 13
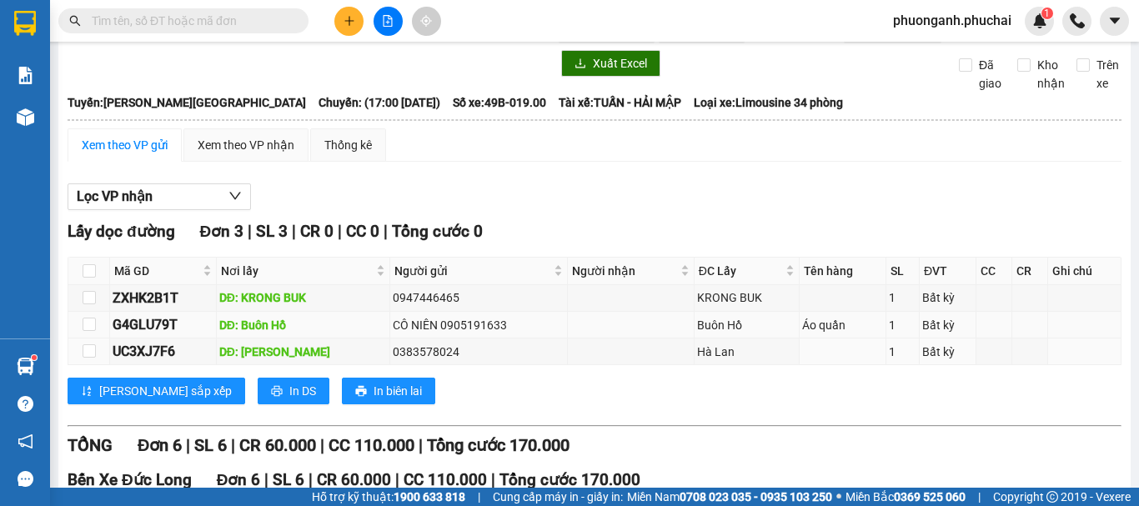
scroll to position [83, 0]
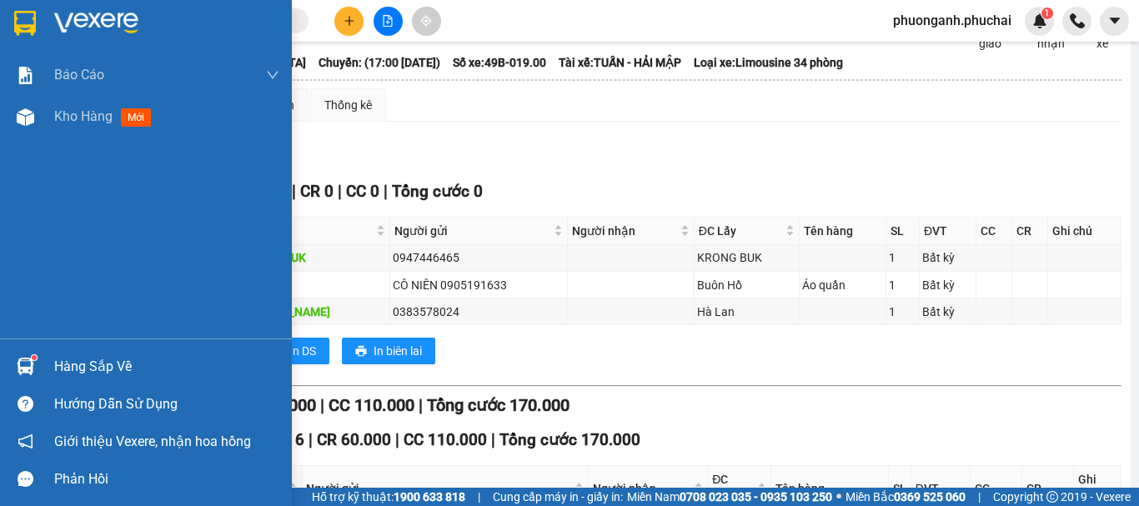
drag, startPoint x: 58, startPoint y: 200, endPoint x: 87, endPoint y: 168, distance: 43.7
click at [61, 199] on div "Báo cáo Mẫu 1: Báo cáo dòng tiền theo nhân viên Mẫu 3.1: Thống kê đơn hàng văn …" at bounding box center [146, 196] width 292 height 284
drag, startPoint x: 104, startPoint y: 129, endPoint x: 132, endPoint y: 146, distance: 32.2
click at [105, 129] on div "Kho hàng mới" at bounding box center [166, 117] width 225 height 42
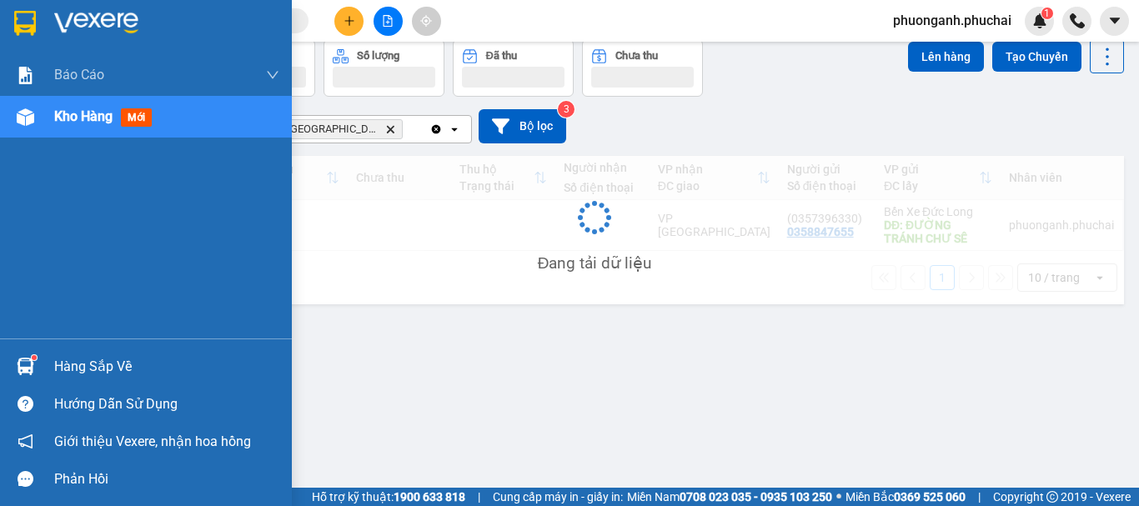
scroll to position [77, 0]
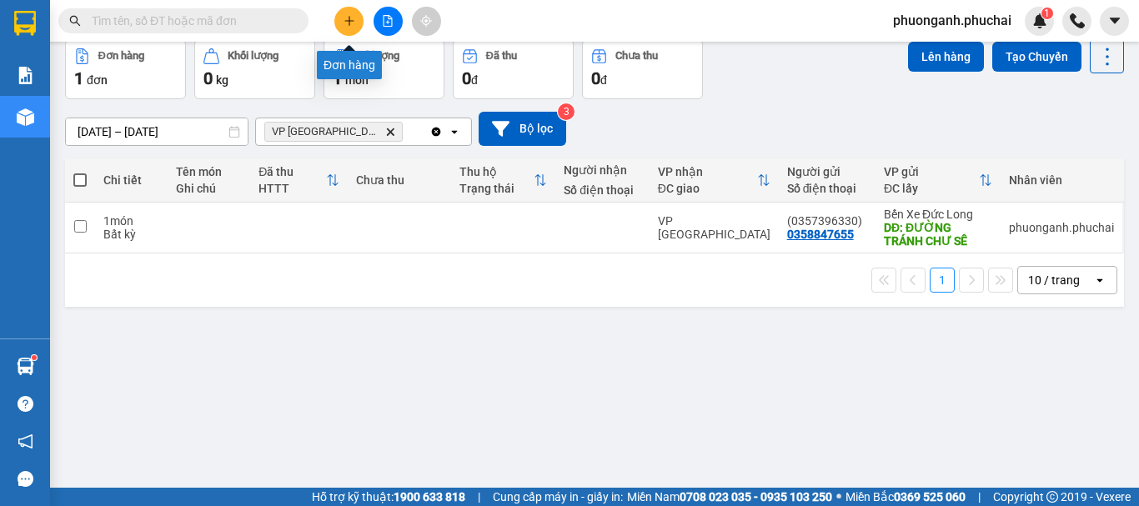
click at [353, 26] on icon "plus" at bounding box center [349, 21] width 12 height 12
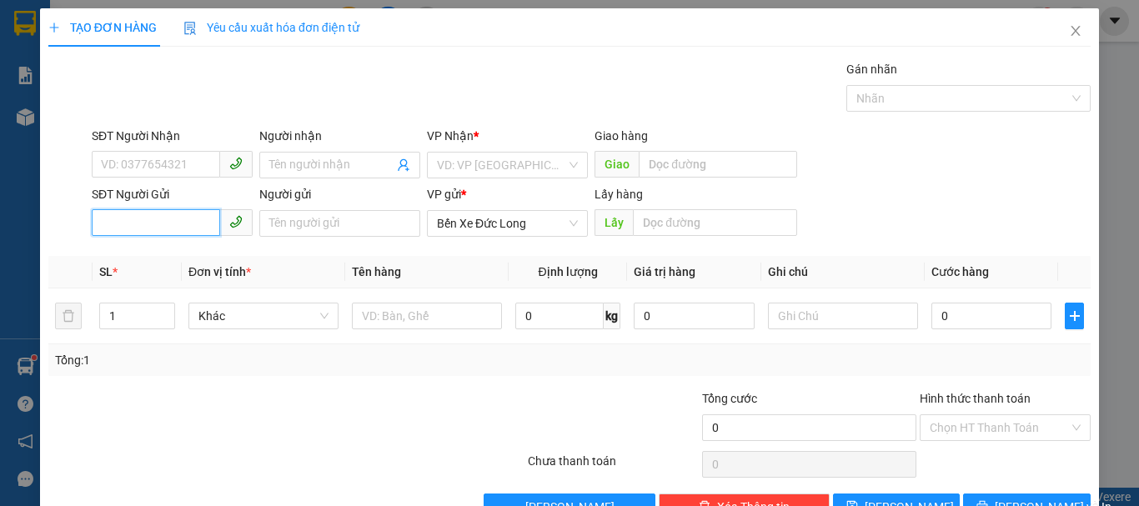
paste input "0827458987"
type input "0827458987"
click at [476, 161] on input "search" at bounding box center [501, 165] width 129 height 25
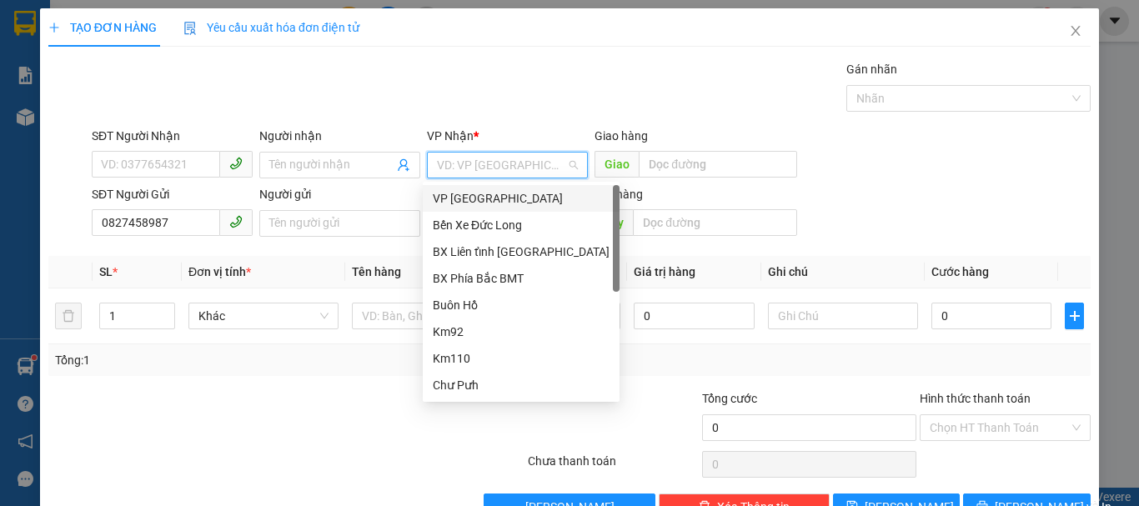
click at [449, 197] on div "VP [GEOGRAPHIC_DATA]" at bounding box center [521, 198] width 177 height 18
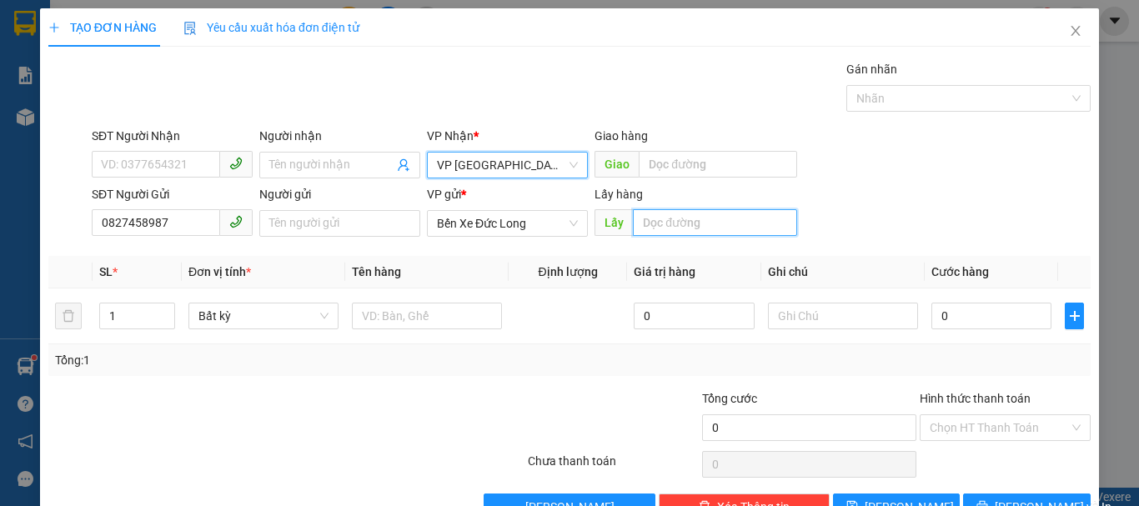
click at [664, 223] on input "text" at bounding box center [715, 222] width 164 height 27
type input "KM82"
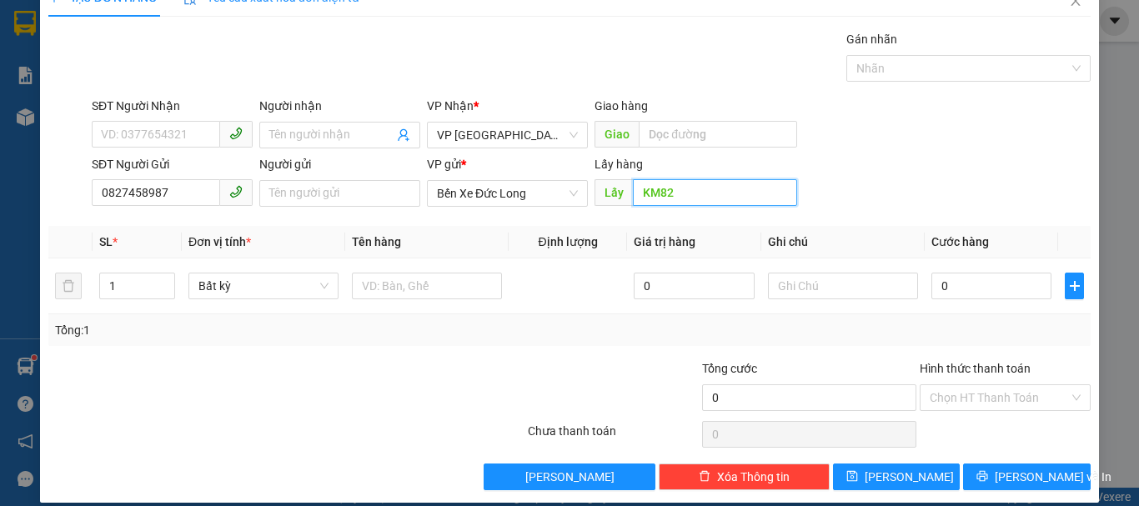
scroll to position [47, 0]
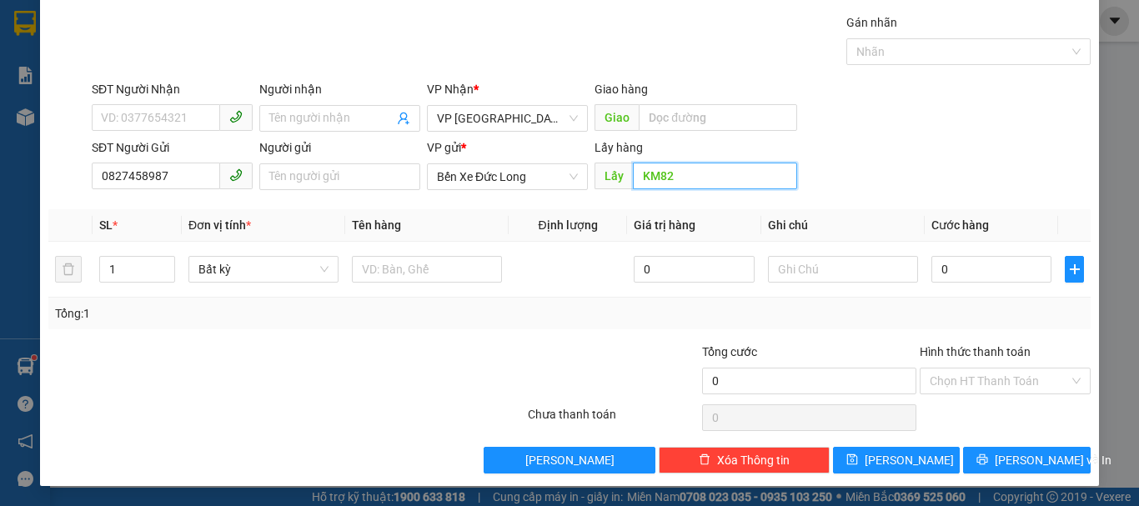
click at [684, 181] on input "KM82" at bounding box center [715, 176] width 164 height 27
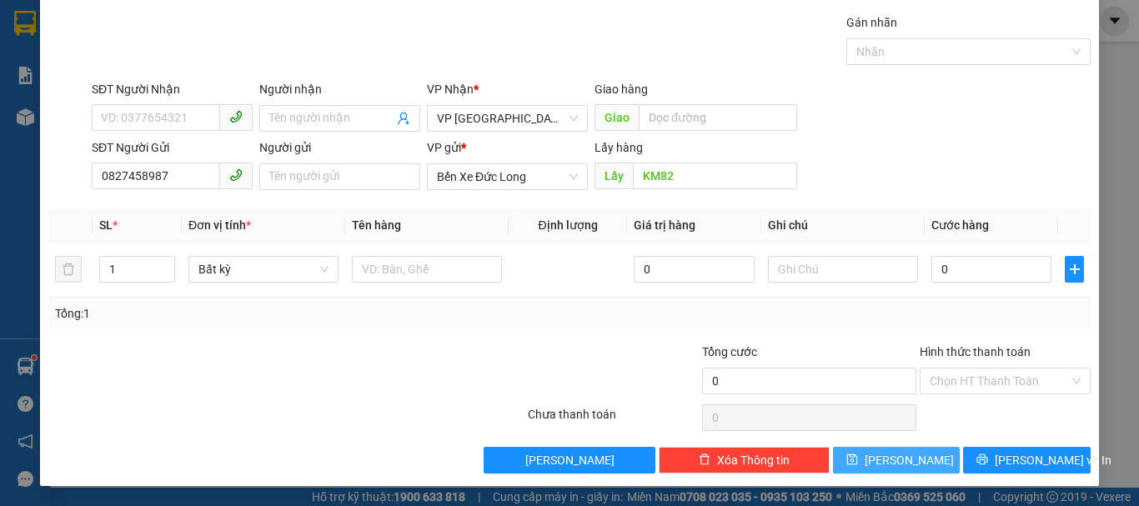
click at [887, 464] on span "Lưu" at bounding box center [908, 460] width 89 height 18
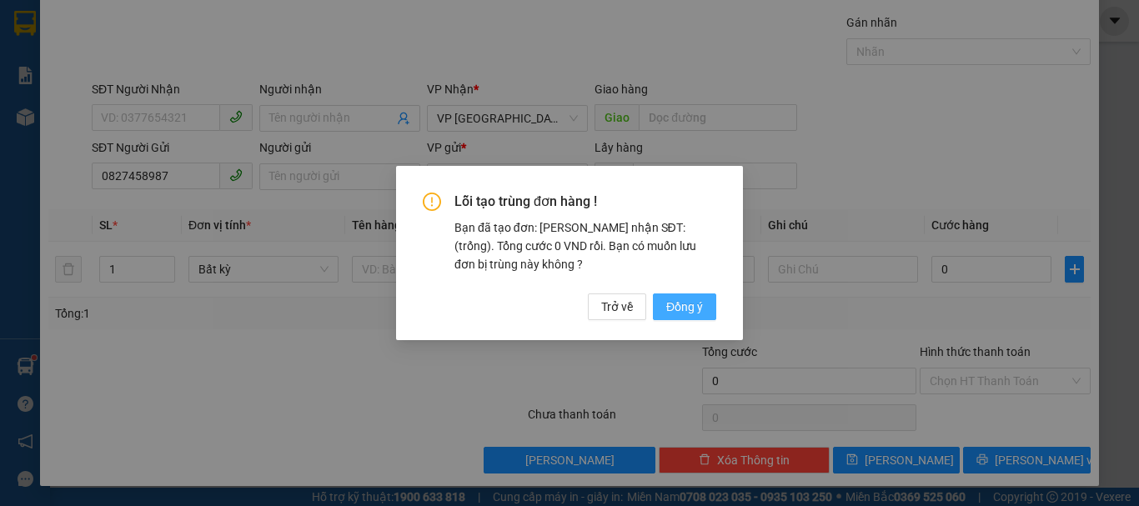
click at [700, 308] on span "Đồng ý" at bounding box center [684, 307] width 37 height 18
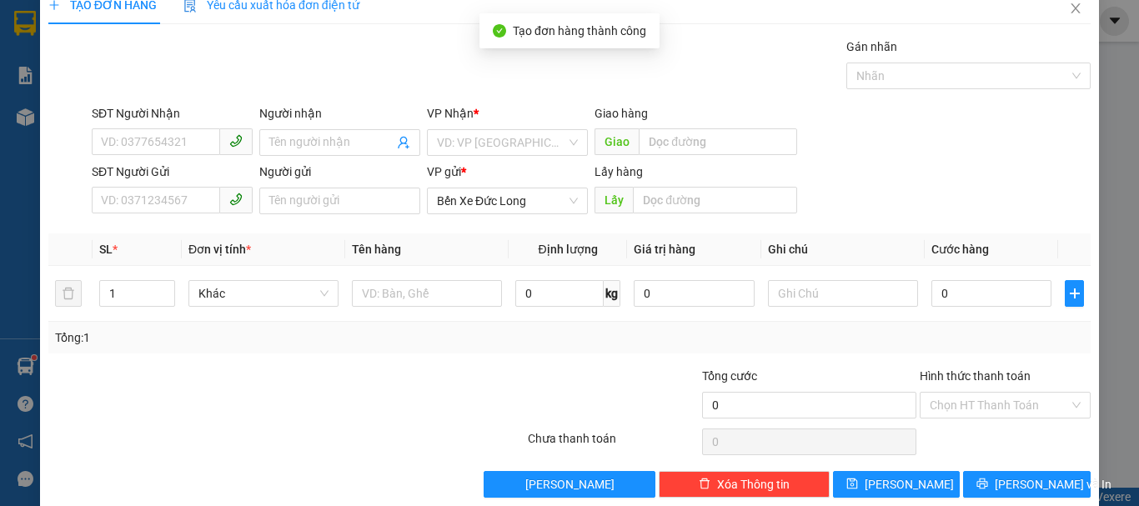
scroll to position [0, 0]
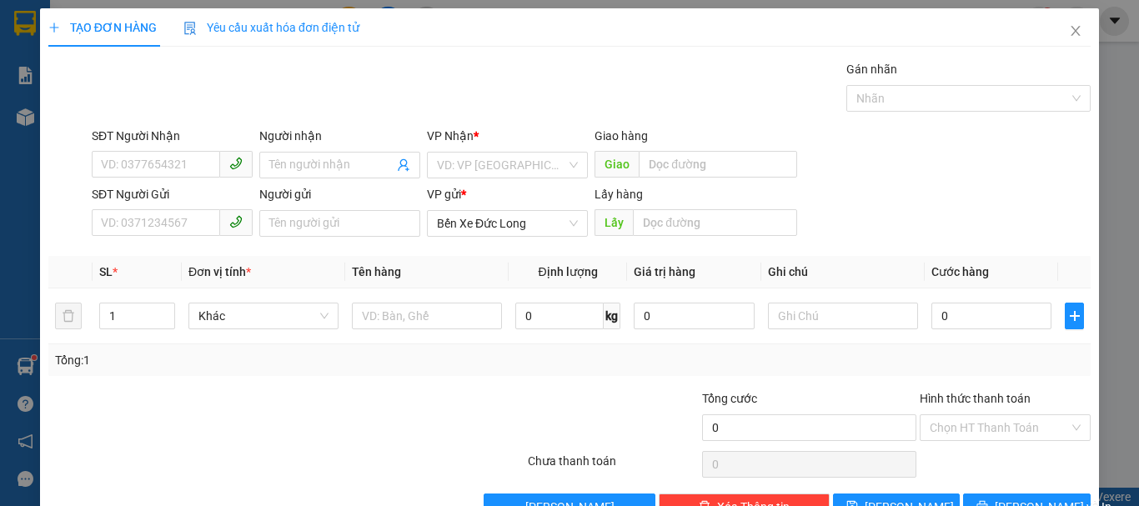
click at [24, 118] on div "TẠO ĐƠN HÀNG Yêu cầu xuất hóa đơn điện tử Transit Pickup Surcharge Ids Transit …" at bounding box center [569, 253] width 1139 height 506
click at [1069, 33] on icon "close" at bounding box center [1075, 30] width 13 height 13
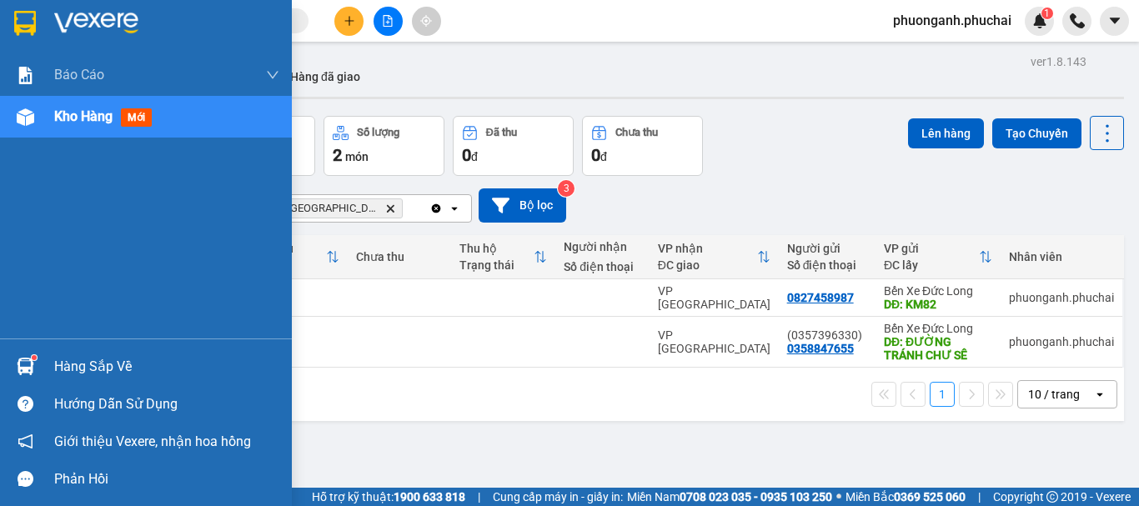
click at [96, 118] on span "Kho hàng" at bounding box center [83, 116] width 58 height 16
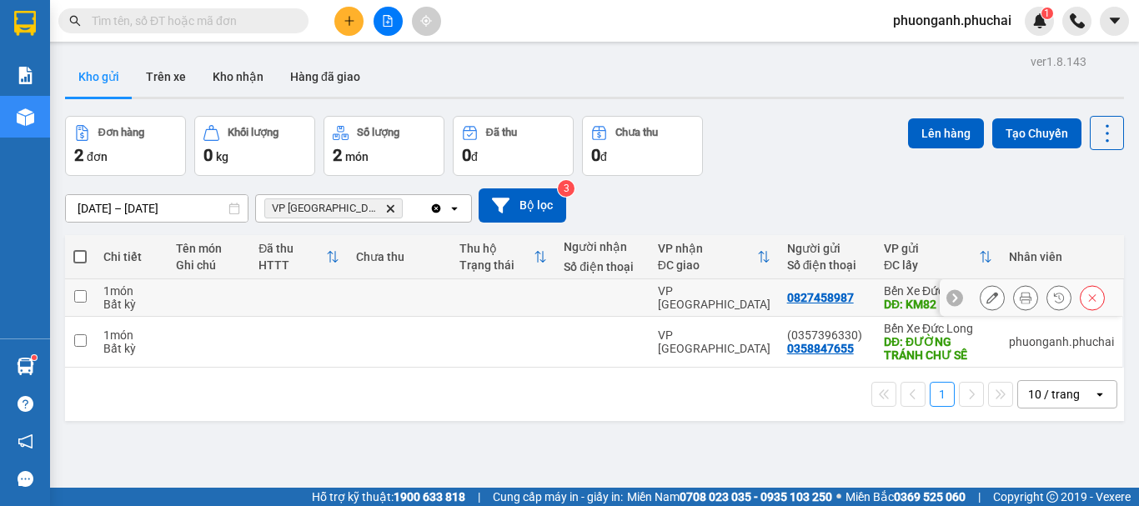
click at [86, 296] on input "checkbox" at bounding box center [80, 296] width 13 height 13
checkbox input "true"
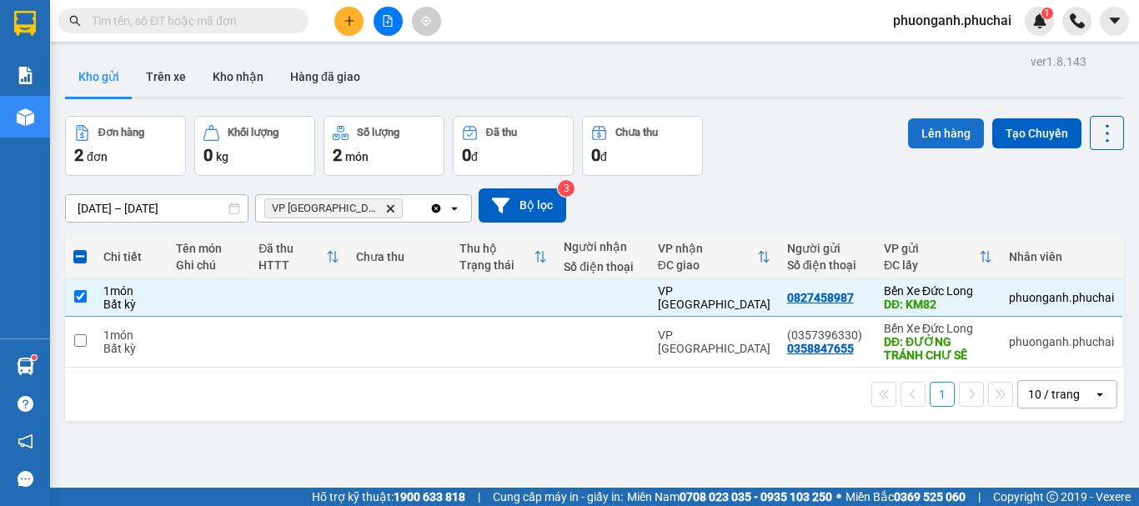
click at [927, 136] on button "Lên hàng" at bounding box center [946, 133] width 76 height 30
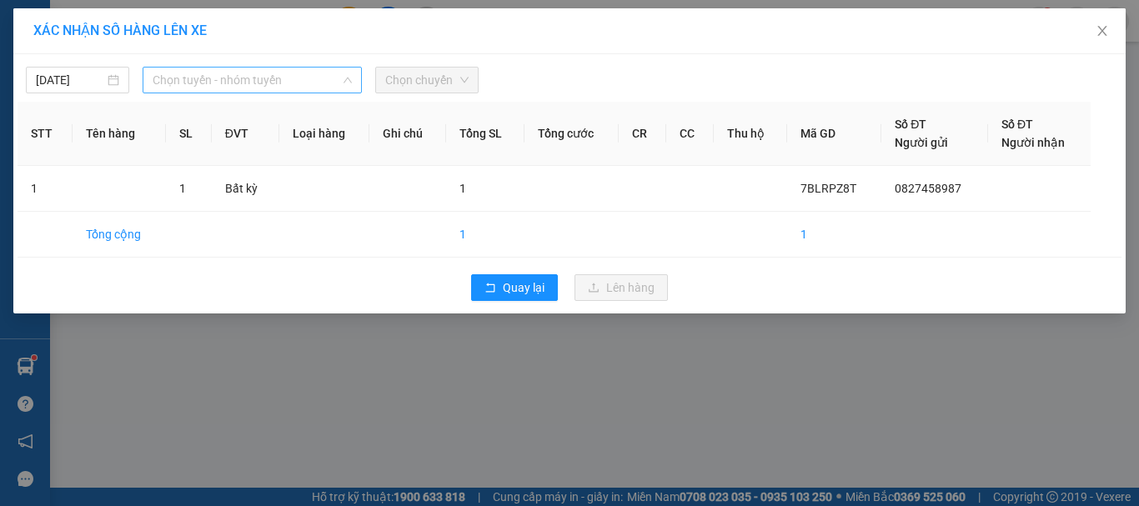
click at [238, 73] on span "Chọn tuyến - nhóm tuyến" at bounding box center [252, 80] width 199 height 25
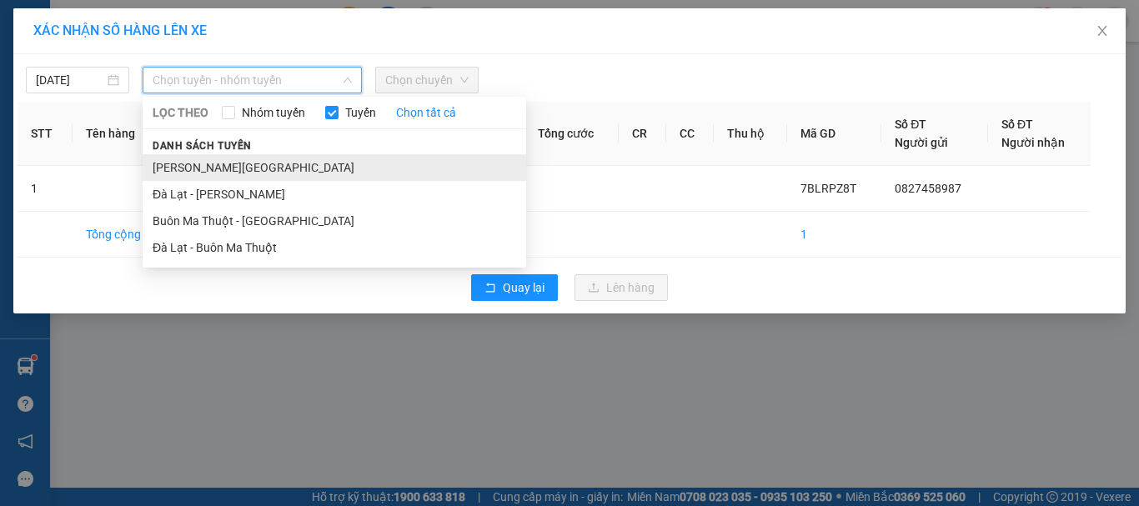
click at [213, 169] on li "Gia Lai - Đà Lạt" at bounding box center [334, 167] width 383 height 27
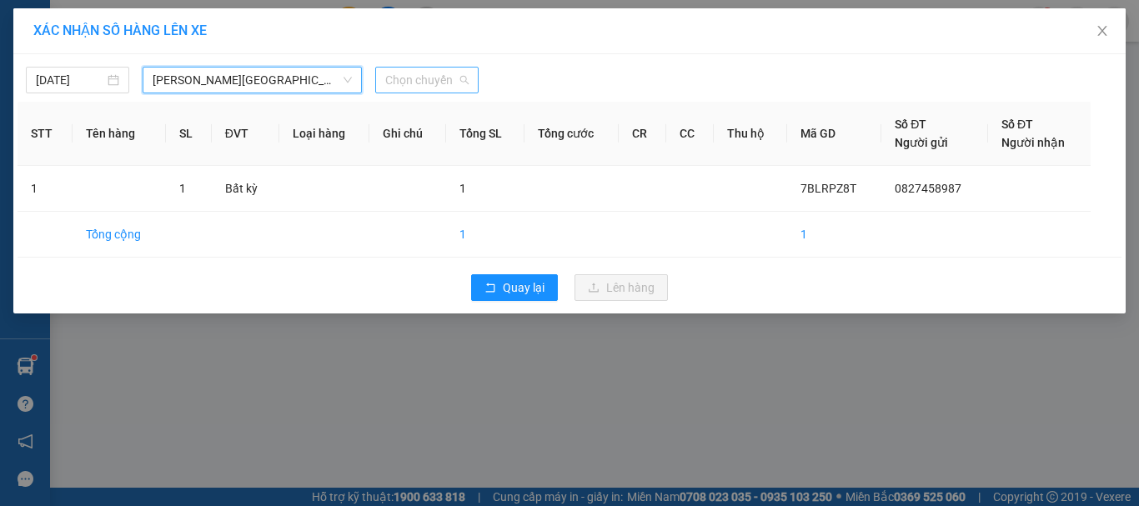
click at [441, 78] on span "Chọn chuyến" at bounding box center [426, 80] width 83 height 25
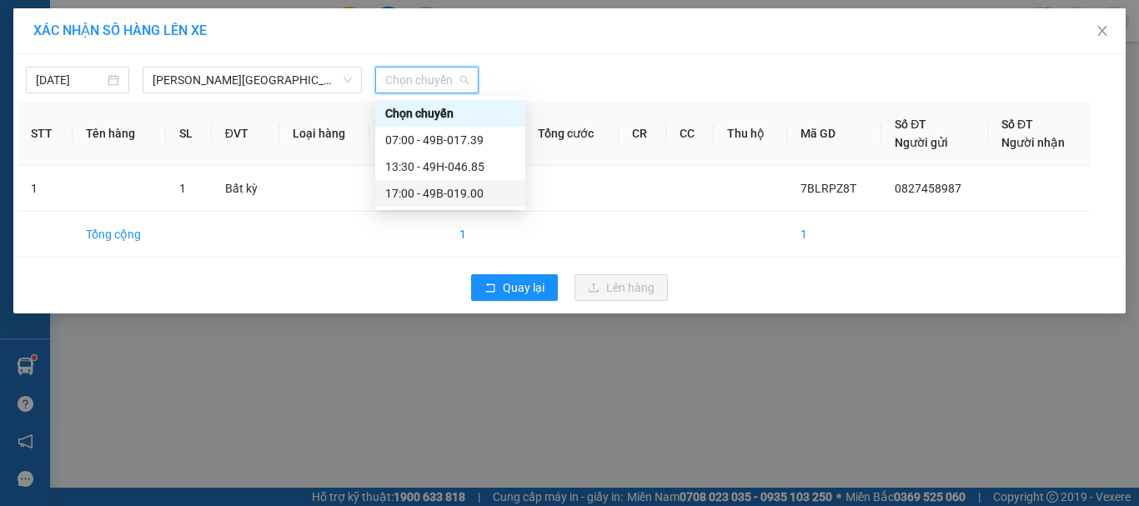
click at [418, 198] on div "17:00 - 49B-019.00" at bounding box center [450, 193] width 130 height 18
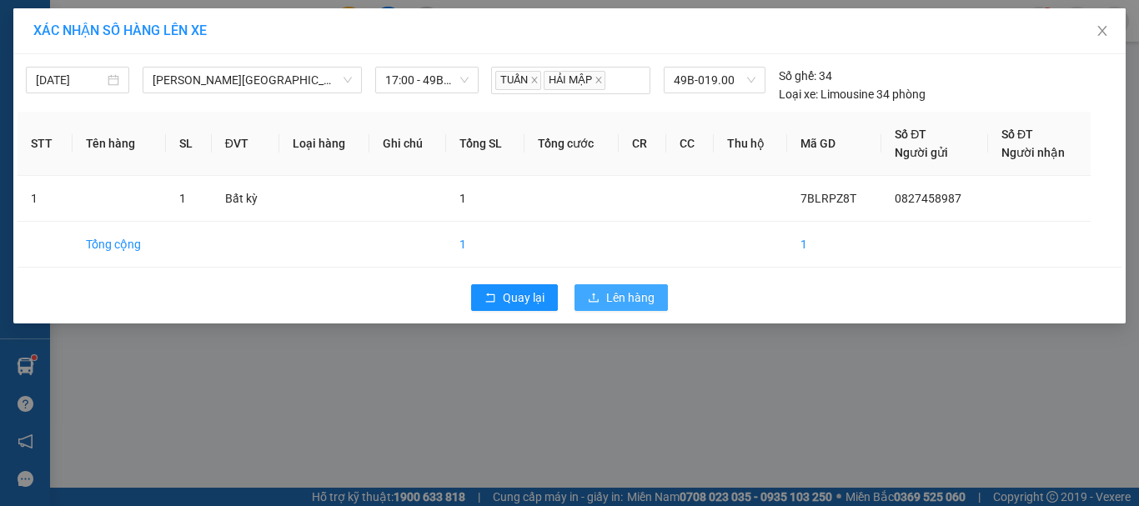
click at [629, 295] on span "Lên hàng" at bounding box center [630, 297] width 48 height 18
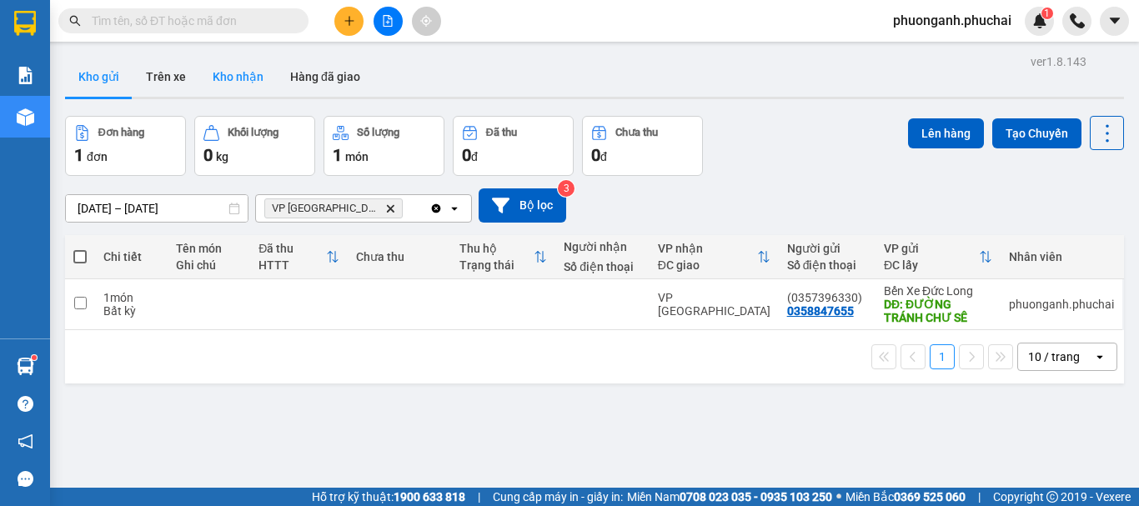
click at [244, 81] on button "Kho nhận" at bounding box center [238, 77] width 78 height 40
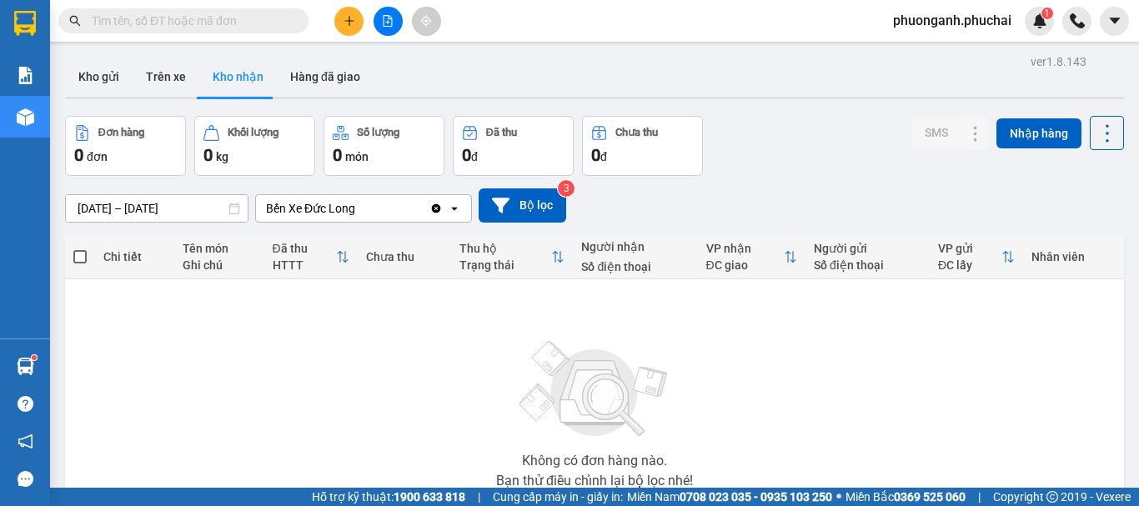
drag, startPoint x: 85, startPoint y: 72, endPoint x: 345, endPoint y: 25, distance: 264.2
click at [88, 70] on button "Kho gửi" at bounding box center [99, 77] width 68 height 40
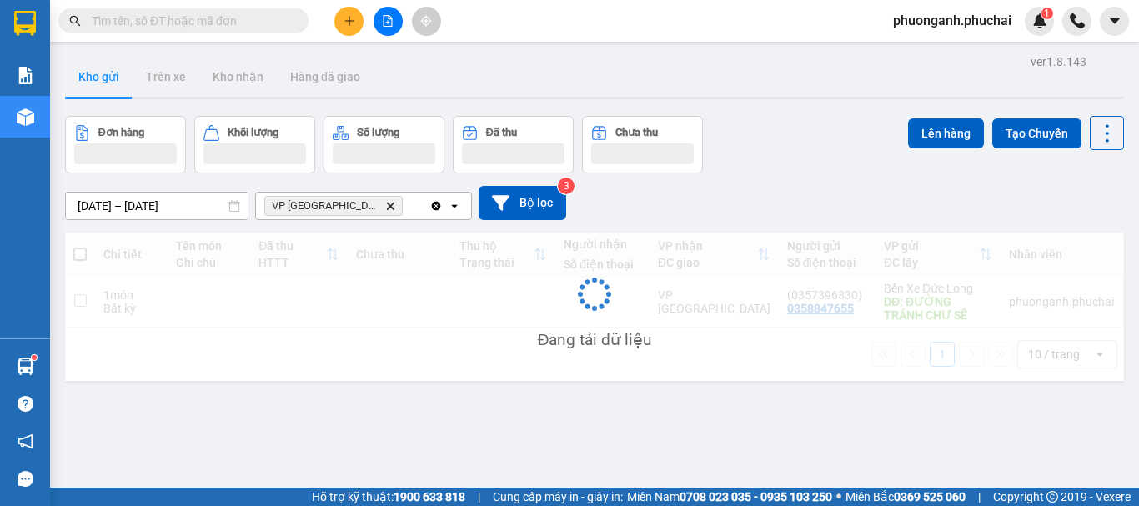
click at [390, 19] on icon "file-add" at bounding box center [387, 21] width 9 height 12
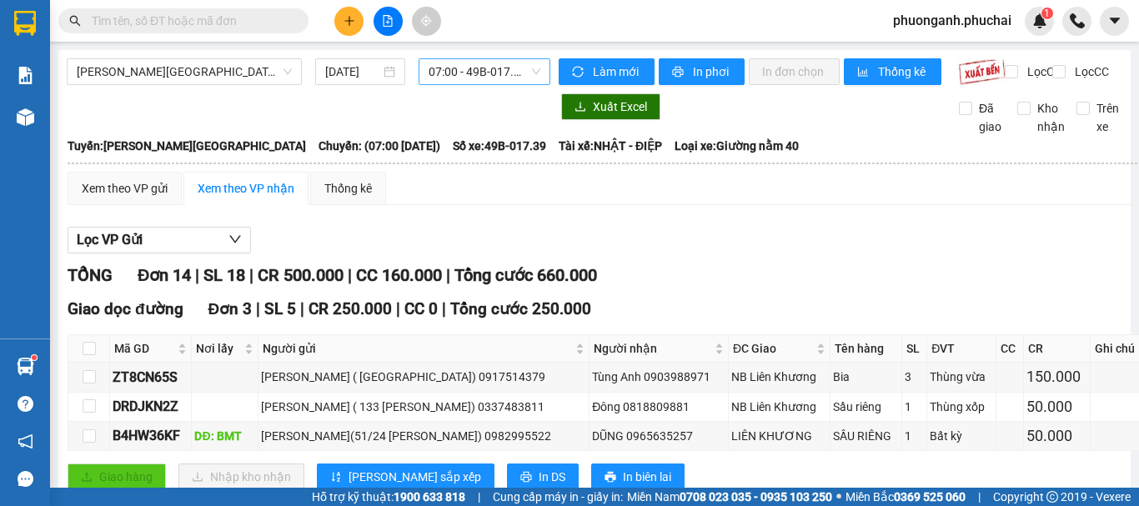
click at [453, 68] on span "07:00 - 49B-017.39" at bounding box center [484, 71] width 112 height 25
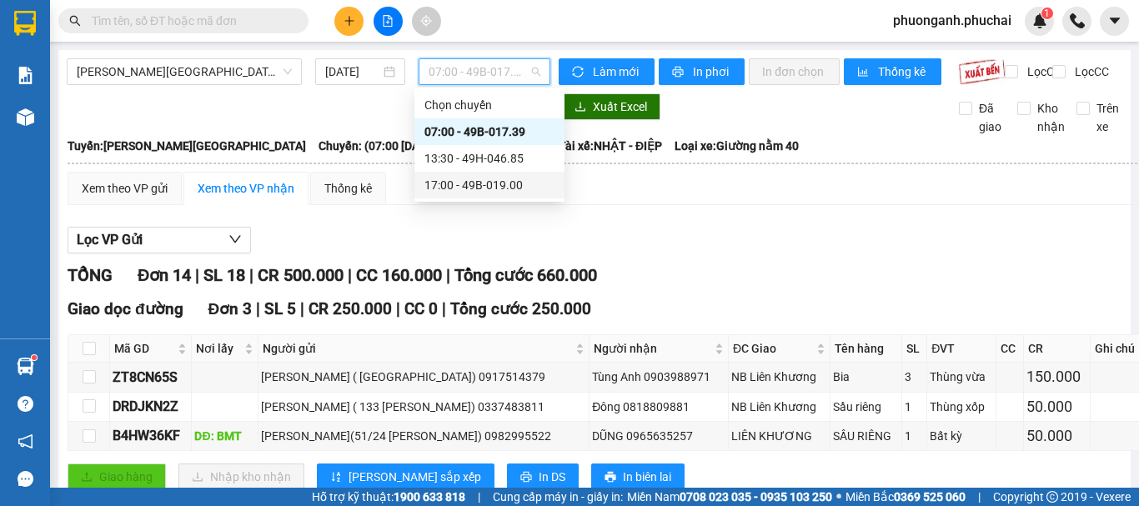
click at [448, 181] on div "17:00 - 49B-019.00" at bounding box center [489, 185] width 130 height 18
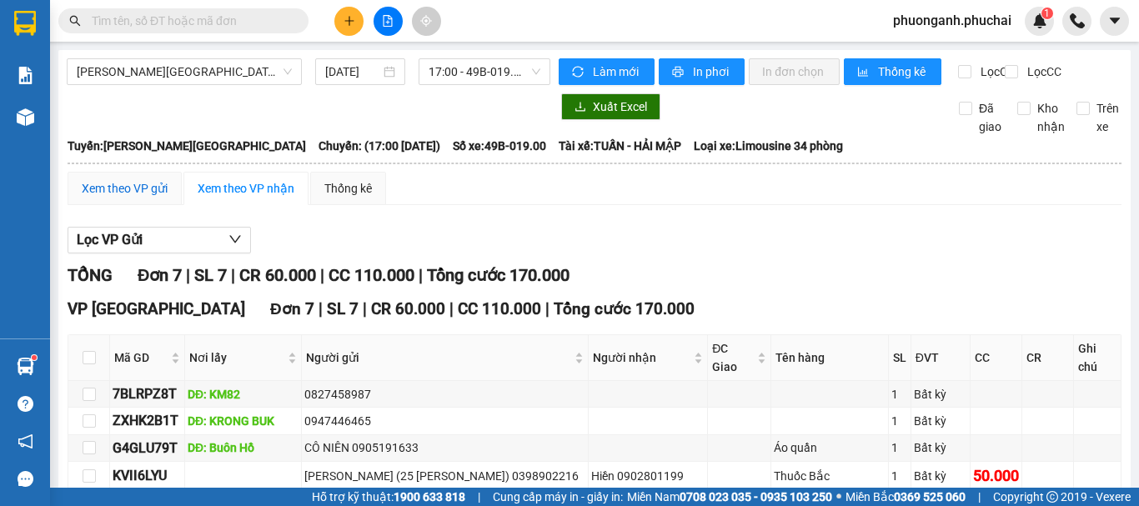
click at [110, 198] on div "Xem theo VP gửi" at bounding box center [125, 188] width 86 height 18
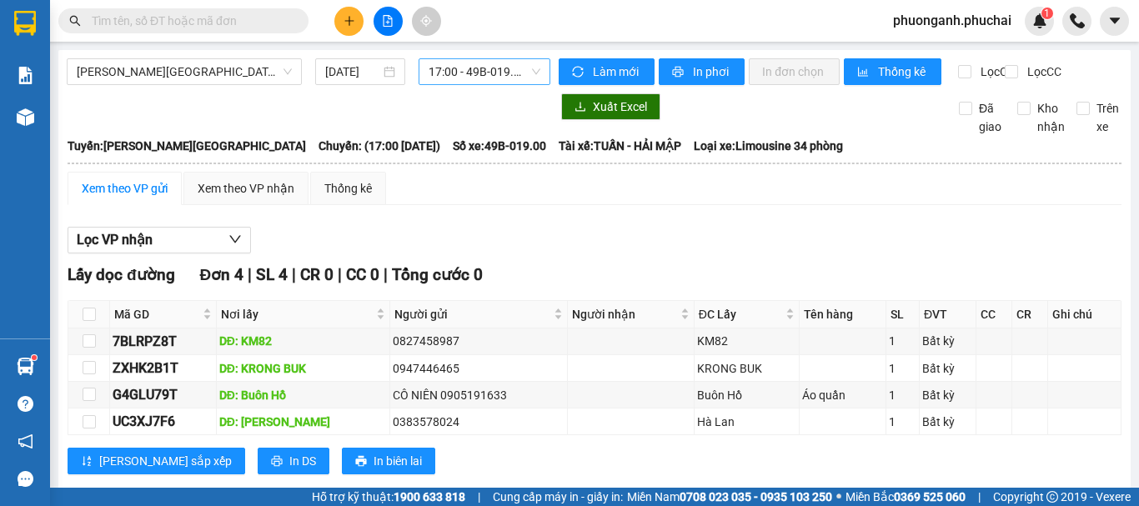
click at [482, 77] on span "17:00 - 49B-019.00" at bounding box center [484, 71] width 112 height 25
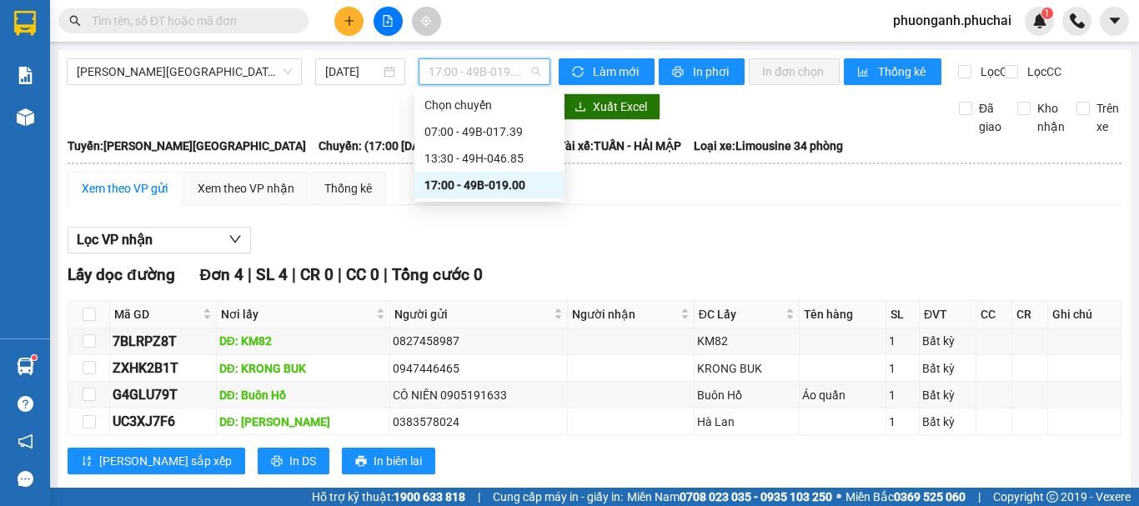
click at [458, 188] on div "17:00 - 49B-019.00" at bounding box center [489, 185] width 130 height 18
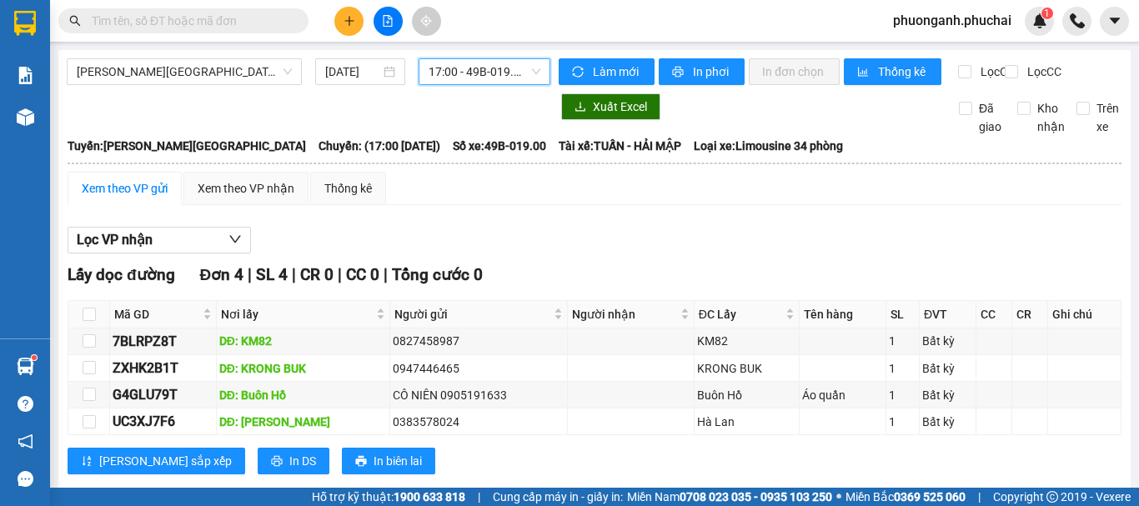
click at [133, 198] on div "Xem theo VP gửi" at bounding box center [125, 188] width 86 height 18
click at [696, 67] on span "In phơi" at bounding box center [712, 72] width 38 height 18
click at [352, 26] on icon "plus" at bounding box center [349, 21] width 12 height 12
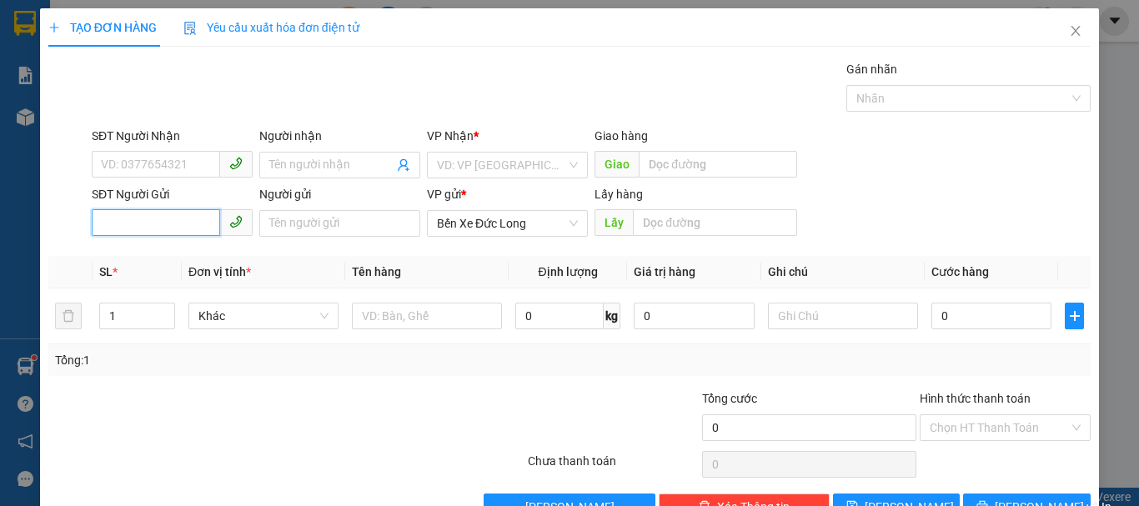
click at [181, 227] on input "SĐT Người Gửi" at bounding box center [156, 222] width 128 height 27
click at [155, 223] on input "SĐT Người Gửi" at bounding box center [156, 222] width 128 height 27
type input "0868333755"
click at [491, 163] on input "search" at bounding box center [501, 165] width 129 height 25
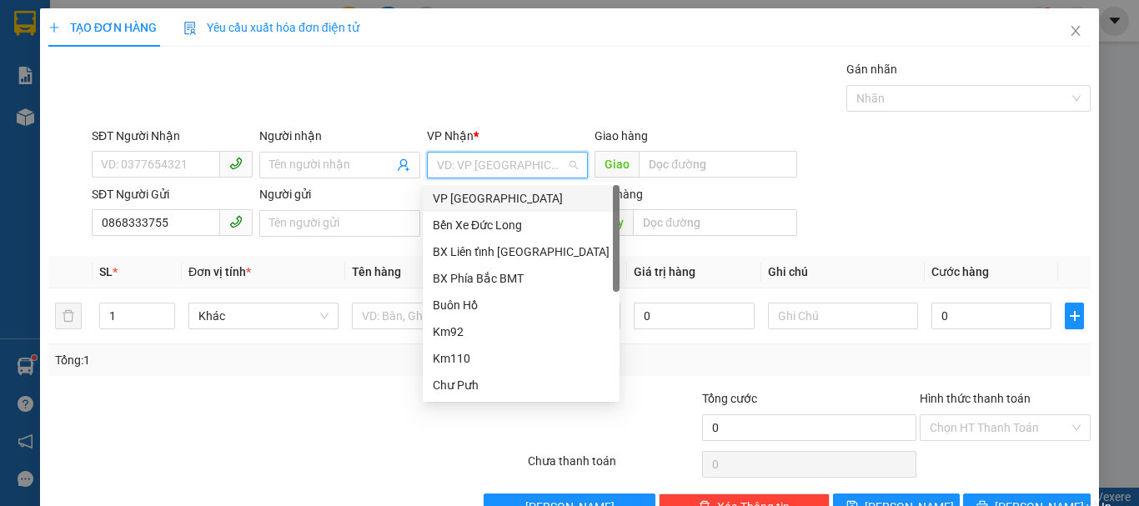
click at [456, 193] on div "VP [GEOGRAPHIC_DATA]" at bounding box center [521, 198] width 177 height 18
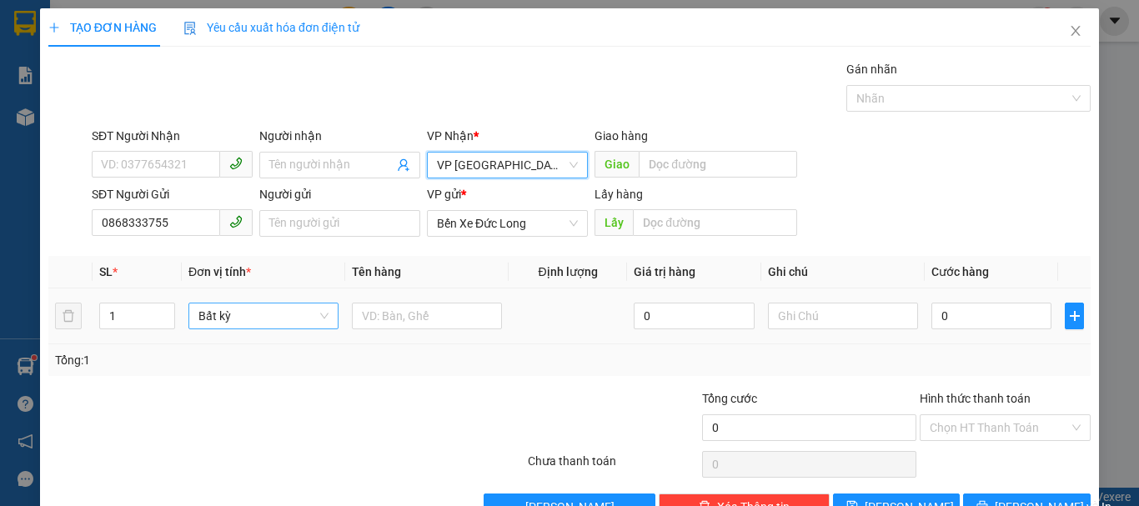
click at [253, 318] on span "Bất kỳ" at bounding box center [263, 315] width 130 height 25
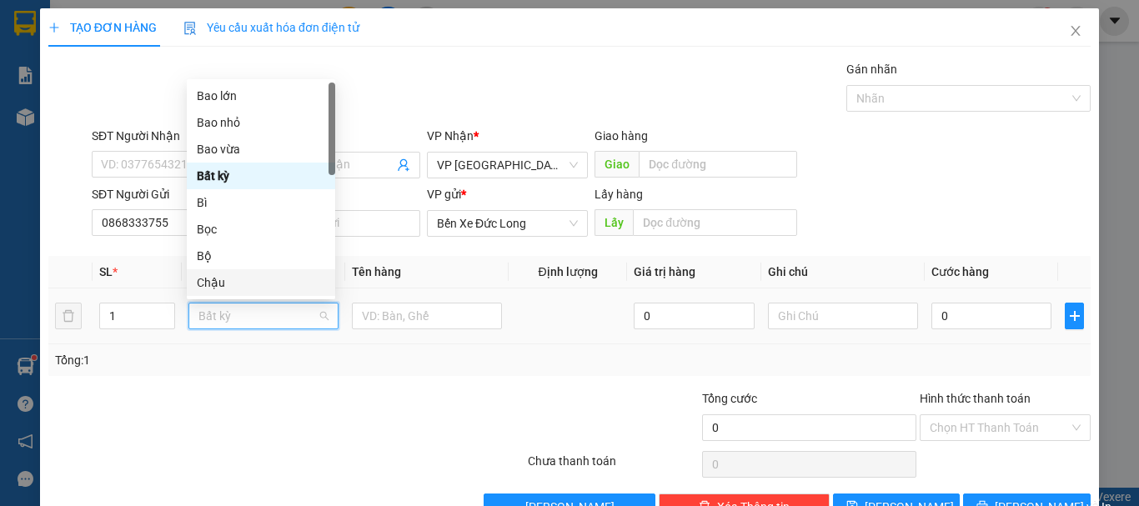
type input "T"
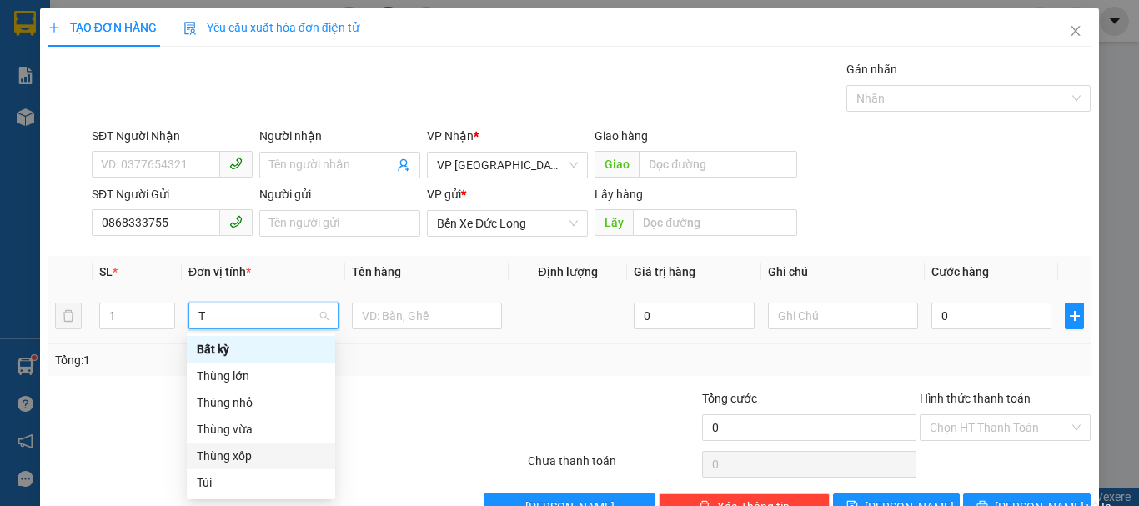
click at [243, 459] on div "Thùng xốp" at bounding box center [261, 456] width 128 height 18
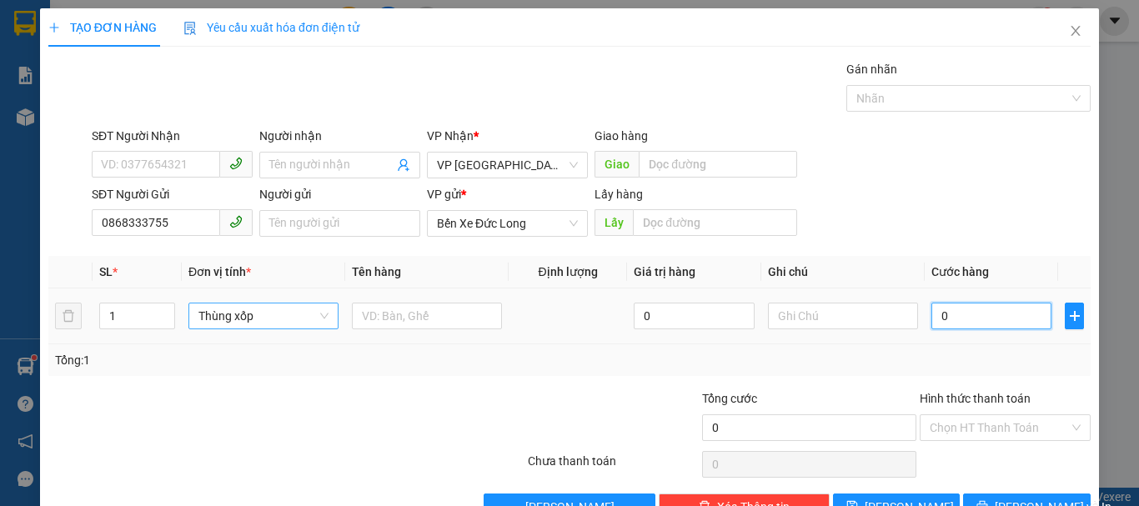
click at [939, 314] on input "0" at bounding box center [991, 316] width 120 height 27
drag, startPoint x: 939, startPoint y: 314, endPoint x: 919, endPoint y: 318, distance: 20.4
click at [924, 318] on td "0" at bounding box center [990, 316] width 133 height 56
type input "5"
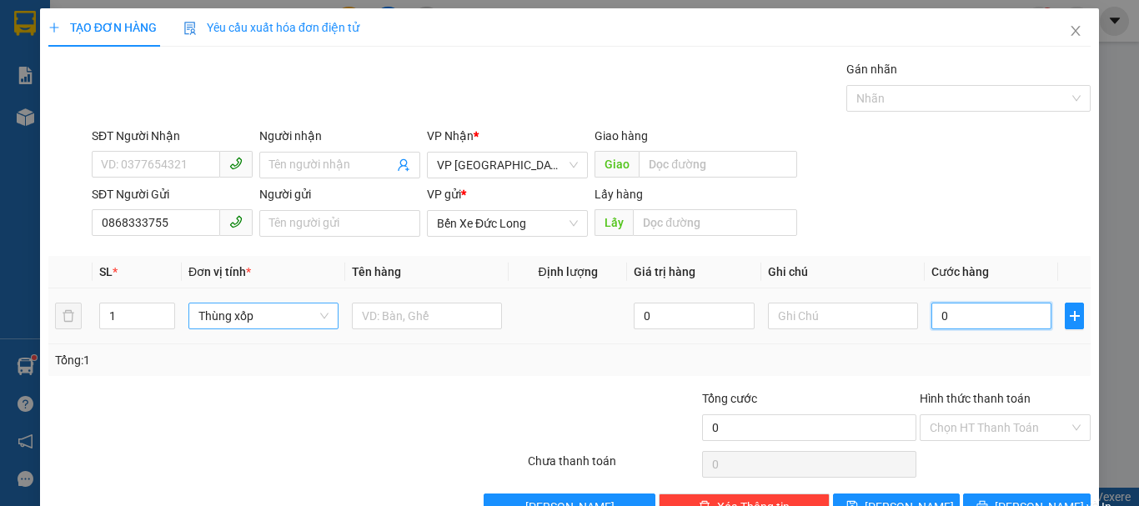
type input "5"
type input "50"
type input "500"
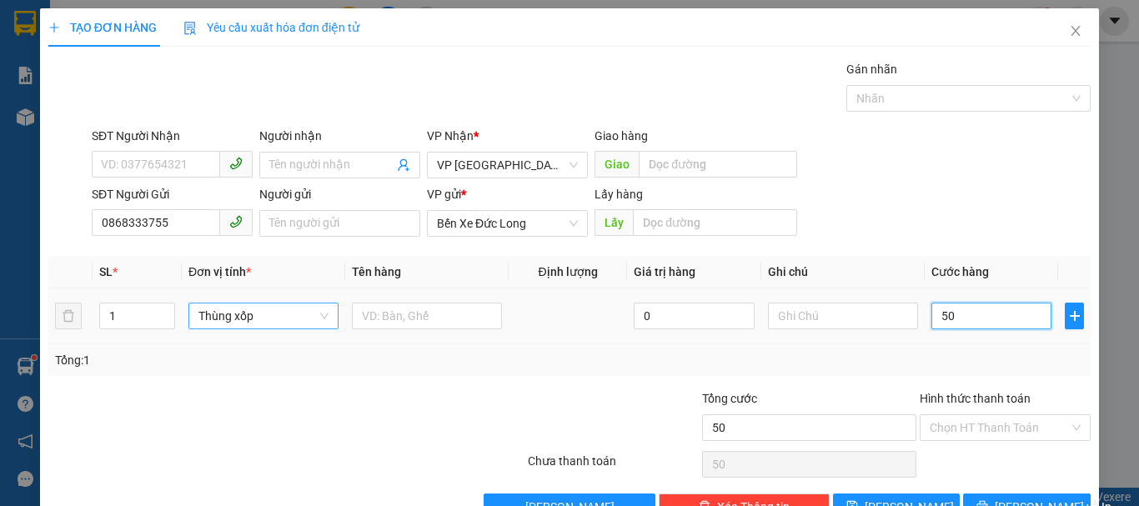
type input "500"
type input "5.000"
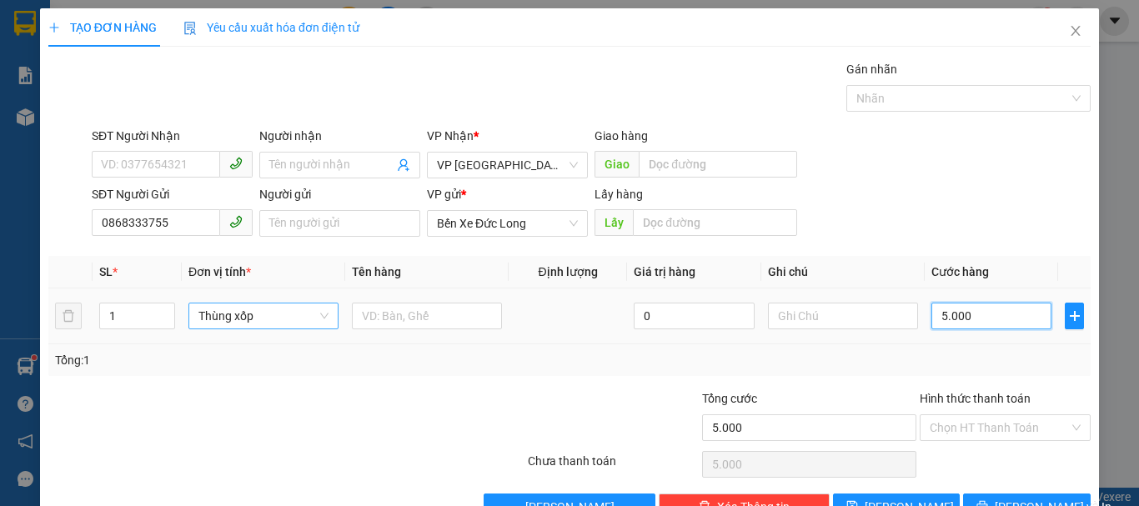
type input "50.000"
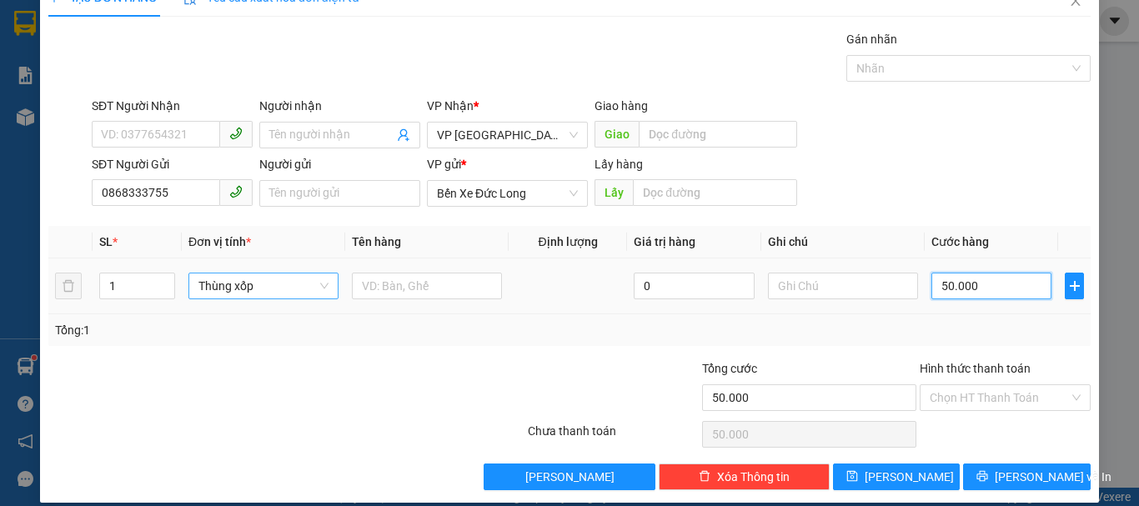
scroll to position [47, 0]
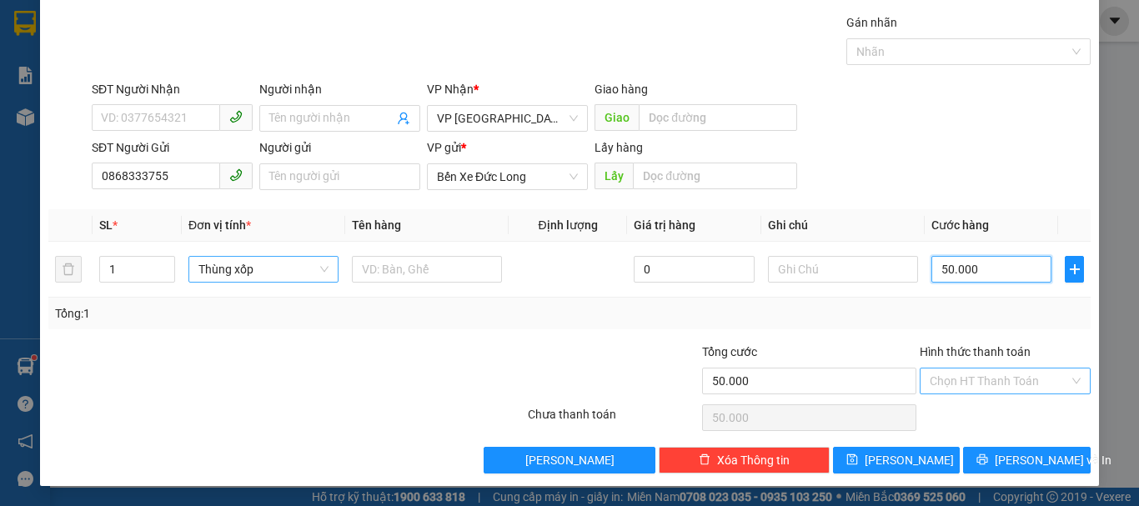
type input "50.000"
click at [958, 371] on input "Hình thức thanh toán" at bounding box center [998, 380] width 139 height 25
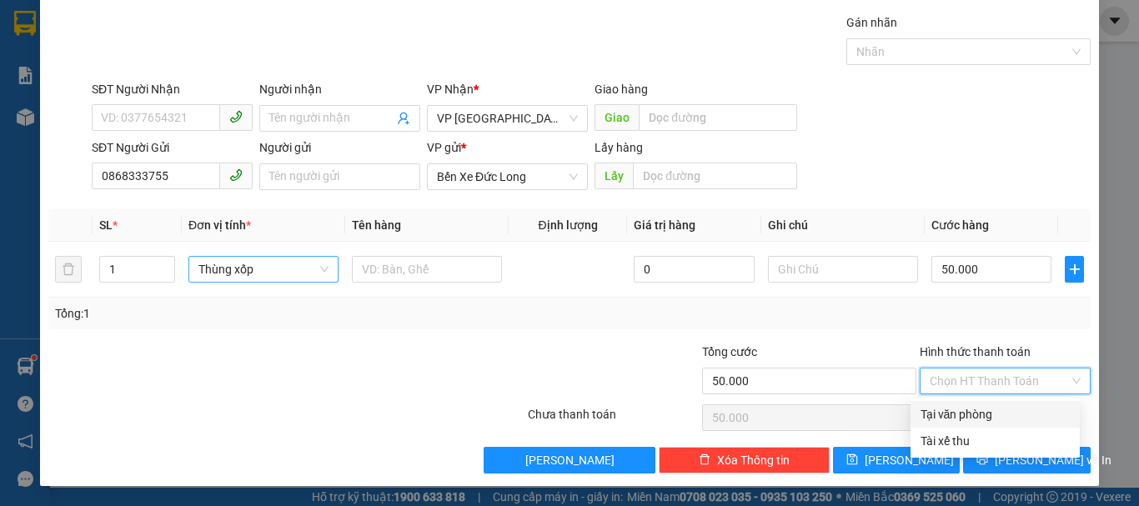
click at [957, 414] on div "Tại văn phòng" at bounding box center [994, 414] width 149 height 18
type input "0"
click at [952, 411] on div "Tại văn phòng" at bounding box center [994, 414] width 149 height 18
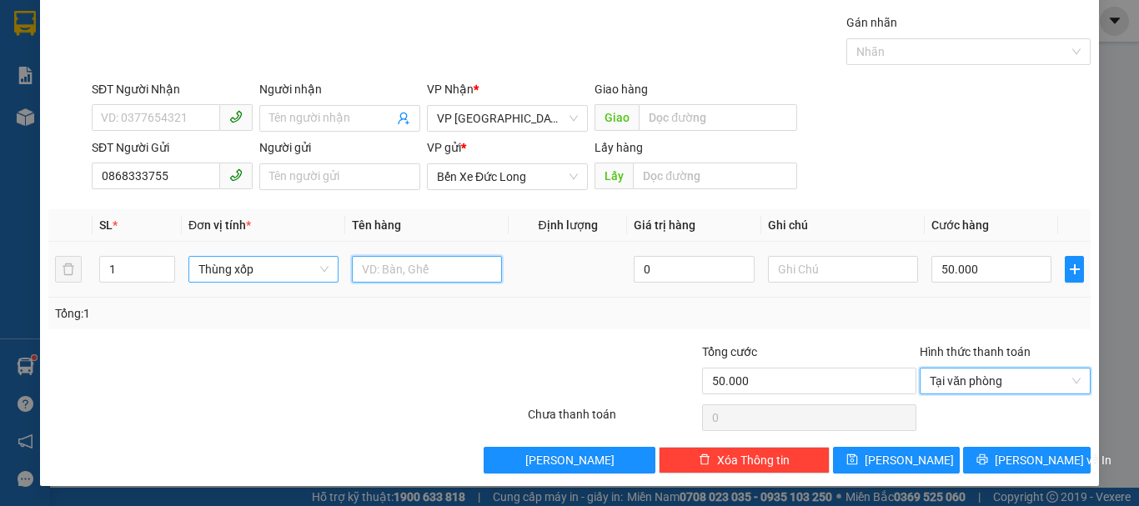
click at [393, 267] on input "text" at bounding box center [427, 269] width 150 height 27
type input "NƯỚC CUA"
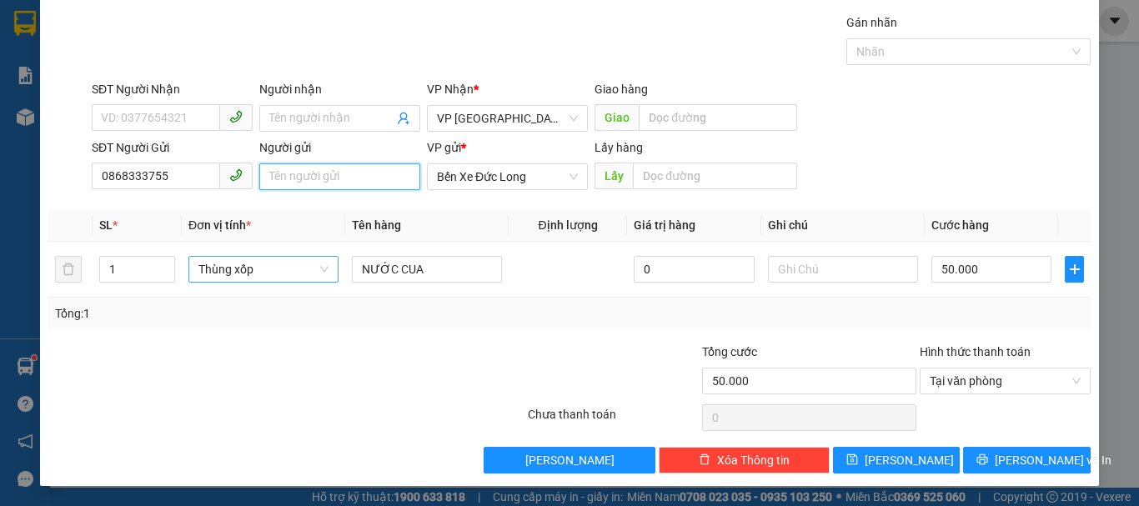
click at [301, 174] on input "Người gửi" at bounding box center [339, 176] width 161 height 27
click at [369, 178] on input "NGUYỄN THỊ VÂN" at bounding box center [339, 176] width 161 height 27
type input "NGUYỄN THỊ VÂN(HẺM 188 ÂU CƠ)"
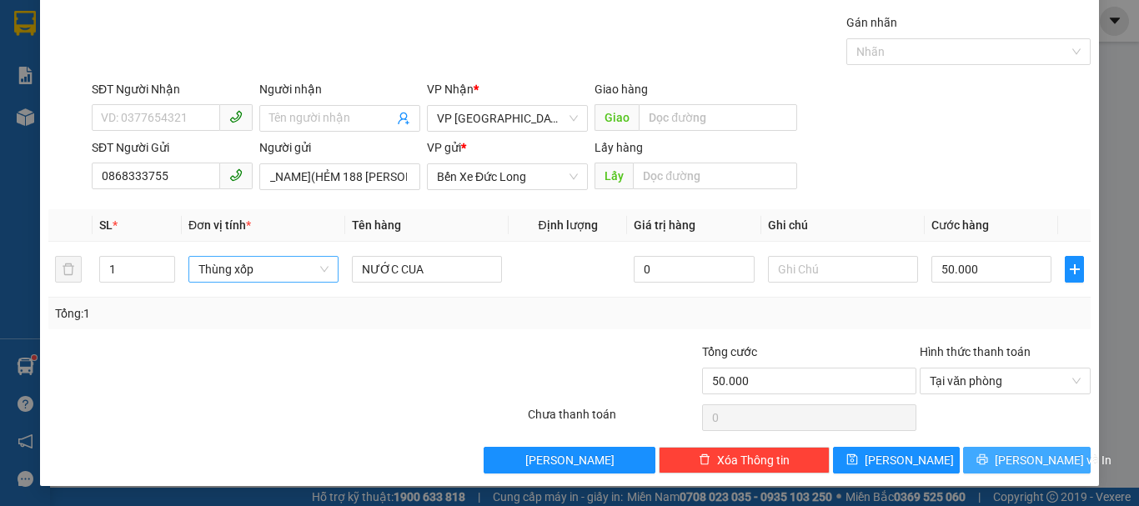
scroll to position [0, 0]
click at [1024, 467] on span "Lưu và In" at bounding box center [1052, 460] width 117 height 18
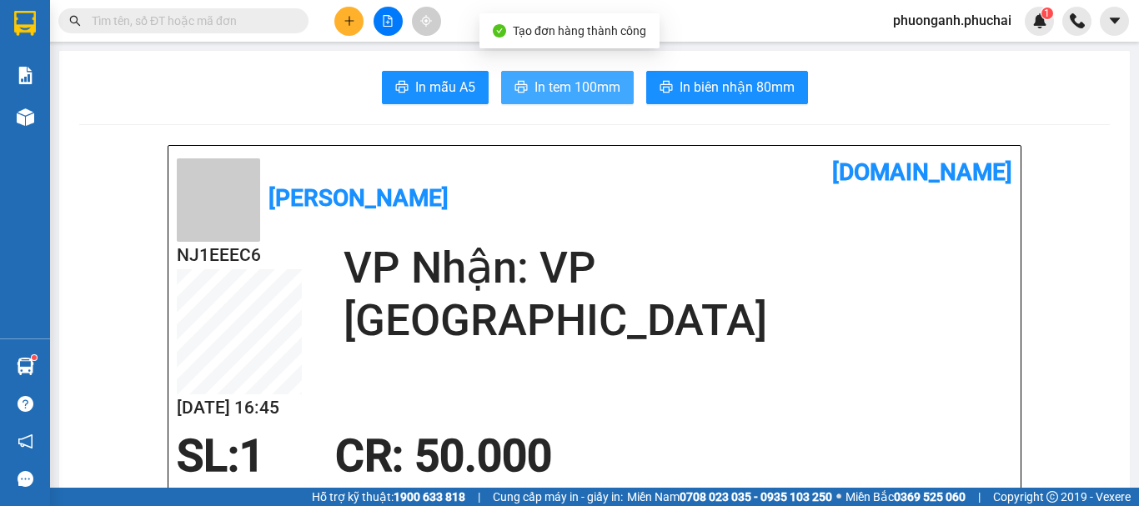
click at [584, 83] on span "In tem 100mm" at bounding box center [577, 87] width 86 height 21
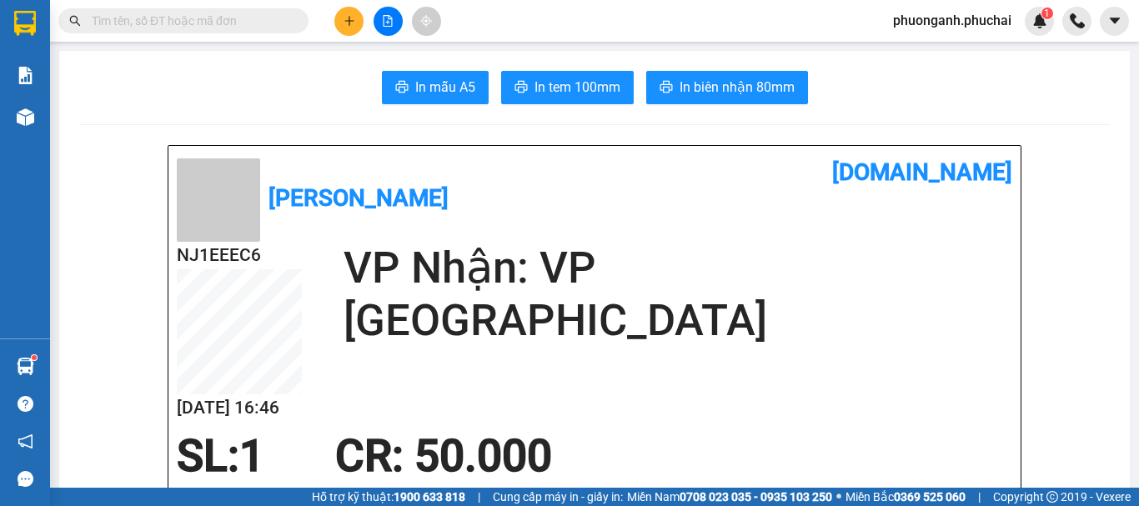
click at [198, 18] on input "text" at bounding box center [190, 21] width 197 height 18
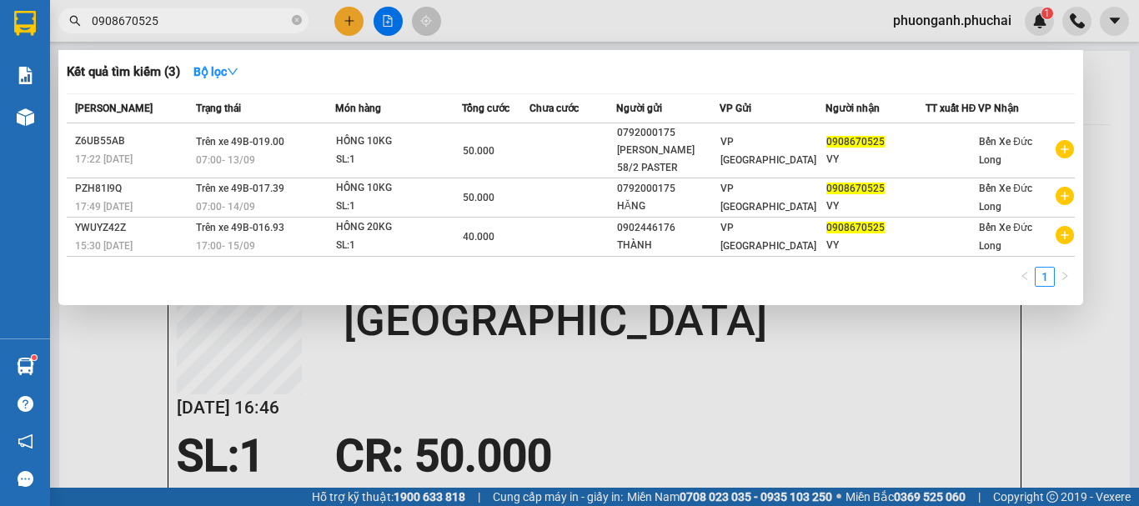
type input "0908670525"
click at [155, 27] on input "0908670525" at bounding box center [190, 21] width 197 height 18
click at [343, 17] on div at bounding box center [569, 253] width 1139 height 506
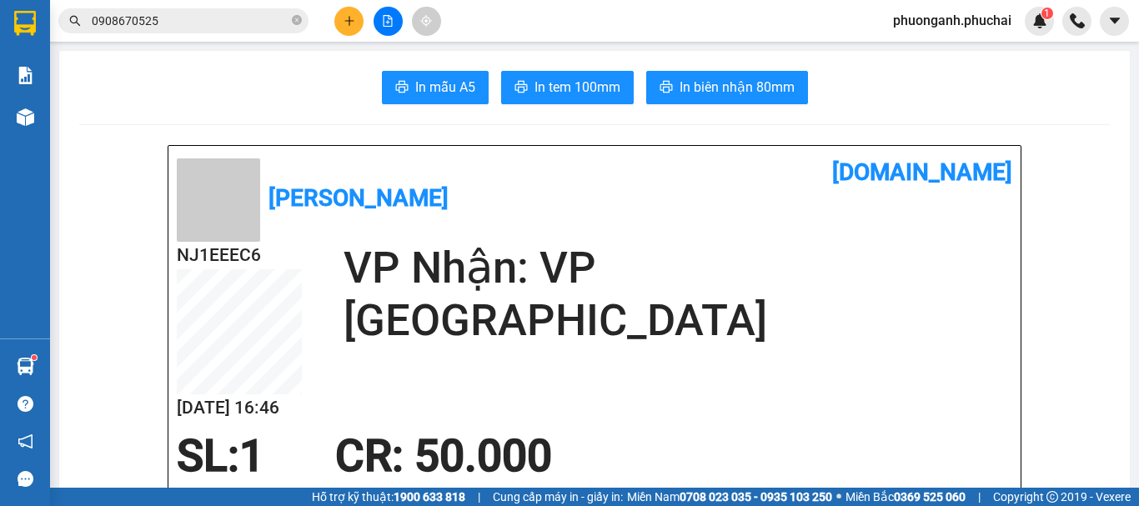
click at [348, 38] on div "Kết quả tìm kiếm ( 3 ) Bộ lọc Mã ĐH Trạng thái Món hàng Tổng cước Chưa cước Ngư…" at bounding box center [569, 21] width 1139 height 42
click at [349, 28] on button at bounding box center [348, 21] width 29 height 29
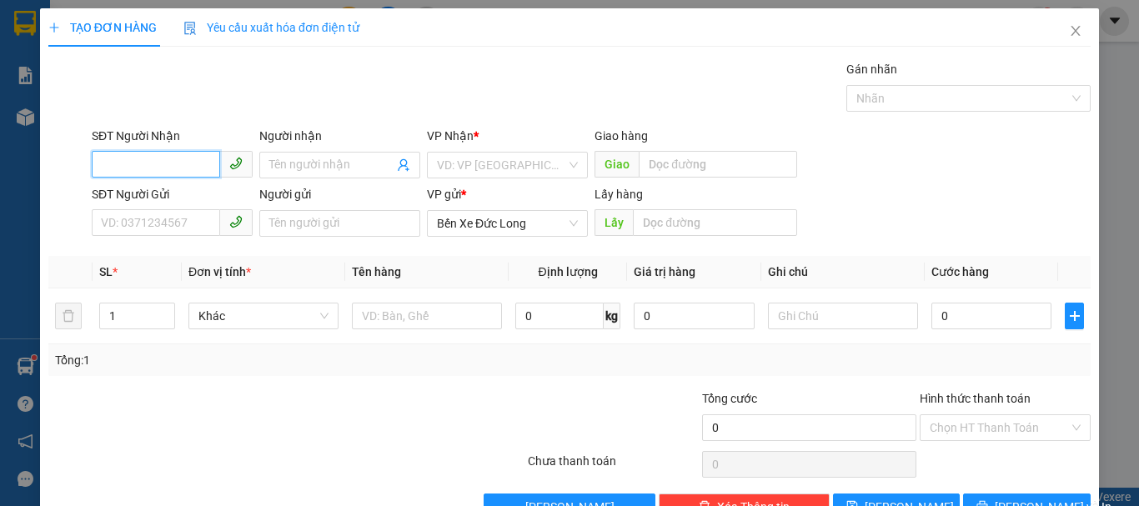
click at [165, 161] on input "SĐT Người Nhận" at bounding box center [156, 164] width 128 height 27
type input "0973441603"
click at [294, 168] on input "Người nhận" at bounding box center [331, 165] width 124 height 18
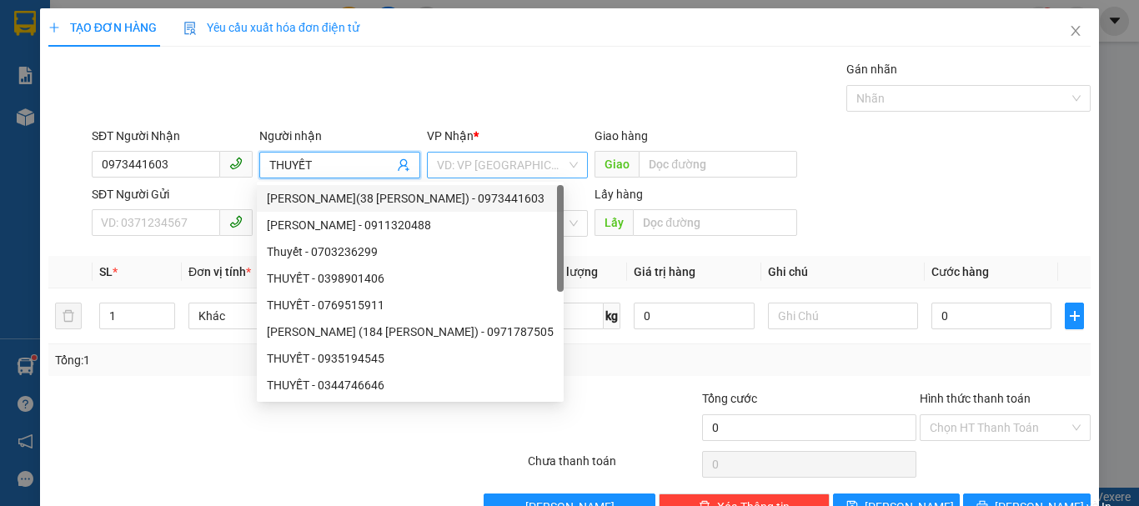
type input "THUYẾT"
click at [483, 167] on input "search" at bounding box center [501, 165] width 129 height 25
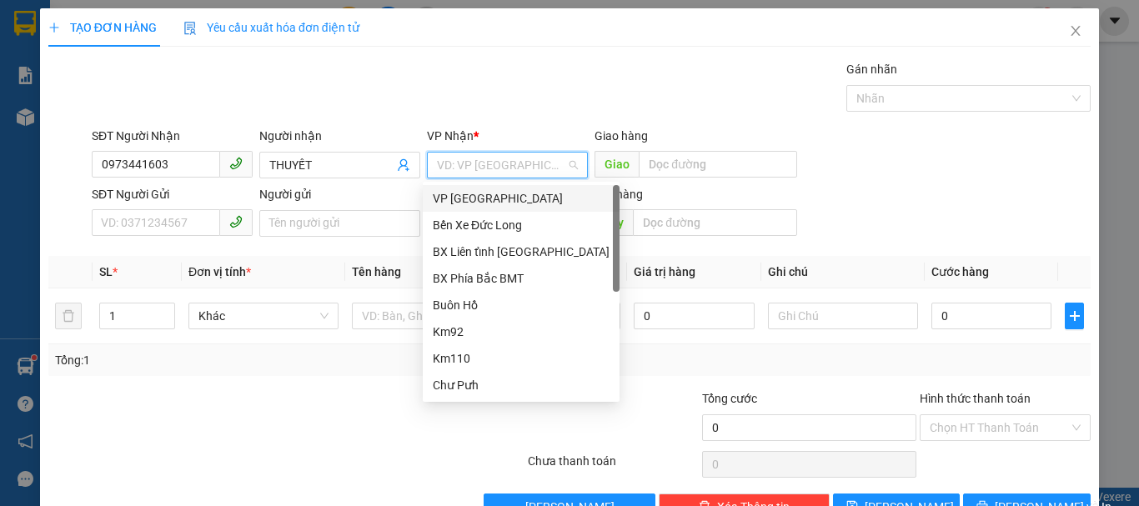
click at [483, 202] on div "VP [GEOGRAPHIC_DATA]" at bounding box center [521, 198] width 177 height 18
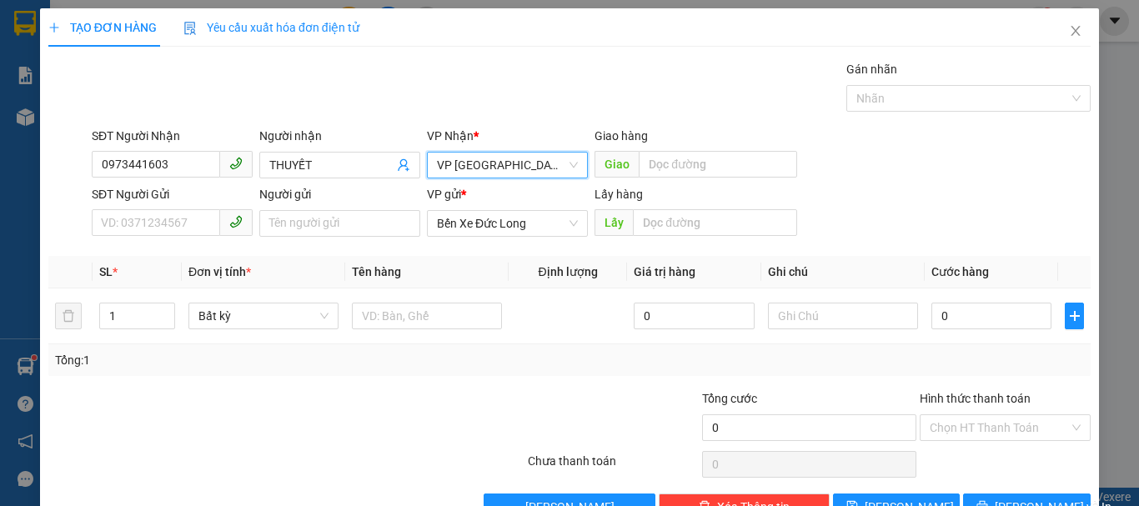
click at [504, 162] on span "VP [GEOGRAPHIC_DATA]" at bounding box center [507, 165] width 141 height 25
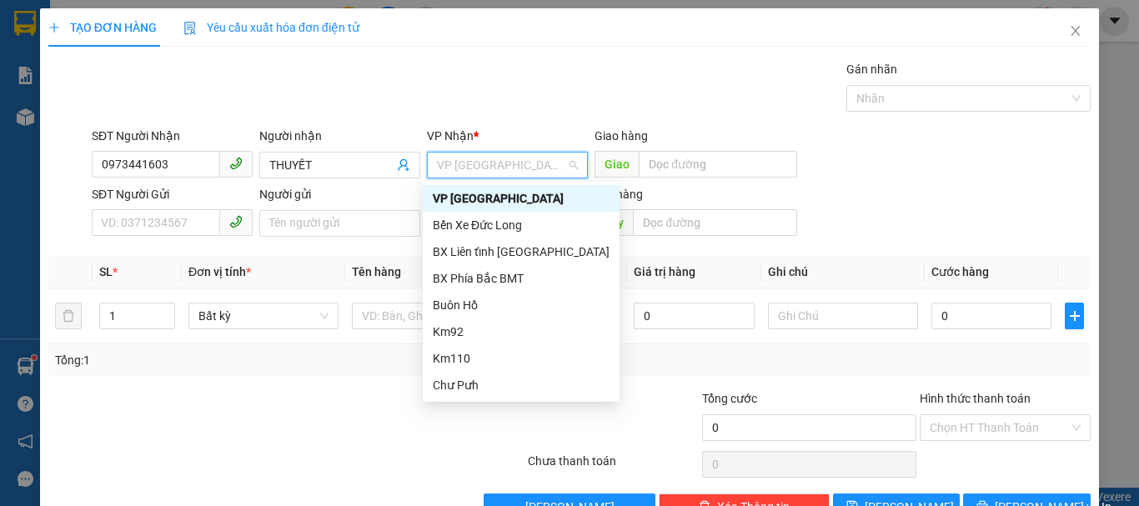
click at [459, 195] on div "VP [GEOGRAPHIC_DATA]" at bounding box center [521, 198] width 177 height 18
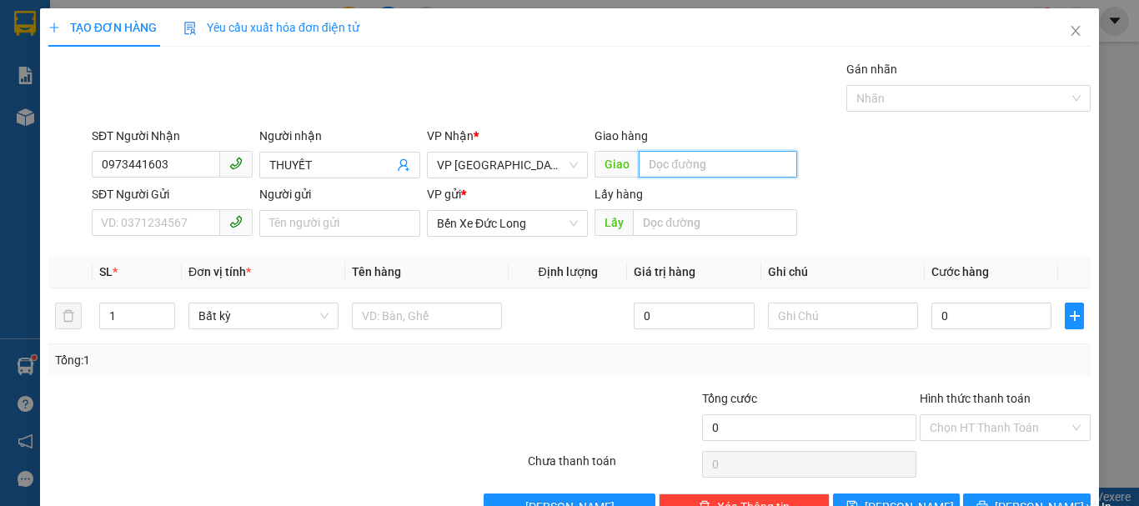
click at [673, 164] on input "text" at bounding box center [718, 164] width 158 height 27
type input "B"
type input "D"
type input "B"
type input "DAKDLAK"
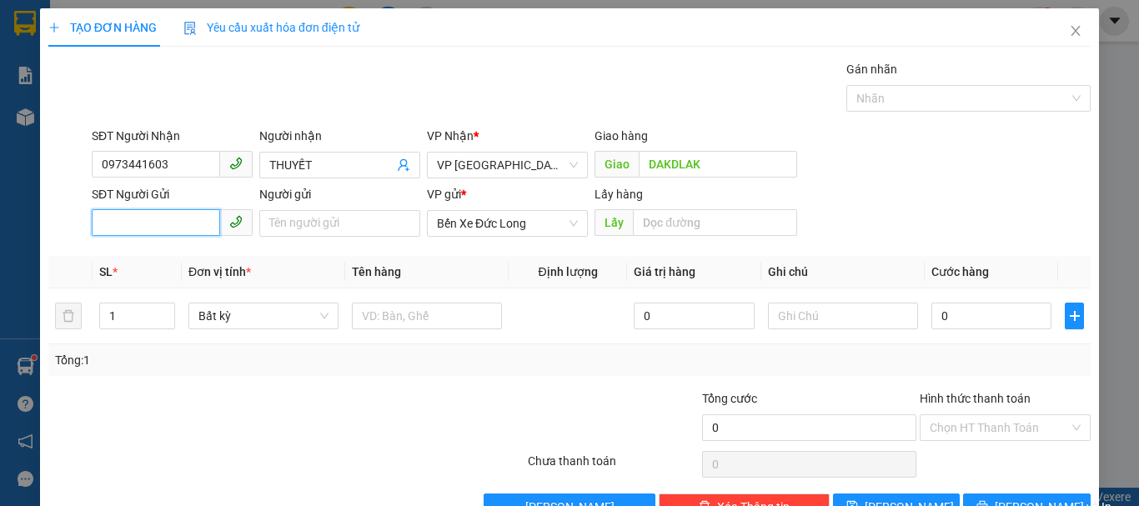
click at [182, 224] on input "SĐT Người Gửi" at bounding box center [156, 222] width 128 height 27
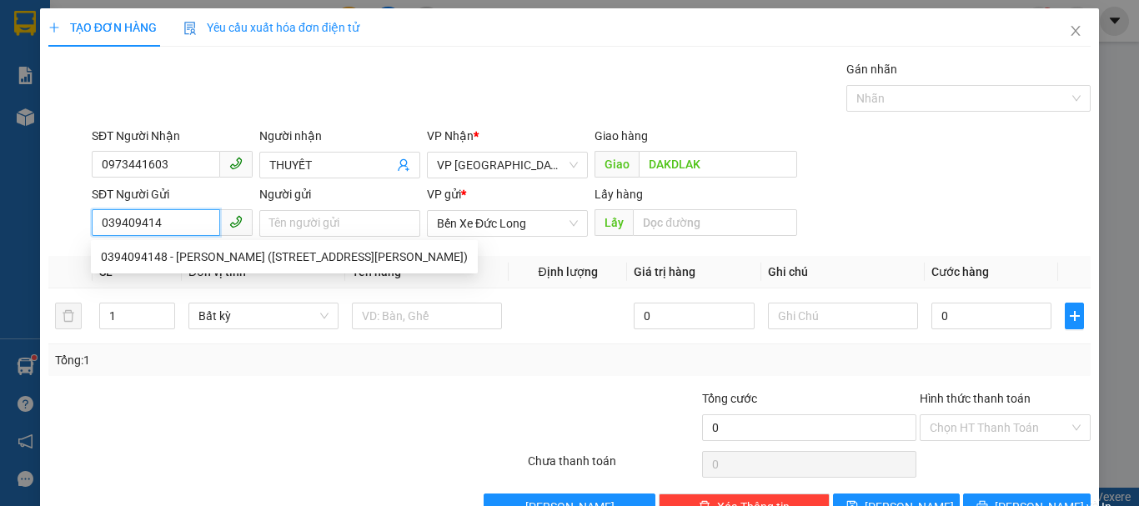
type input "0394094148"
click at [231, 262] on div "0394094148 - Võ Nguyễn Văn Ngọc (133 Nguyễn Tất Thành)" at bounding box center [284, 257] width 367 height 18
type input "Võ Nguyễn Văn Ngọc (133 Nguyễn Tất Thành)"
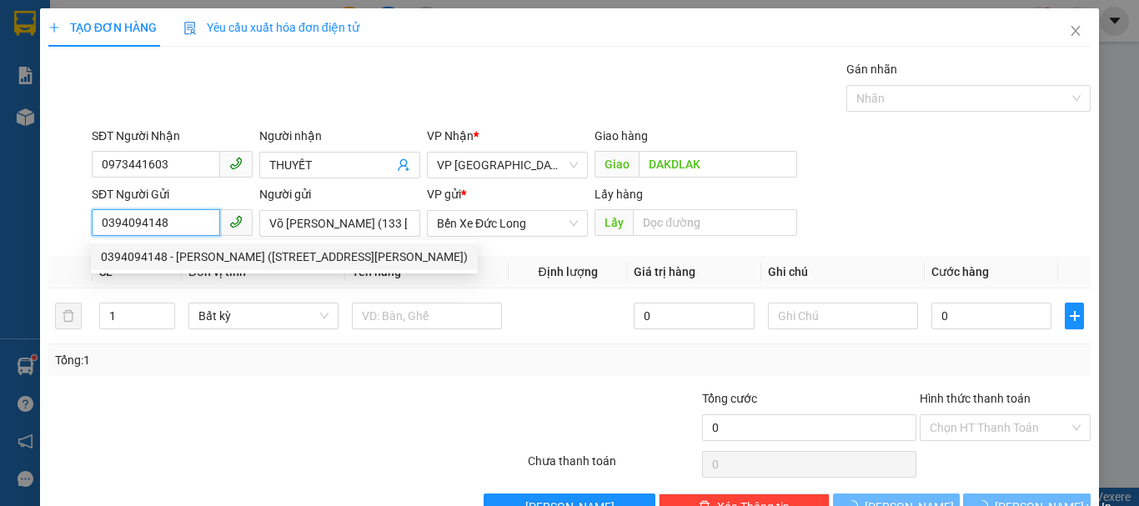
type input "50.000"
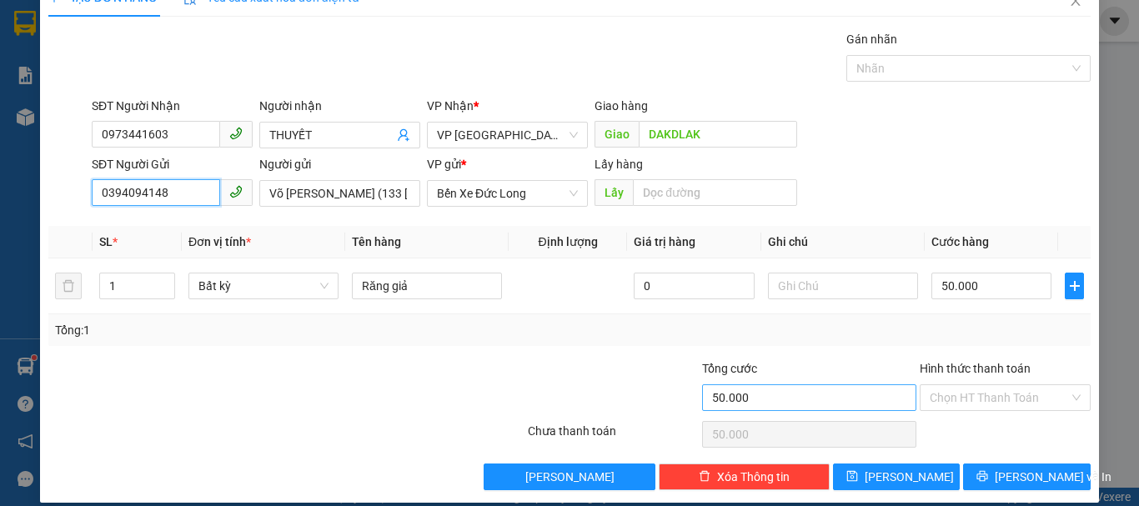
scroll to position [47, 0]
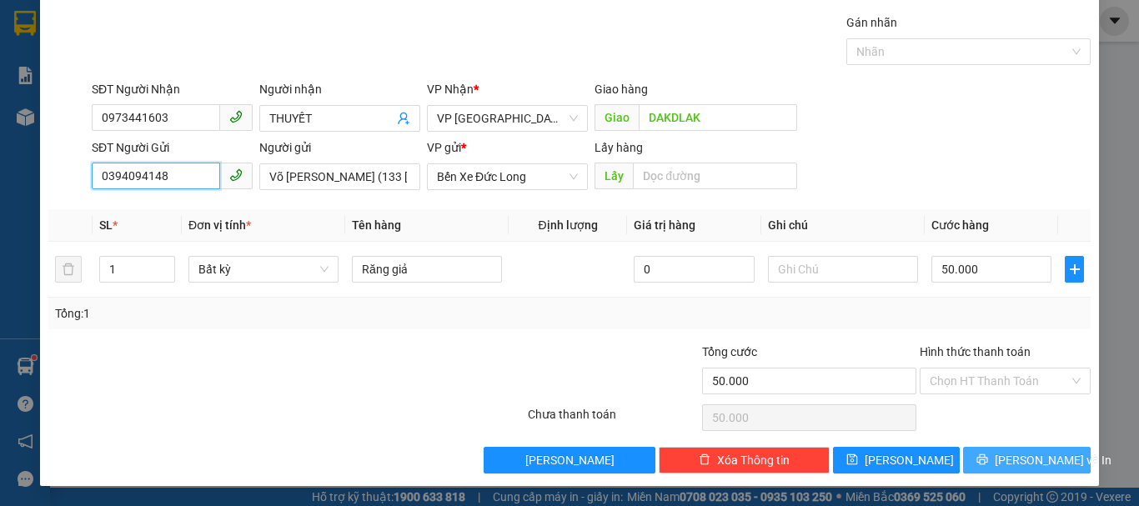
type input "0394094148"
click at [1024, 463] on span "Lưu và In" at bounding box center [1052, 460] width 117 height 18
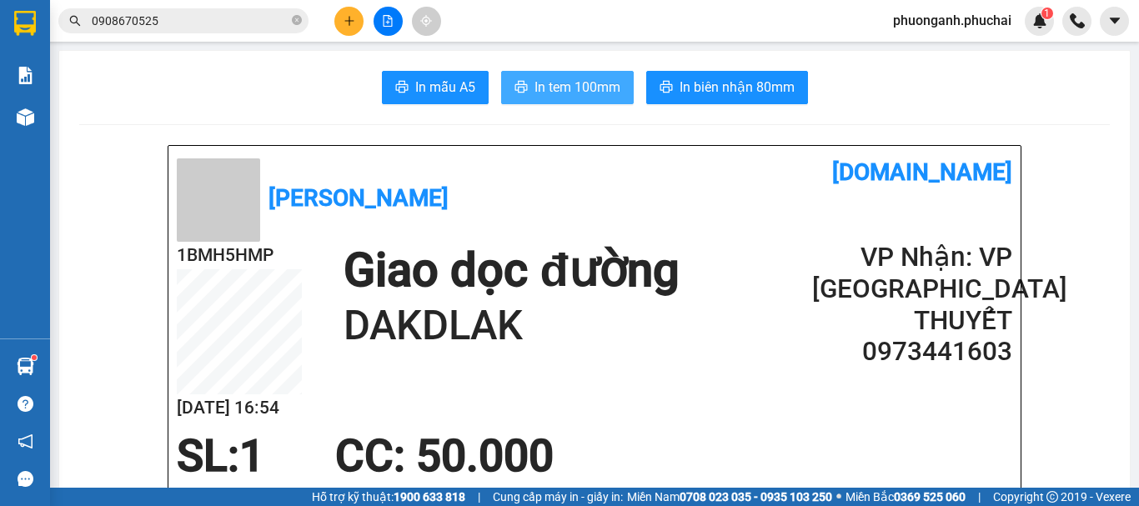
drag, startPoint x: 553, startPoint y: 93, endPoint x: 582, endPoint y: 114, distance: 36.3
click at [553, 91] on span "In tem 100mm" at bounding box center [577, 87] width 86 height 21
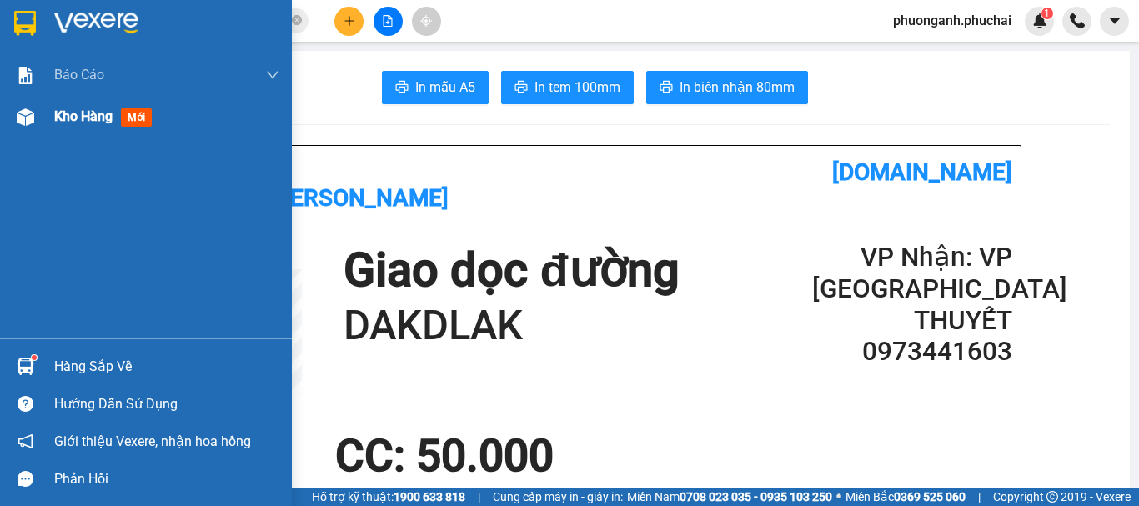
click at [69, 121] on span "Kho hàng" at bounding box center [83, 116] width 58 height 16
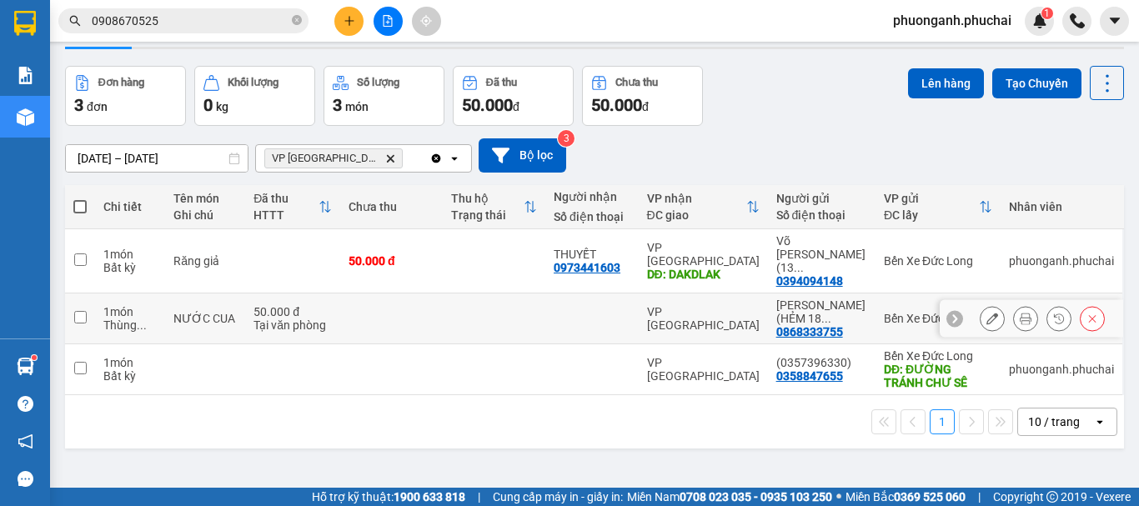
scroll to position [77, 0]
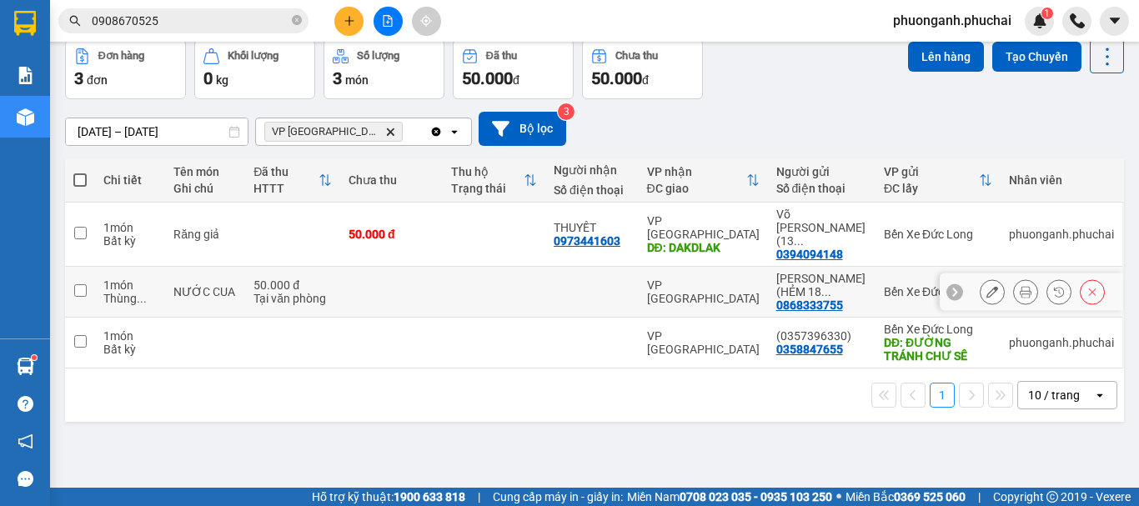
click at [82, 284] on input "checkbox" at bounding box center [80, 290] width 13 height 13
checkbox input "true"
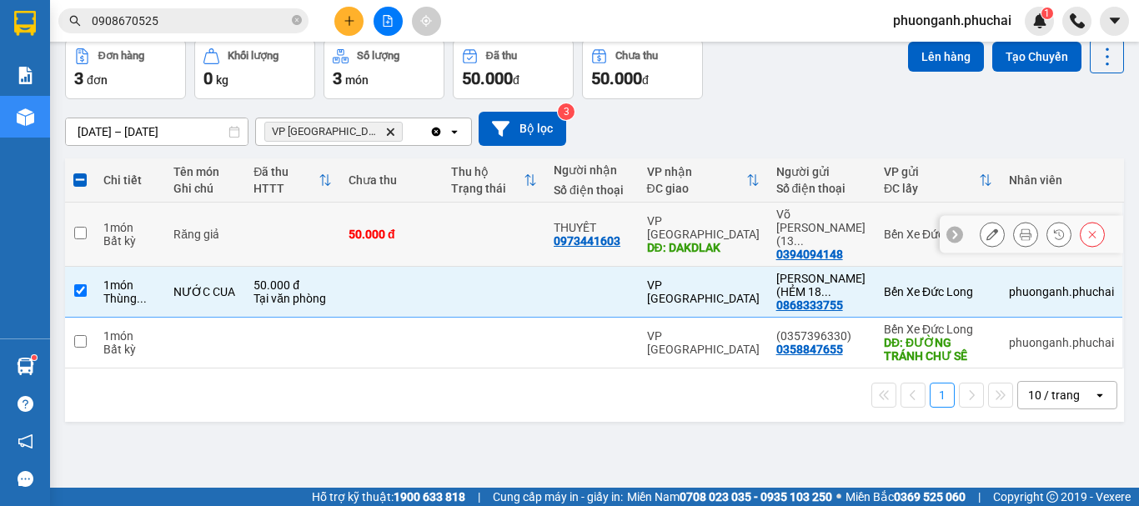
click at [76, 227] on input "checkbox" at bounding box center [80, 233] width 13 height 13
checkbox input "true"
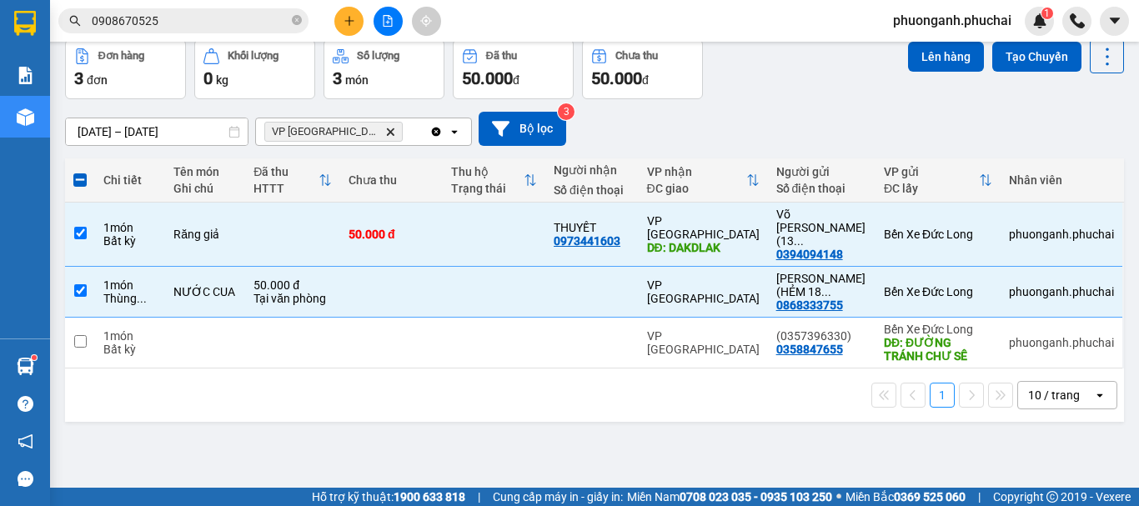
drag, startPoint x: 795, startPoint y: 112, endPoint x: 812, endPoint y: 99, distance: 20.8
click at [795, 112] on div "13/09/2025 – 13/09/2025 Press the down arrow key to interact with the calendar …" at bounding box center [594, 129] width 1059 height 34
click at [933, 56] on button "Lên hàng" at bounding box center [946, 57] width 76 height 30
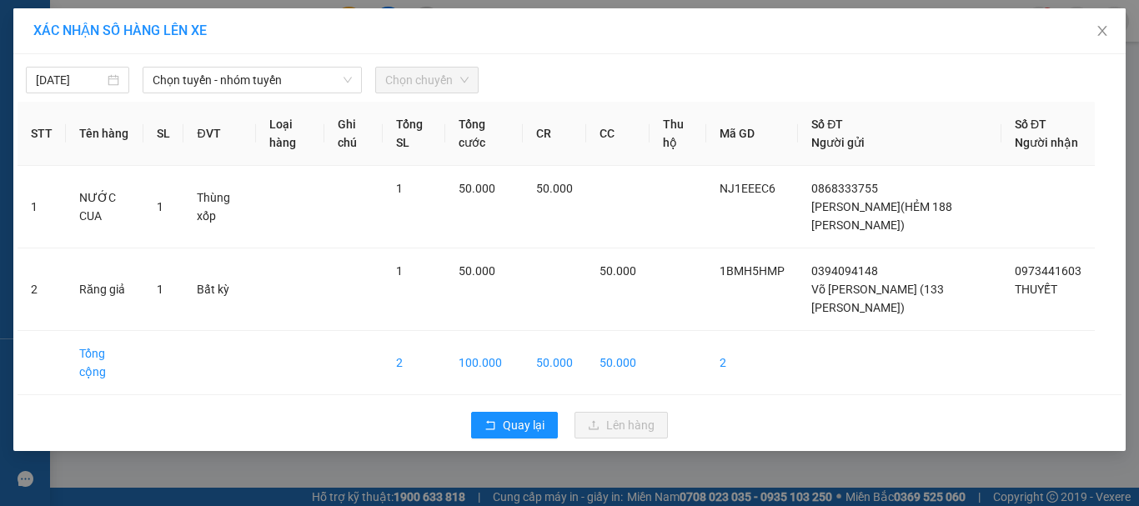
click at [219, 68] on div "Chọn tuyến - nhóm tuyến" at bounding box center [252, 80] width 219 height 27
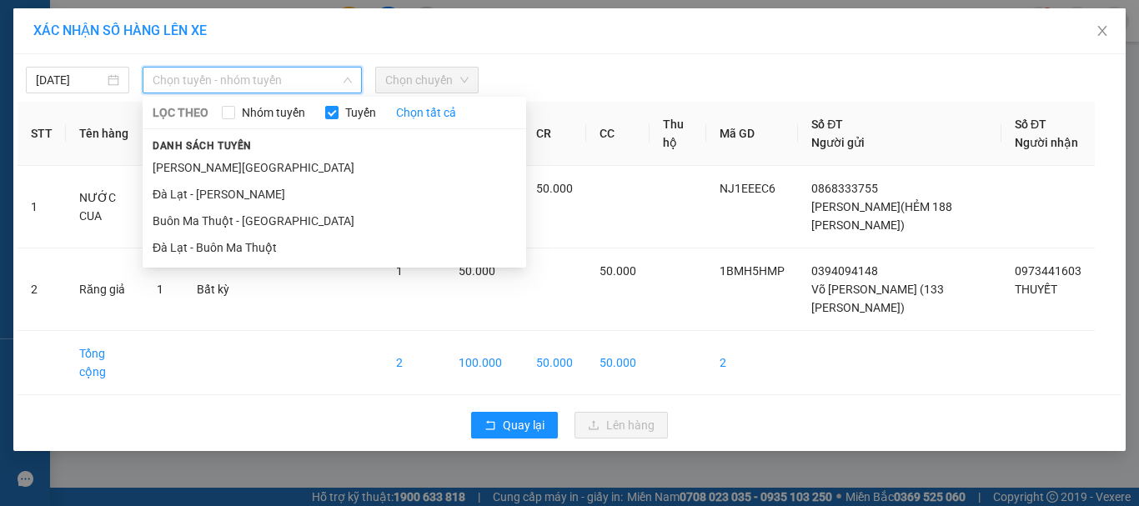
drag, startPoint x: 201, startPoint y: 171, endPoint x: 206, endPoint y: 132, distance: 39.5
click at [201, 170] on li "Gia Lai - Đà Lạt" at bounding box center [334, 167] width 383 height 27
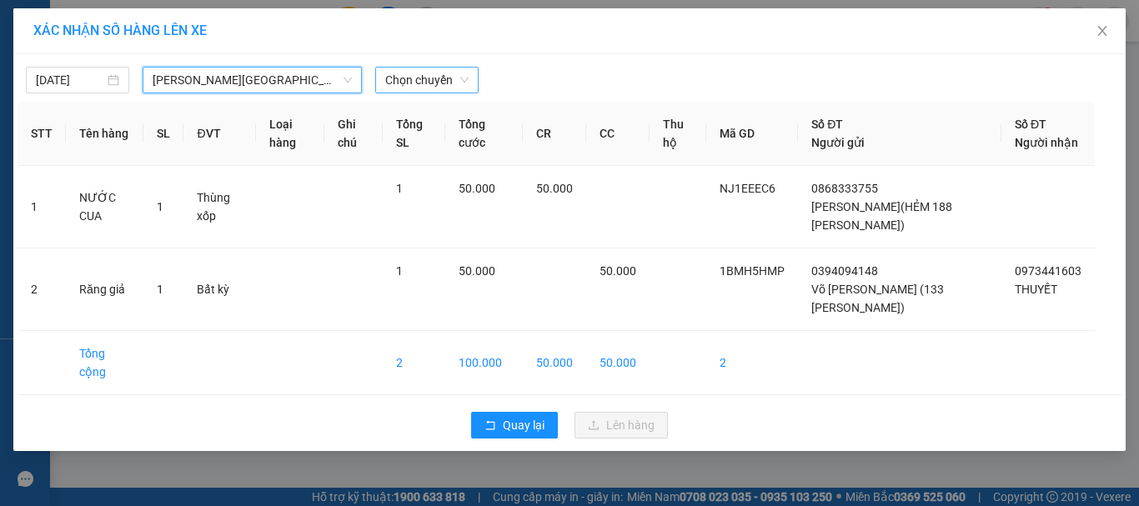
click at [441, 81] on span "Chọn chuyến" at bounding box center [426, 80] width 83 height 25
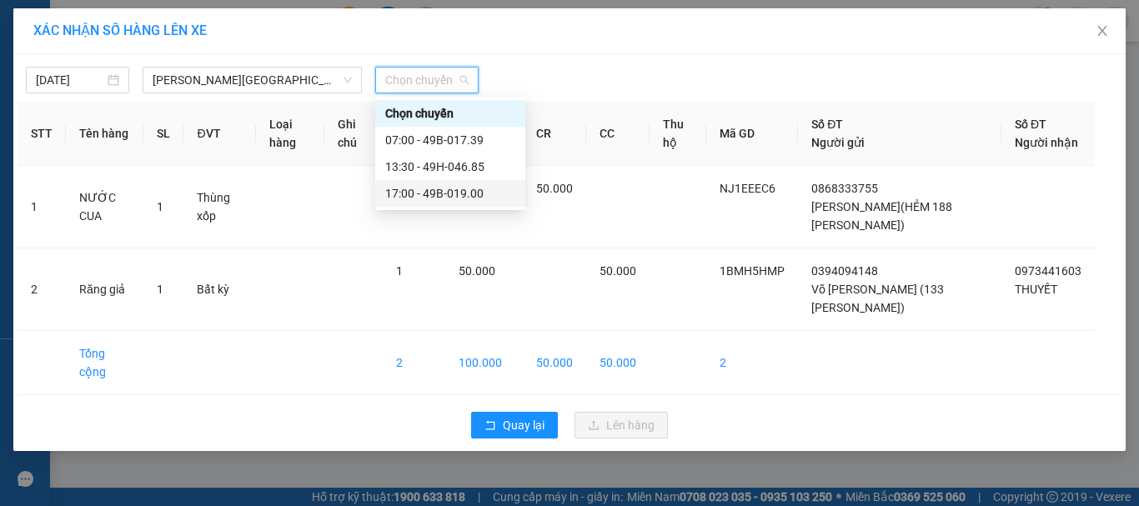
click at [400, 198] on div "17:00 - 49B-019.00" at bounding box center [450, 193] width 130 height 18
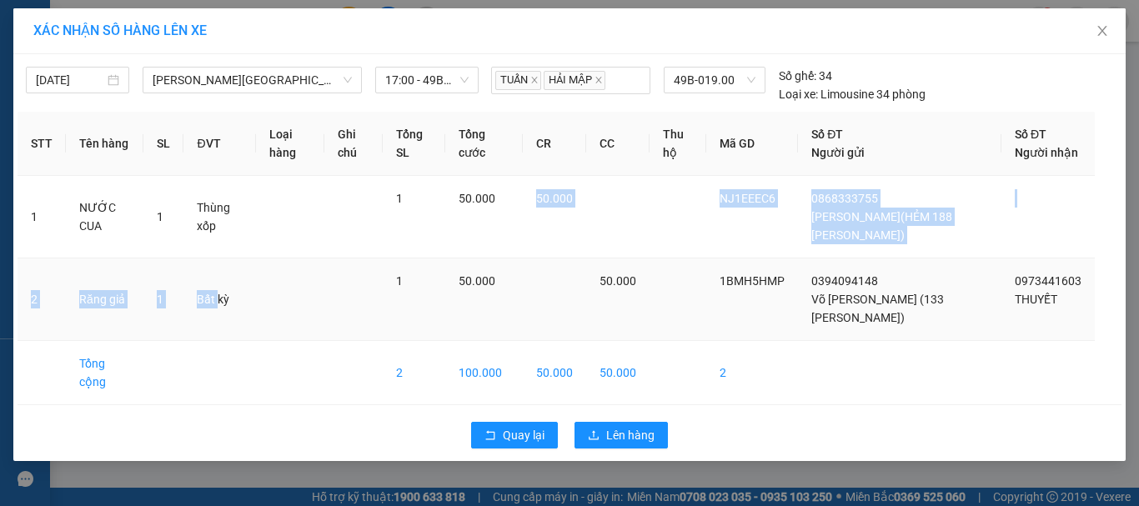
drag, startPoint x: 518, startPoint y: 268, endPoint x: 208, endPoint y: 283, distance: 310.5
click at [208, 283] on tbody "1 NƯỚC CUA 1 Thùng xốp 1 50.000 50.000 NJ1EEEC6 0868333755 NGUYỄN THỊ VÂN(HẺM 1…" at bounding box center [570, 290] width 1104 height 229
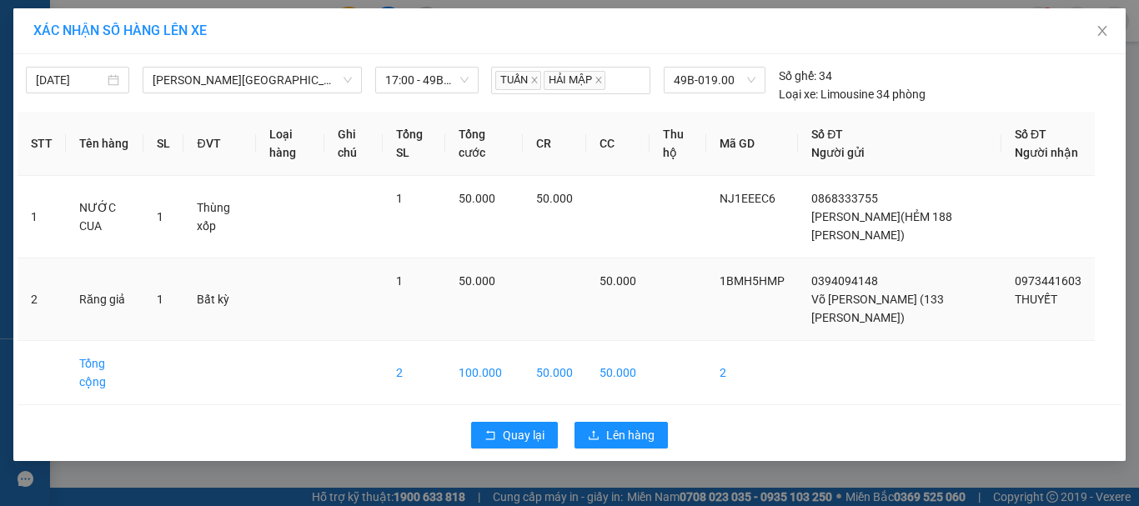
click at [217, 334] on td "Bất kỳ" at bounding box center [219, 299] width 73 height 83
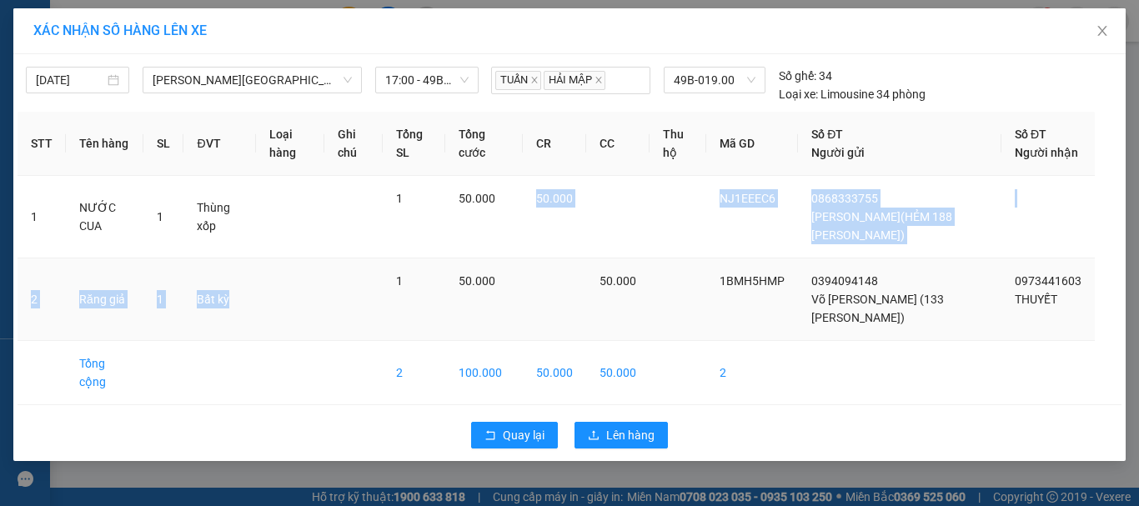
drag, startPoint x: 534, startPoint y: 267, endPoint x: 366, endPoint y: 310, distance: 173.9
click at [366, 310] on tbody "1 NƯỚC CUA 1 Thùng xốp 1 50.000 50.000 NJ1EEEC6 0868333755 NGUYỄN THỊ VÂN(HẺM 1…" at bounding box center [570, 290] width 1104 height 229
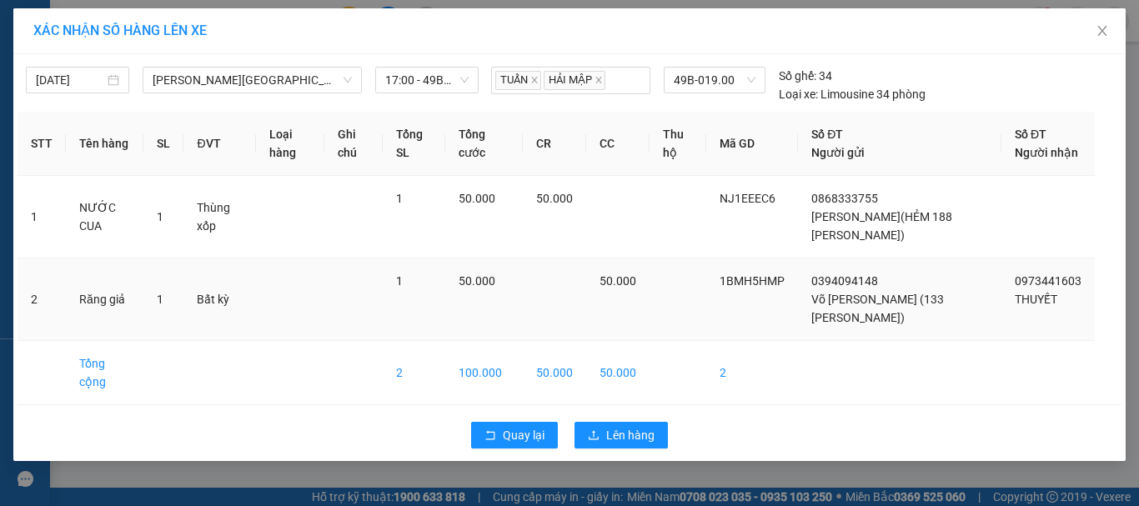
drag, startPoint x: 459, startPoint y: 320, endPoint x: 438, endPoint y: 303, distance: 27.2
click at [456, 316] on td "50.000" at bounding box center [484, 299] width 78 height 83
click at [632, 444] on span "Lên hàng" at bounding box center [630, 435] width 48 height 18
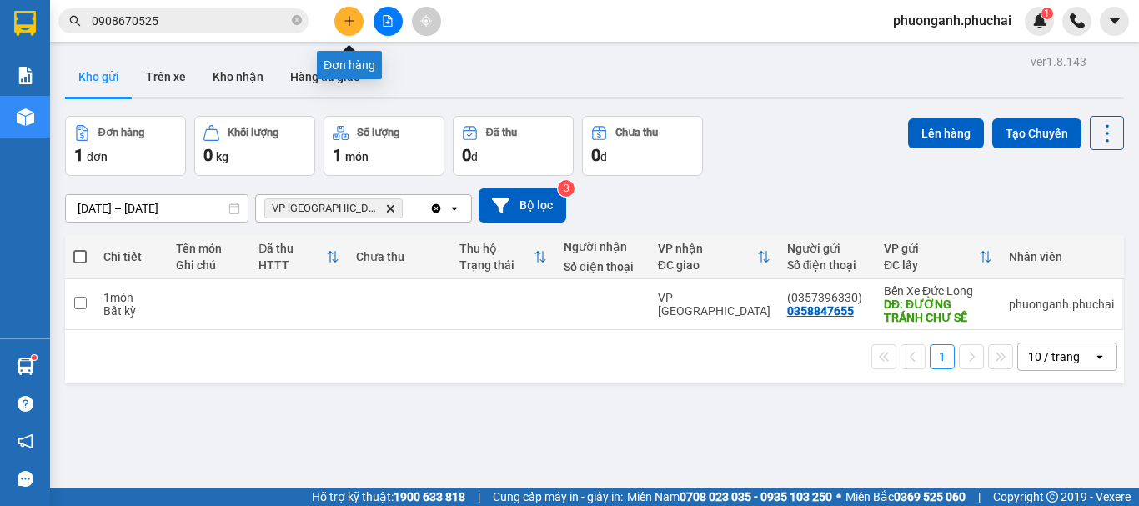
click at [355, 22] on button at bounding box center [348, 21] width 29 height 29
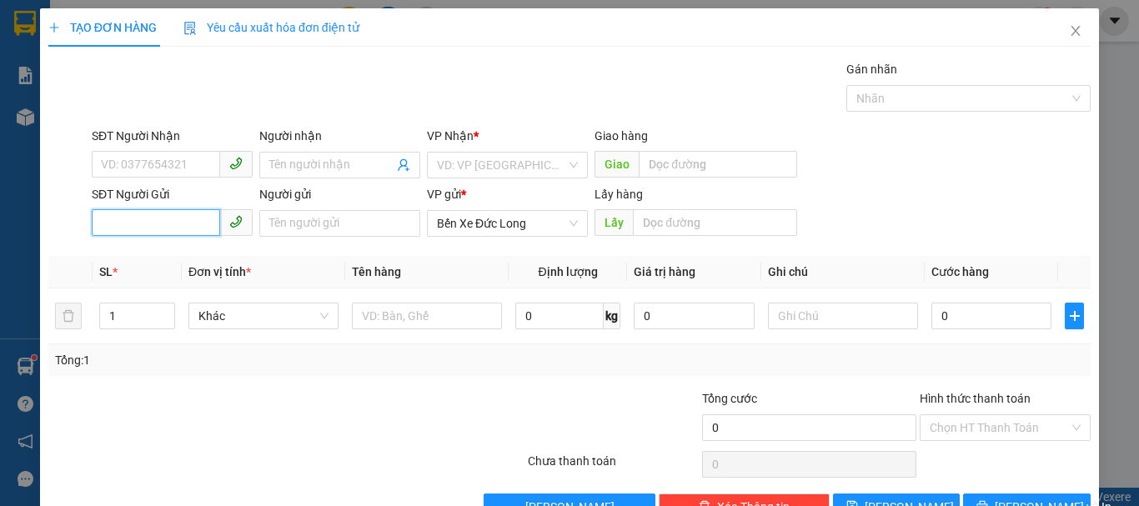
click at [158, 223] on input "SĐT Người Gửi" at bounding box center [156, 222] width 128 height 27
paste input "0827458987"
type input "0827458987"
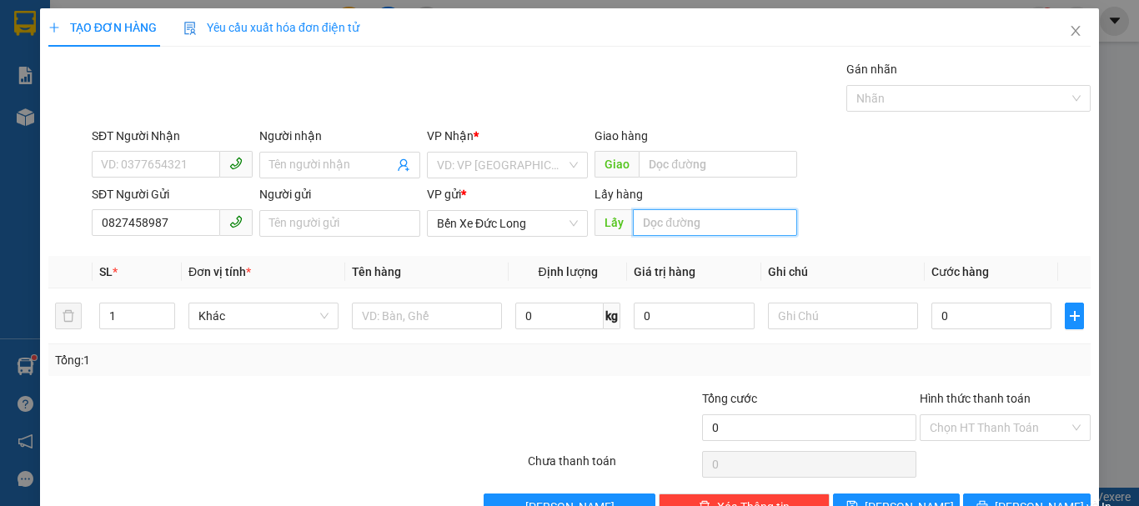
click at [666, 227] on input "text" at bounding box center [715, 222] width 164 height 27
type input "CTY BÔNG"
click at [896, 163] on div "SĐT Người Nhận VD: 0377654321 Người nhận Tên người nhận VP Nhận * VD: VP Sài Gò…" at bounding box center [590, 156] width 1005 height 58
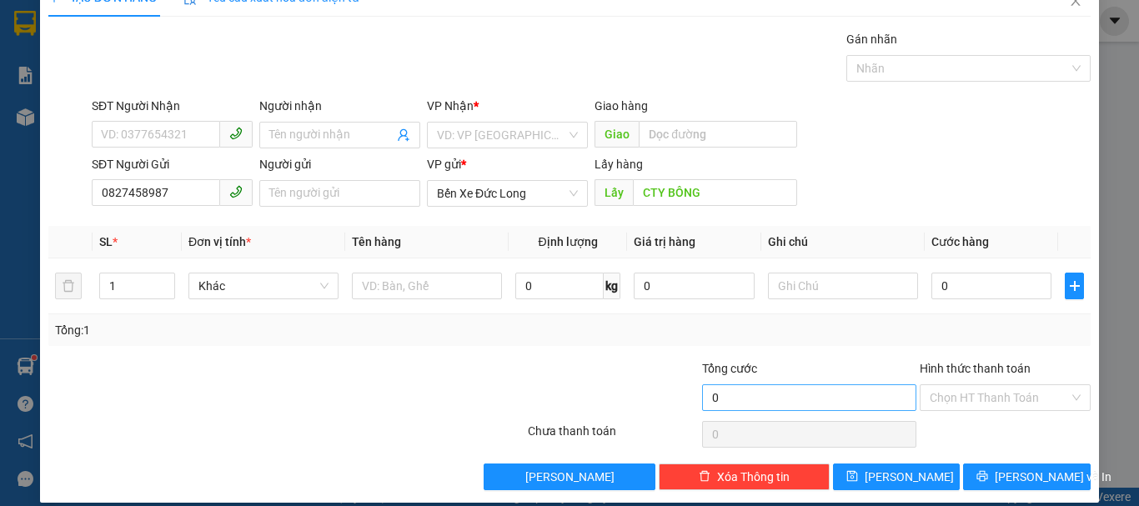
scroll to position [47, 0]
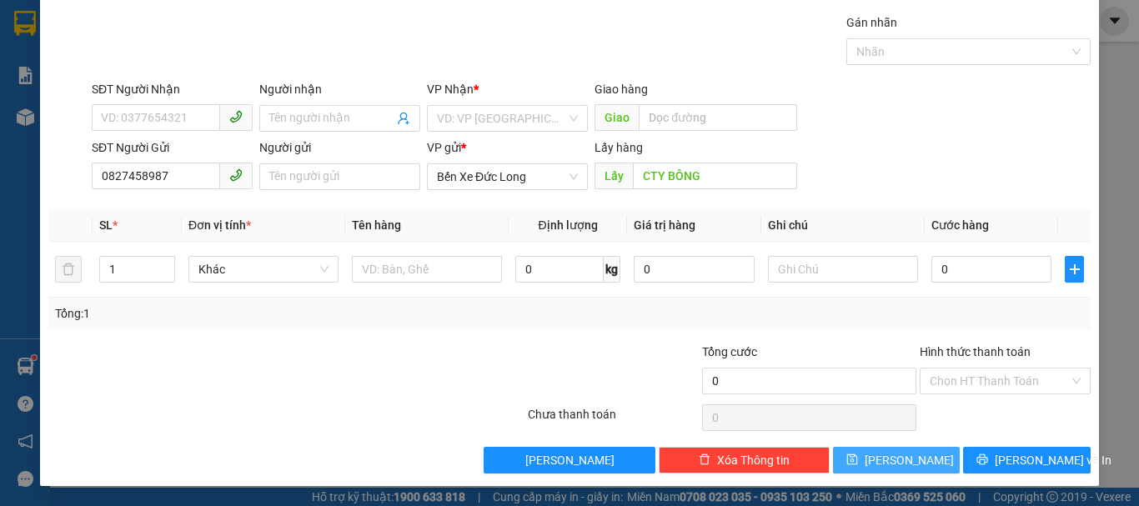
click at [903, 463] on button "Lưu" at bounding box center [897, 460] width 128 height 27
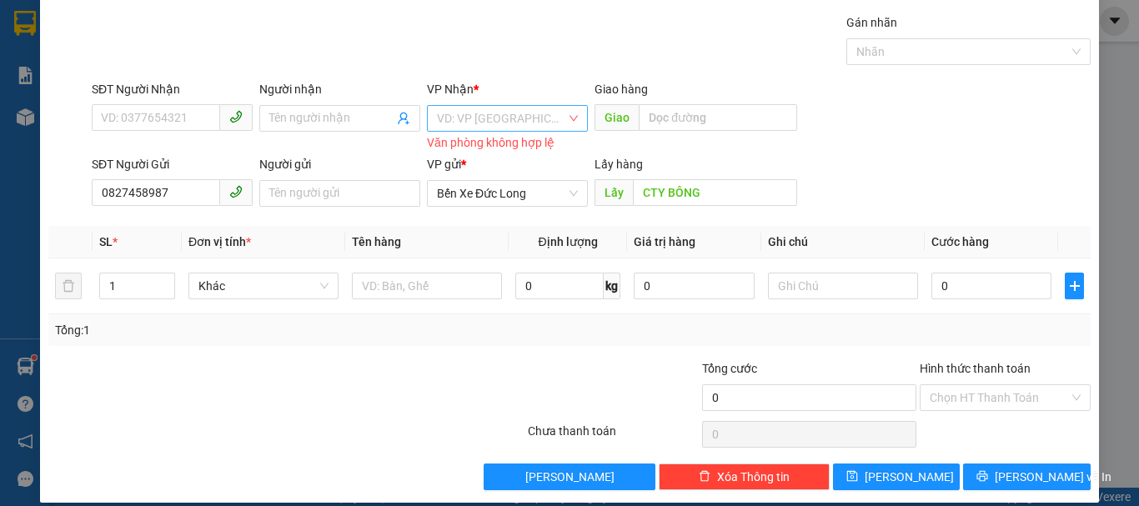
click at [465, 108] on input "search" at bounding box center [501, 118] width 129 height 25
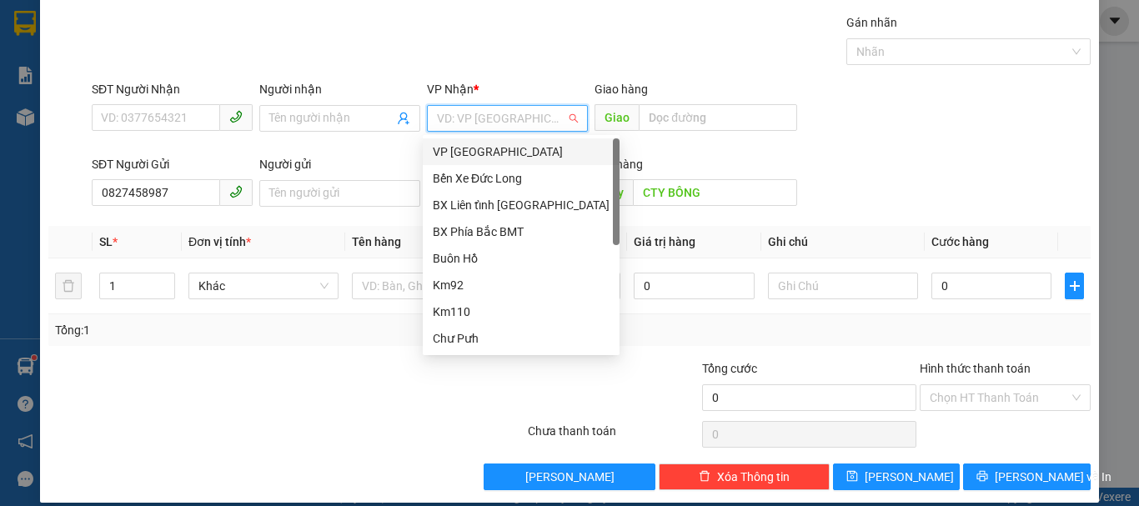
click at [472, 154] on div "VP [GEOGRAPHIC_DATA]" at bounding box center [521, 152] width 177 height 18
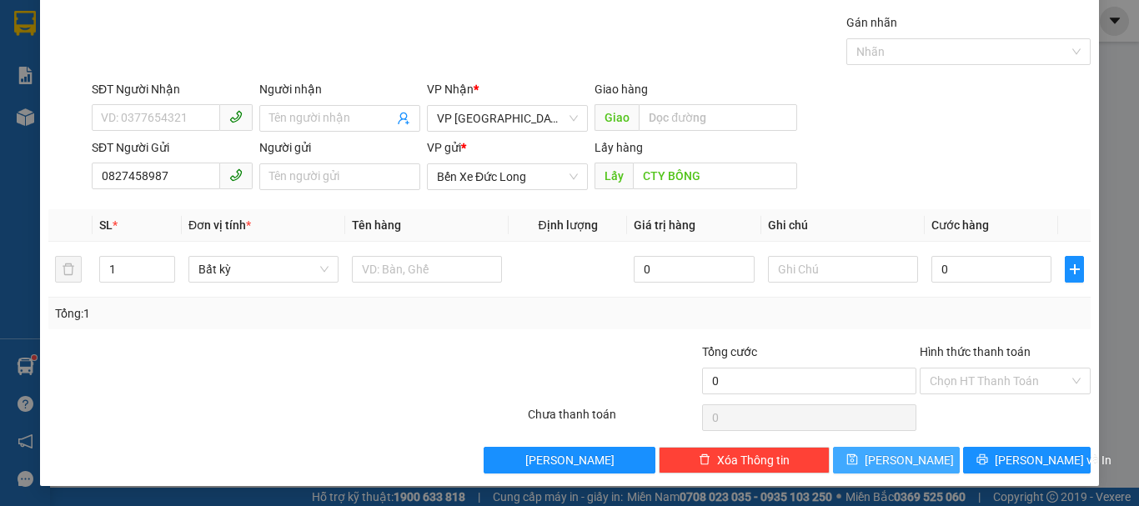
click at [874, 468] on button "Lưu" at bounding box center [897, 460] width 128 height 27
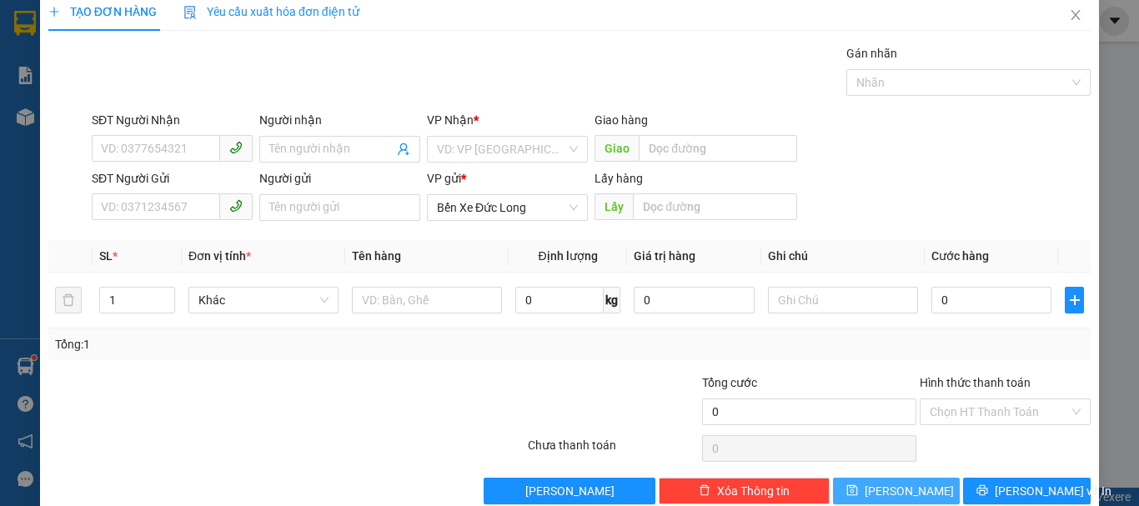
scroll to position [0, 0]
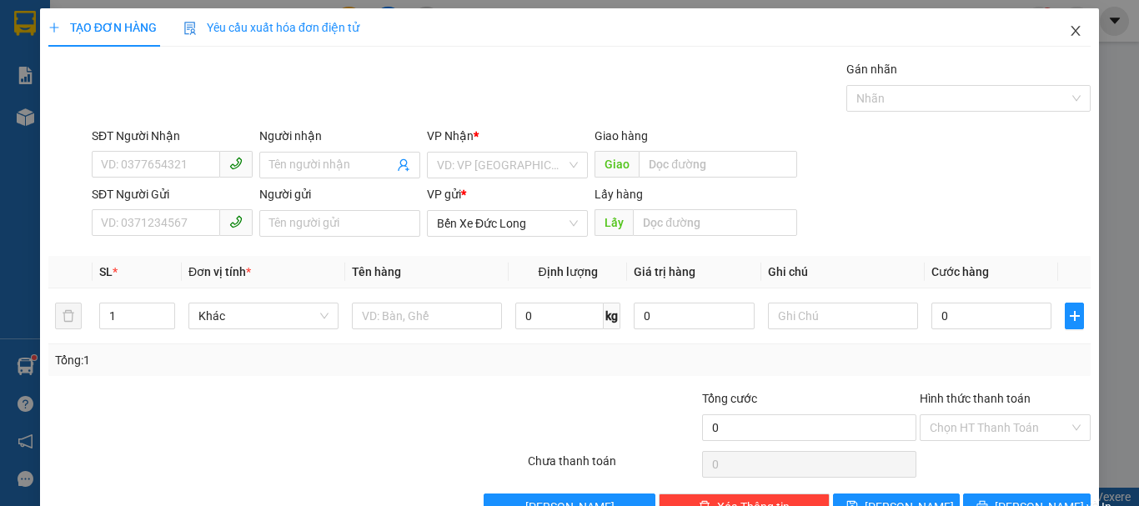
click at [1069, 38] on icon "close" at bounding box center [1075, 30] width 13 height 13
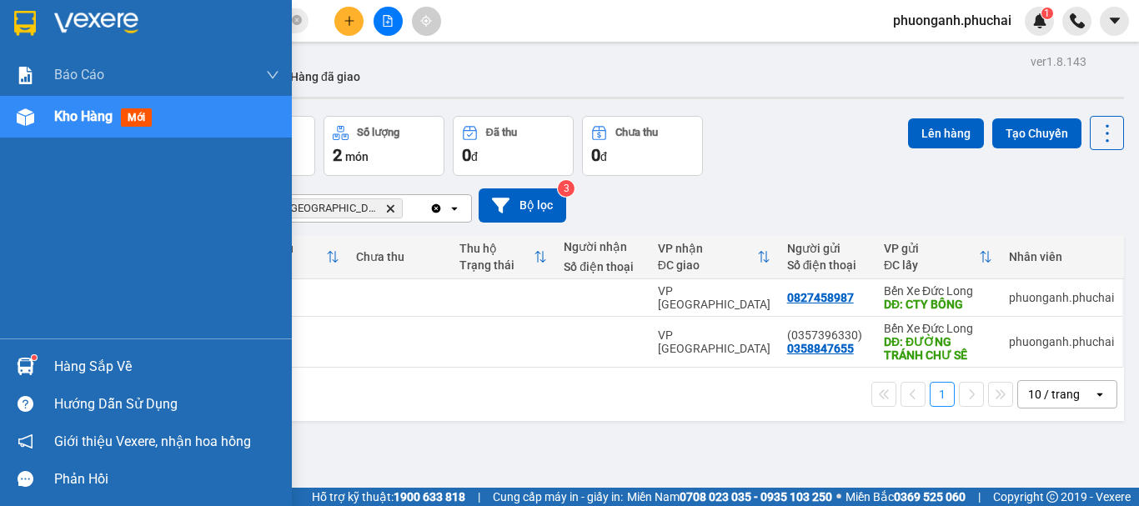
click at [113, 113] on span "Kho hàng" at bounding box center [83, 116] width 58 height 16
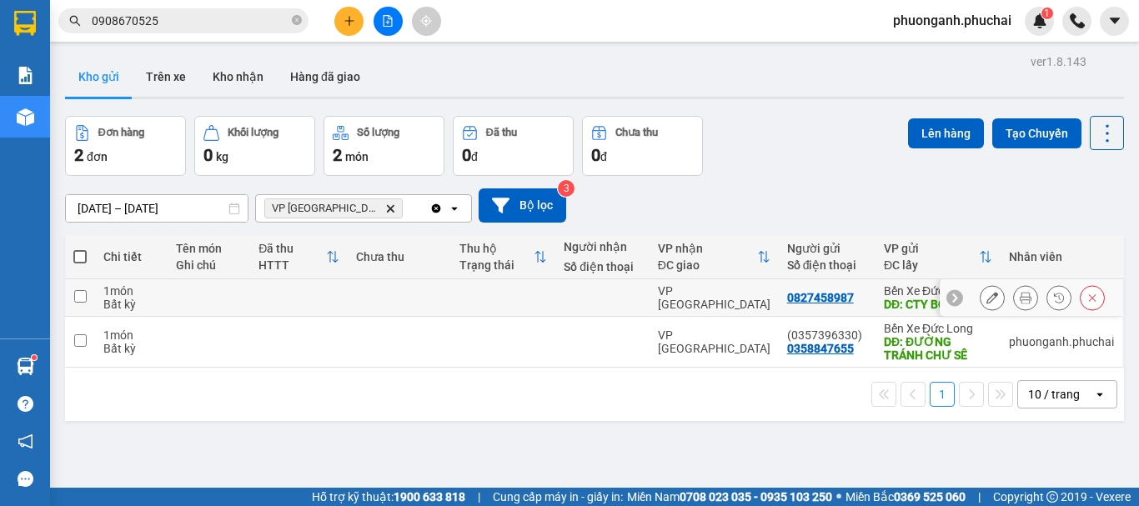
click at [81, 298] on input "checkbox" at bounding box center [80, 296] width 13 height 13
checkbox input "true"
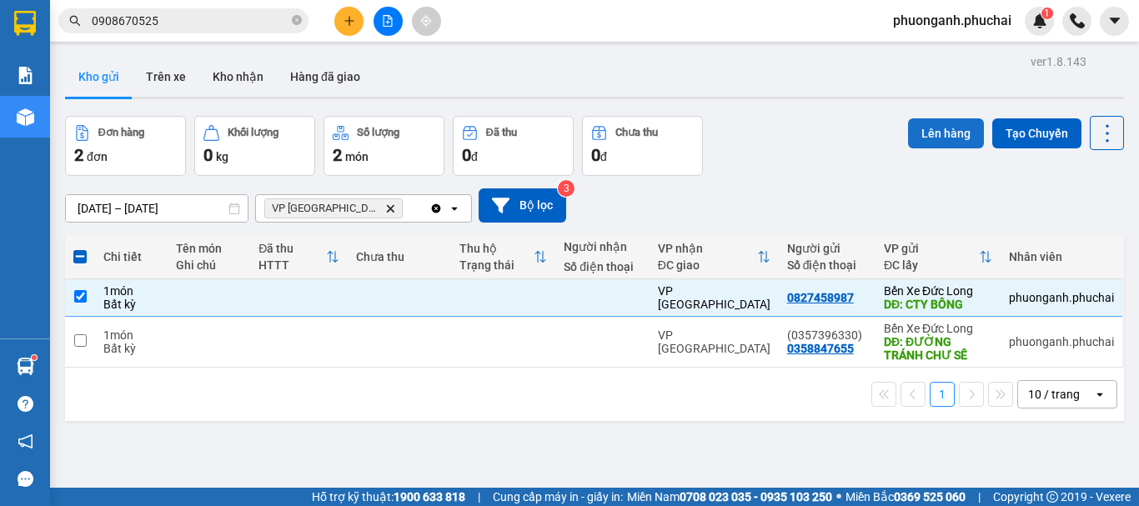
click at [924, 133] on button "Lên hàng" at bounding box center [946, 133] width 76 height 30
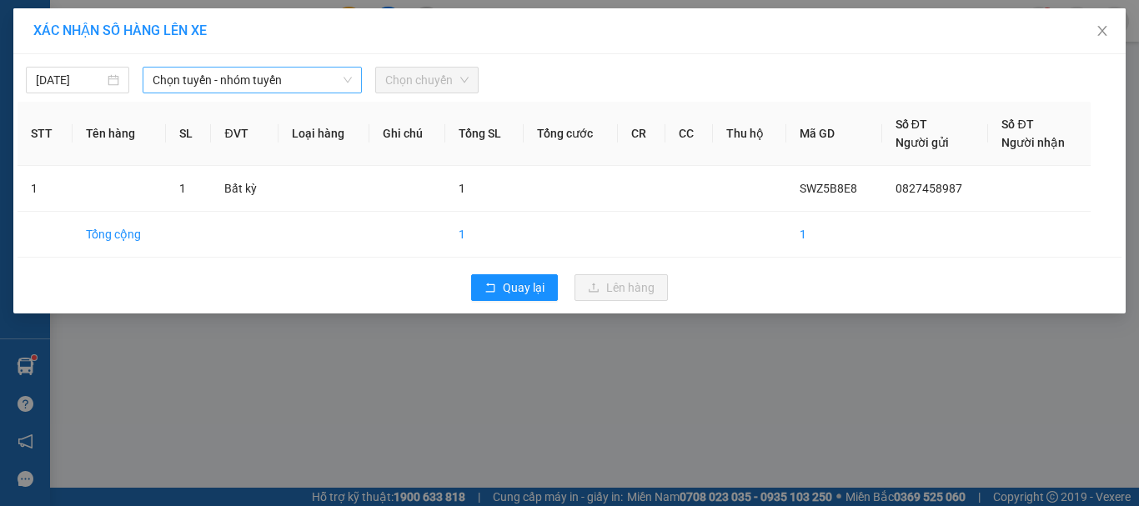
click at [213, 68] on div "Chọn tuyến - nhóm tuyến" at bounding box center [252, 80] width 219 height 27
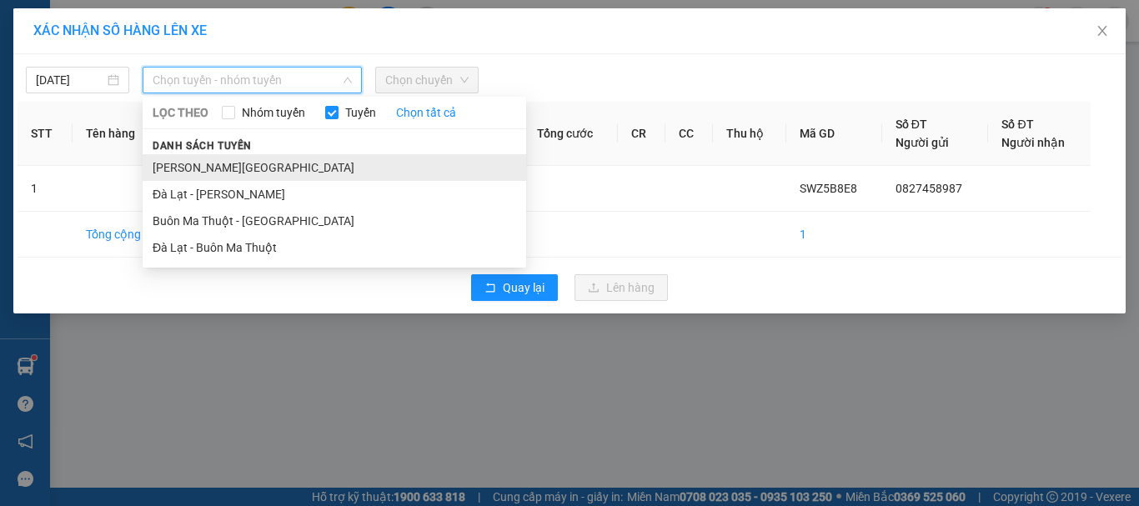
click at [183, 163] on li "Gia Lai - Đà Lạt" at bounding box center [334, 167] width 383 height 27
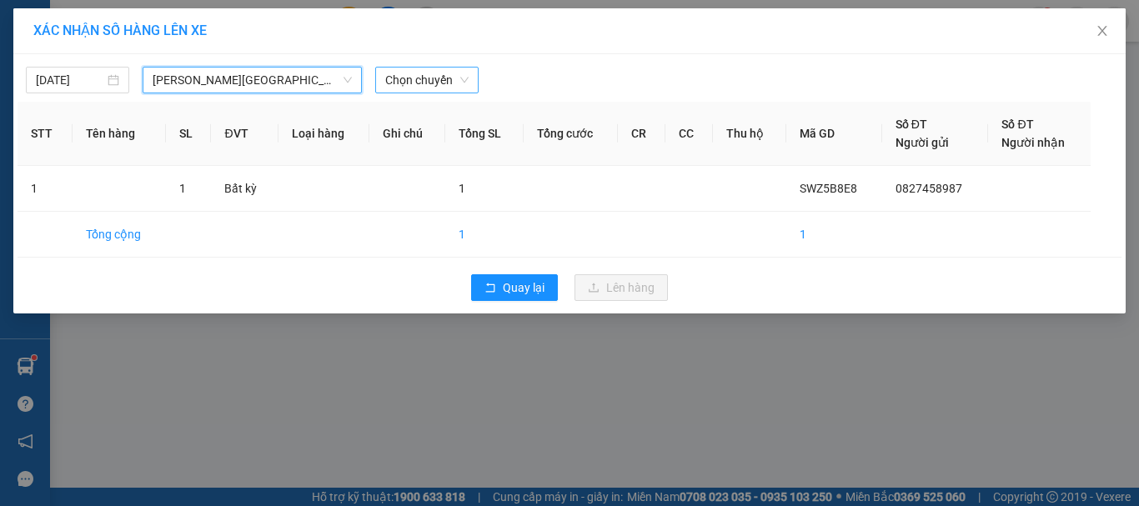
click at [419, 78] on span "Chọn chuyến" at bounding box center [426, 80] width 83 height 25
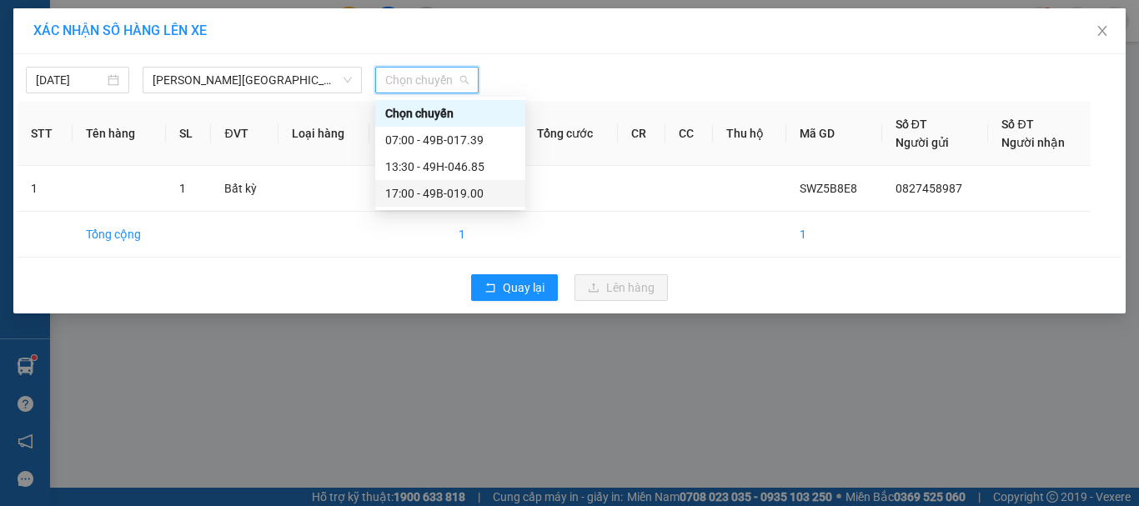
click at [398, 193] on div "17:00 - 49B-019.00" at bounding box center [450, 193] width 130 height 18
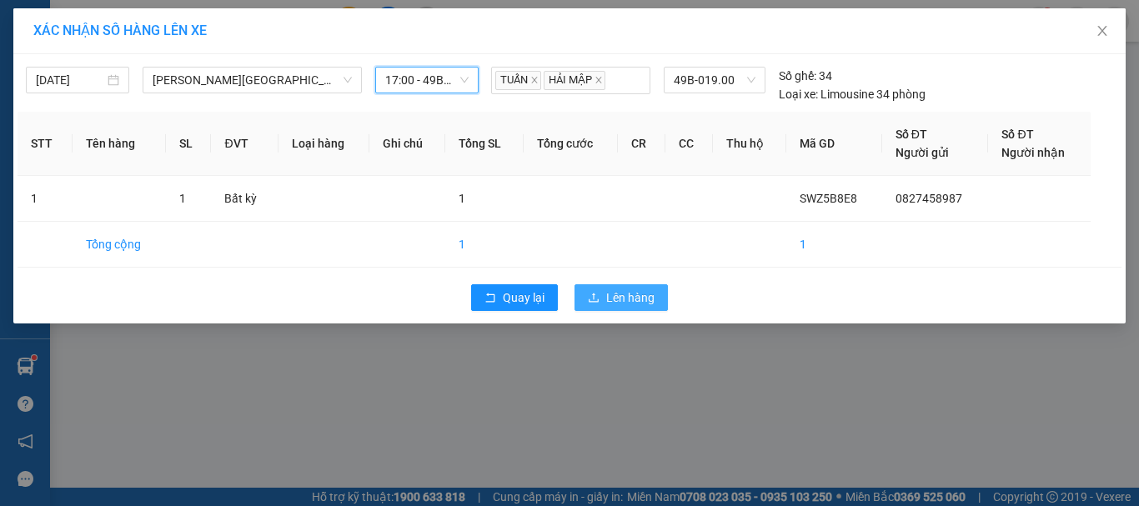
click at [616, 297] on span "Lên hàng" at bounding box center [630, 297] width 48 height 18
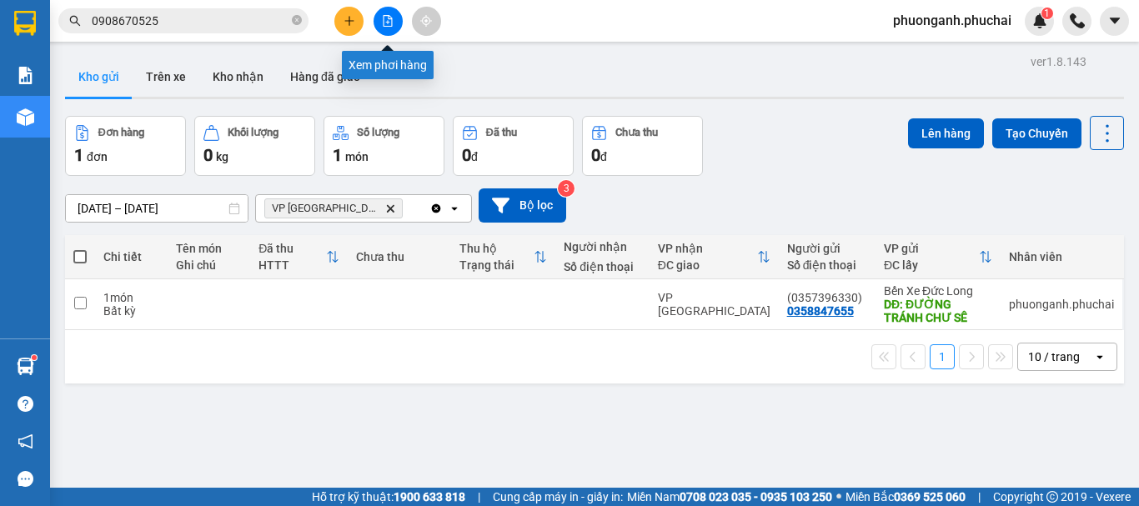
click at [394, 13] on button at bounding box center [387, 21] width 29 height 29
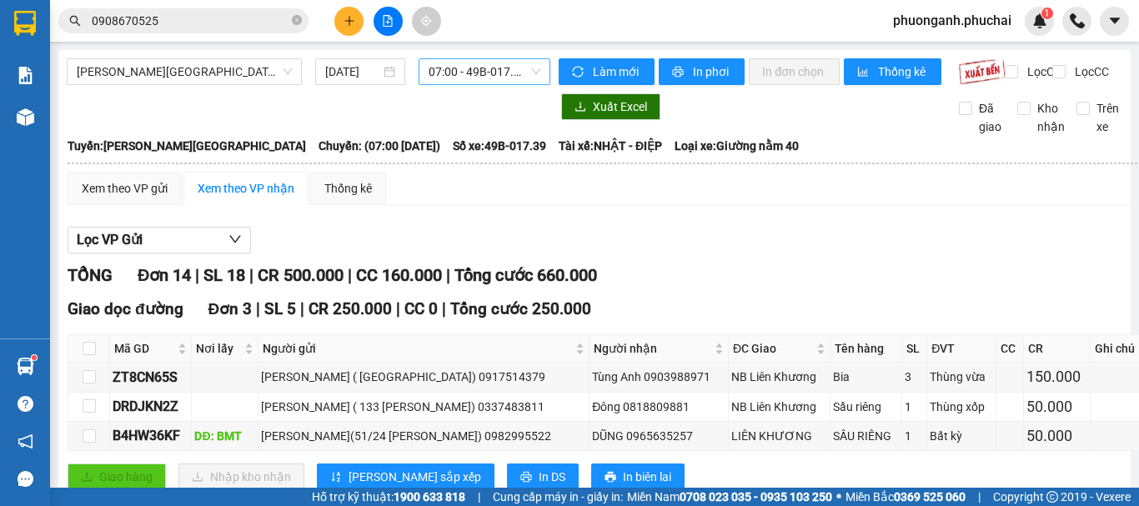
click at [456, 69] on span "07:00 - 49B-017.39" at bounding box center [484, 71] width 112 height 25
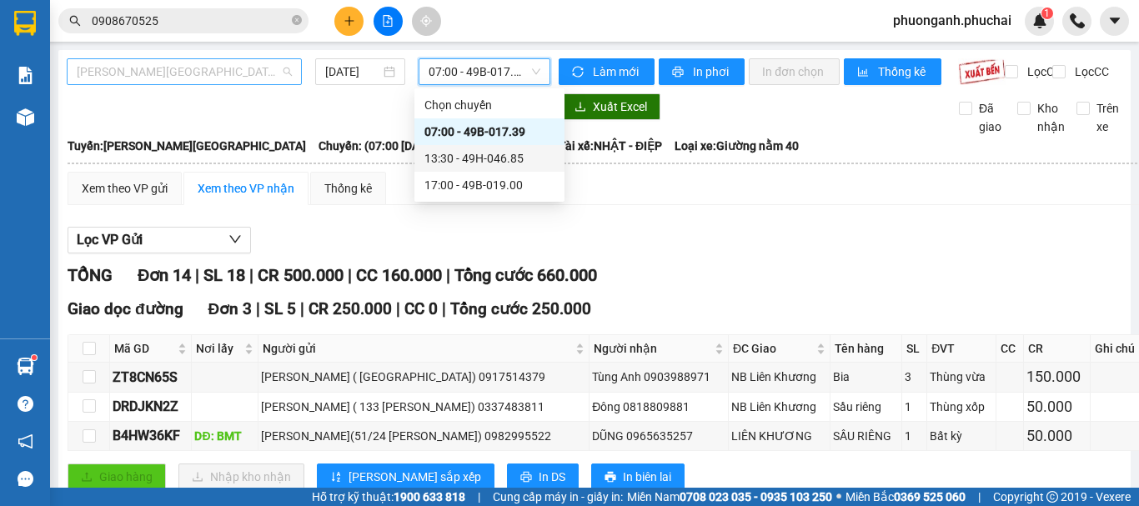
click at [214, 73] on span "Gia Lai - Đà Lạt" at bounding box center [184, 71] width 215 height 25
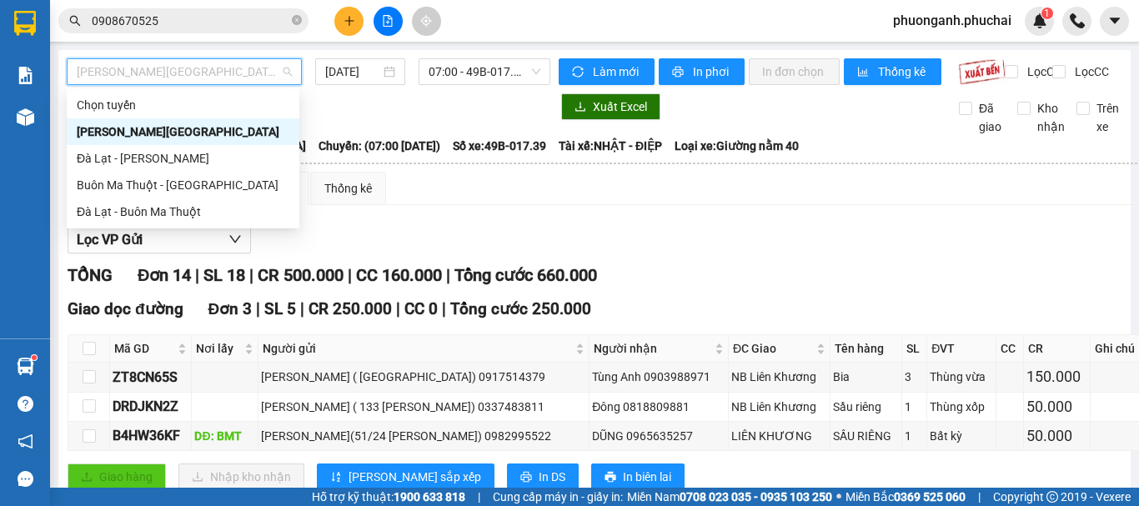
drag, startPoint x: 150, startPoint y: 131, endPoint x: 263, endPoint y: 86, distance: 121.2
click at [148, 129] on div "Gia Lai - Đà Lạt" at bounding box center [183, 132] width 213 height 18
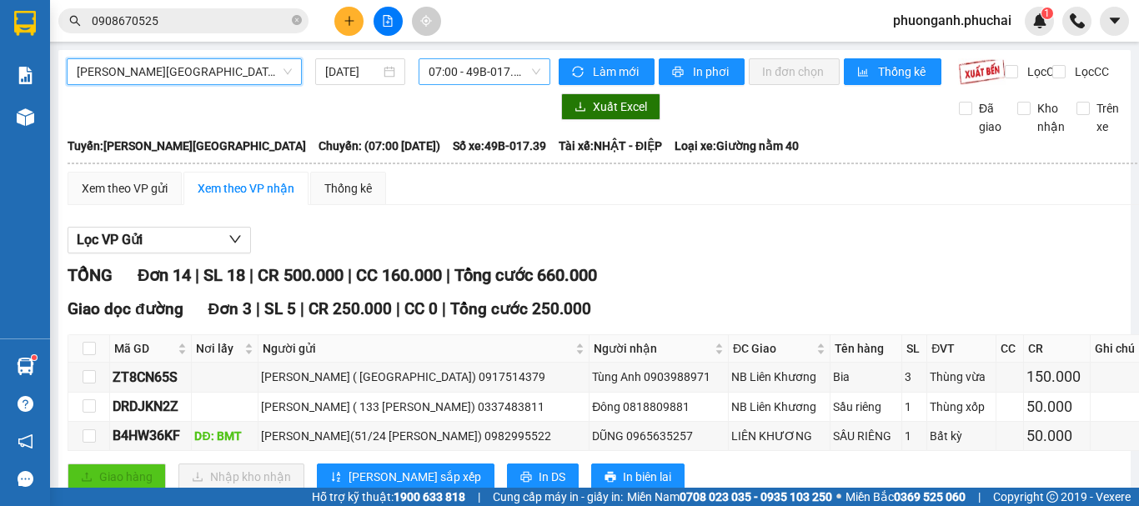
click at [483, 74] on span "07:00 - 49B-017.39" at bounding box center [484, 71] width 112 height 25
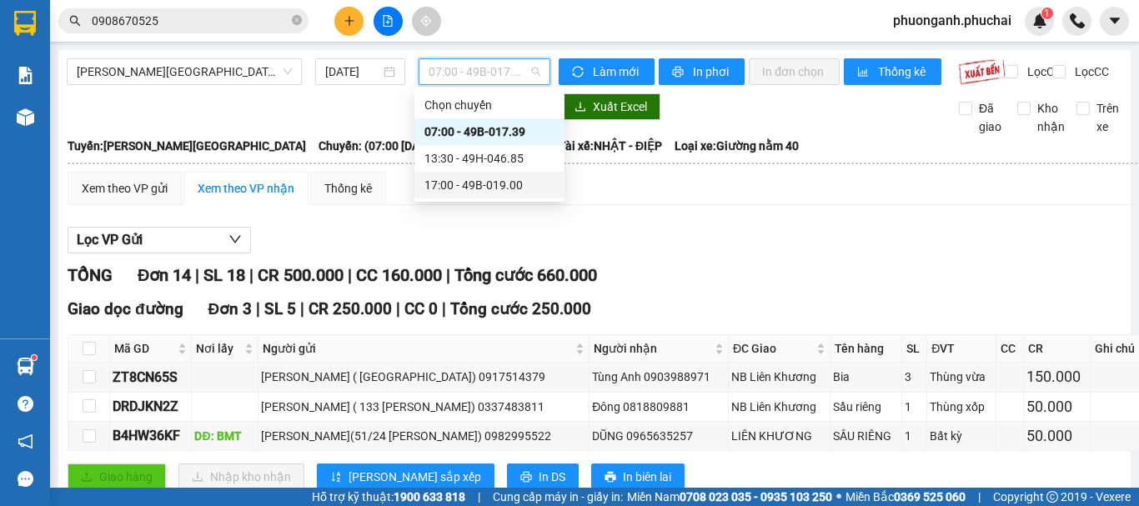
click at [460, 187] on div "17:00 - 49B-019.00" at bounding box center [489, 185] width 130 height 18
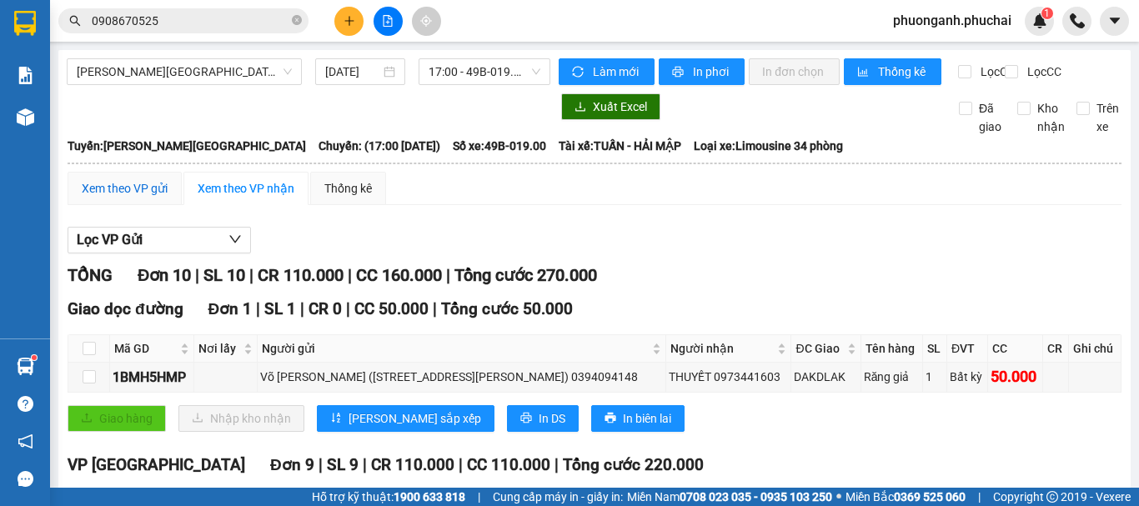
click at [138, 198] on div "Xem theo VP gửi" at bounding box center [125, 188] width 86 height 18
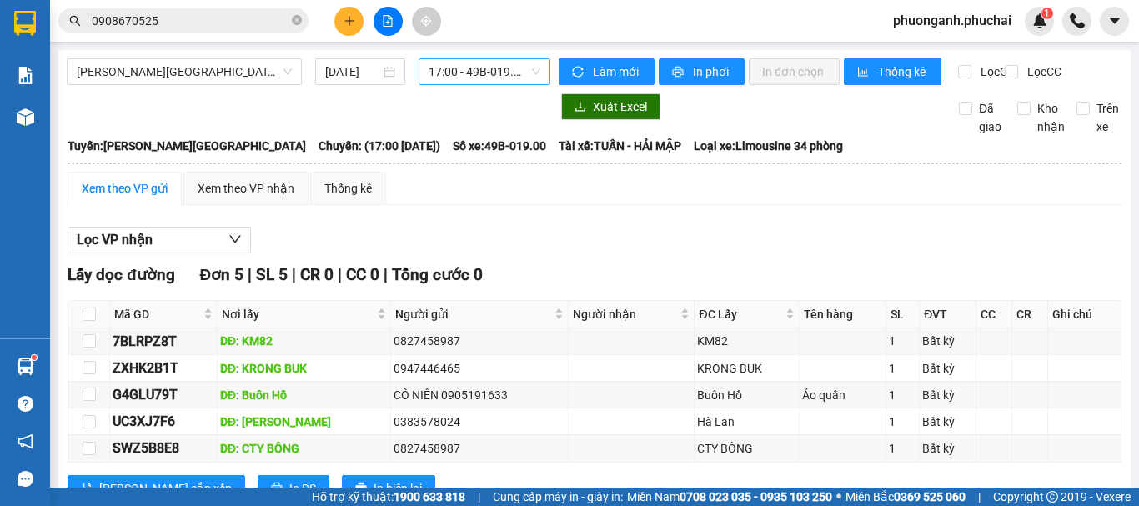
click at [453, 79] on span "17:00 - 49B-019.00" at bounding box center [484, 71] width 112 height 25
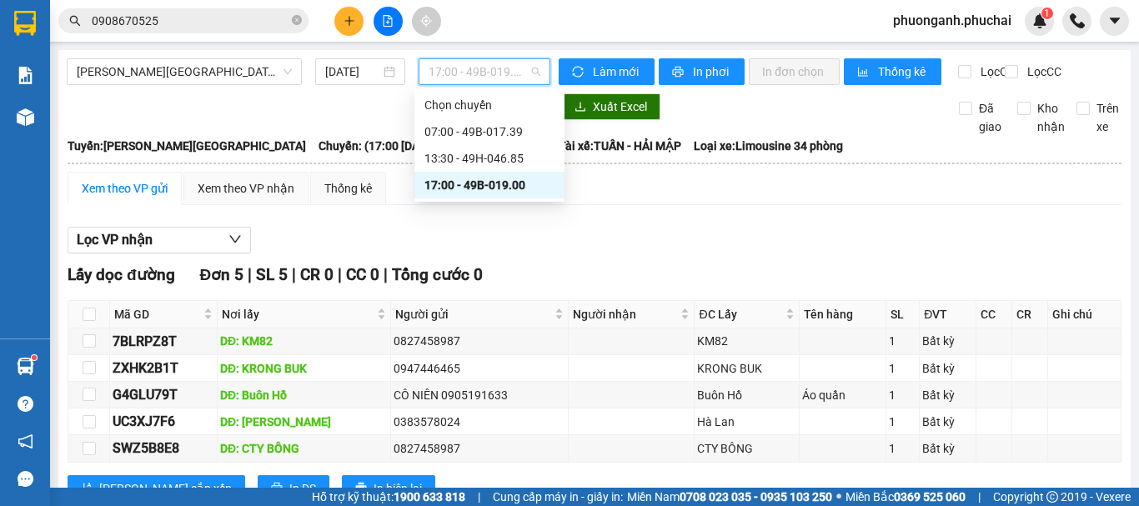
click at [467, 188] on div "17:00 - 49B-019.00" at bounding box center [489, 185] width 130 height 18
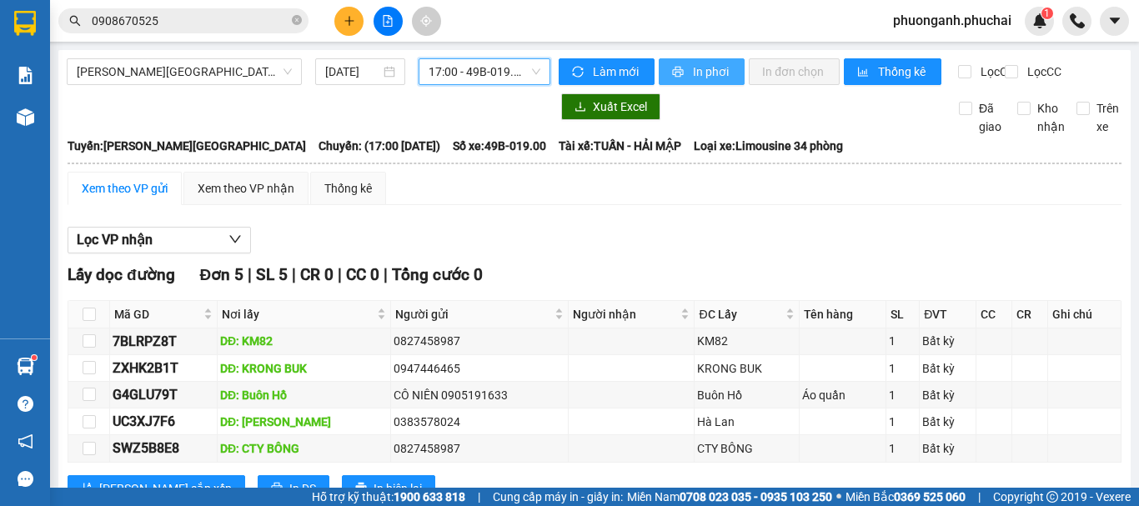
click at [695, 68] on span "In phơi" at bounding box center [712, 72] width 38 height 18
click at [453, 74] on span "17:00 - 49B-019.00" at bounding box center [484, 71] width 112 height 25
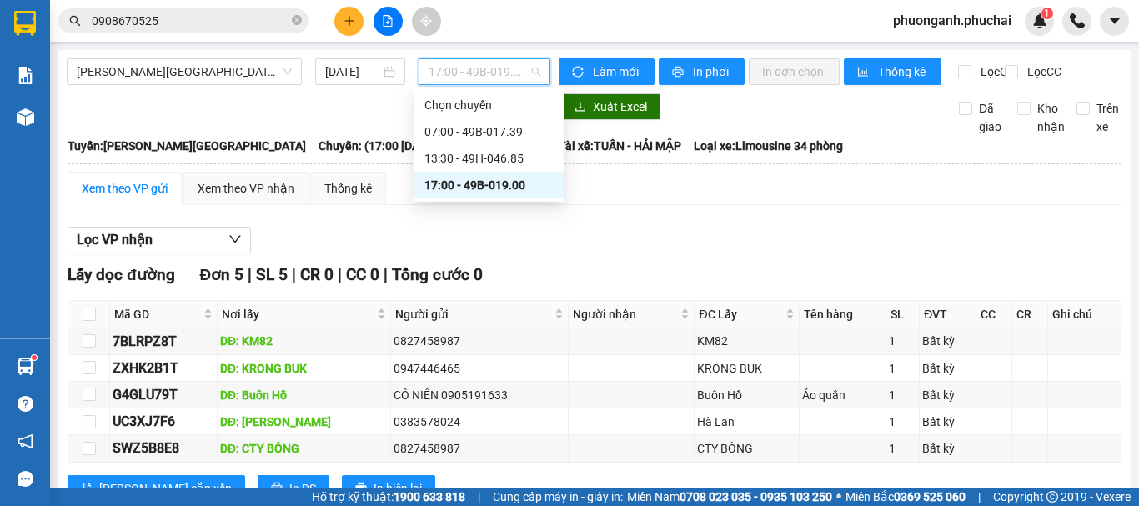
click at [443, 176] on div "17:00 - 49B-019.00" at bounding box center [489, 185] width 130 height 18
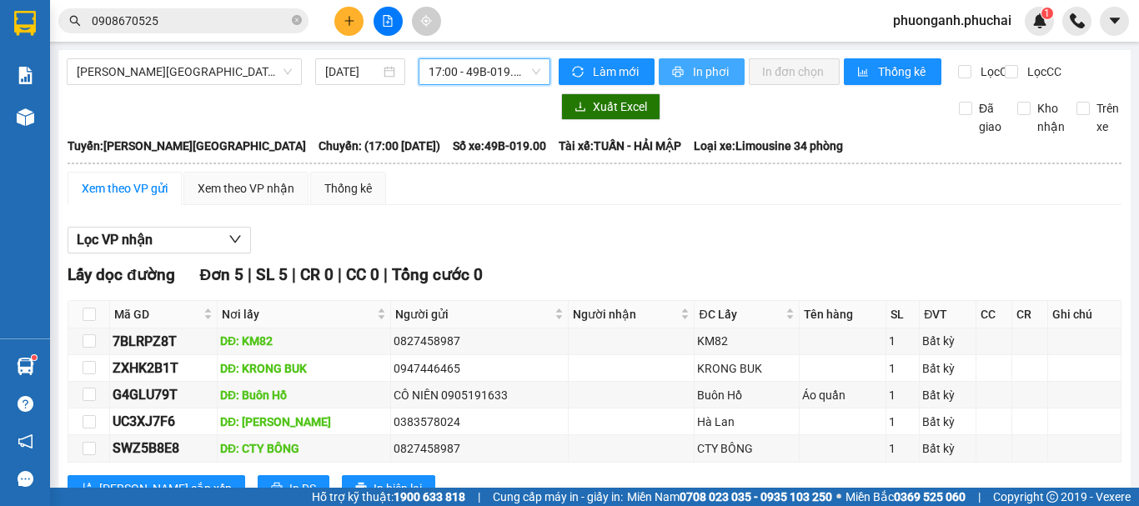
click at [684, 70] on button "In phơi" at bounding box center [702, 71] width 86 height 27
click at [867, 435] on td at bounding box center [842, 421] width 87 height 27
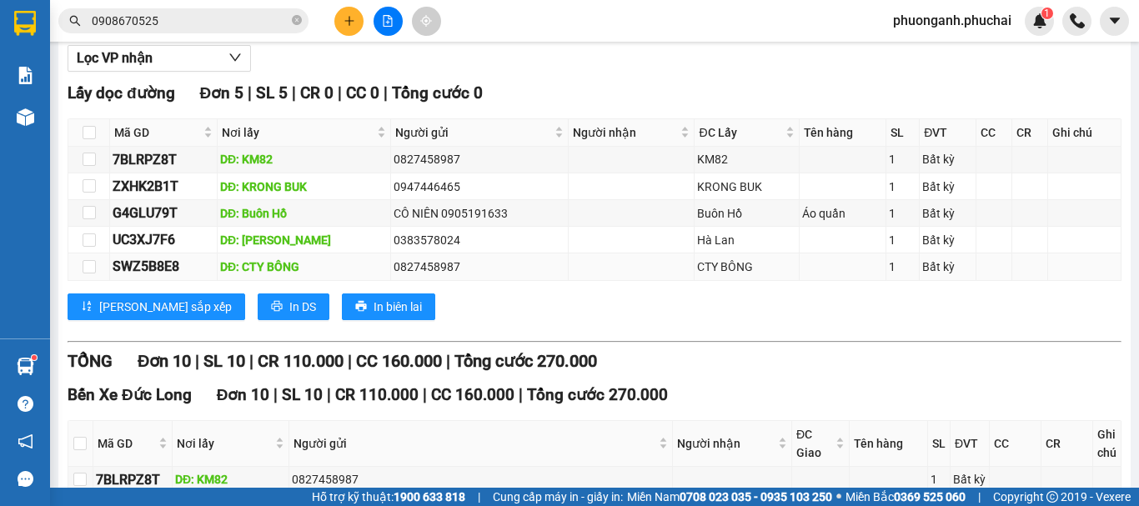
scroll to position [83, 0]
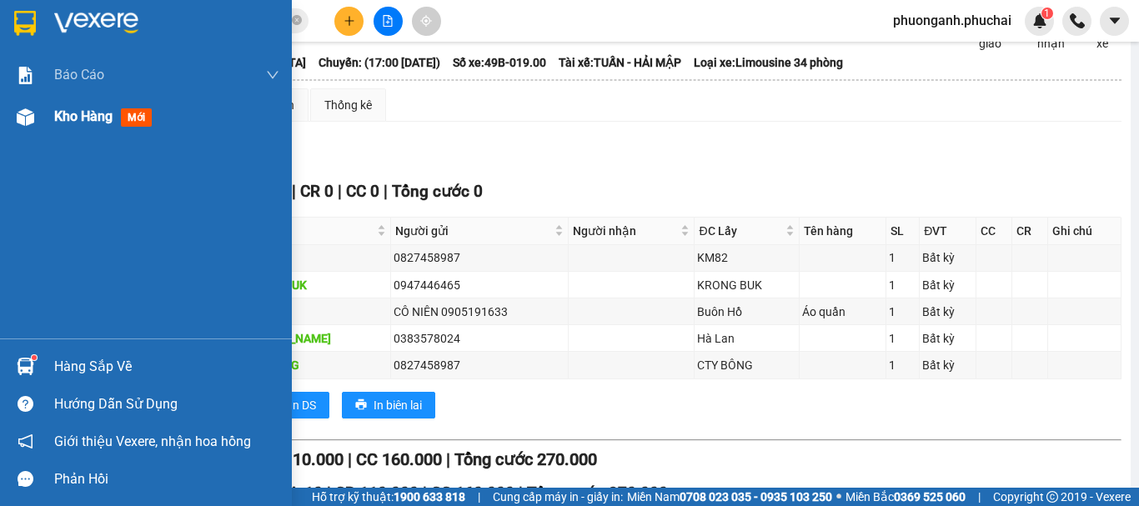
click at [88, 118] on span "Kho hàng" at bounding box center [83, 116] width 58 height 16
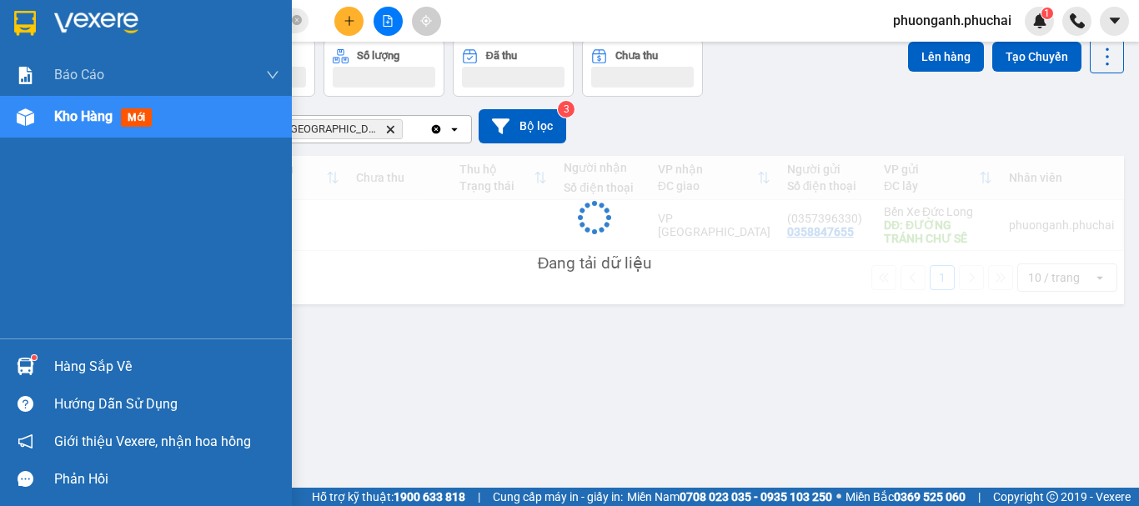
scroll to position [77, 0]
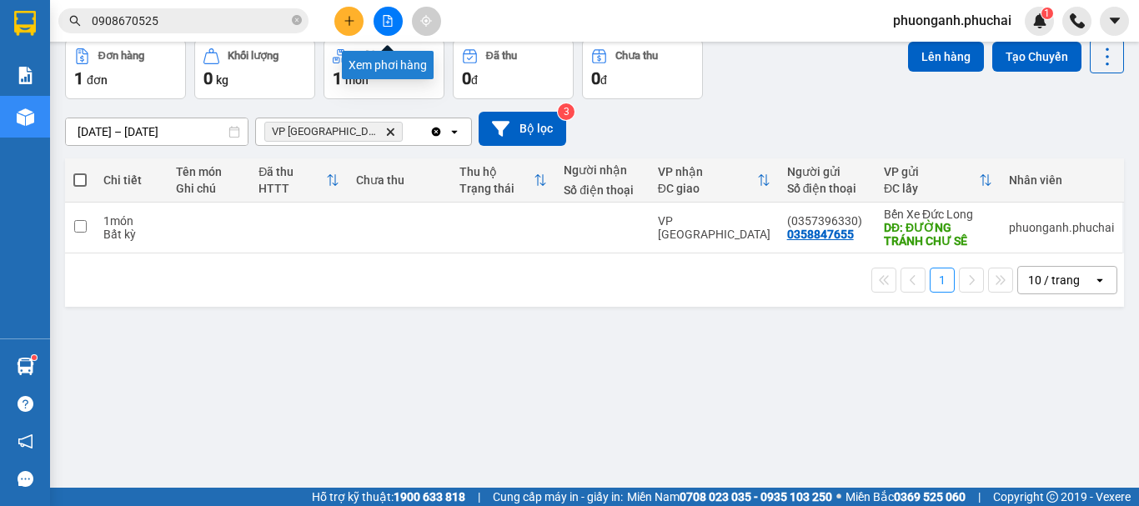
click at [392, 18] on icon "file-add" at bounding box center [387, 21] width 9 height 12
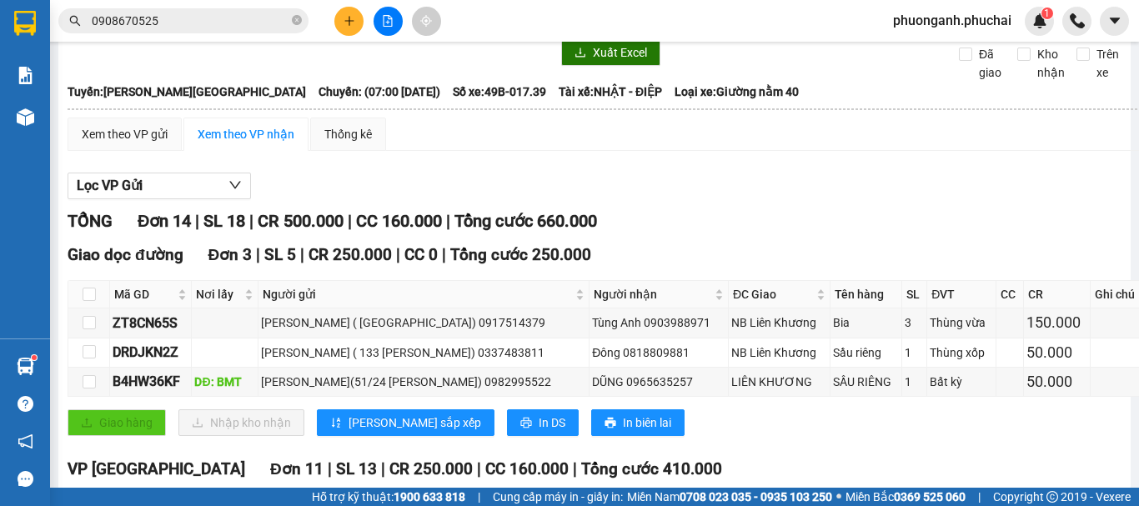
scroll to position [83, 0]
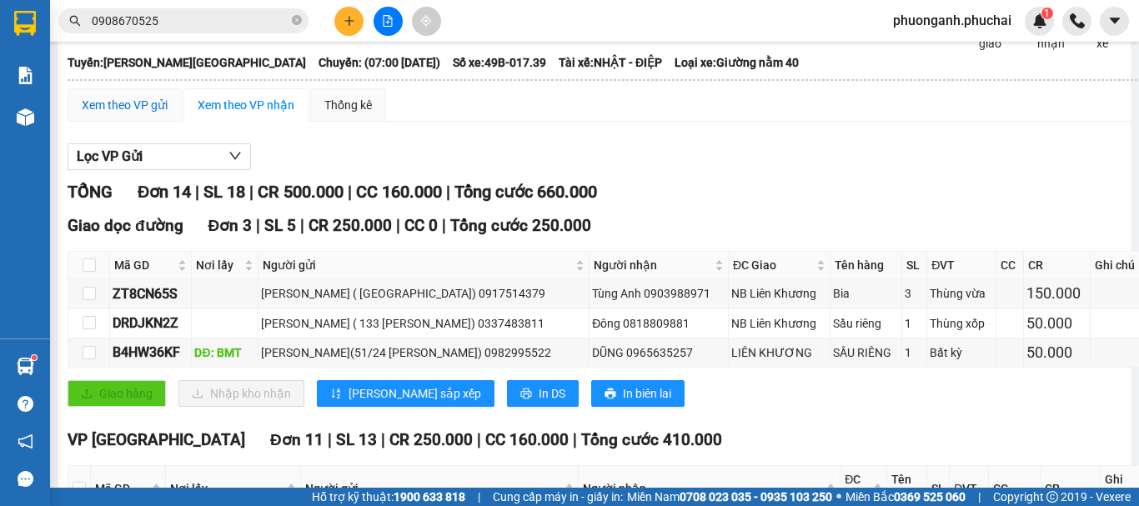
click at [122, 114] on div "Xem theo VP gửi" at bounding box center [125, 105] width 86 height 18
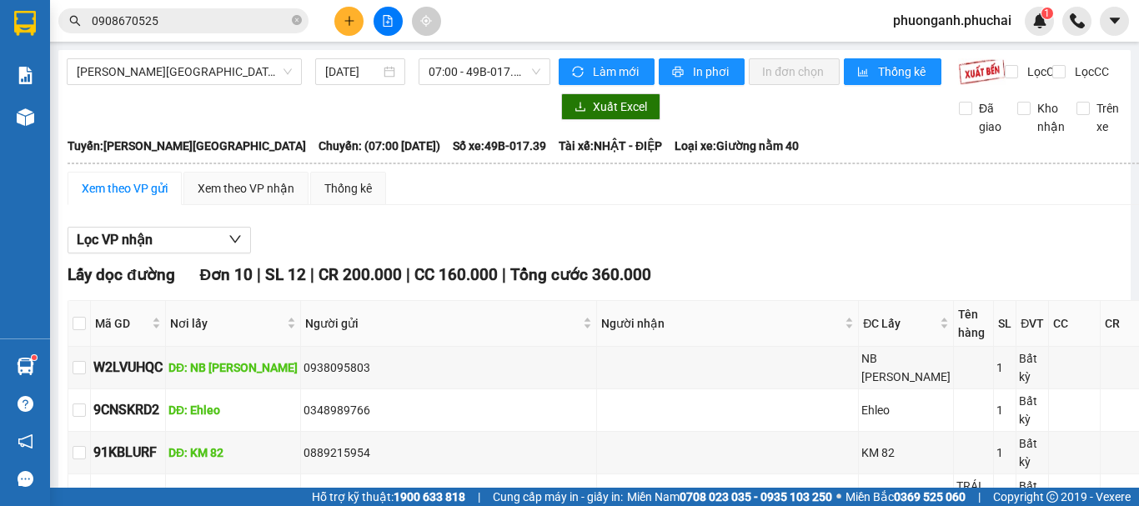
drag, startPoint x: 438, startPoint y: 73, endPoint x: 421, endPoint y: 87, distance: 22.0
click at [438, 73] on span "07:00 - 49B-017.39" at bounding box center [484, 71] width 112 height 25
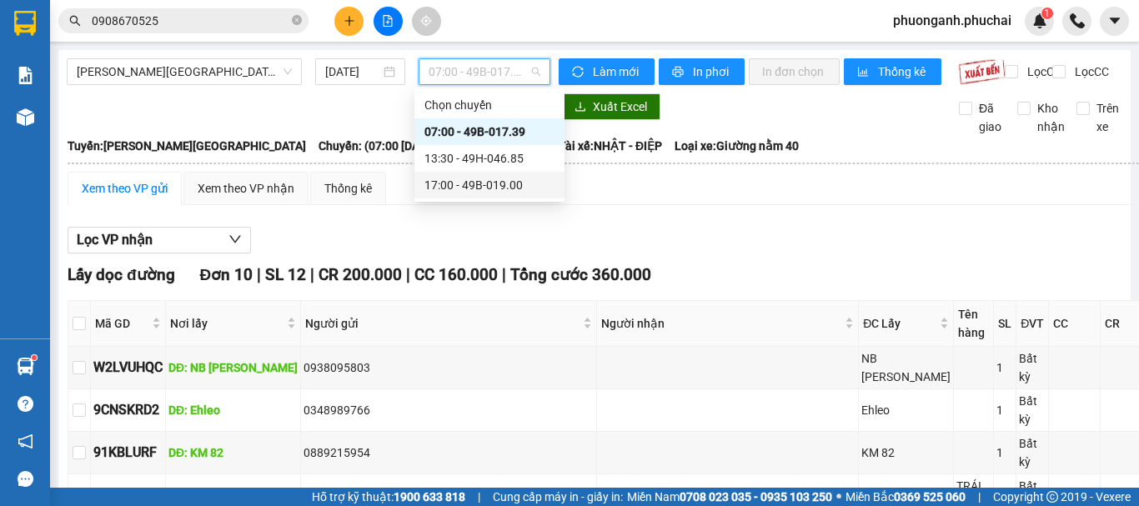
click at [432, 180] on div "17:00 - 49B-019.00" at bounding box center [489, 185] width 130 height 18
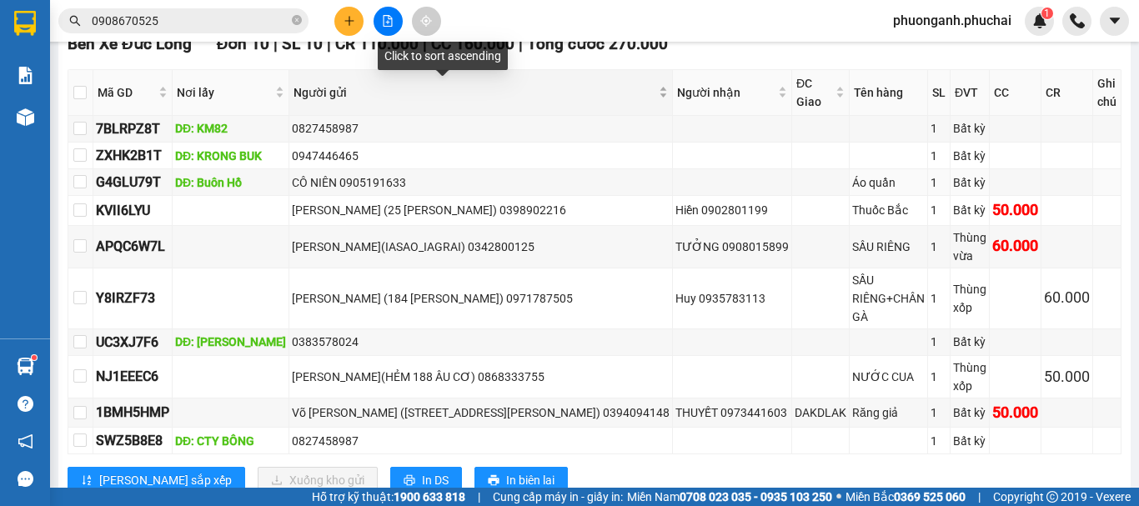
scroll to position [581, 0]
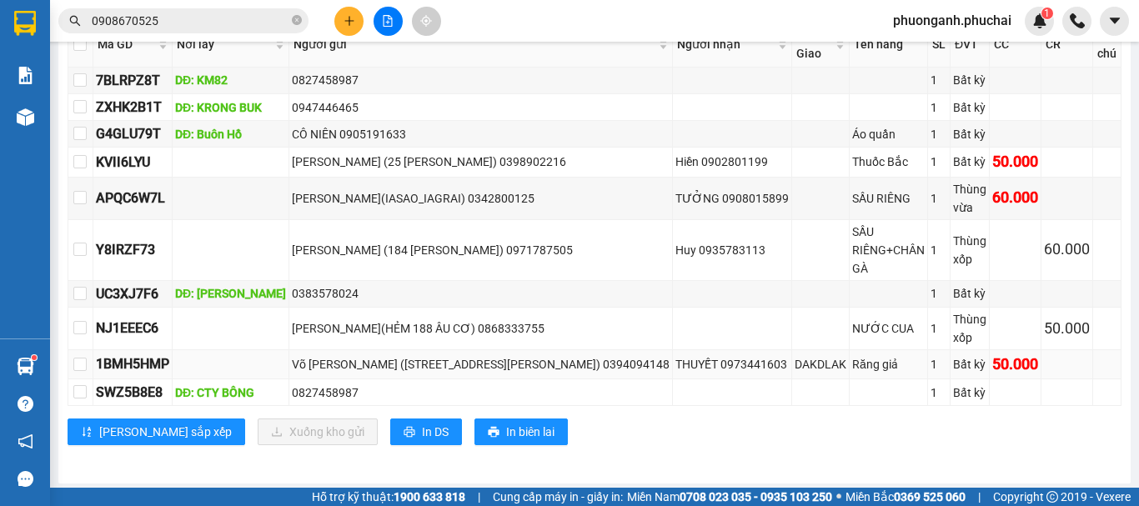
click at [953, 355] on div "Bất kỳ" at bounding box center [969, 364] width 33 height 18
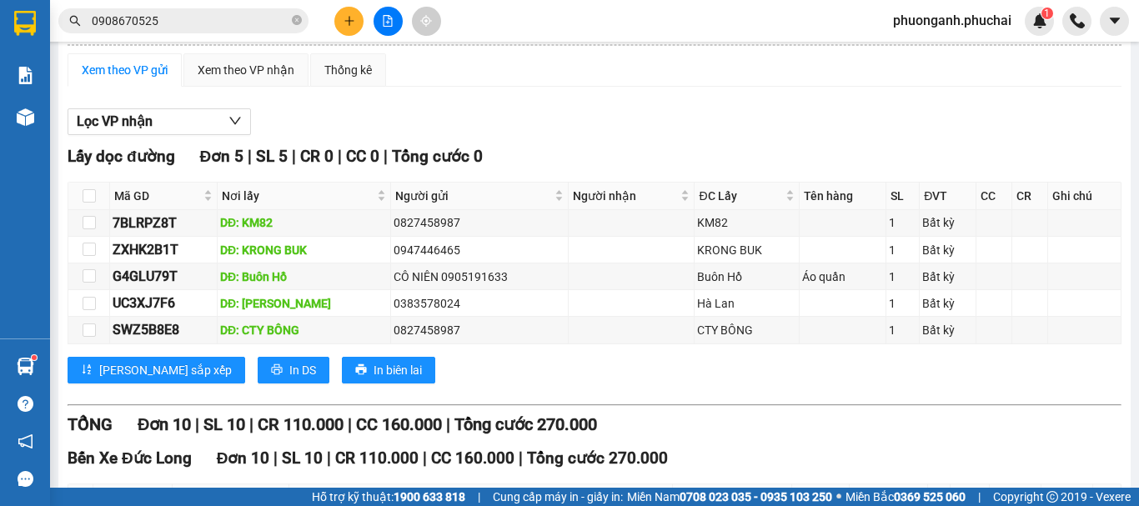
scroll to position [0, 0]
